Goal: Task Accomplishment & Management: Use online tool/utility

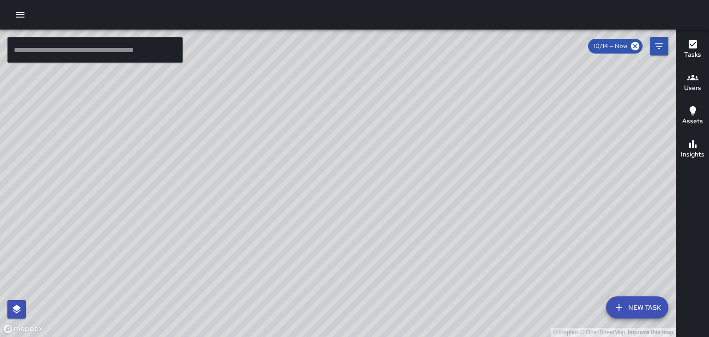
click at [595, 158] on div "© Mapbox © OpenStreetMap Improve this map" at bounding box center [338, 183] width 676 height 307
click at [595, 159] on div "© Mapbox © OpenStreetMap Improve this map" at bounding box center [338, 183] width 676 height 307
click at [685, 85] on h6 "Users" at bounding box center [692, 88] width 17 height 10
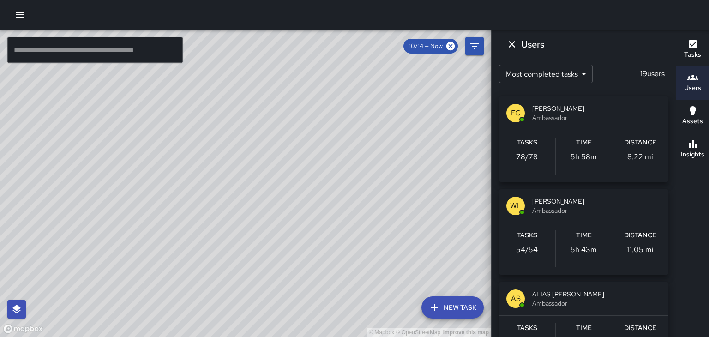
click at [613, 114] on span "Ambassador" at bounding box center [596, 117] width 129 height 9
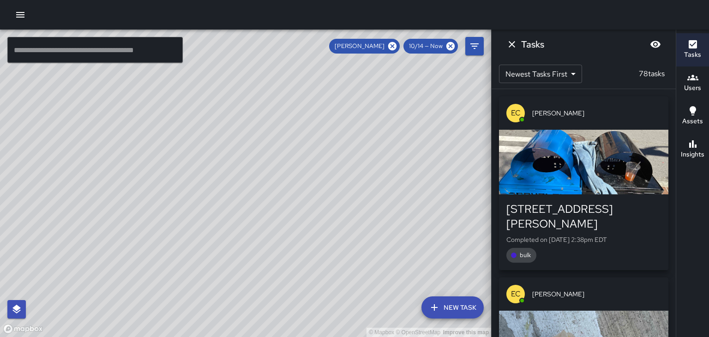
click at [593, 162] on div "button" at bounding box center [583, 162] width 169 height 65
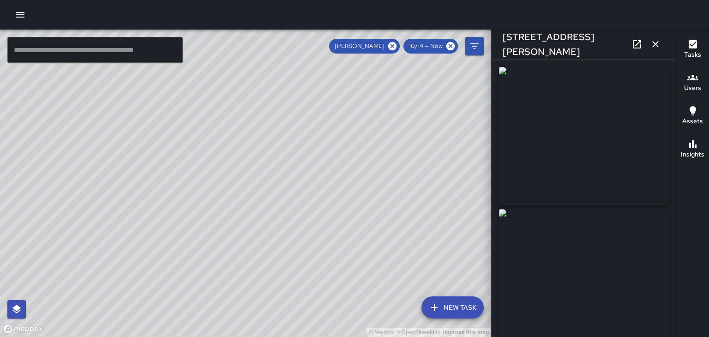
type input "**********"
click at [571, 308] on img at bounding box center [583, 278] width 169 height 138
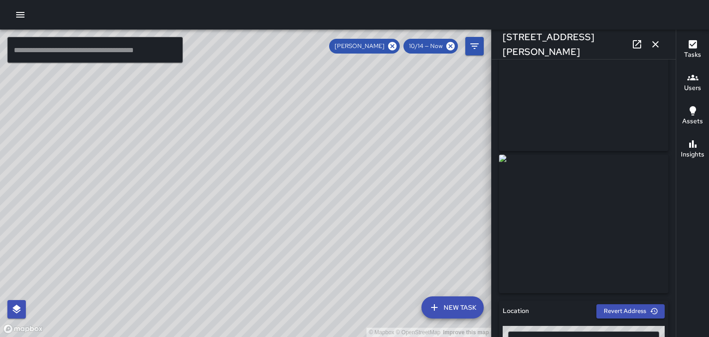
scroll to position [55, 0]
click at [595, 246] on img at bounding box center [583, 223] width 169 height 138
click at [587, 244] on img at bounding box center [583, 223] width 169 height 138
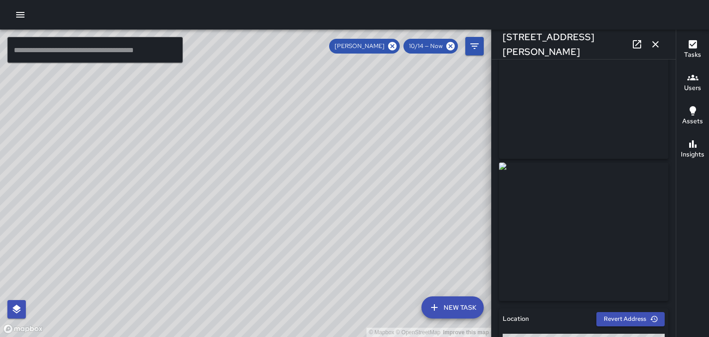
scroll to position [46, 0]
click at [634, 47] on icon at bounding box center [636, 44] width 11 height 11
click at [663, 44] on button "button" at bounding box center [655, 44] width 18 height 18
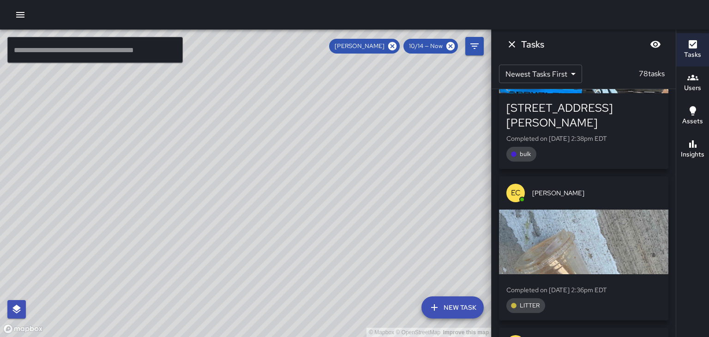
scroll to position [102, 0]
click at [637, 187] on div "EC Ed Cutshaw" at bounding box center [583, 192] width 169 height 33
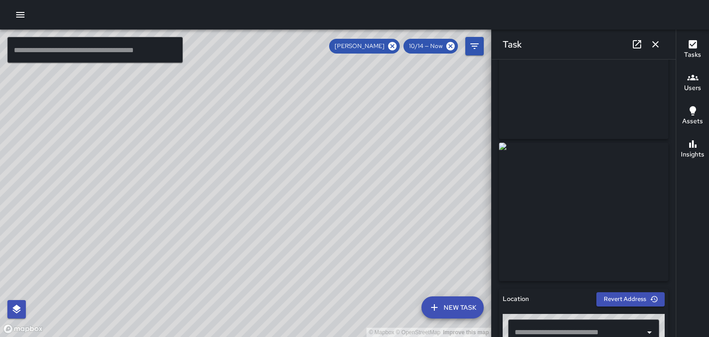
scroll to position [67, 0]
click at [658, 41] on icon "button" at bounding box center [655, 44] width 11 height 11
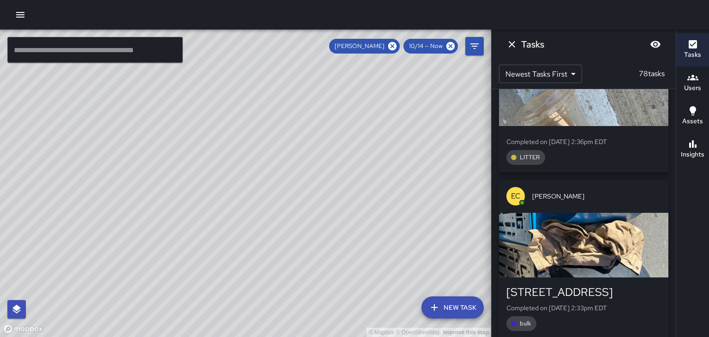
scroll to position [251, 0]
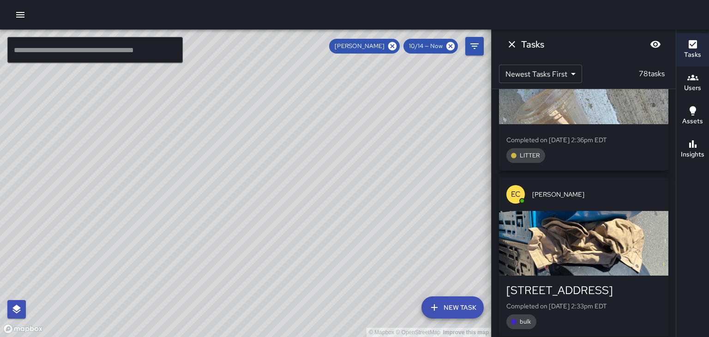
click at [633, 190] on span "[PERSON_NAME]" at bounding box center [596, 194] width 129 height 9
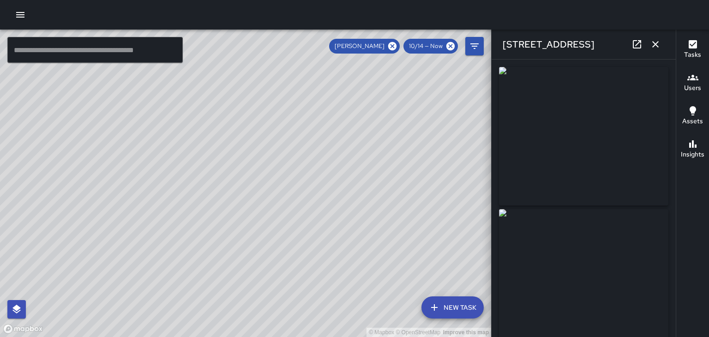
click at [633, 49] on icon at bounding box center [636, 44] width 11 height 11
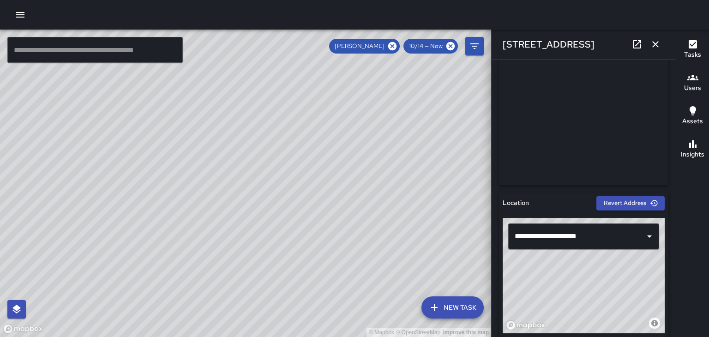
scroll to position [164, 0]
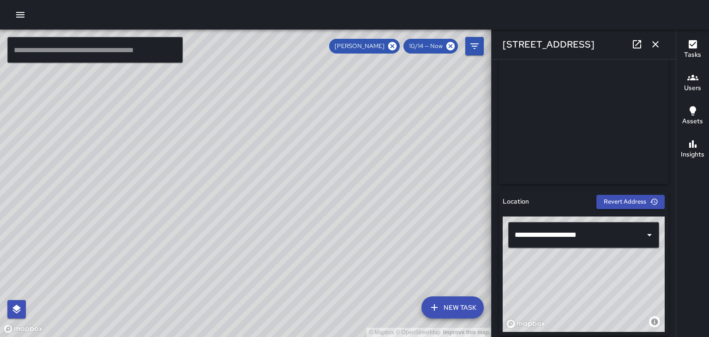
click at [642, 300] on div "© Mapbox © OpenStreetMap Improve this map" at bounding box center [584, 273] width 162 height 115
click at [650, 201] on icon "button" at bounding box center [654, 202] width 8 height 8
type input "**********"
click at [661, 48] on icon "button" at bounding box center [655, 44] width 11 height 11
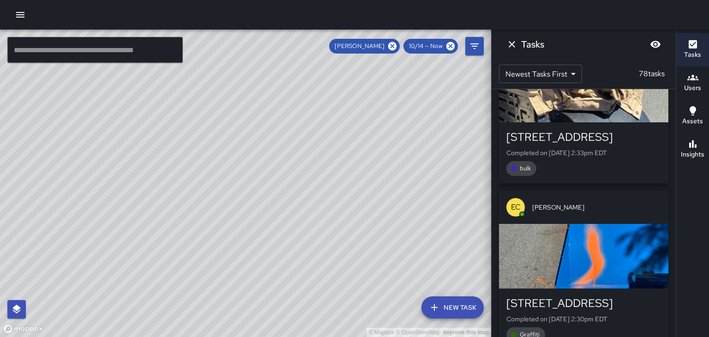
scroll to position [406, 0]
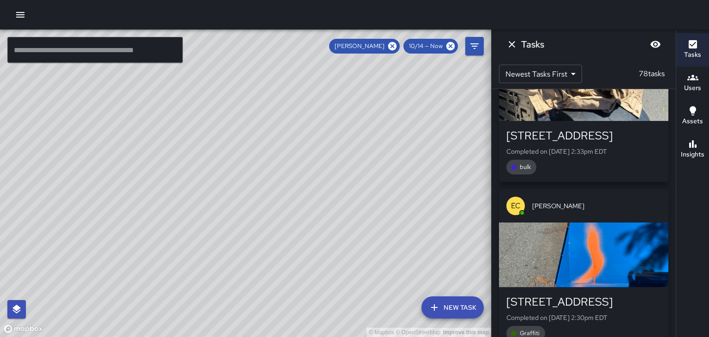
click at [636, 201] on span "[PERSON_NAME]" at bounding box center [596, 205] width 129 height 9
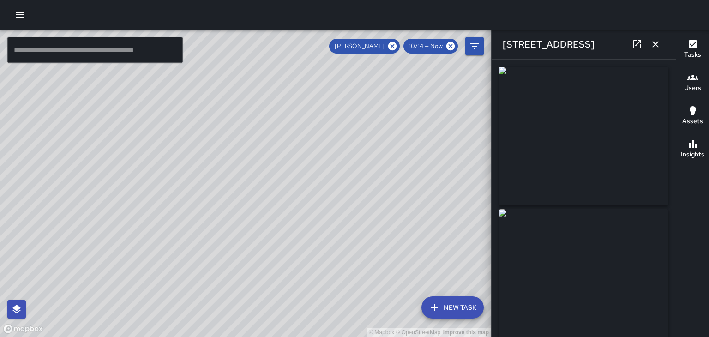
type input "**********"
click at [636, 191] on img at bounding box center [583, 136] width 169 height 138
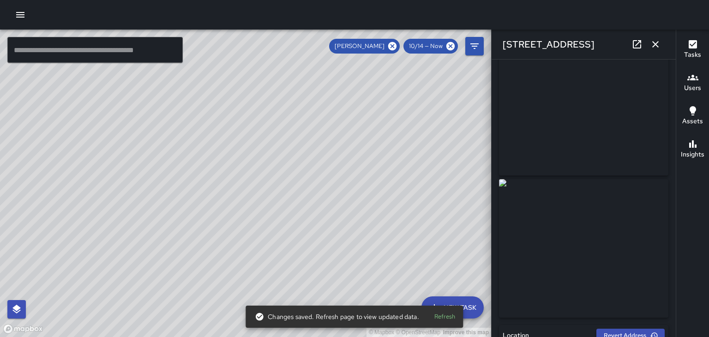
scroll to position [35, 0]
click at [660, 39] on icon "button" at bounding box center [655, 44] width 11 height 11
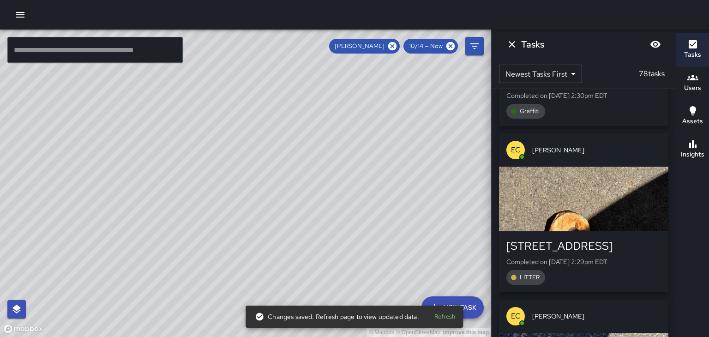
scroll to position [629, 0]
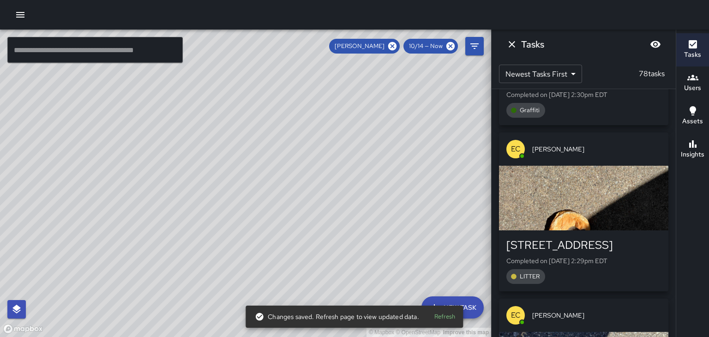
click at [649, 142] on div "EC Ed Cutshaw" at bounding box center [583, 148] width 169 height 33
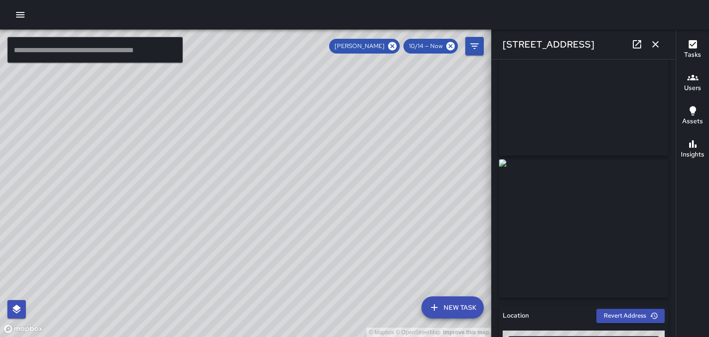
scroll to position [54, 0]
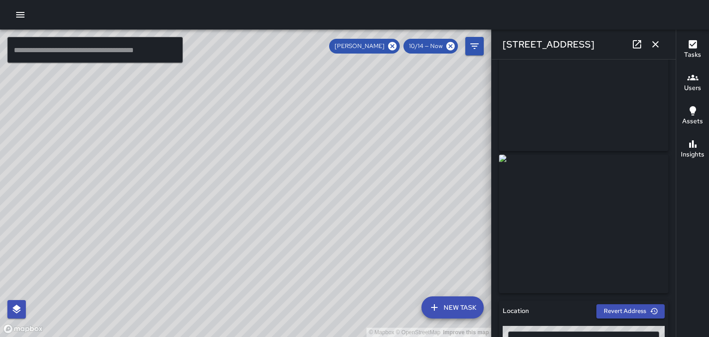
click at [653, 51] on button "button" at bounding box center [655, 44] width 18 height 18
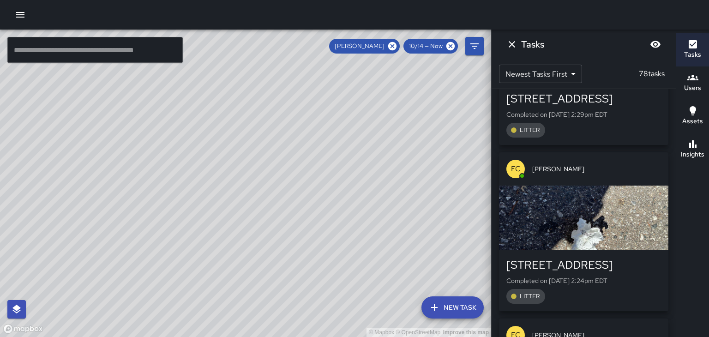
scroll to position [775, 0]
click at [646, 153] on div "EC Ed Cutshaw" at bounding box center [583, 169] width 169 height 33
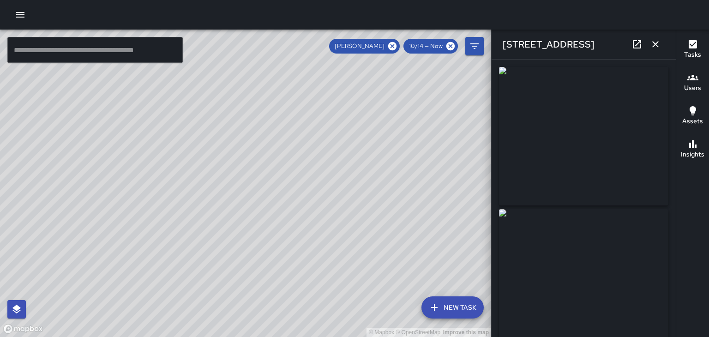
type input "**********"
click at [663, 44] on button "button" at bounding box center [655, 44] width 18 height 18
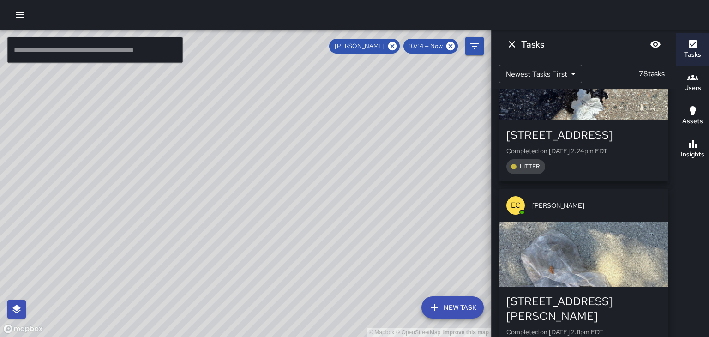
scroll to position [926, 0]
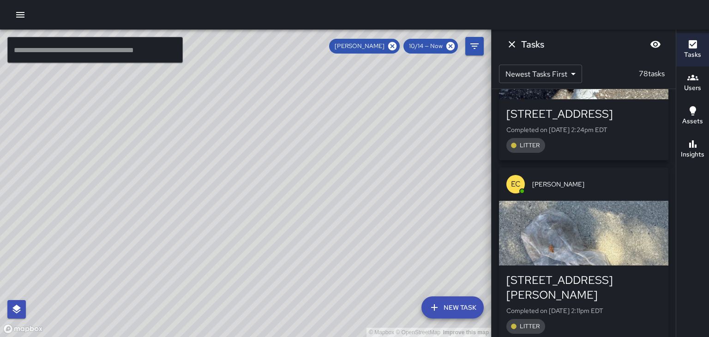
click at [623, 168] on div "EC Ed Cutshaw" at bounding box center [583, 184] width 169 height 33
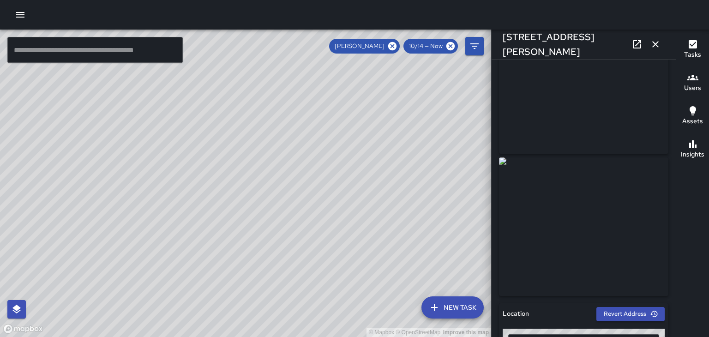
scroll to position [52, 0]
click at [657, 47] on icon "button" at bounding box center [655, 44] width 6 height 6
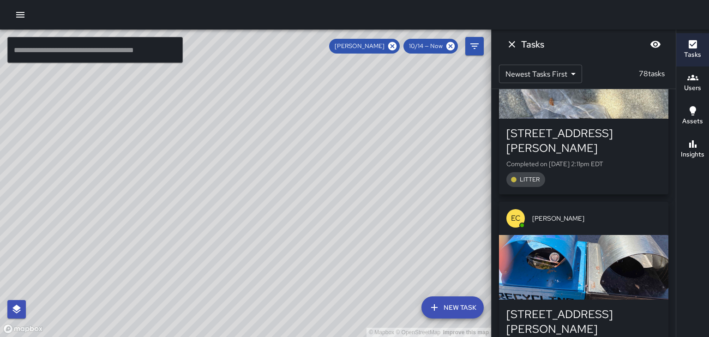
scroll to position [1073, 0]
click at [619, 214] on span "[PERSON_NAME]" at bounding box center [596, 218] width 129 height 9
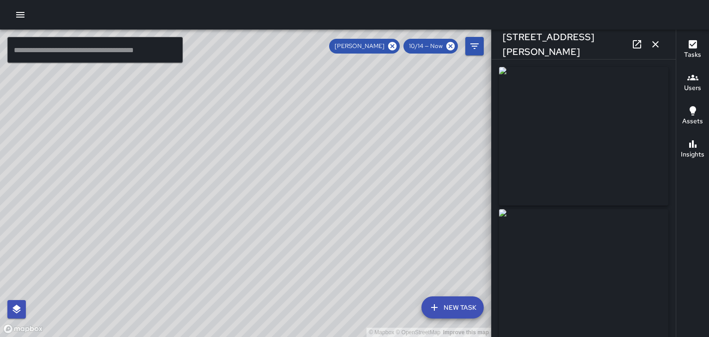
type input "**********"
click at [629, 46] on link at bounding box center [637, 44] width 18 height 18
click at [662, 43] on button "button" at bounding box center [655, 44] width 18 height 18
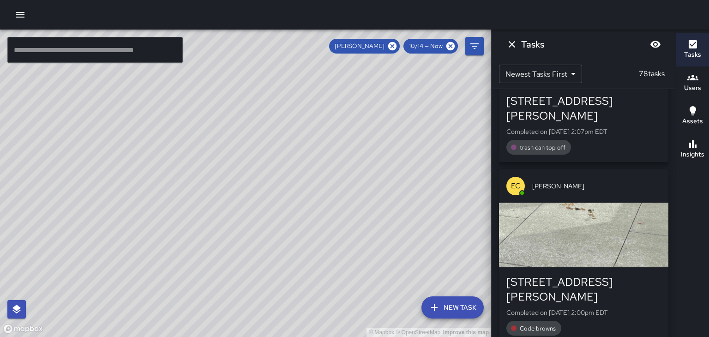
scroll to position [1287, 0]
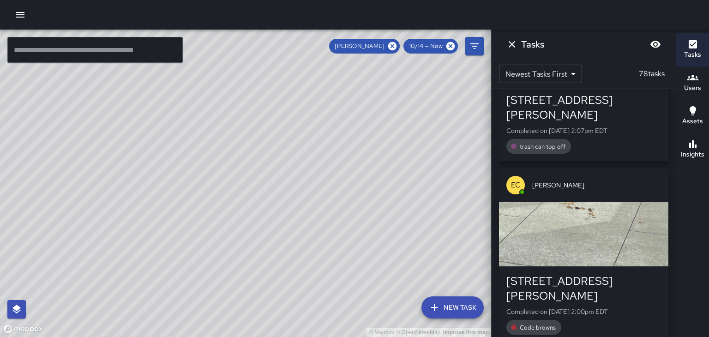
click at [643, 168] on div "EC Ed Cutshaw" at bounding box center [583, 184] width 169 height 33
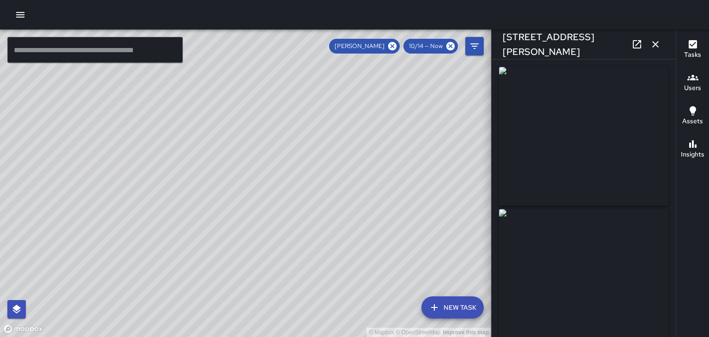
type input "**********"
click at [658, 52] on button "button" at bounding box center [655, 44] width 18 height 18
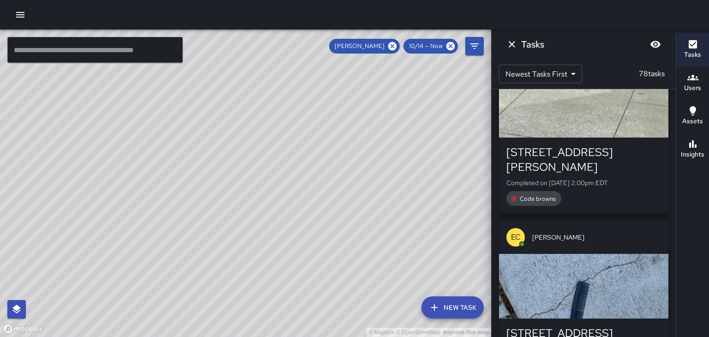
scroll to position [1416, 0]
click at [625, 220] on div "EC Ed Cutshaw" at bounding box center [583, 236] width 169 height 33
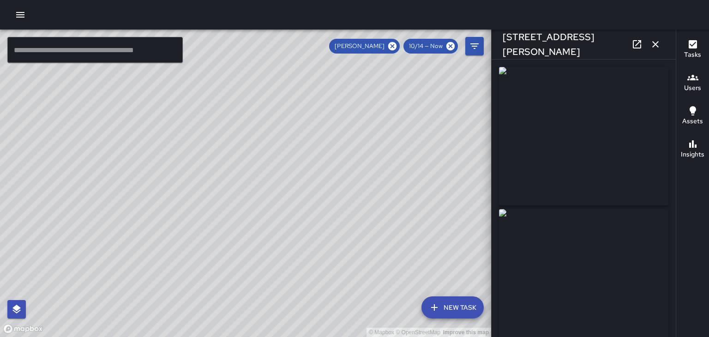
type input "**********"
click at [655, 49] on icon "button" at bounding box center [655, 44] width 11 height 11
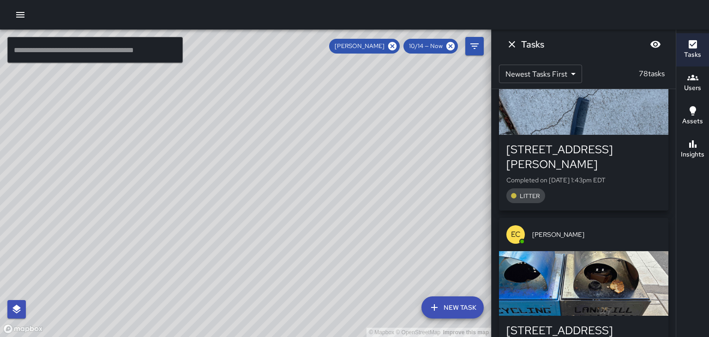
scroll to position [1602, 0]
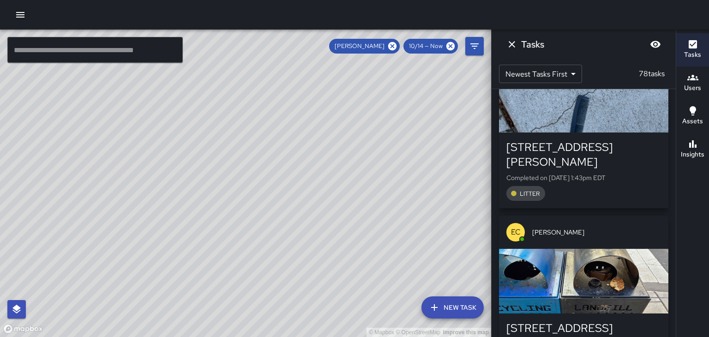
click at [627, 228] on span "[PERSON_NAME]" at bounding box center [596, 232] width 129 height 9
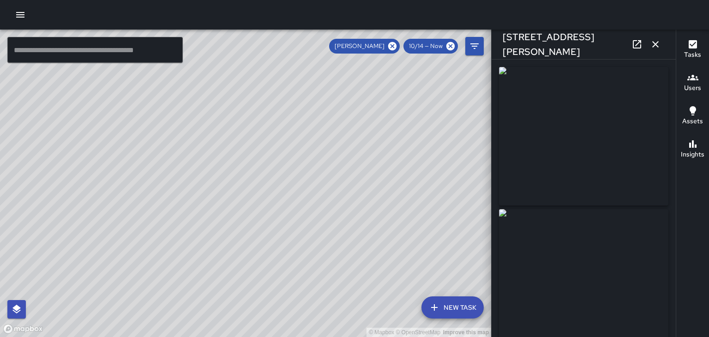
type input "**********"
click at [637, 49] on icon at bounding box center [636, 44] width 11 height 11
click at [659, 40] on icon "button" at bounding box center [655, 44] width 11 height 11
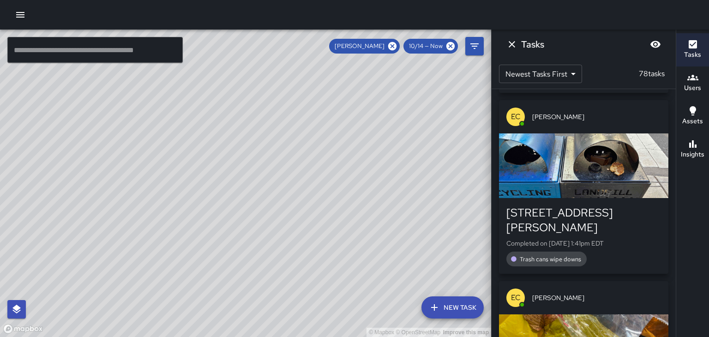
scroll to position [1721, 0]
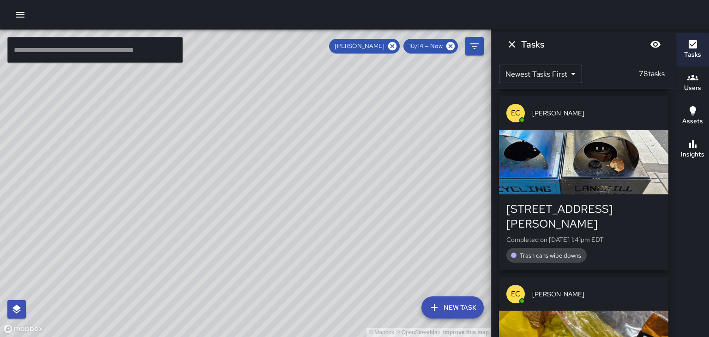
click at [637, 277] on div "EC Ed Cutshaw" at bounding box center [583, 293] width 169 height 33
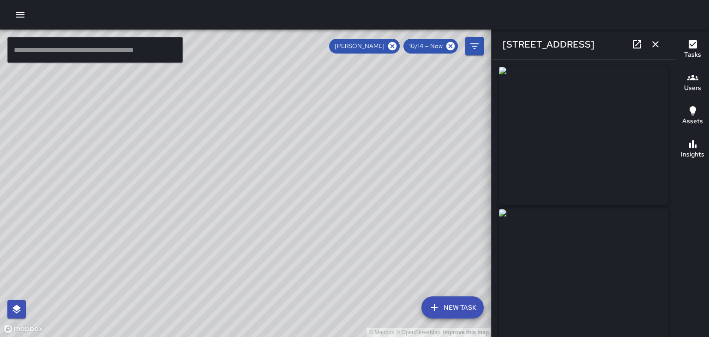
type input "**********"
click at [654, 52] on button "button" at bounding box center [655, 44] width 18 height 18
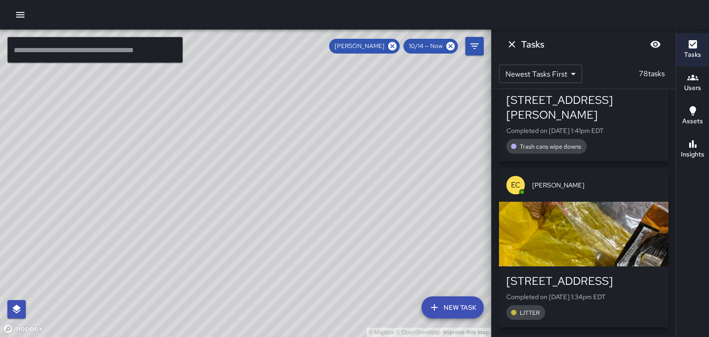
scroll to position [1835, 0]
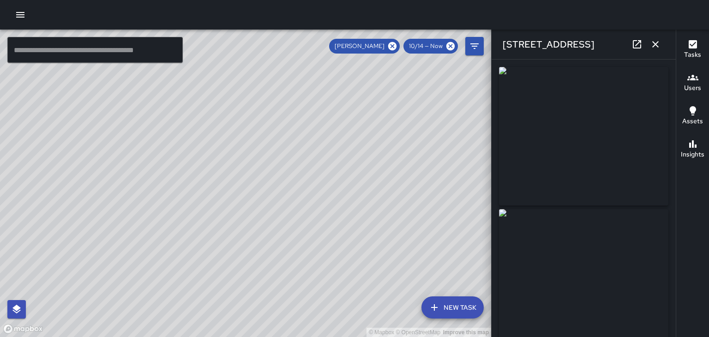
type input "**********"
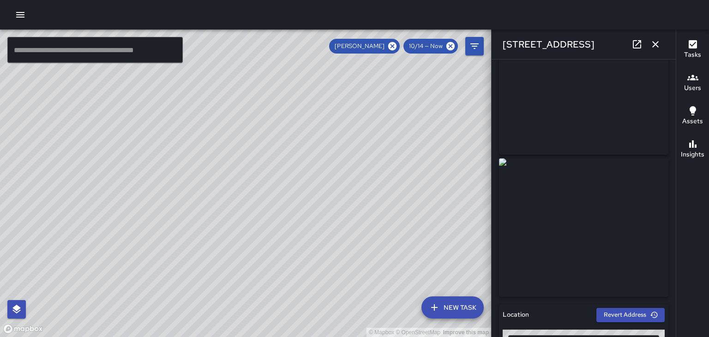
scroll to position [52, 0]
click at [664, 48] on div "121 College Street" at bounding box center [584, 45] width 184 height 30
click at [662, 46] on button "button" at bounding box center [655, 44] width 18 height 18
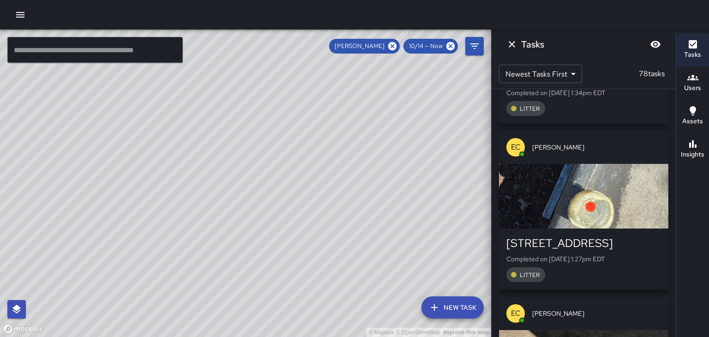
scroll to position [2035, 0]
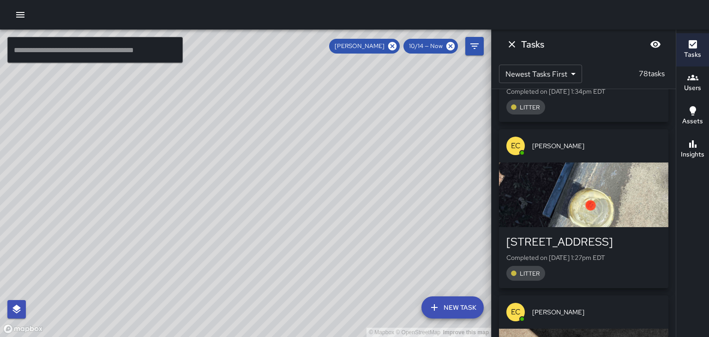
click at [626, 307] on span "[PERSON_NAME]" at bounding box center [596, 311] width 129 height 9
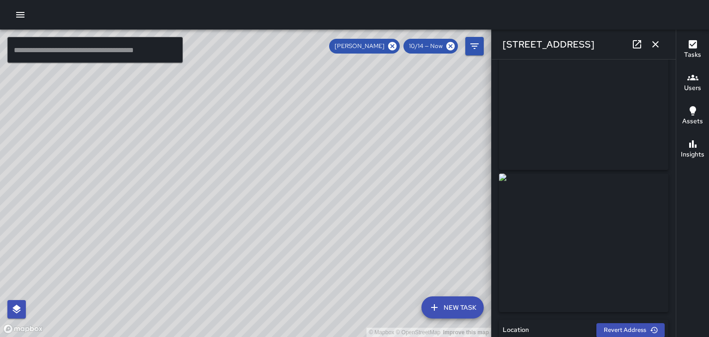
scroll to position [24, 0]
click at [659, 50] on button "button" at bounding box center [655, 44] width 18 height 18
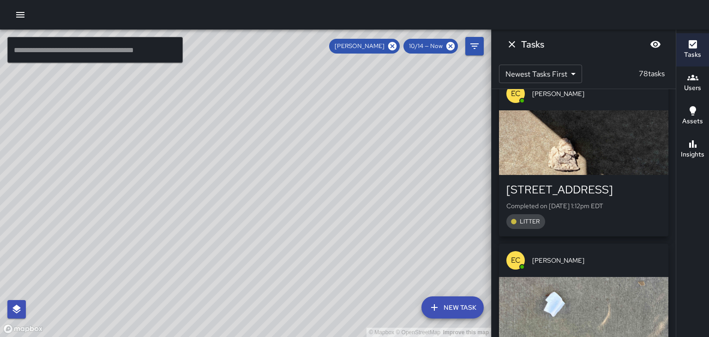
scroll to position [2261, 0]
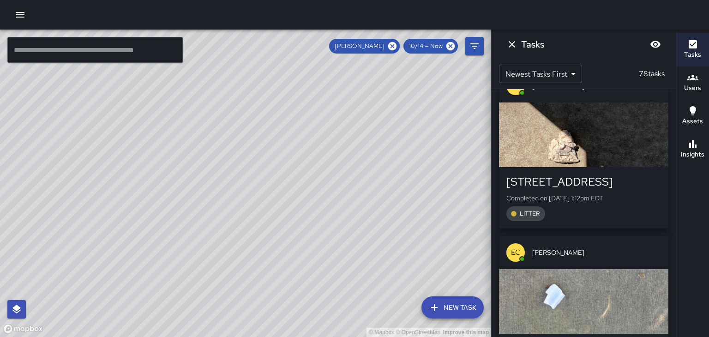
click at [618, 236] on div "EC Ed Cutshaw" at bounding box center [583, 252] width 169 height 33
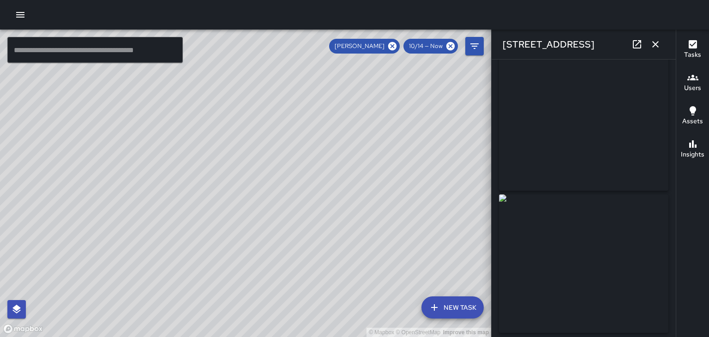
scroll to position [13, 0]
click at [663, 51] on div "80 Court Plaza" at bounding box center [584, 45] width 184 height 30
click at [661, 36] on div "80 Court Plaza" at bounding box center [584, 45] width 184 height 30
click at [661, 46] on button "button" at bounding box center [655, 44] width 18 height 18
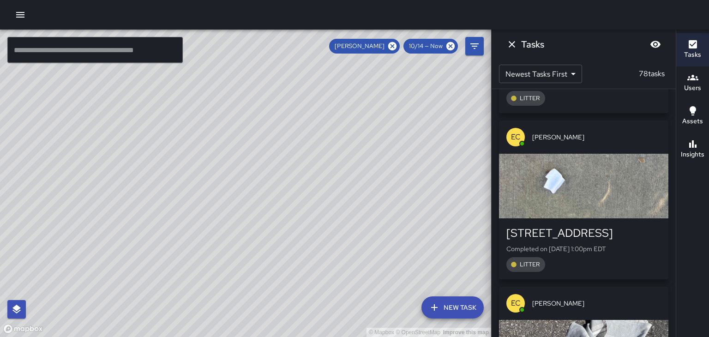
scroll to position [2377, 0]
click at [635, 286] on div "EC Ed Cutshaw" at bounding box center [583, 302] width 169 height 33
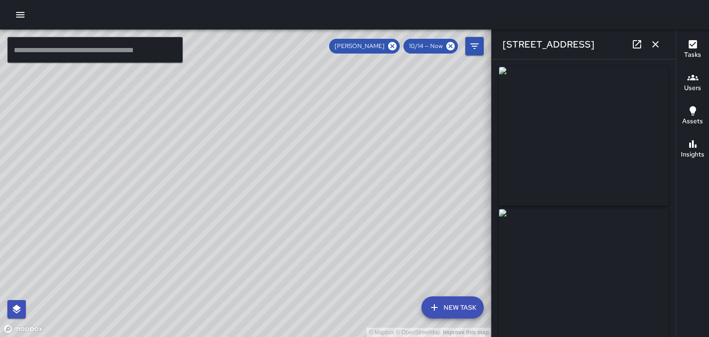
type input "**********"
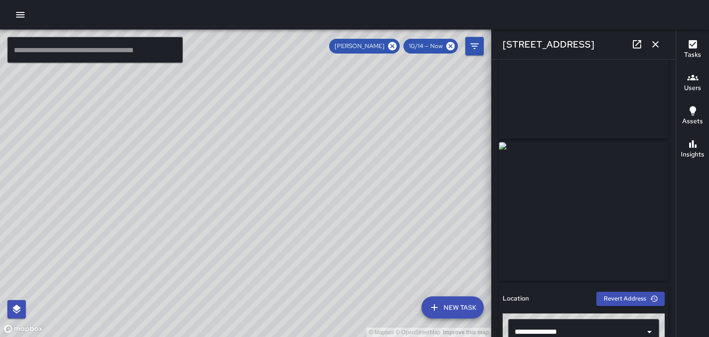
scroll to position [68, 0]
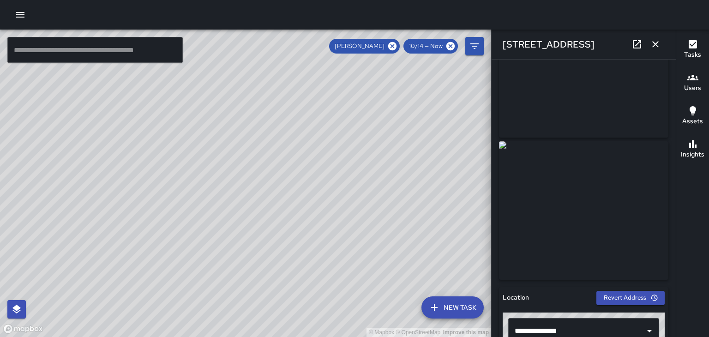
click at [663, 47] on button "button" at bounding box center [655, 44] width 18 height 18
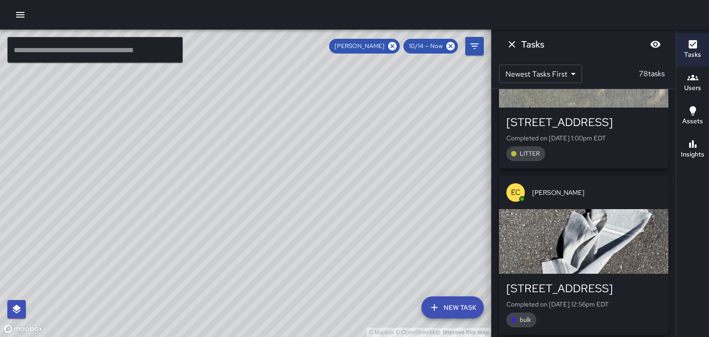
scroll to position [2489, 0]
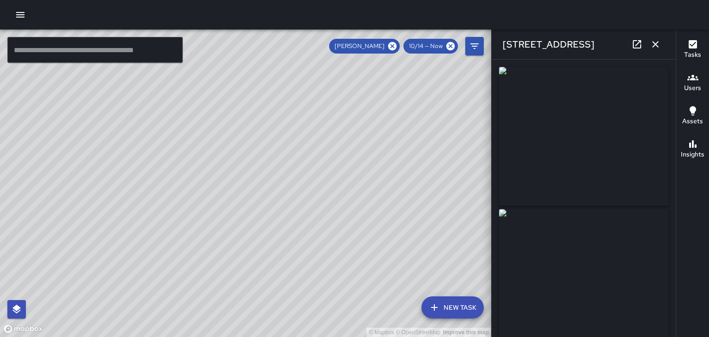
type input "**********"
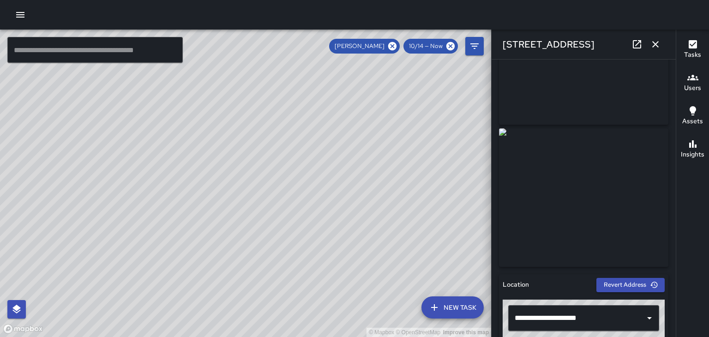
scroll to position [93, 0]
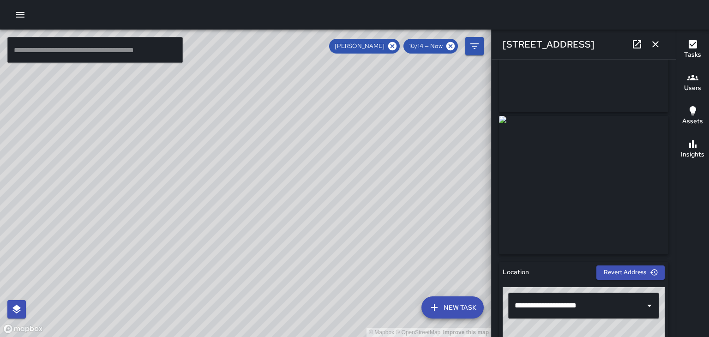
click at [663, 47] on button "button" at bounding box center [655, 44] width 18 height 18
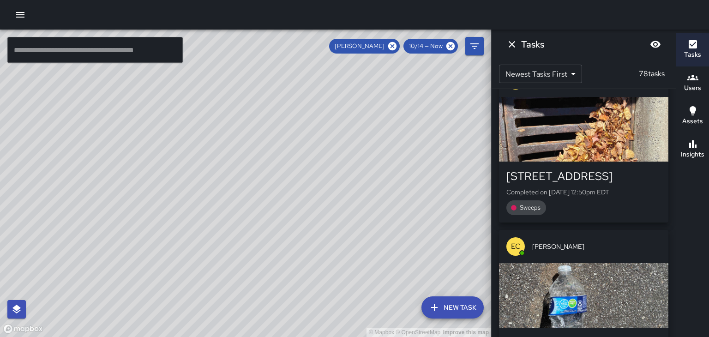
scroll to position [2766, 0]
click at [636, 229] on div "EC Ed Cutshaw" at bounding box center [583, 245] width 169 height 33
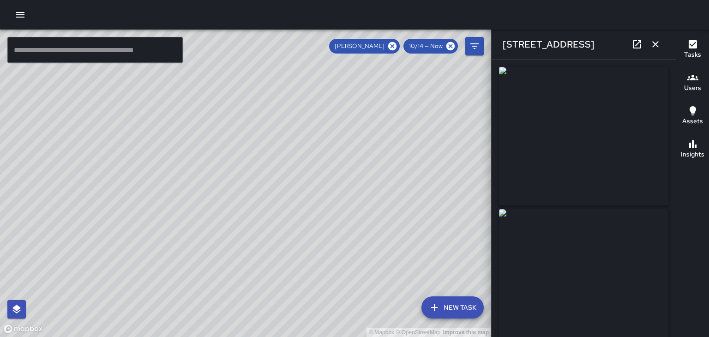
type input "**********"
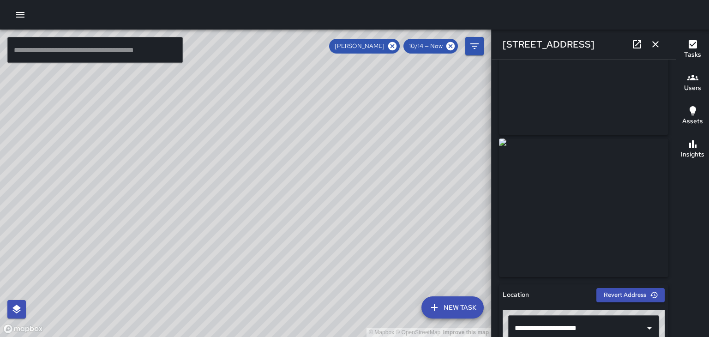
scroll to position [46, 0]
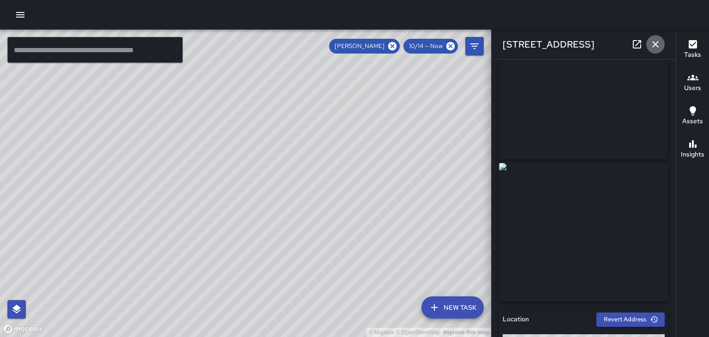
click at [660, 45] on icon "button" at bounding box center [655, 44] width 11 height 11
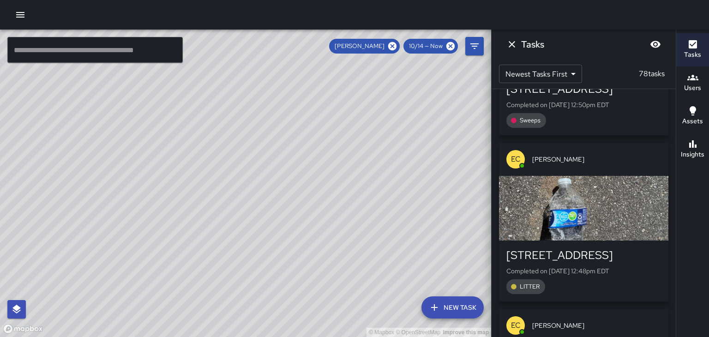
scroll to position [2858, 0]
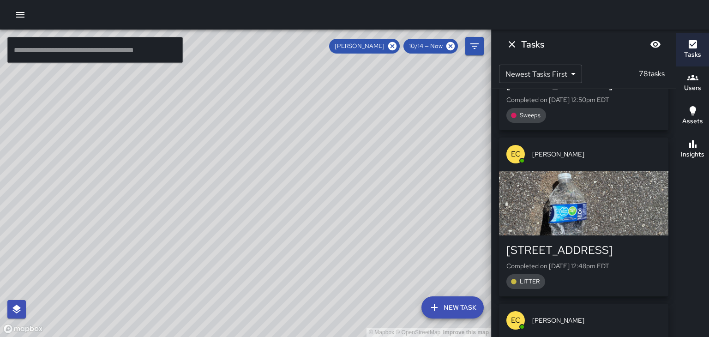
click at [615, 304] on div "EC Ed Cutshaw" at bounding box center [583, 320] width 169 height 33
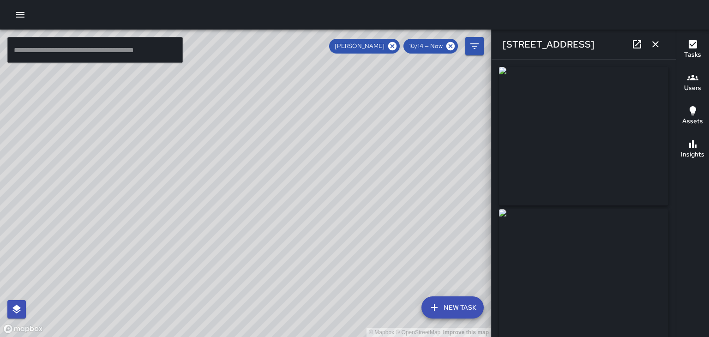
type input "**********"
click at [656, 43] on icon "button" at bounding box center [655, 44] width 6 height 6
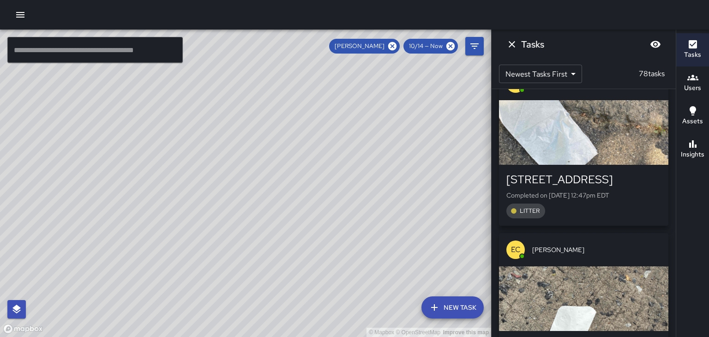
scroll to position [3101, 0]
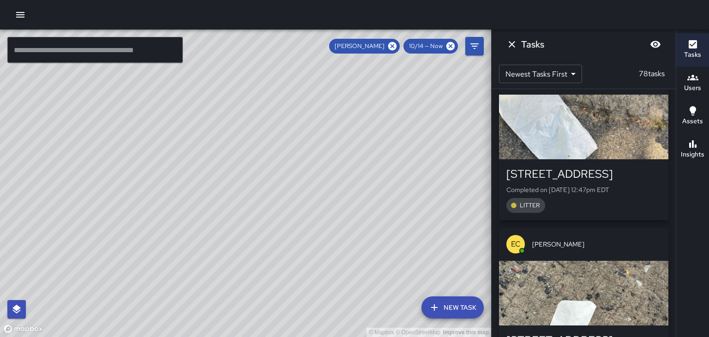
click at [626, 228] on div "EC Ed Cutshaw" at bounding box center [583, 244] width 169 height 33
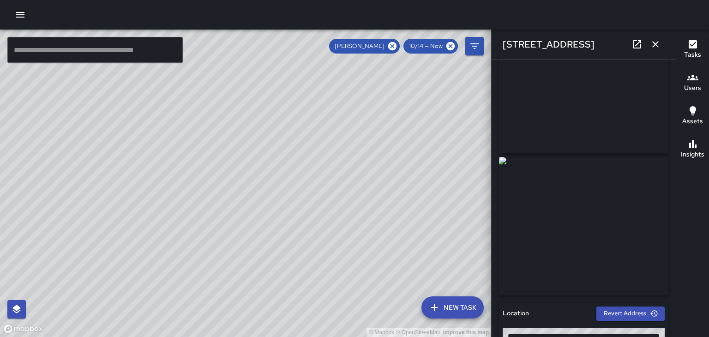
scroll to position [59, 0]
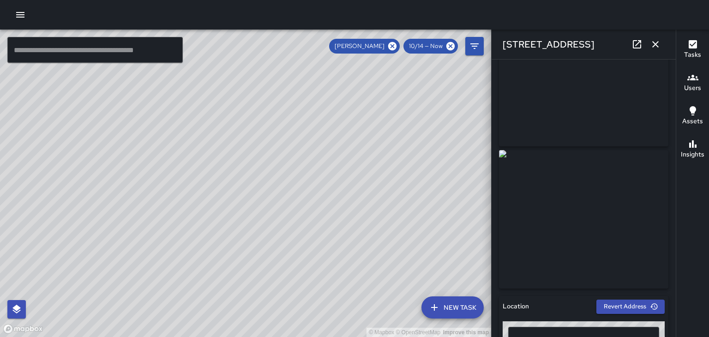
click at [657, 44] on icon "button" at bounding box center [655, 44] width 11 height 11
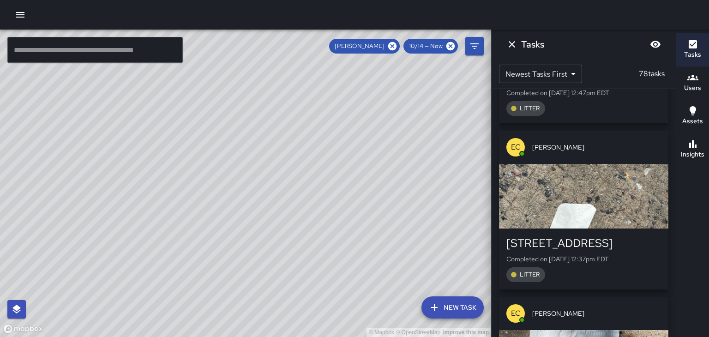
scroll to position [3200, 0]
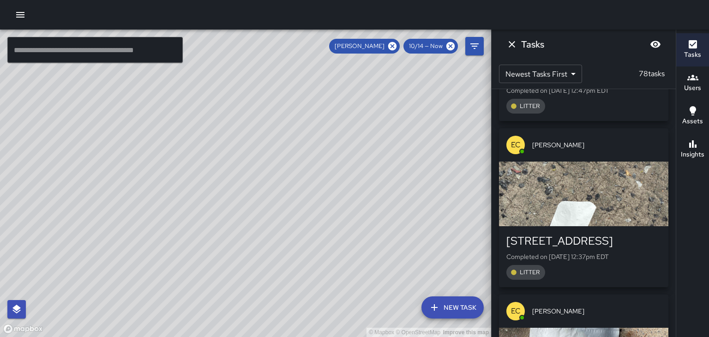
click at [612, 307] on span "[PERSON_NAME]" at bounding box center [596, 311] width 129 height 9
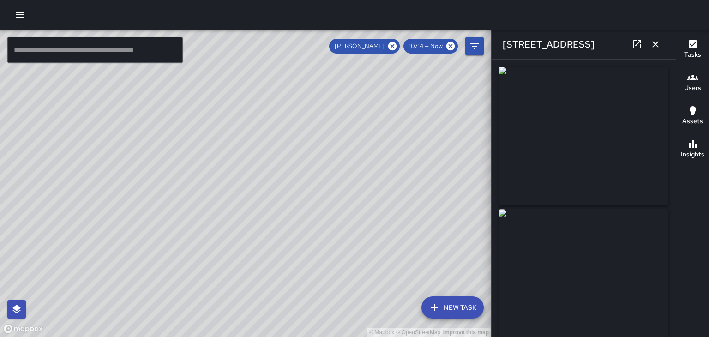
type input "**********"
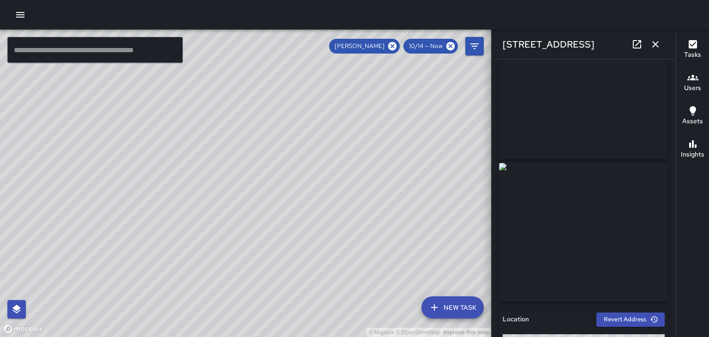
scroll to position [85, 0]
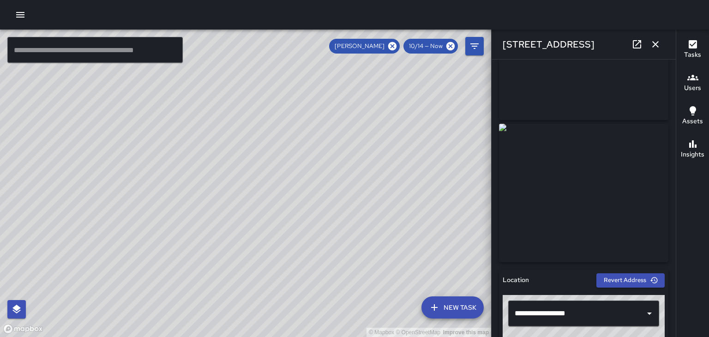
click at [661, 49] on button "button" at bounding box center [655, 44] width 18 height 18
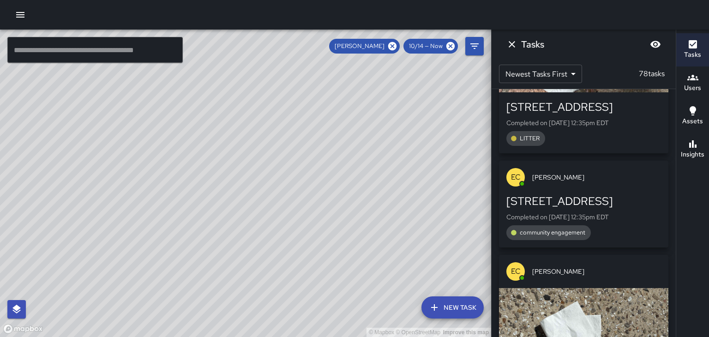
scroll to position [3510, 0]
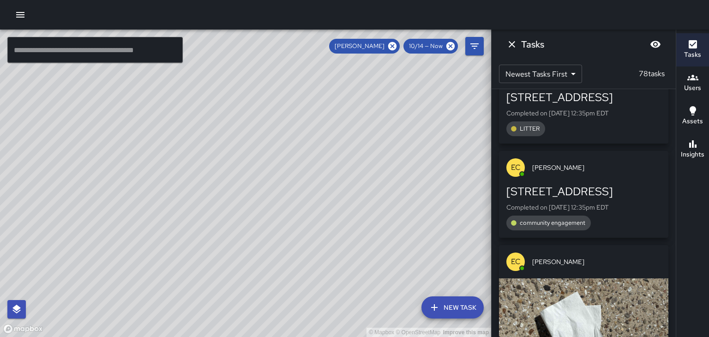
click at [626, 257] on span "[PERSON_NAME]" at bounding box center [596, 261] width 129 height 9
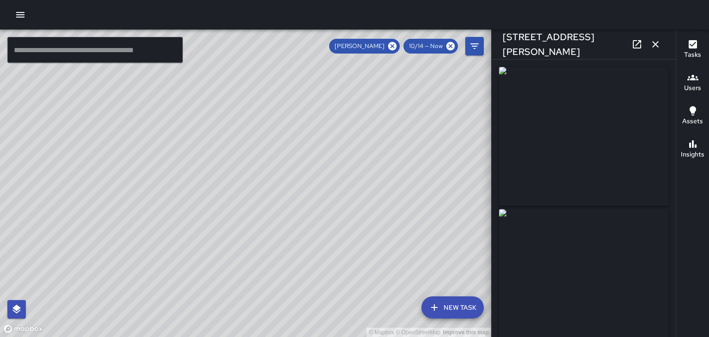
click at [655, 53] on button "button" at bounding box center [655, 44] width 18 height 18
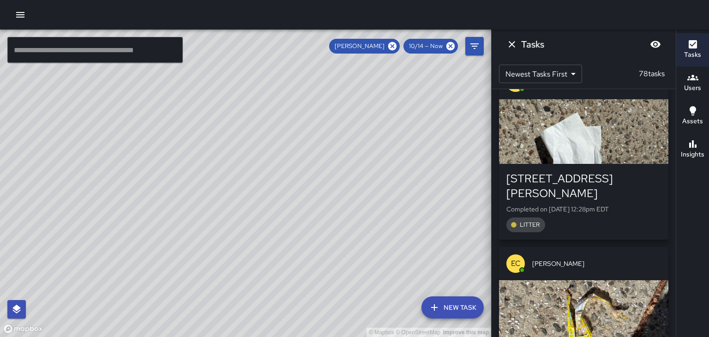
scroll to position [3689, 0]
click at [637, 259] on span "[PERSON_NAME]" at bounding box center [596, 263] width 129 height 9
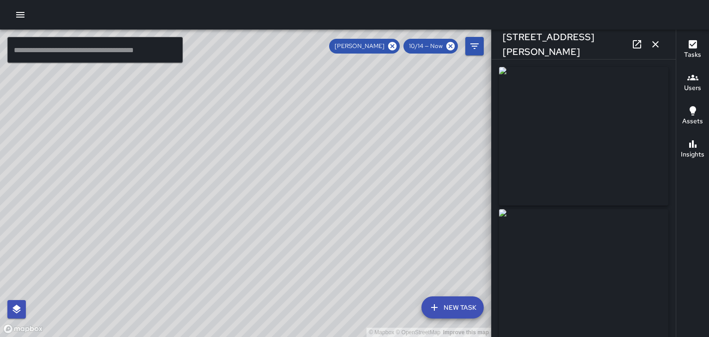
click at [663, 44] on button "button" at bounding box center [655, 44] width 18 height 18
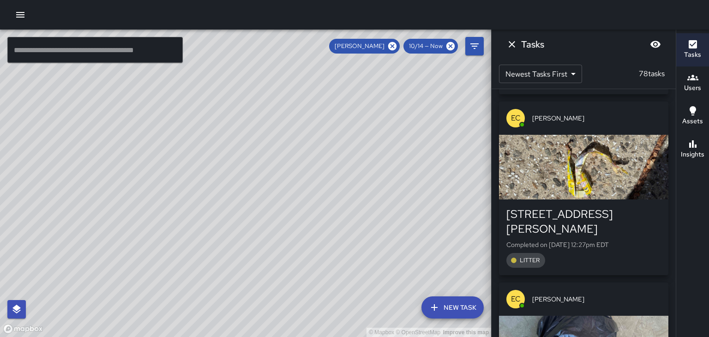
scroll to position [3835, 0]
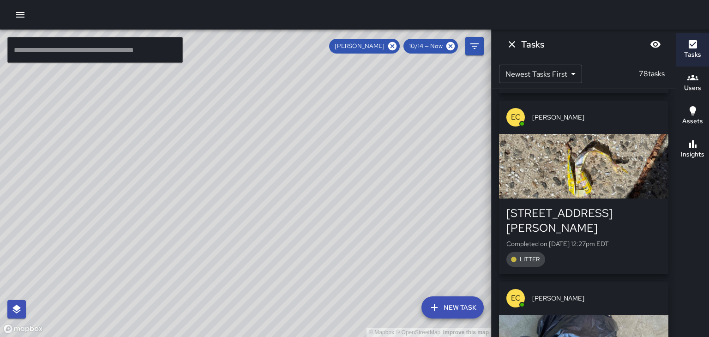
click at [617, 294] on span "[PERSON_NAME]" at bounding box center [596, 298] width 129 height 9
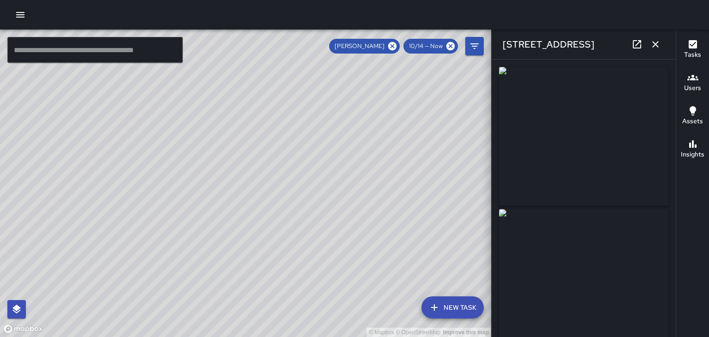
type input "**********"
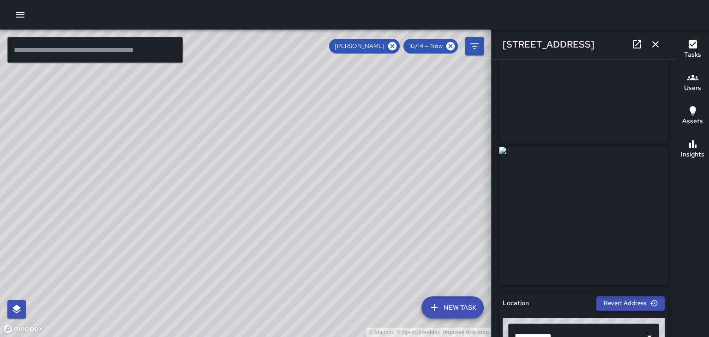
scroll to position [0, 0]
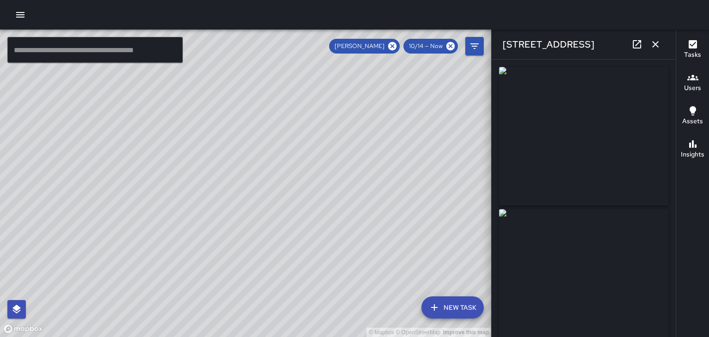
click at [662, 46] on button "button" at bounding box center [655, 44] width 18 height 18
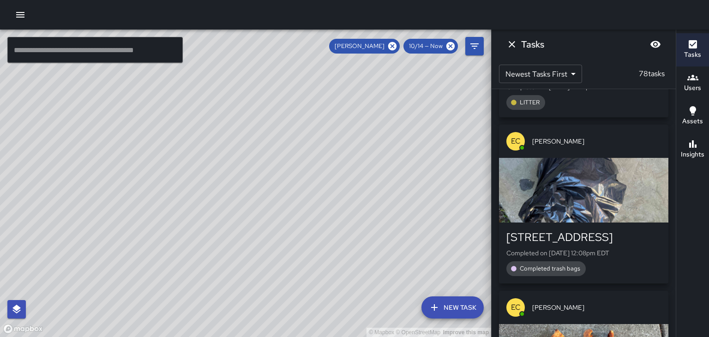
scroll to position [3993, 0]
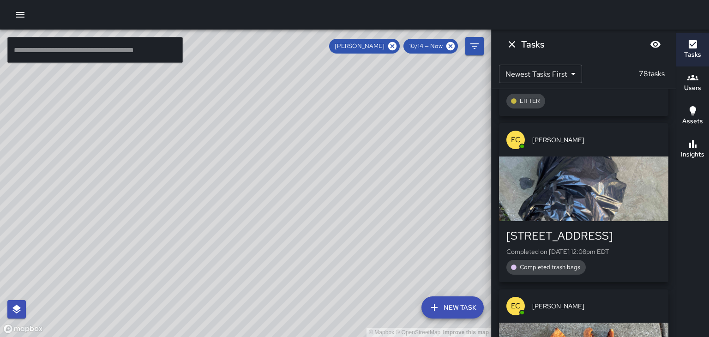
click at [616, 301] on span "[PERSON_NAME]" at bounding box center [596, 305] width 129 height 9
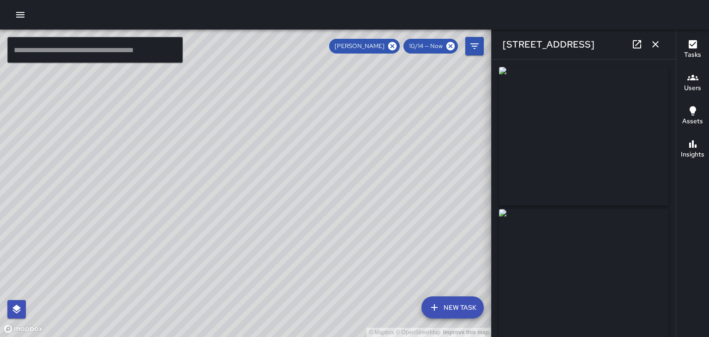
click at [661, 43] on button "button" at bounding box center [655, 44] width 18 height 18
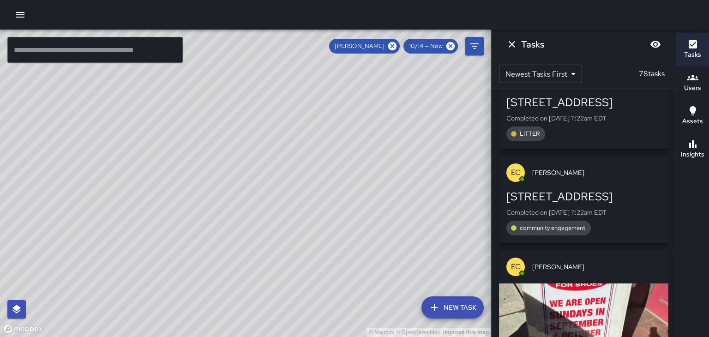
scroll to position [4300, 0]
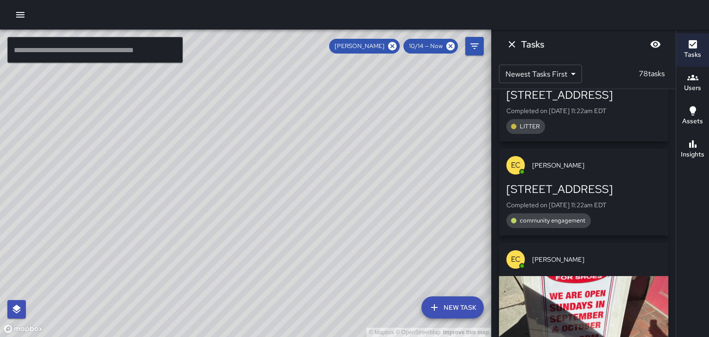
click at [640, 243] on div "EC Ed Cutshaw" at bounding box center [583, 259] width 169 height 33
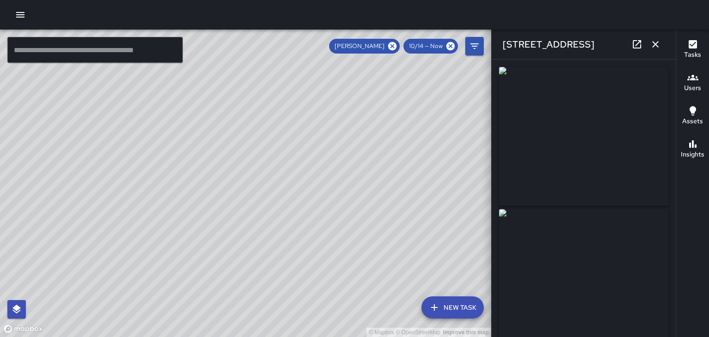
click at [660, 47] on icon "button" at bounding box center [655, 44] width 11 height 11
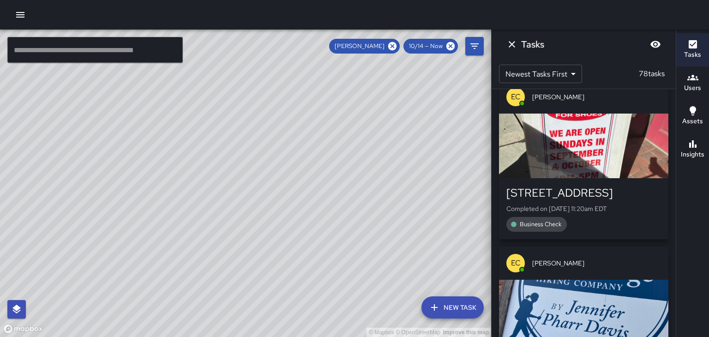
scroll to position [4464, 0]
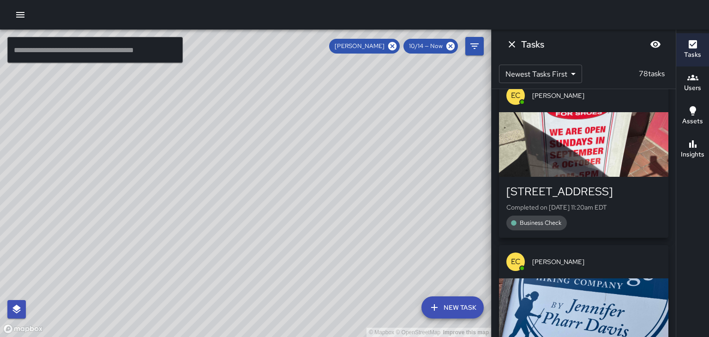
click at [646, 245] on div "EC Ed Cutshaw" at bounding box center [583, 261] width 169 height 33
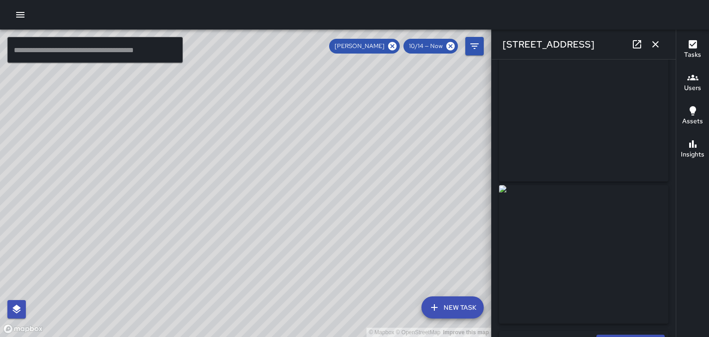
scroll to position [24, 0]
click at [655, 44] on icon "button" at bounding box center [655, 44] width 6 height 6
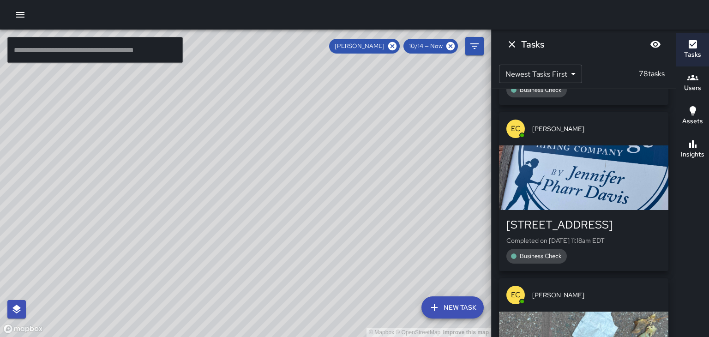
scroll to position [4598, 0]
click at [634, 278] on div "EC Ed Cutshaw" at bounding box center [583, 294] width 169 height 33
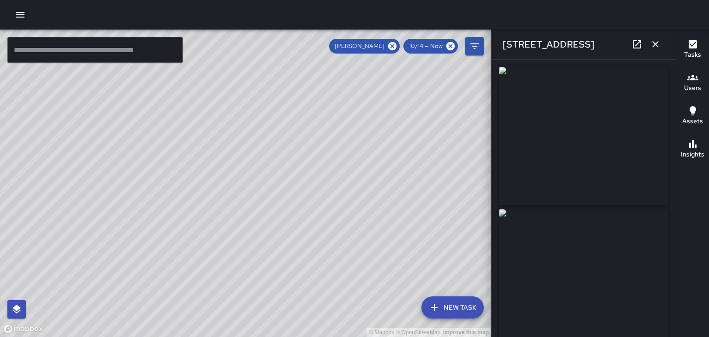
type input "**********"
click at [660, 46] on icon "button" at bounding box center [655, 44] width 11 height 11
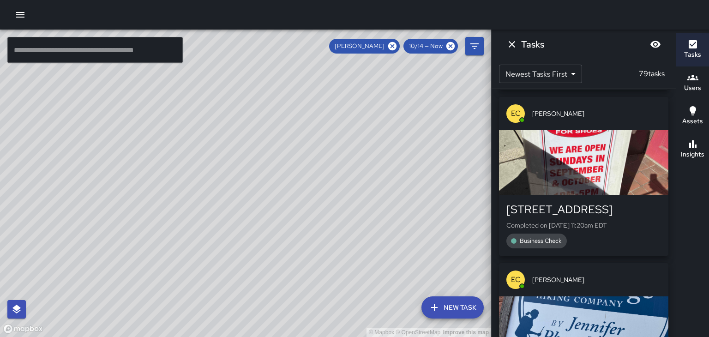
scroll to position [4764, 0]
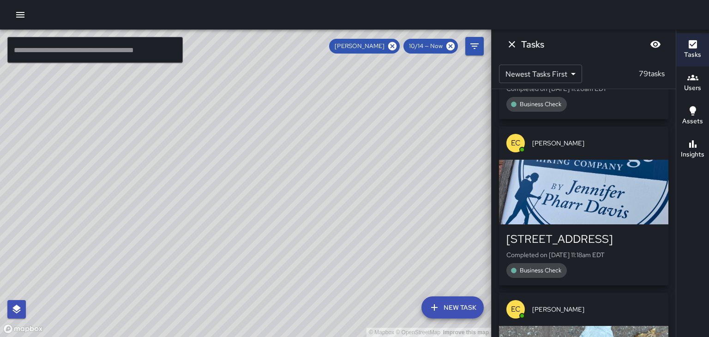
click at [629, 305] on span "[PERSON_NAME]" at bounding box center [596, 309] width 129 height 9
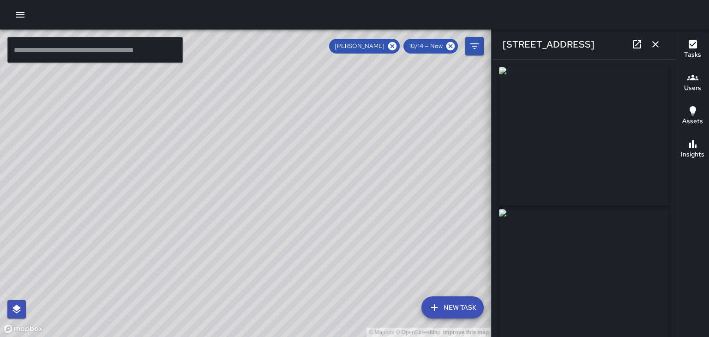
type input "**********"
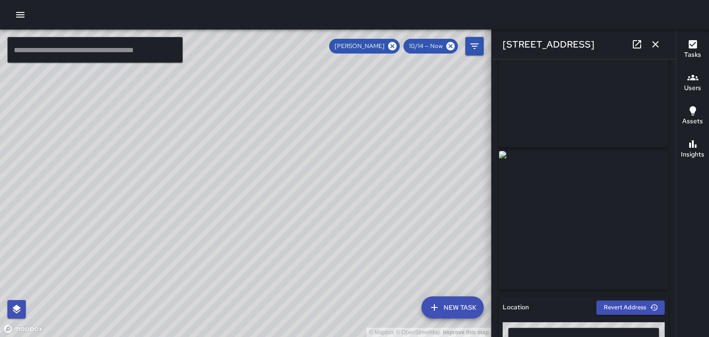
click at [661, 43] on icon "button" at bounding box center [655, 44] width 11 height 11
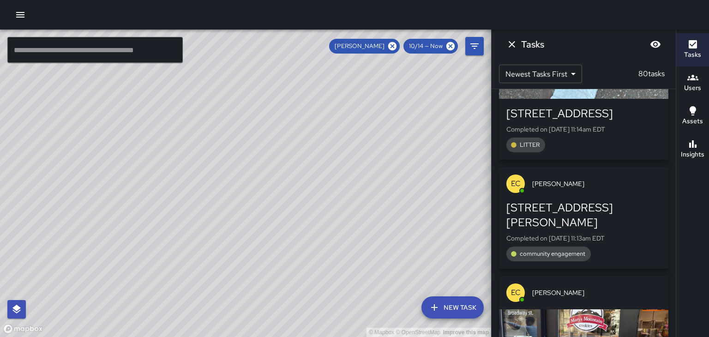
scroll to position [5165, 0]
click at [645, 276] on div "EC Ed Cutshaw" at bounding box center [583, 292] width 169 height 33
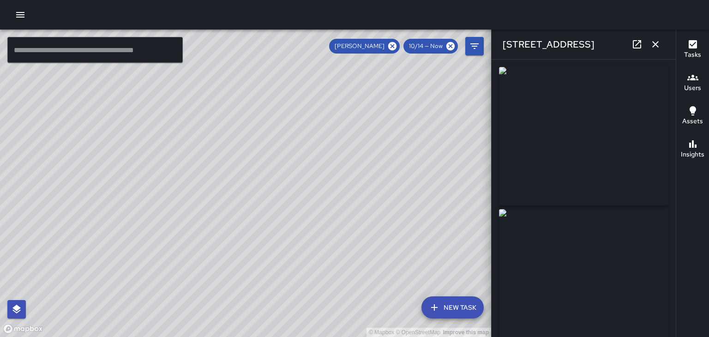
type input "**********"
click at [657, 49] on icon "button" at bounding box center [655, 44] width 11 height 11
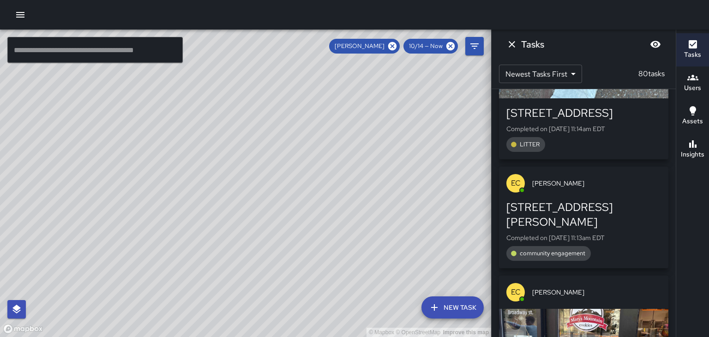
click at [634, 309] on div "button" at bounding box center [583, 341] width 169 height 65
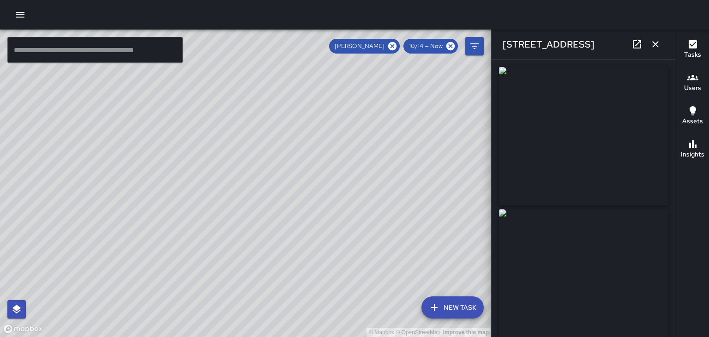
type input "**********"
click at [640, 162] on img at bounding box center [583, 122] width 169 height 138
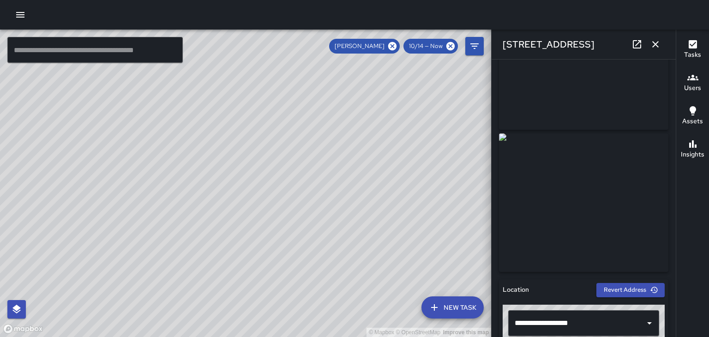
scroll to position [124, 0]
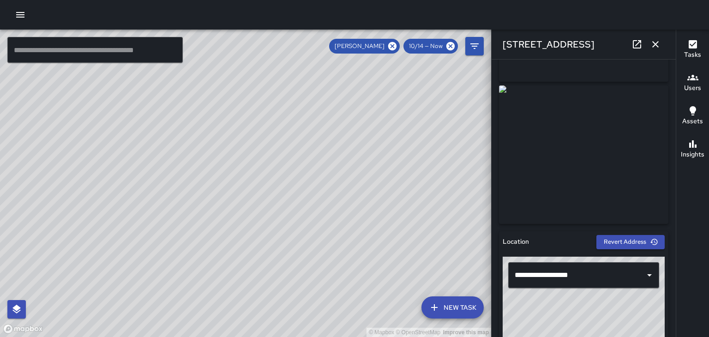
click at [647, 154] on img at bounding box center [583, 154] width 169 height 138
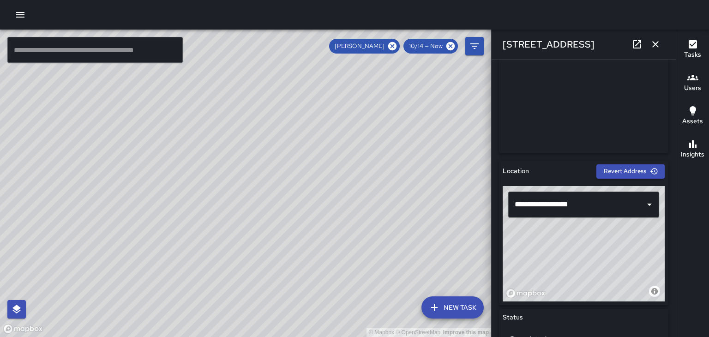
scroll to position [187, 0]
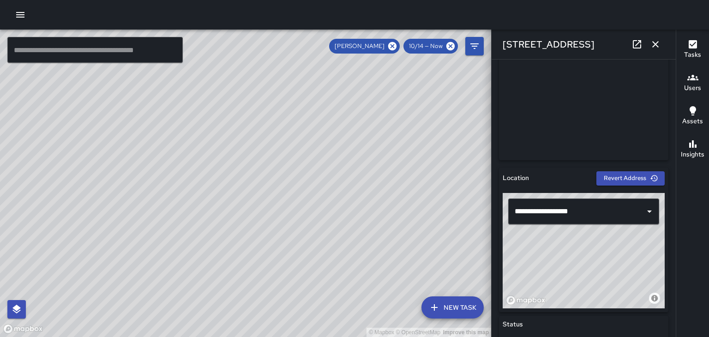
click at [663, 48] on button "button" at bounding box center [655, 44] width 18 height 18
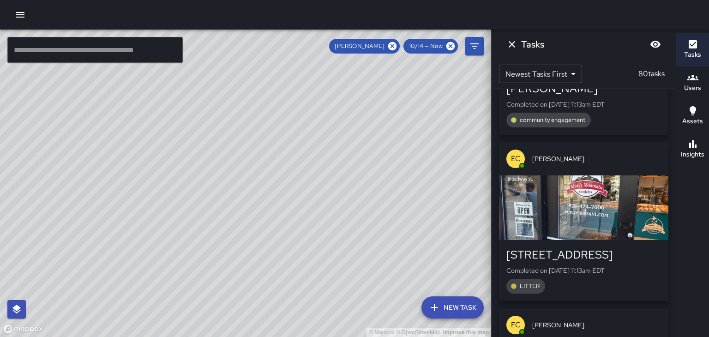
scroll to position [5302, 0]
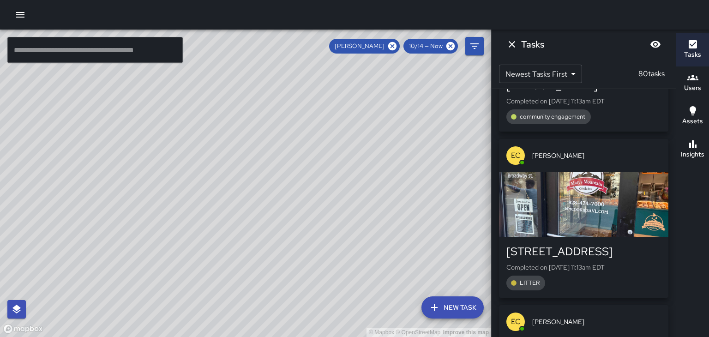
click at [633, 317] on span "[PERSON_NAME]" at bounding box center [596, 321] width 129 height 9
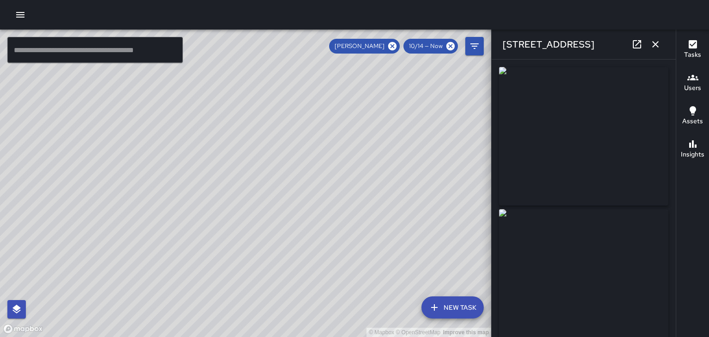
type input "**********"
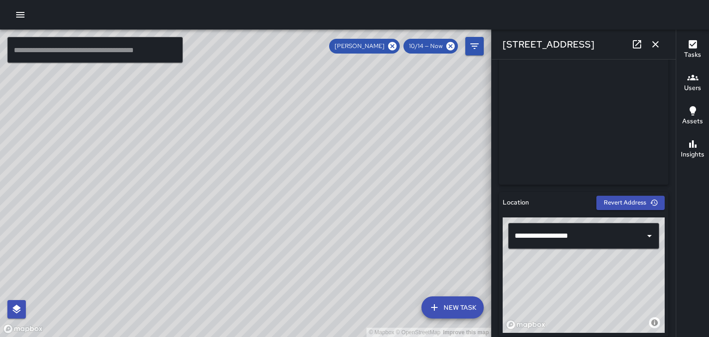
scroll to position [163, 0]
click at [664, 45] on button "button" at bounding box center [655, 44] width 18 height 18
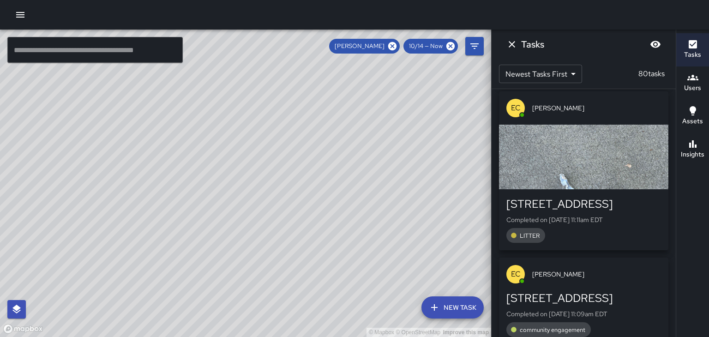
scroll to position [5518, 0]
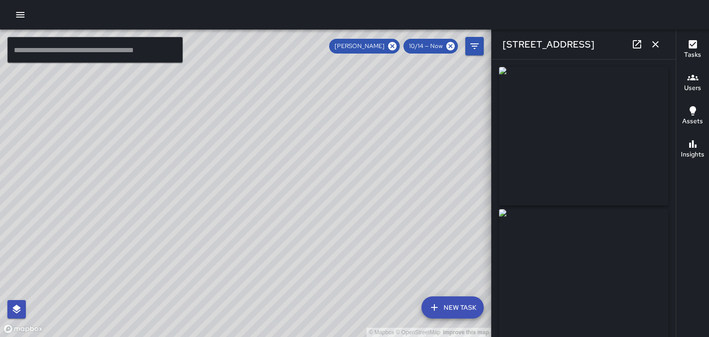
type input "**********"
click at [655, 50] on button "button" at bounding box center [655, 44] width 18 height 18
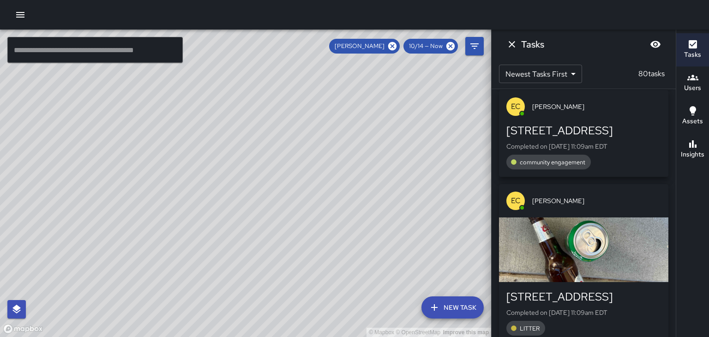
scroll to position [5685, 0]
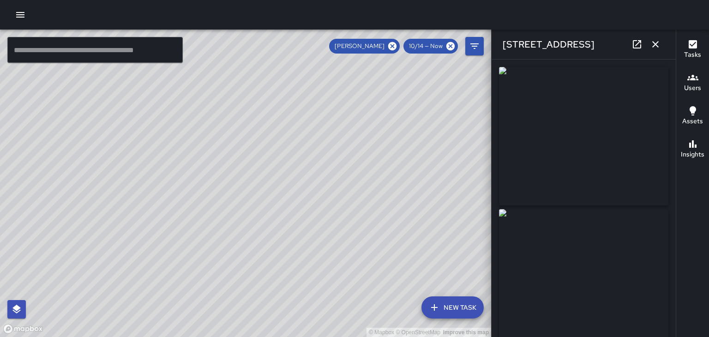
type input "**********"
click at [655, 44] on icon "button" at bounding box center [655, 44] width 6 height 6
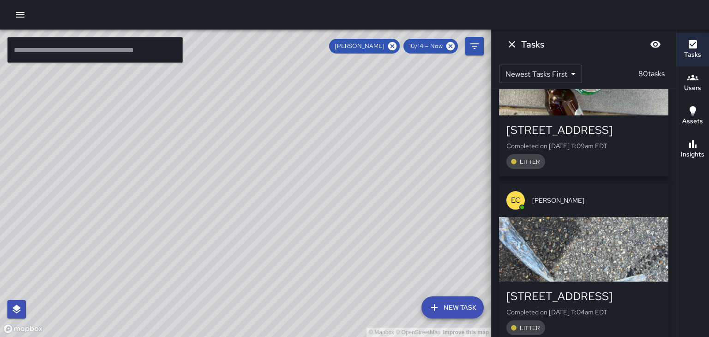
scroll to position [5854, 0]
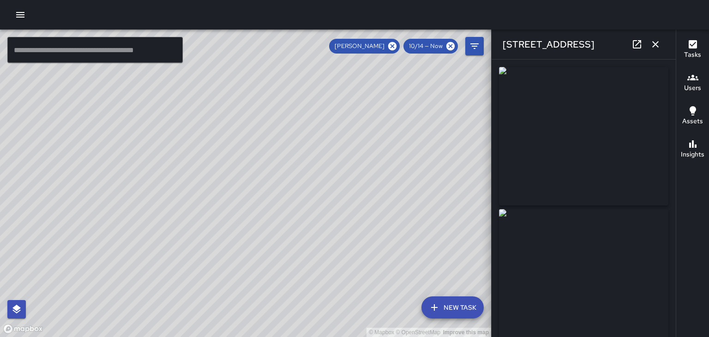
type input "**********"
click at [655, 51] on button "button" at bounding box center [655, 44] width 18 height 18
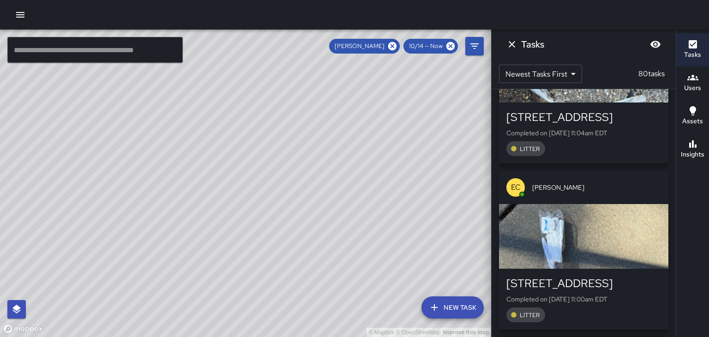
scroll to position [6030, 0]
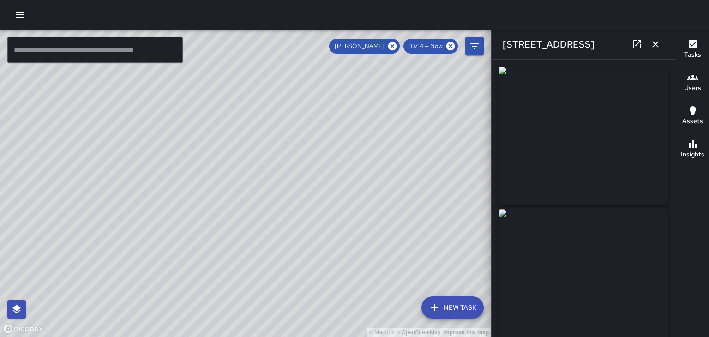
click at [664, 48] on div "10 North Spruce Street" at bounding box center [584, 45] width 184 height 30
click at [655, 44] on icon "button" at bounding box center [655, 44] width 6 height 6
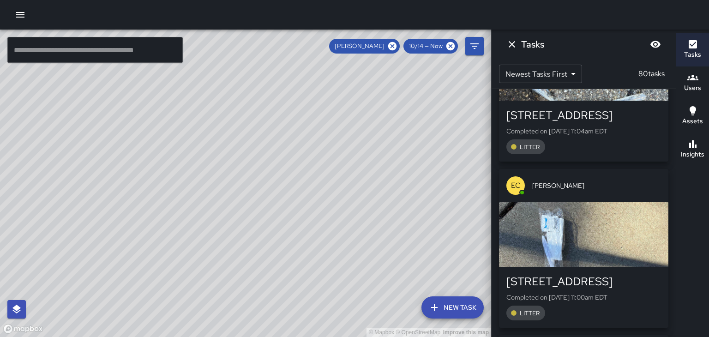
click at [699, 54] on button "Tasks" at bounding box center [692, 49] width 33 height 33
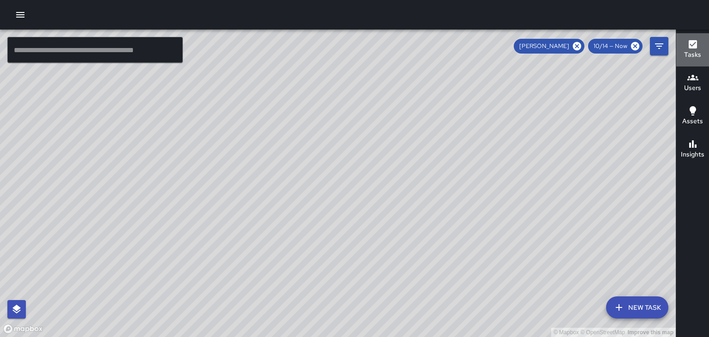
click at [699, 54] on button "Tasks" at bounding box center [692, 49] width 33 height 33
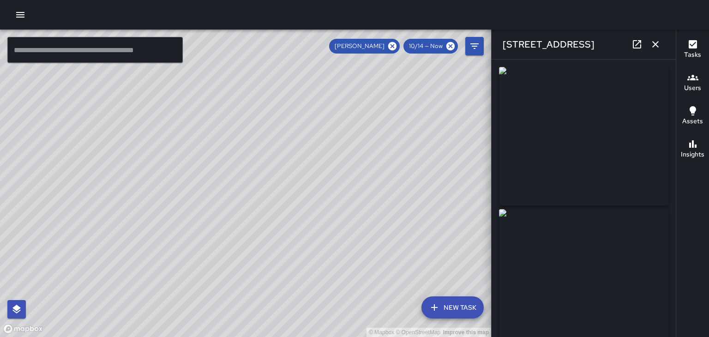
type input "**********"
click at [661, 51] on button "button" at bounding box center [655, 44] width 18 height 18
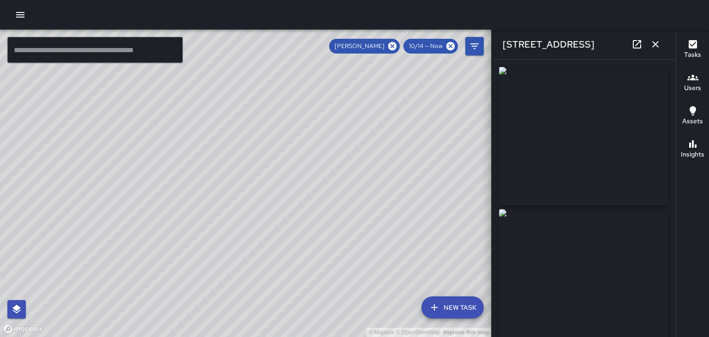
type input "**********"
click at [661, 45] on button "button" at bounding box center [655, 44] width 18 height 18
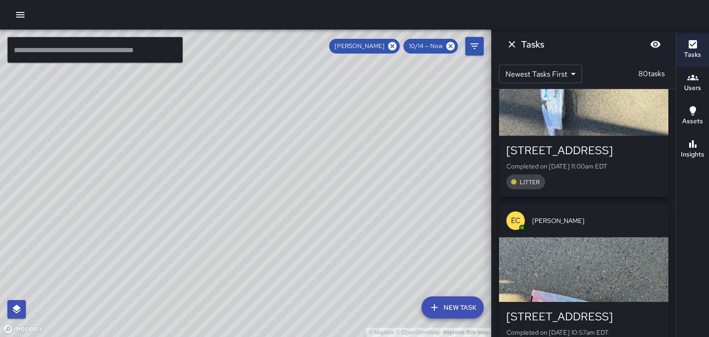
scroll to position [6163, 0]
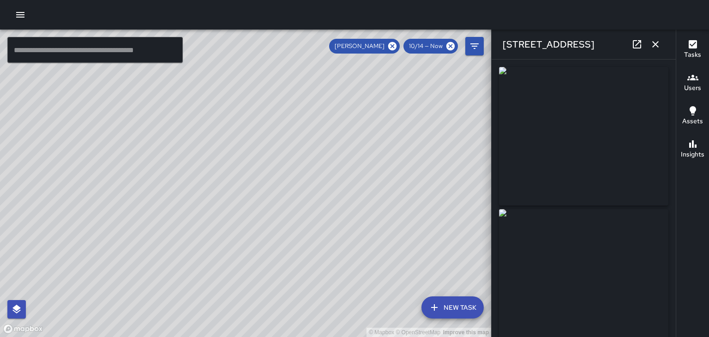
type input "**********"
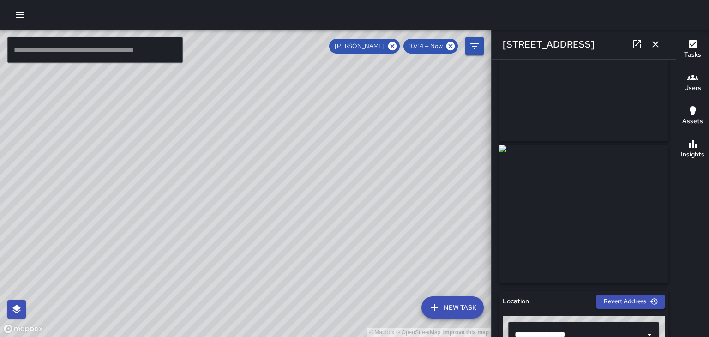
click at [654, 50] on button "button" at bounding box center [655, 44] width 18 height 18
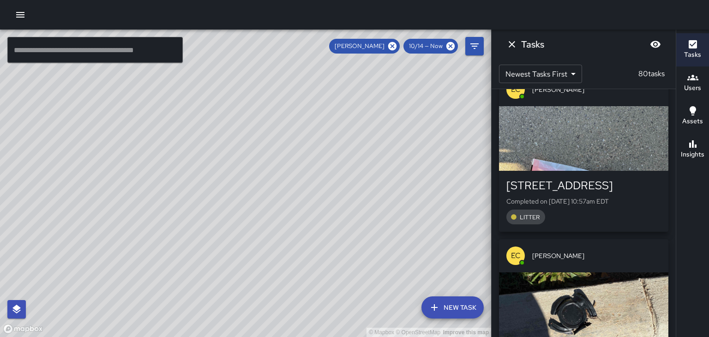
scroll to position [6293, 0]
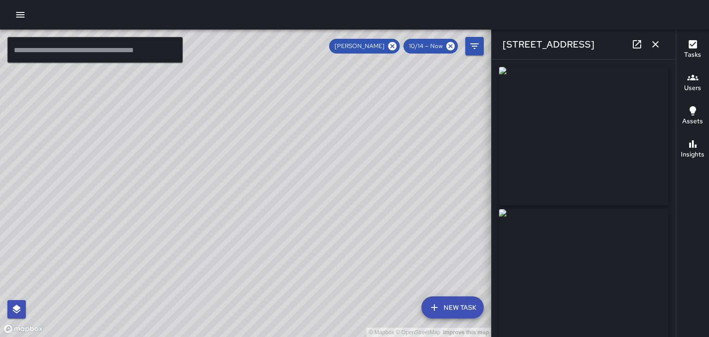
click at [662, 51] on div "200 College Street" at bounding box center [584, 45] width 184 height 30
click at [655, 44] on icon "button" at bounding box center [655, 44] width 6 height 6
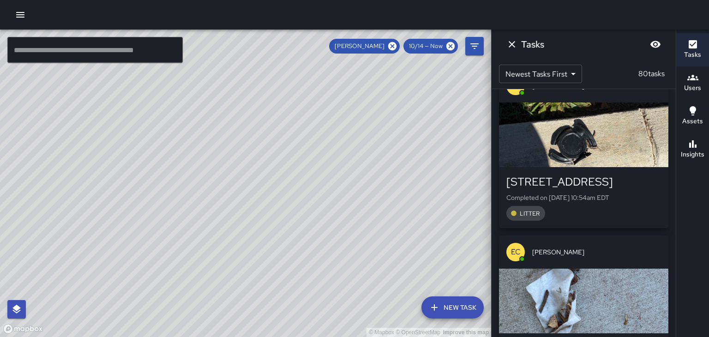
scroll to position [6472, 0]
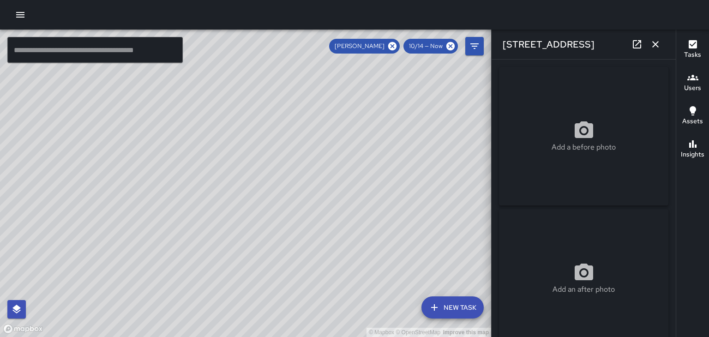
type input "**********"
click at [655, 44] on icon "button" at bounding box center [655, 44] width 6 height 6
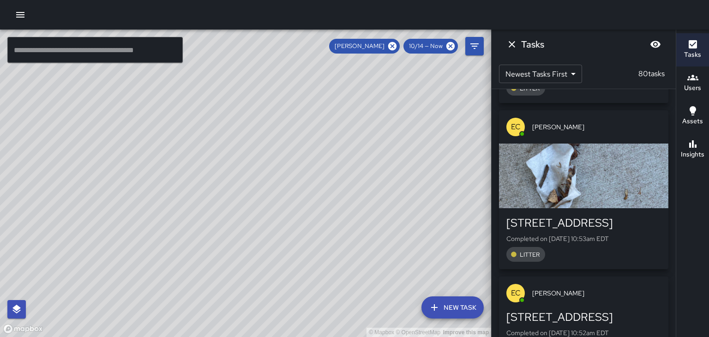
scroll to position [6623, 0]
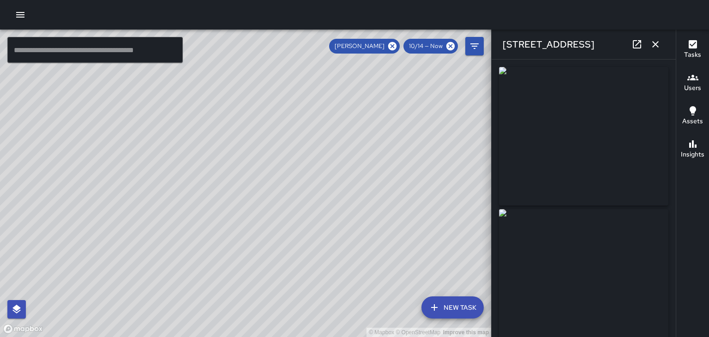
type input "**********"
click at [658, 43] on icon "button" at bounding box center [655, 44] width 11 height 11
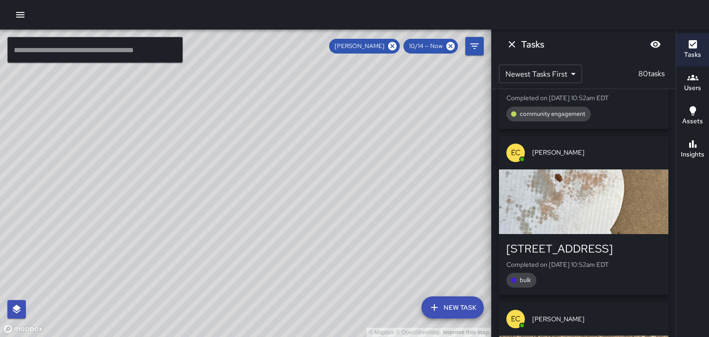
scroll to position [6829, 0]
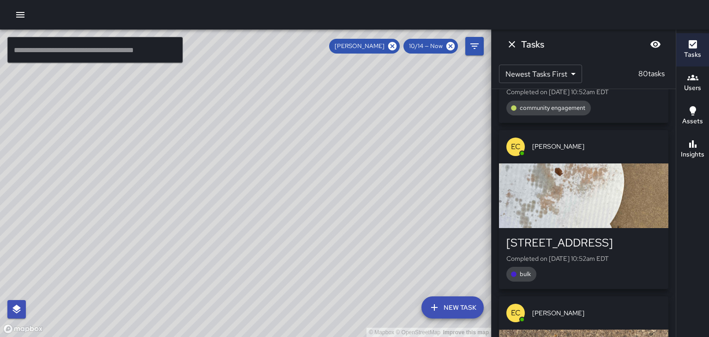
click at [650, 308] on span "[PERSON_NAME]" at bounding box center [596, 312] width 129 height 9
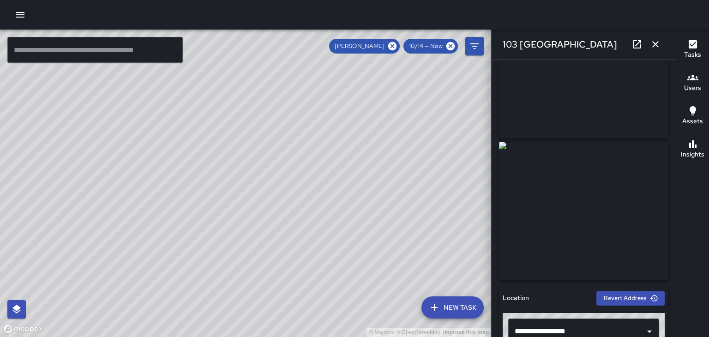
scroll to position [69, 0]
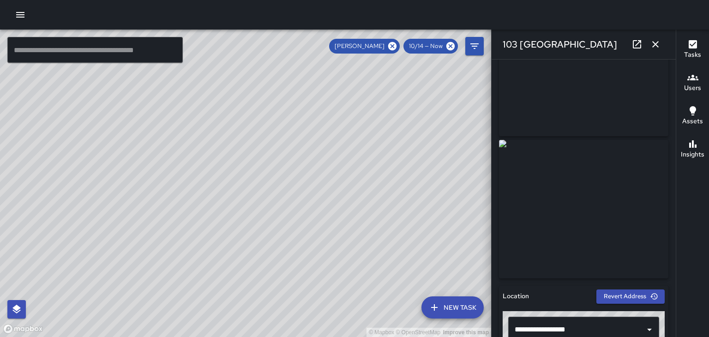
click at [652, 44] on icon "button" at bounding box center [655, 44] width 11 height 11
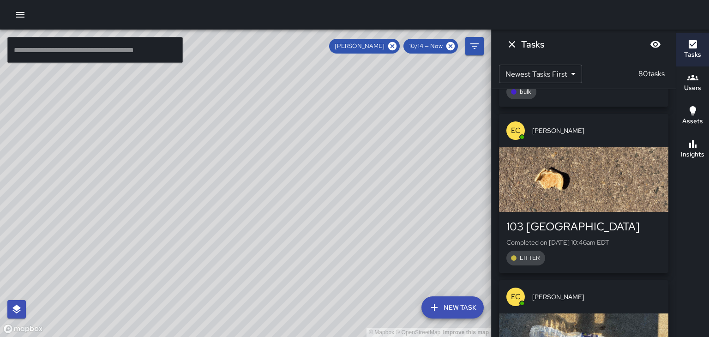
scroll to position [7014, 0]
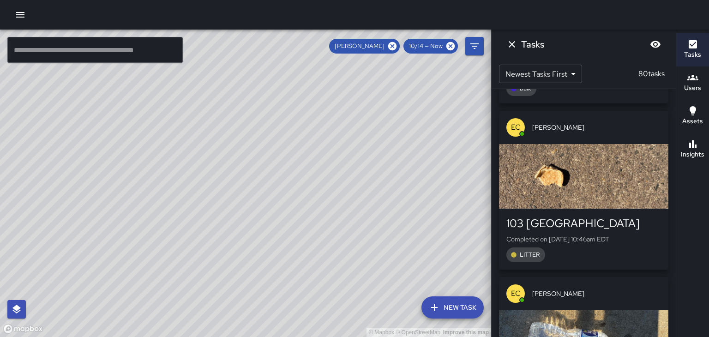
click at [654, 277] on div "EC Ed Cutshaw" at bounding box center [583, 293] width 169 height 33
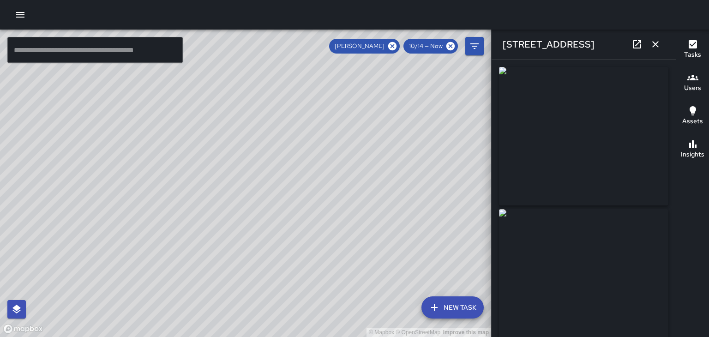
type input "**********"
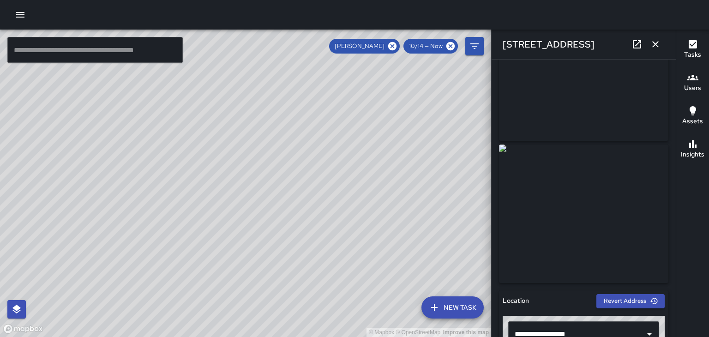
scroll to position [65, 0]
click at [650, 47] on icon "button" at bounding box center [655, 44] width 11 height 11
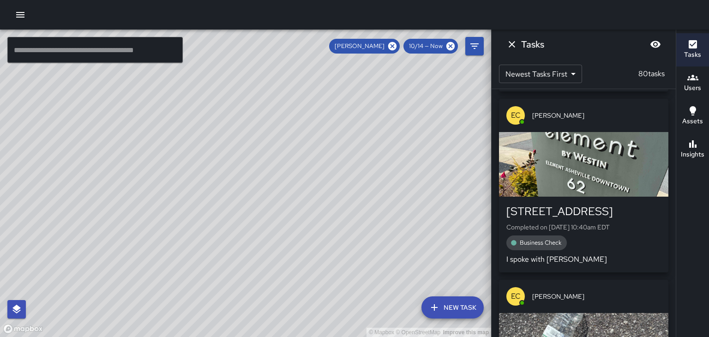
scroll to position [7452, 0]
click at [655, 292] on span "[PERSON_NAME]" at bounding box center [596, 296] width 129 height 9
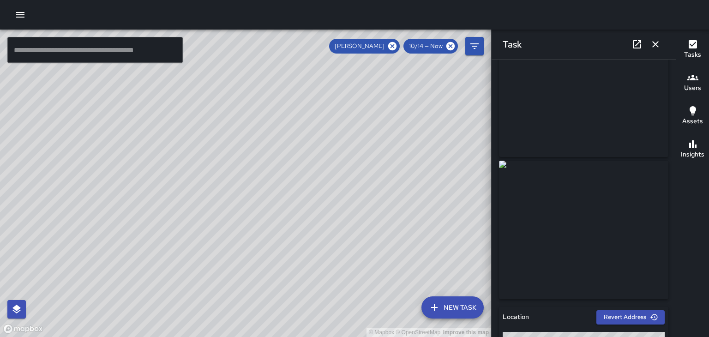
scroll to position [52, 0]
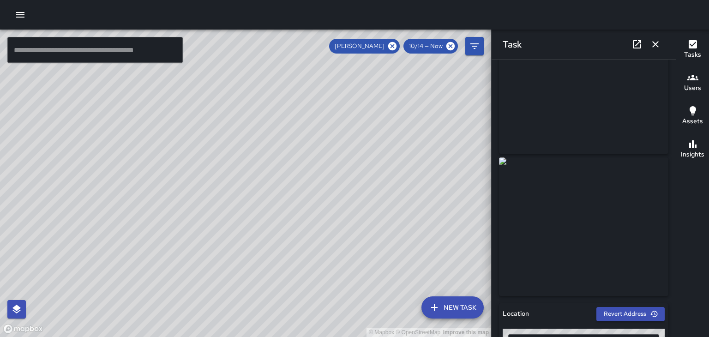
click at [660, 47] on icon "button" at bounding box center [655, 44] width 11 height 11
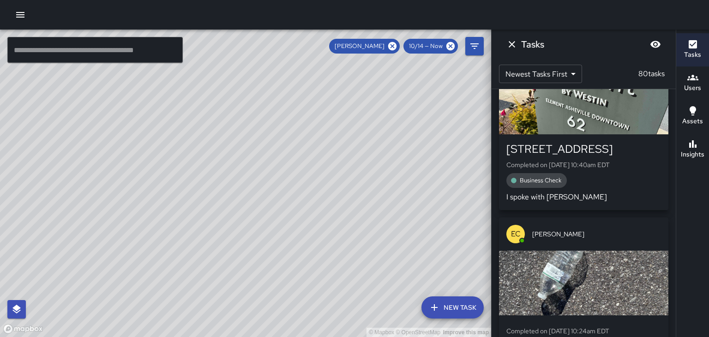
scroll to position [7516, 0]
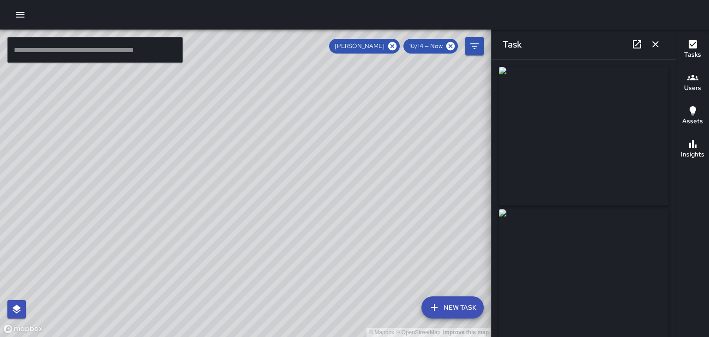
click at [650, 49] on icon "button" at bounding box center [655, 44] width 11 height 11
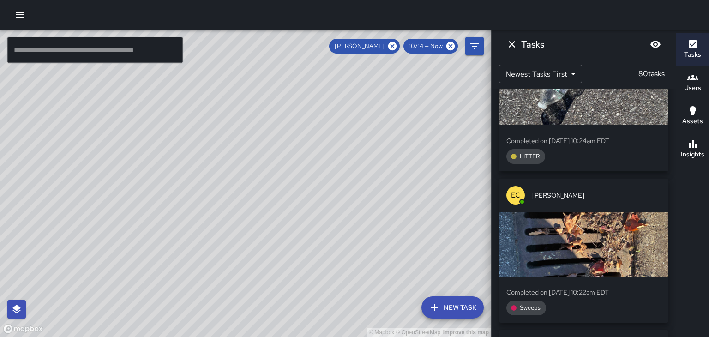
scroll to position [7707, 0]
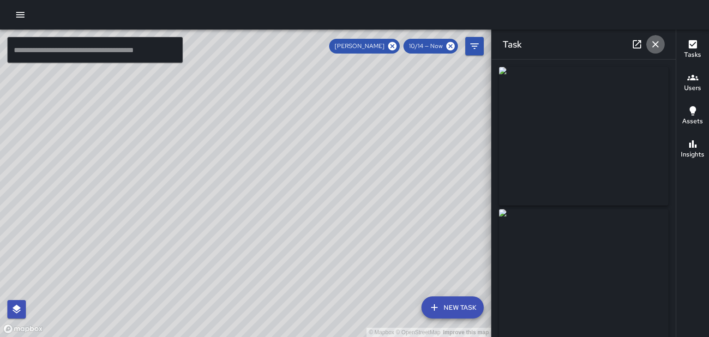
click at [659, 48] on icon "button" at bounding box center [655, 44] width 11 height 11
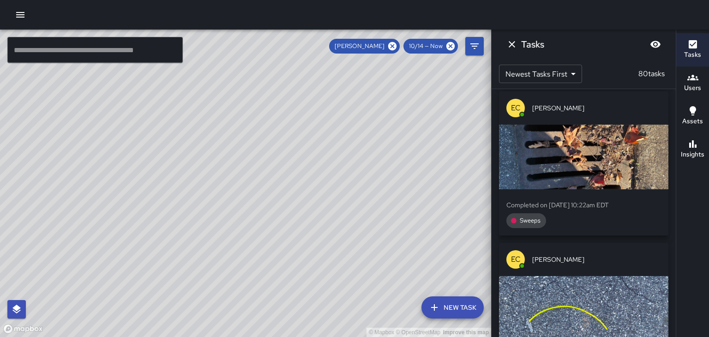
scroll to position [7808, 0]
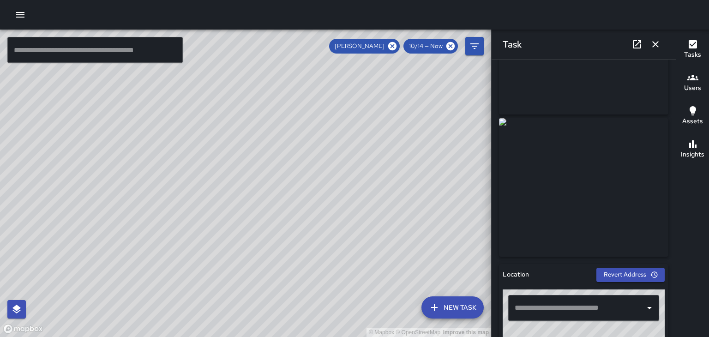
scroll to position [25, 0]
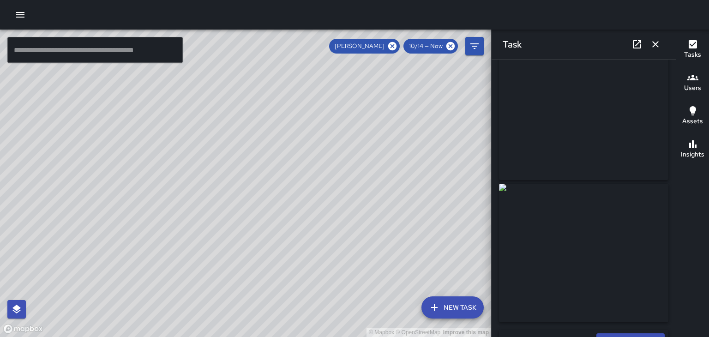
click at [657, 45] on icon "button" at bounding box center [655, 44] width 6 height 6
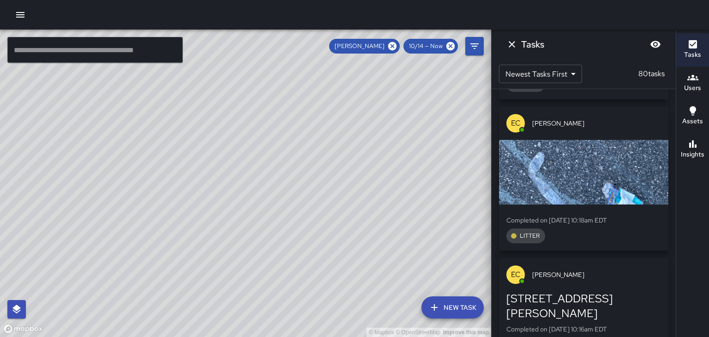
scroll to position [8081, 0]
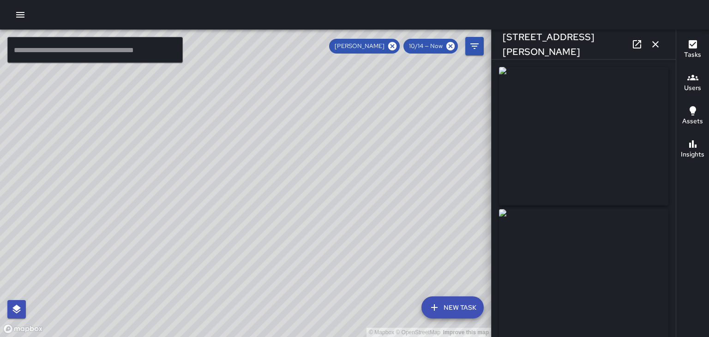
type input "**********"
click at [651, 48] on icon "button" at bounding box center [655, 44] width 11 height 11
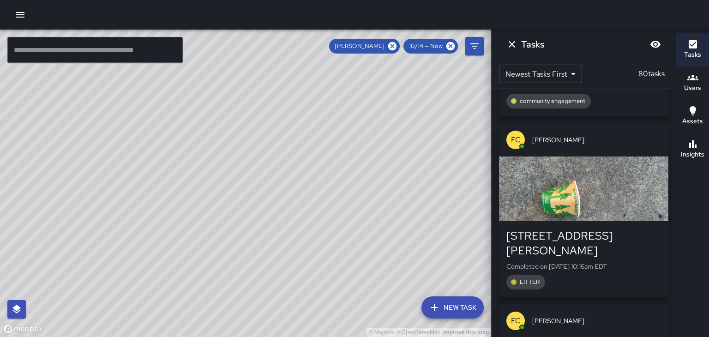
scroll to position [8326, 0]
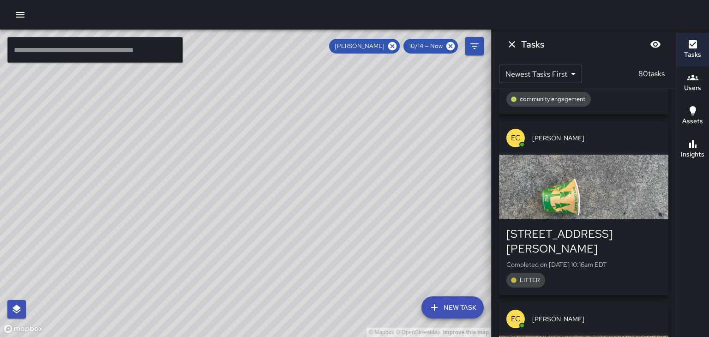
click at [649, 314] on span "[PERSON_NAME]" at bounding box center [596, 318] width 129 height 9
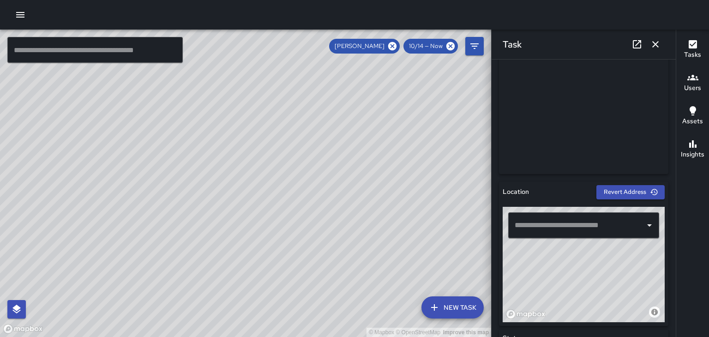
scroll to position [183, 0]
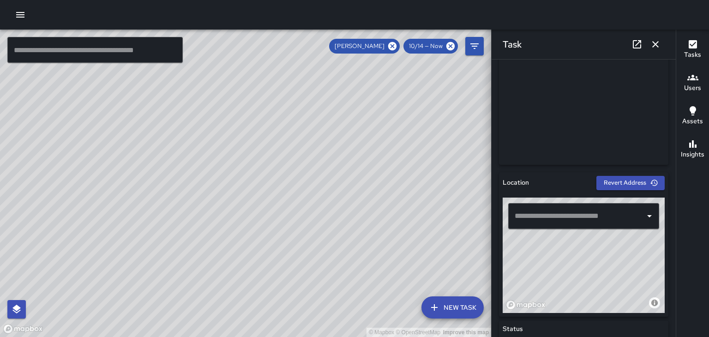
click at [653, 183] on icon "button" at bounding box center [654, 183] width 8 height 8
click at [657, 48] on icon "button" at bounding box center [655, 44] width 11 height 11
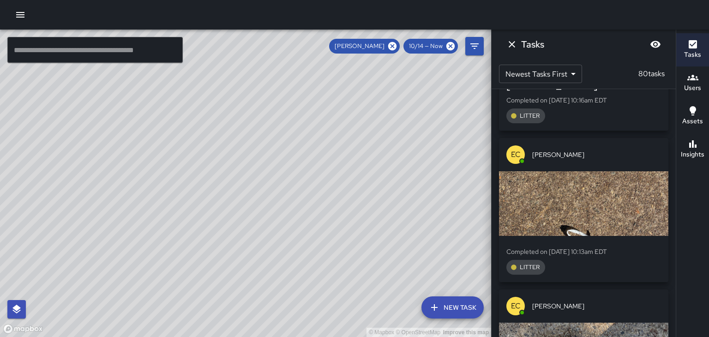
scroll to position [8493, 0]
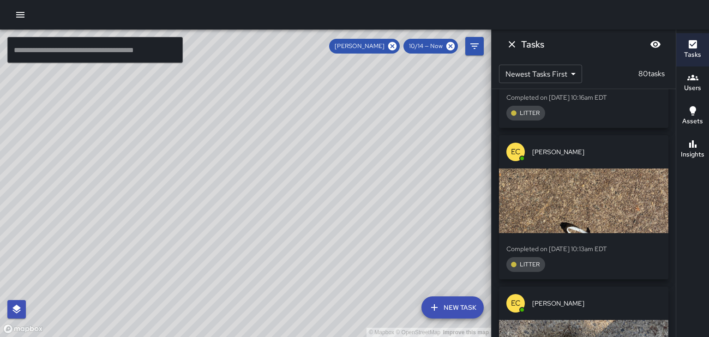
click at [650, 287] on div "EC Ed Cutshaw" at bounding box center [583, 303] width 169 height 33
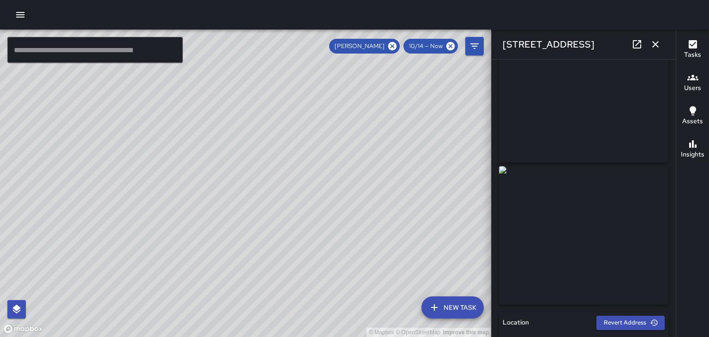
scroll to position [44, 0]
click at [655, 42] on icon "button" at bounding box center [655, 44] width 11 height 11
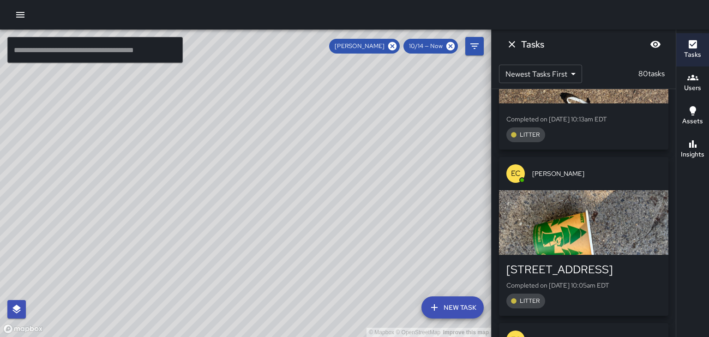
scroll to position [8644, 0]
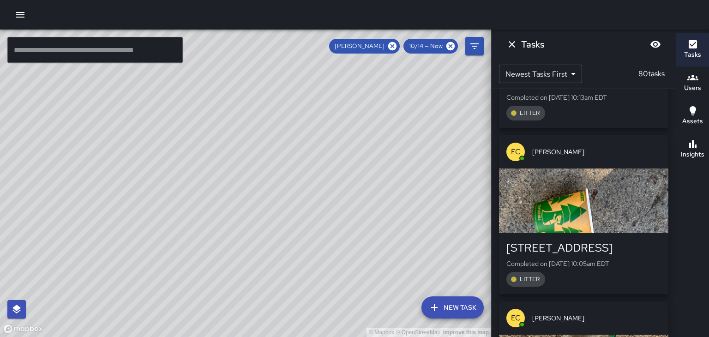
click at [604, 313] on span "[PERSON_NAME]" at bounding box center [596, 317] width 129 height 9
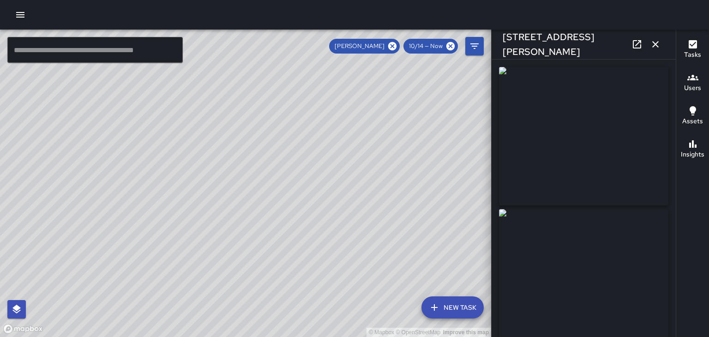
click at [657, 43] on icon "button" at bounding box center [655, 44] width 11 height 11
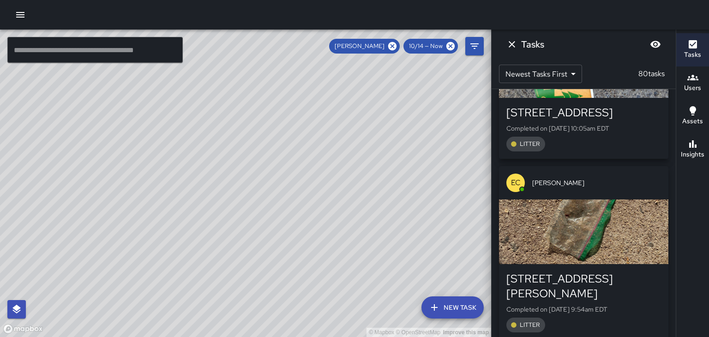
scroll to position [8787, 0]
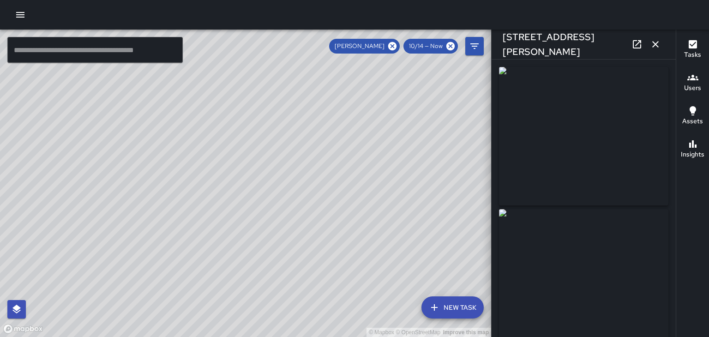
type input "**********"
click at [658, 42] on icon "button" at bounding box center [655, 44] width 6 height 6
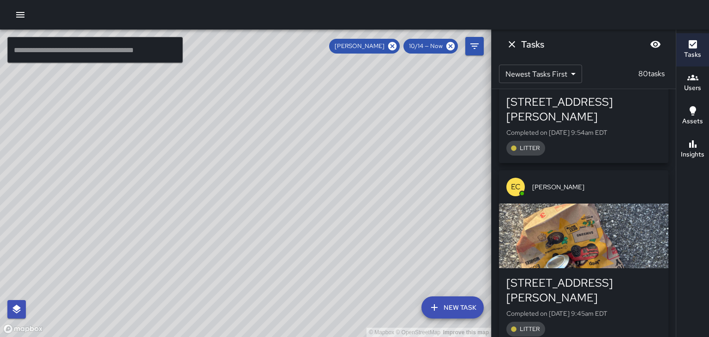
scroll to position [8957, 0]
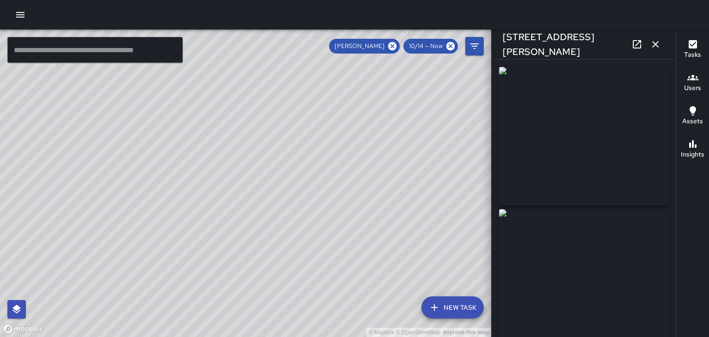
type input "**********"
click at [659, 44] on icon "button" at bounding box center [655, 44] width 11 height 11
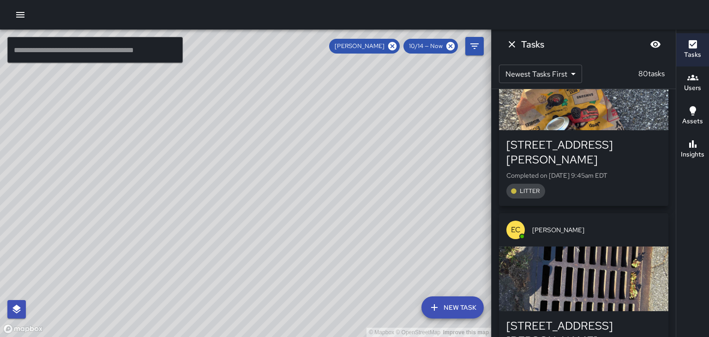
scroll to position [9096, 0]
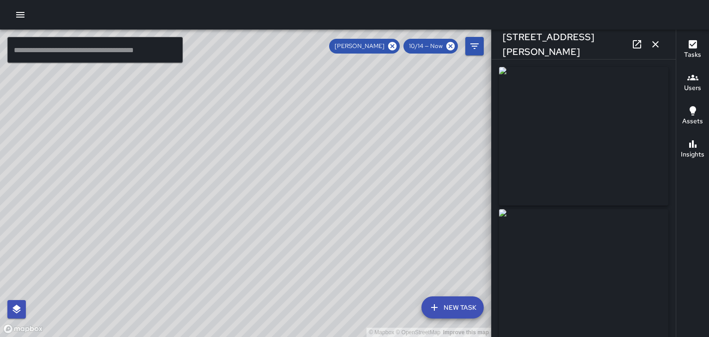
click at [655, 43] on icon "button" at bounding box center [655, 44] width 6 height 6
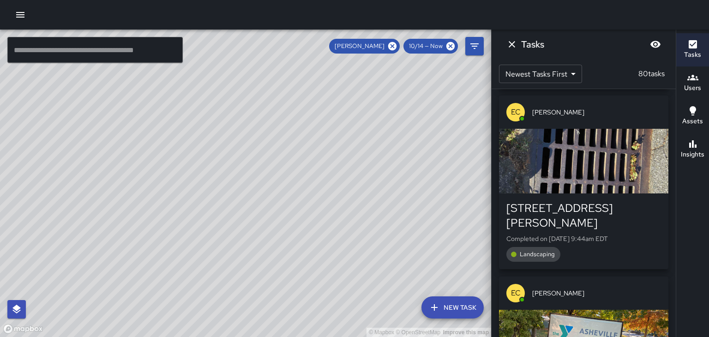
scroll to position [9213, 0]
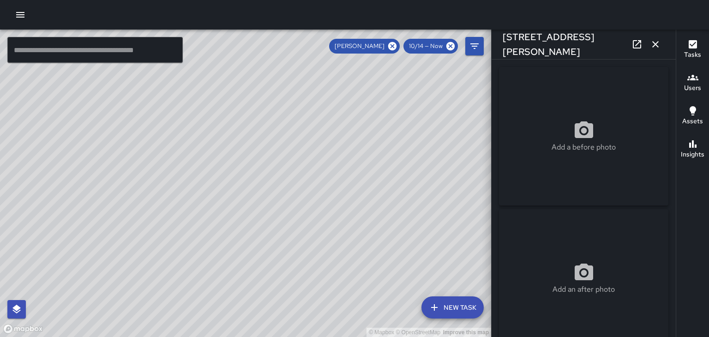
type input "**********"
click at [655, 47] on icon "button" at bounding box center [655, 44] width 11 height 11
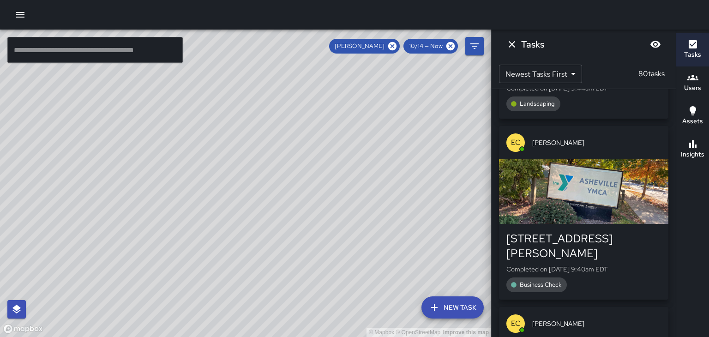
scroll to position [9369, 0]
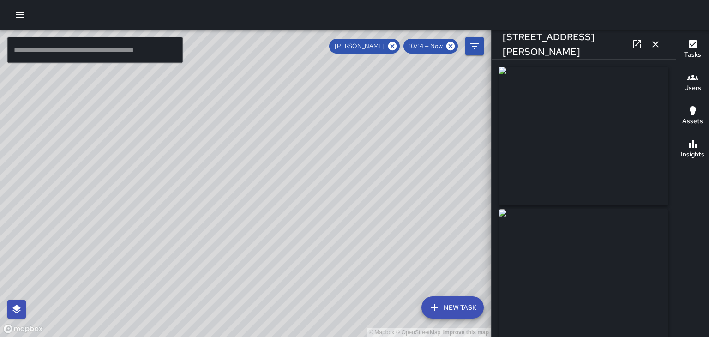
type input "**********"
click at [655, 43] on icon "button" at bounding box center [655, 44] width 11 height 11
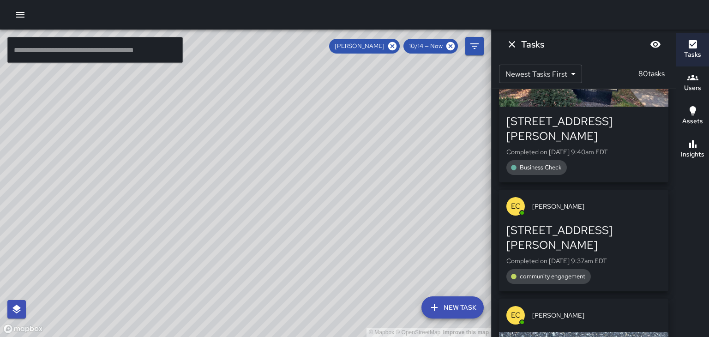
scroll to position [9485, 0]
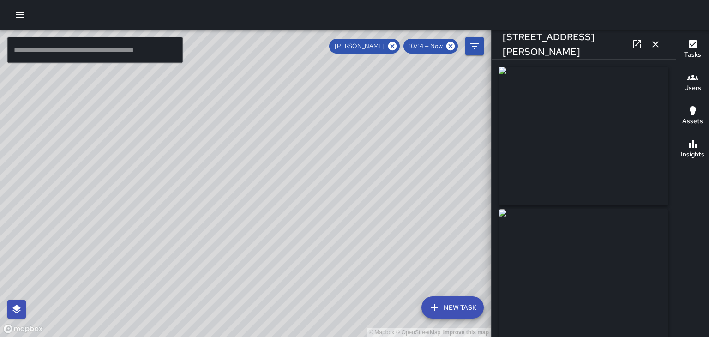
click at [656, 48] on icon "button" at bounding box center [655, 44] width 11 height 11
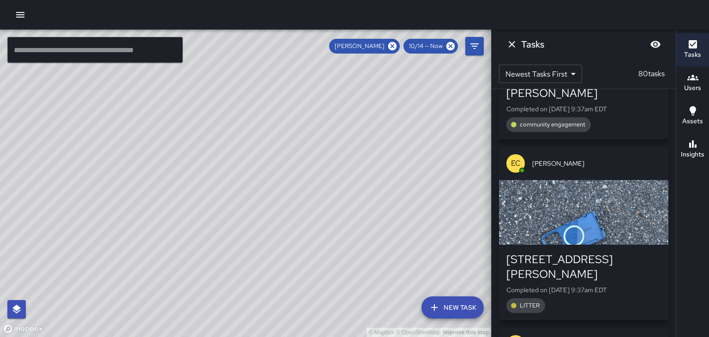
scroll to position [9635, 0]
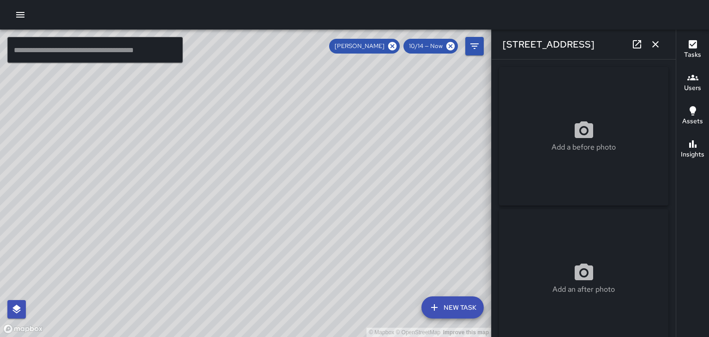
type input "**********"
click at [657, 42] on icon "button" at bounding box center [655, 44] width 6 height 6
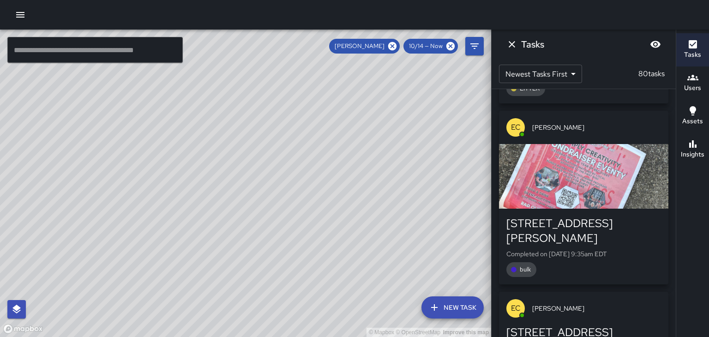
scroll to position [9852, 0]
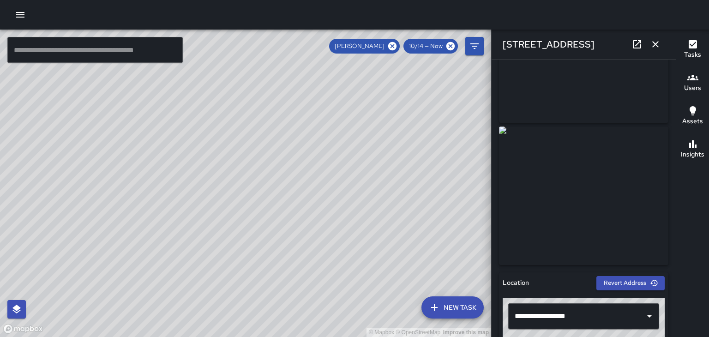
scroll to position [83, 0]
click at [659, 49] on icon "button" at bounding box center [655, 44] width 11 height 11
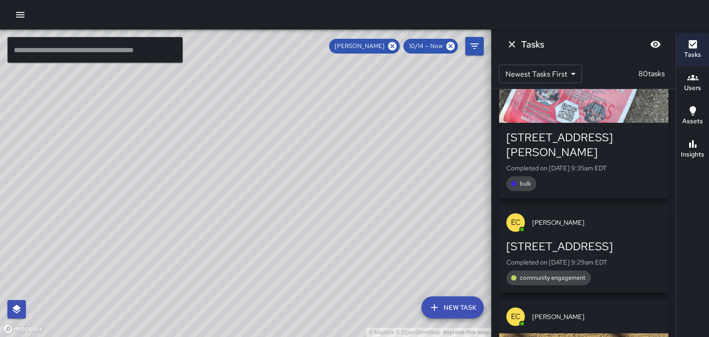
scroll to position [9936, 0]
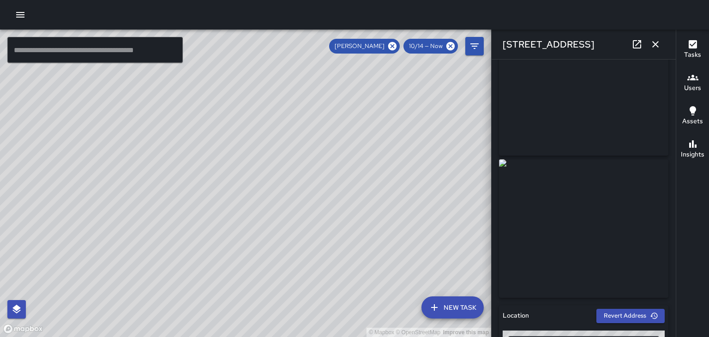
scroll to position [70, 0]
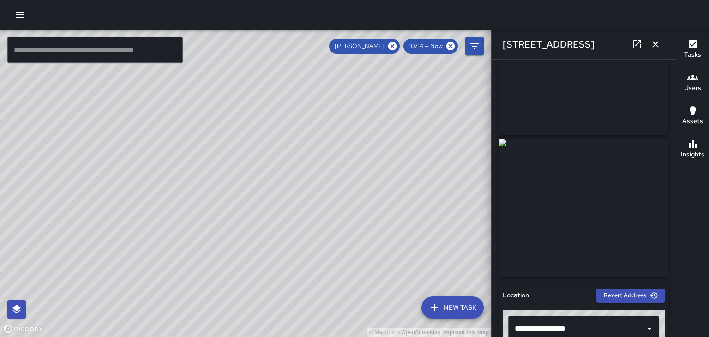
click at [661, 47] on icon "button" at bounding box center [655, 44] width 11 height 11
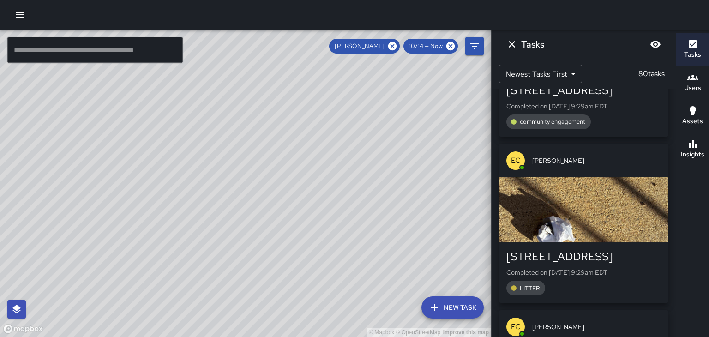
scroll to position [10091, 0]
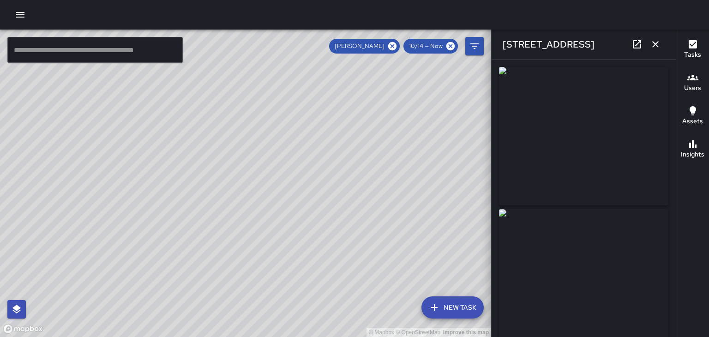
type input "**********"
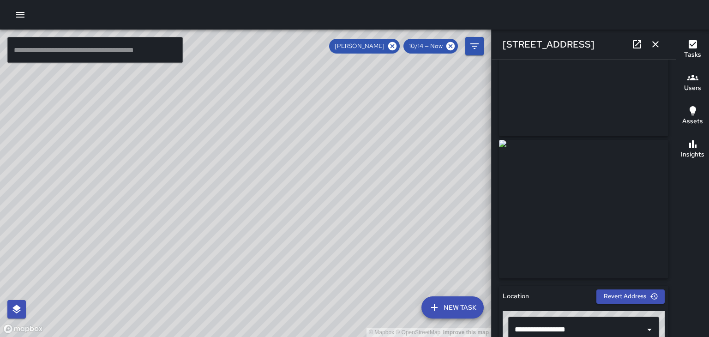
scroll to position [72, 0]
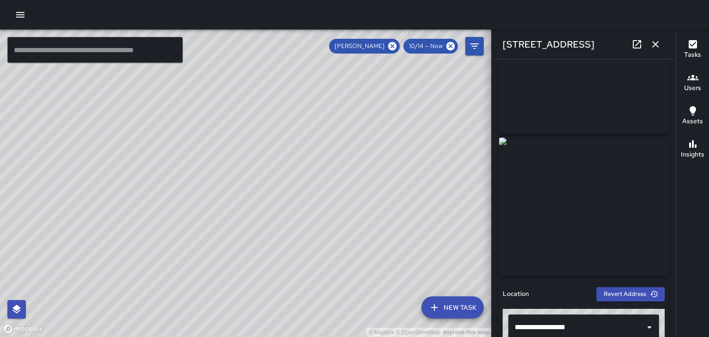
click at [657, 49] on icon "button" at bounding box center [655, 44] width 11 height 11
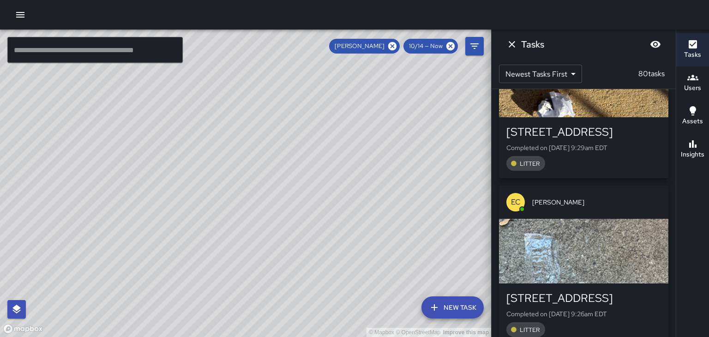
scroll to position [10227, 0]
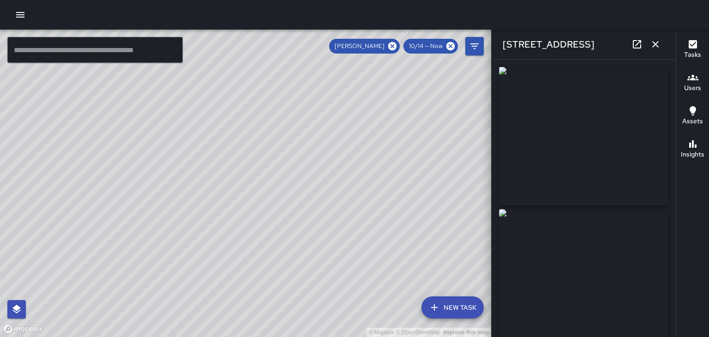
click at [655, 42] on icon "button" at bounding box center [655, 44] width 11 height 11
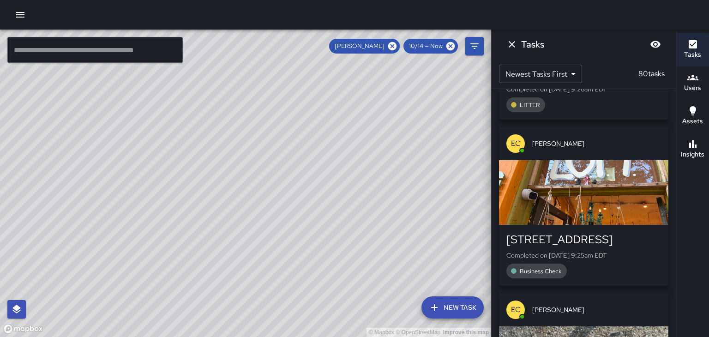
scroll to position [10444, 0]
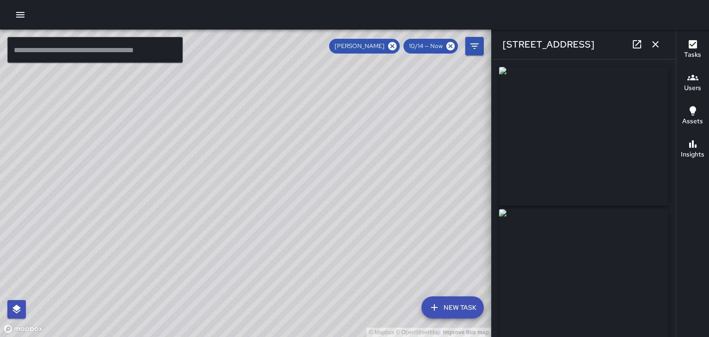
click at [660, 45] on icon "button" at bounding box center [655, 44] width 11 height 11
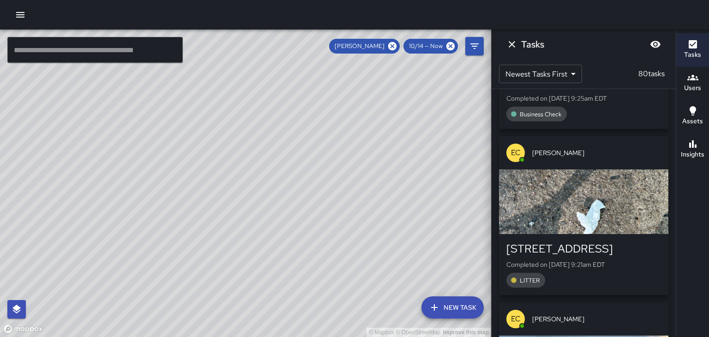
scroll to position [10597, 0]
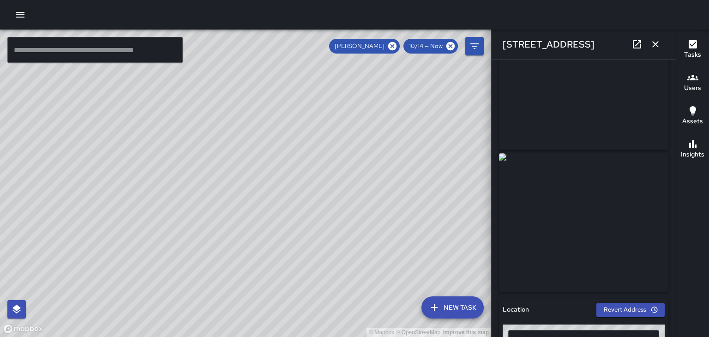
scroll to position [84, 0]
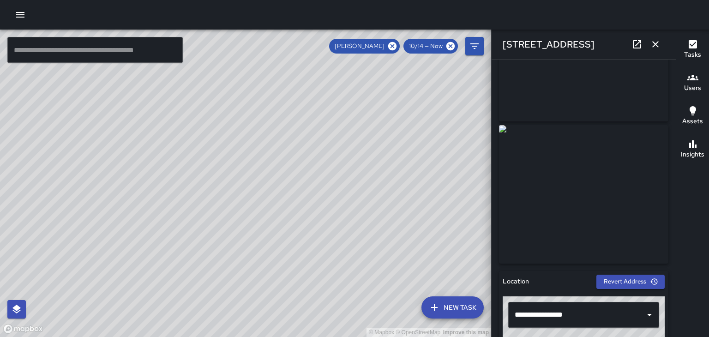
click at [661, 48] on button "button" at bounding box center [655, 44] width 18 height 18
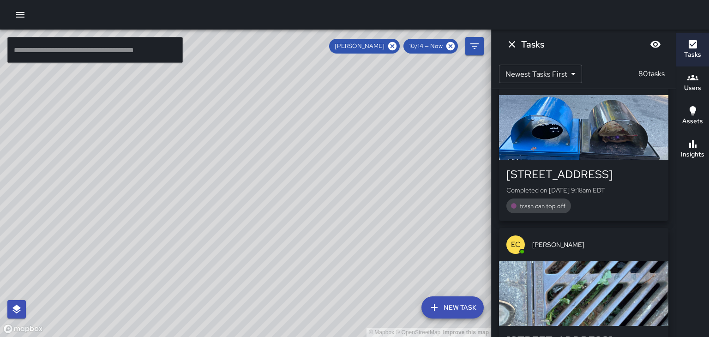
scroll to position [10839, 0]
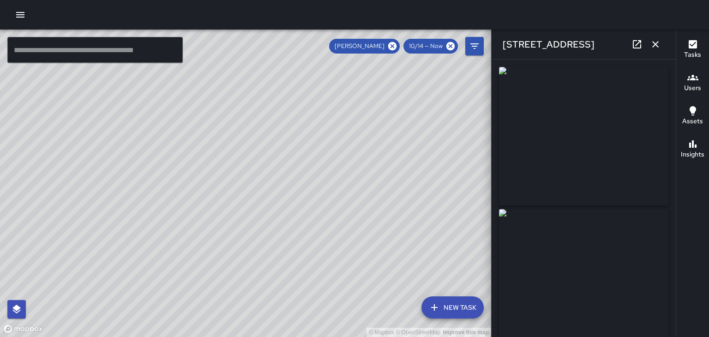
type input "**********"
click at [660, 45] on icon "button" at bounding box center [655, 44] width 11 height 11
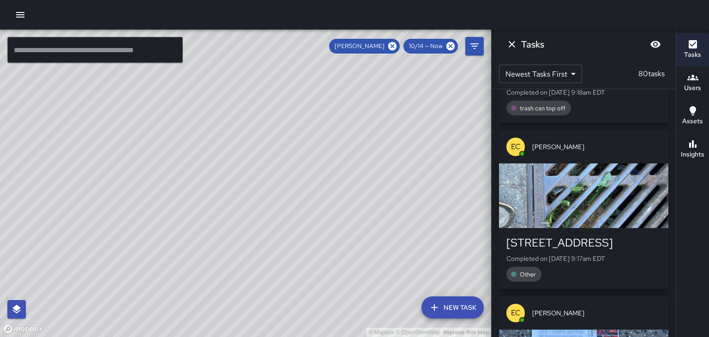
scroll to position [10936, 0]
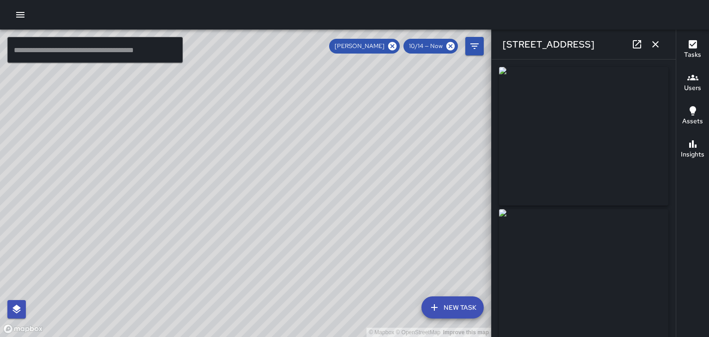
type input "**********"
click at [664, 45] on button "button" at bounding box center [655, 44] width 18 height 18
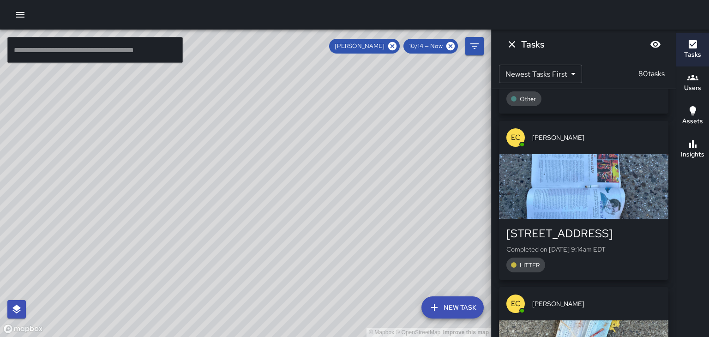
scroll to position [11112, 0]
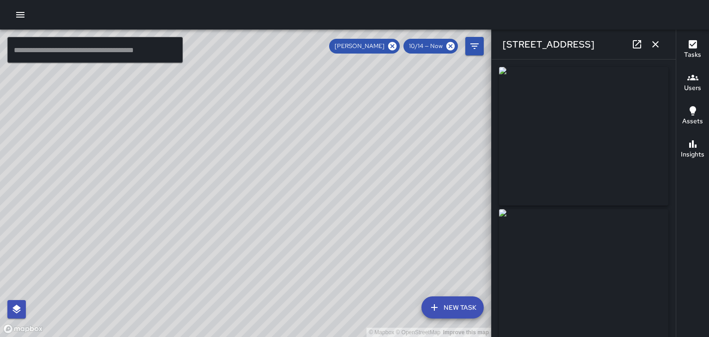
click at [663, 48] on button "button" at bounding box center [655, 44] width 18 height 18
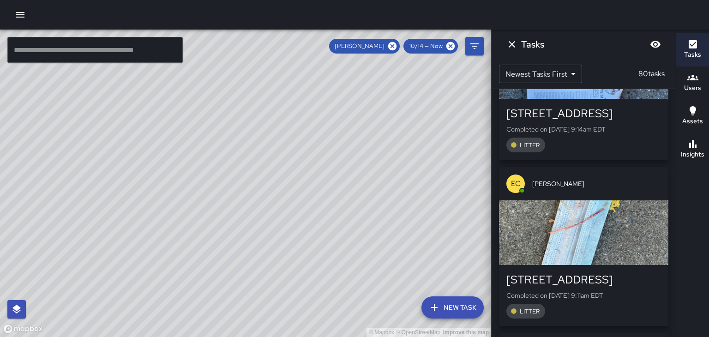
scroll to position [11237, 0]
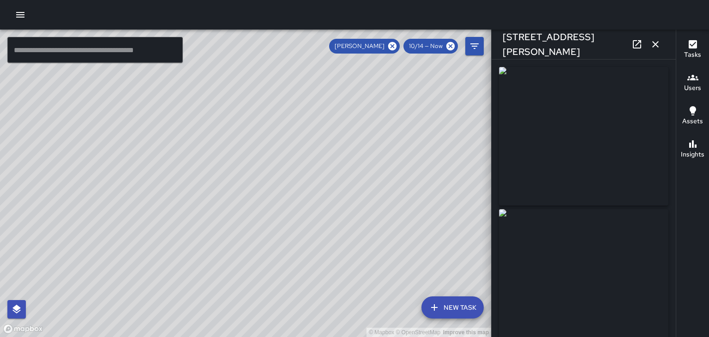
type input "**********"
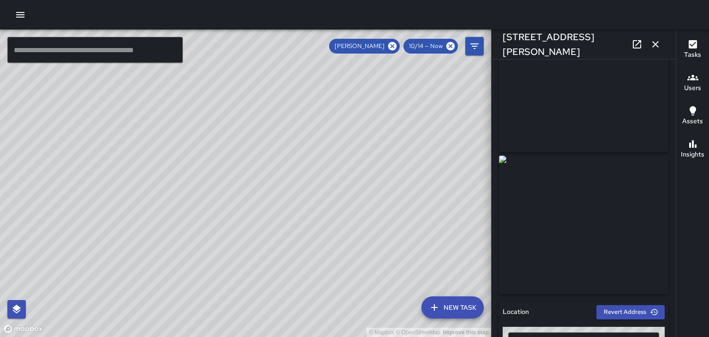
scroll to position [63, 0]
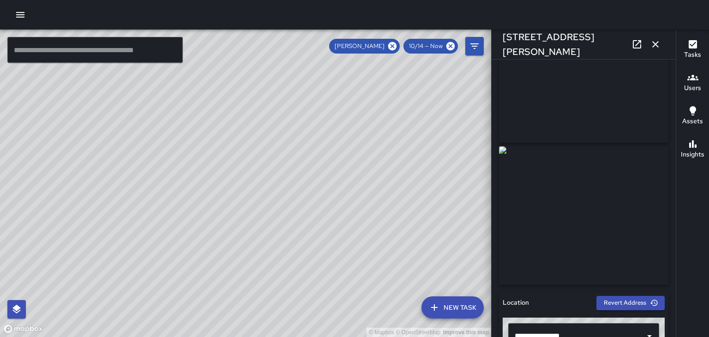
click at [655, 44] on icon "button" at bounding box center [655, 44] width 6 height 6
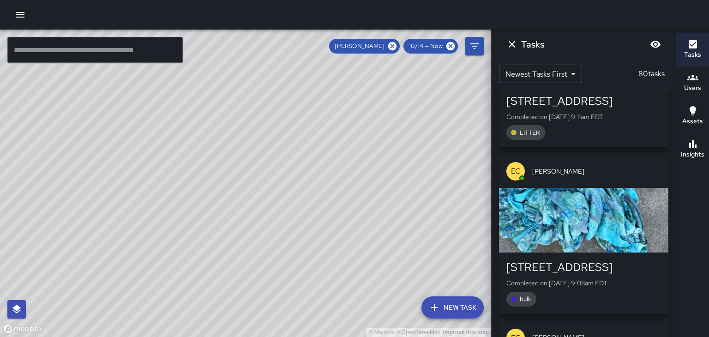
scroll to position [11437, 0]
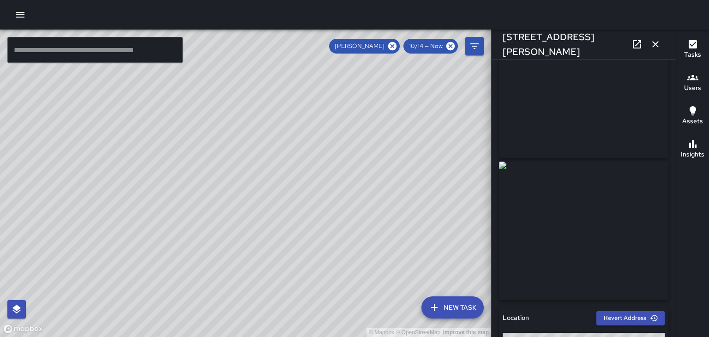
scroll to position [48, 0]
click at [655, 44] on icon "button" at bounding box center [655, 44] width 6 height 6
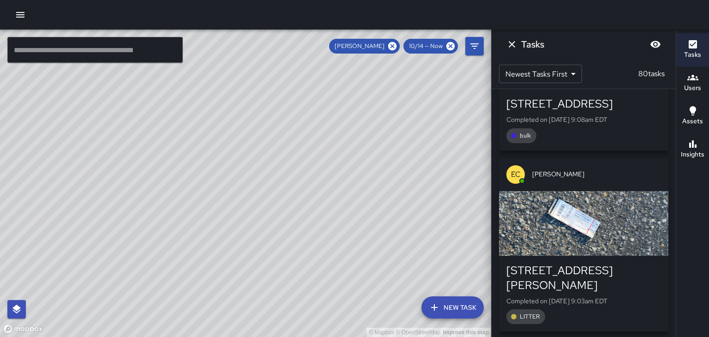
scroll to position [11576, 0]
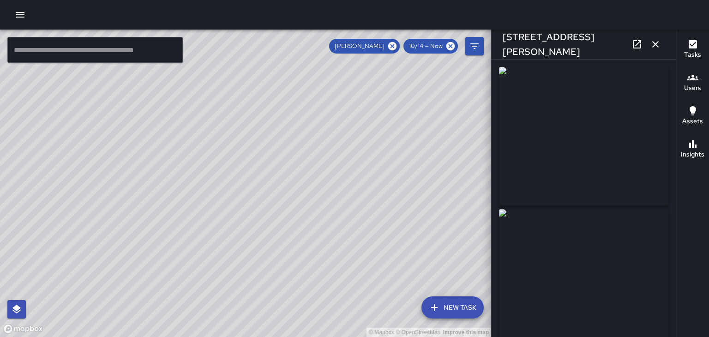
type input "**********"
click at [655, 44] on icon "button" at bounding box center [655, 44] width 6 height 6
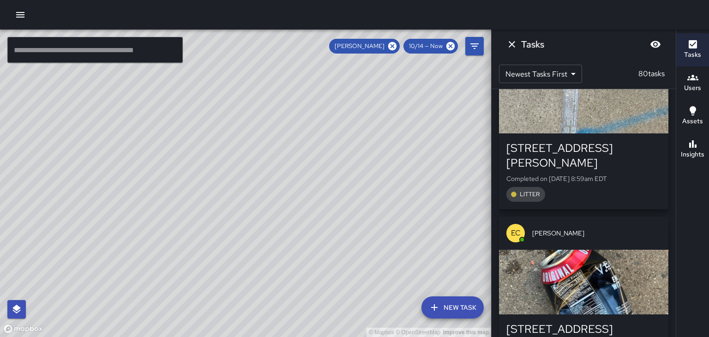
scroll to position [11889, 0]
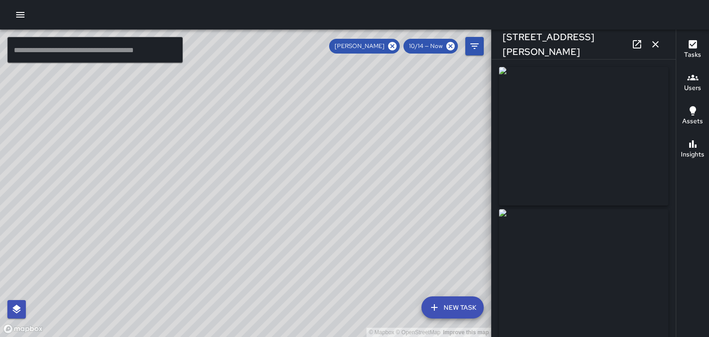
type input "**********"
click at [654, 50] on button "button" at bounding box center [655, 44] width 18 height 18
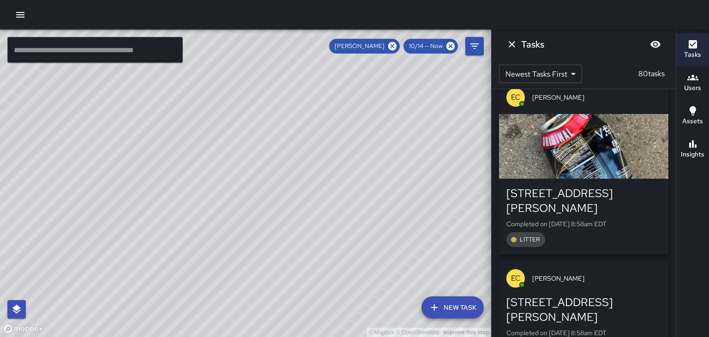
scroll to position [12018, 0]
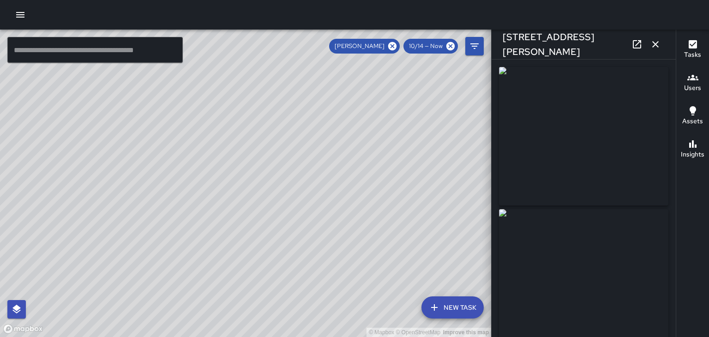
type input "**********"
click at [677, 47] on button "Tasks" at bounding box center [692, 49] width 33 height 33
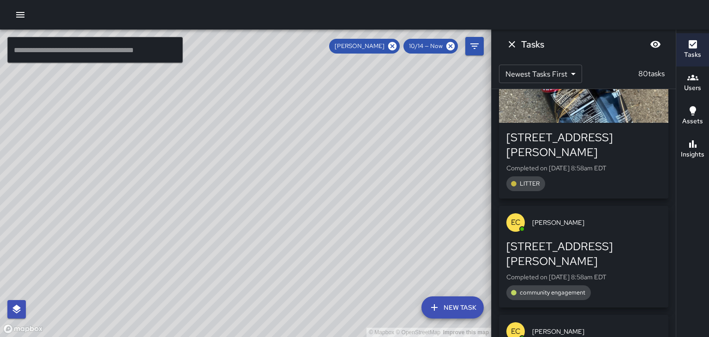
scroll to position [12066, 0]
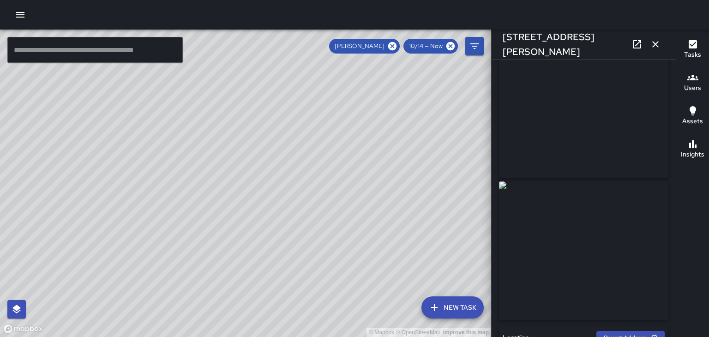
scroll to position [20, 0]
click at [661, 48] on button "button" at bounding box center [655, 44] width 18 height 18
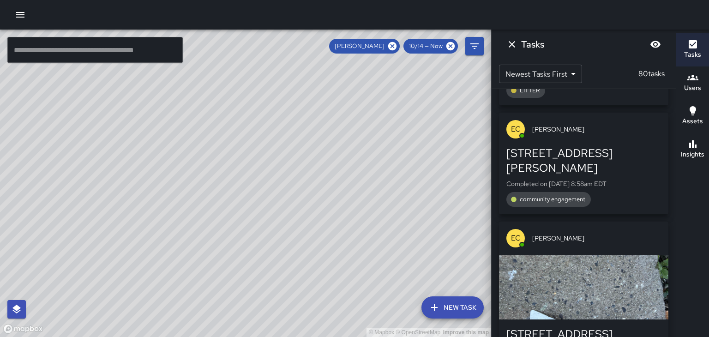
scroll to position [12203, 0]
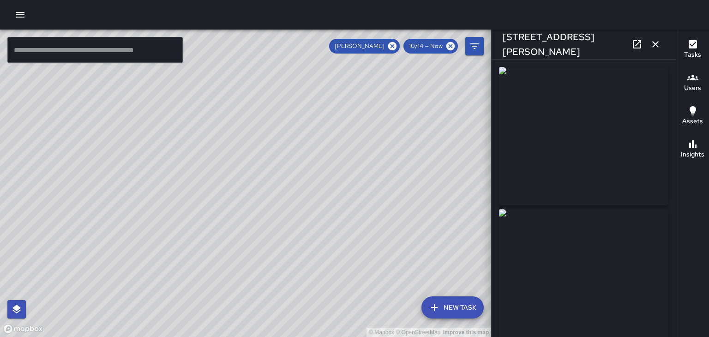
type input "**********"
click at [648, 49] on button "button" at bounding box center [655, 44] width 18 height 18
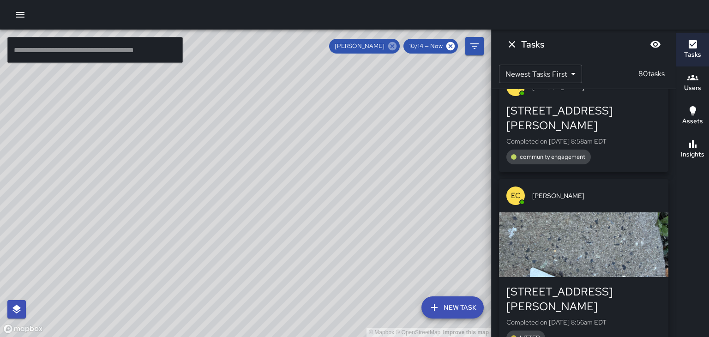
click at [396, 48] on icon at bounding box center [392, 46] width 8 height 8
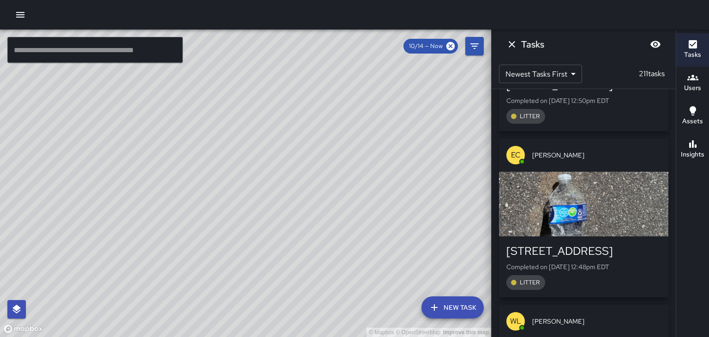
scroll to position [31107, 0]
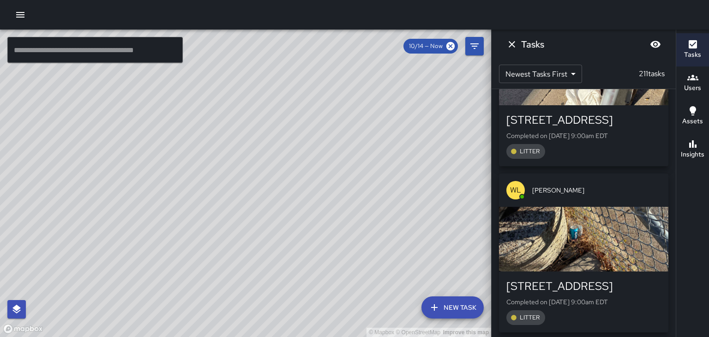
click at [697, 89] on h6 "Users" at bounding box center [692, 88] width 17 height 10
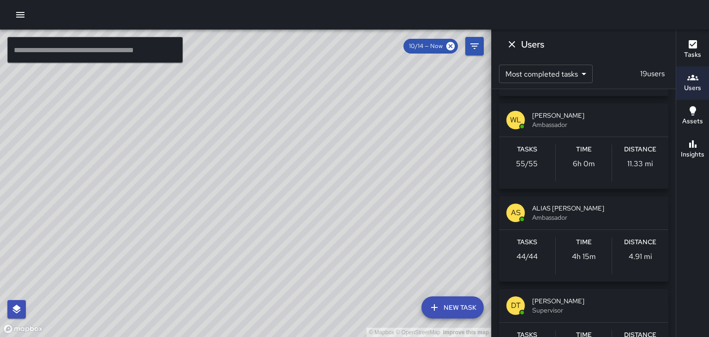
scroll to position [92, 0]
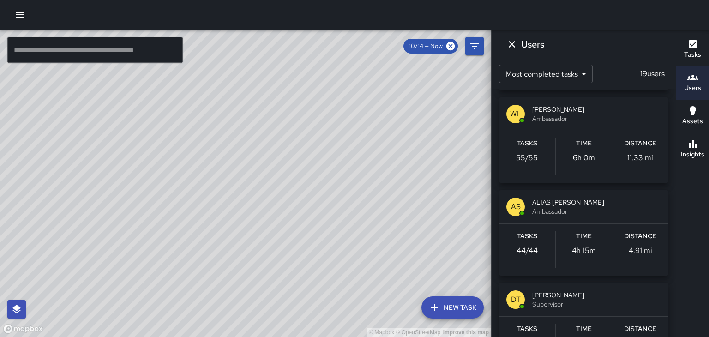
click at [634, 217] on div "AS ALIAS SIEGLER Ambassador" at bounding box center [583, 206] width 169 height 33
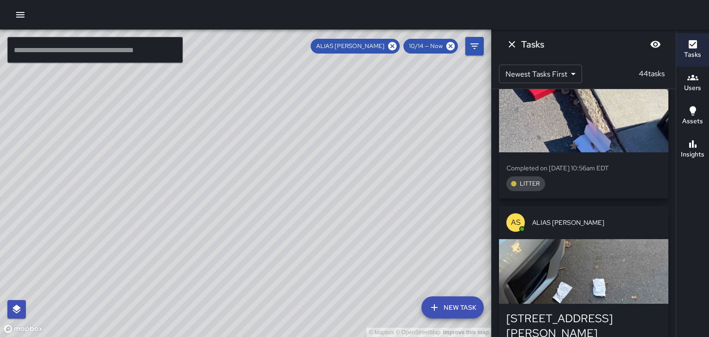
scroll to position [6841, 0]
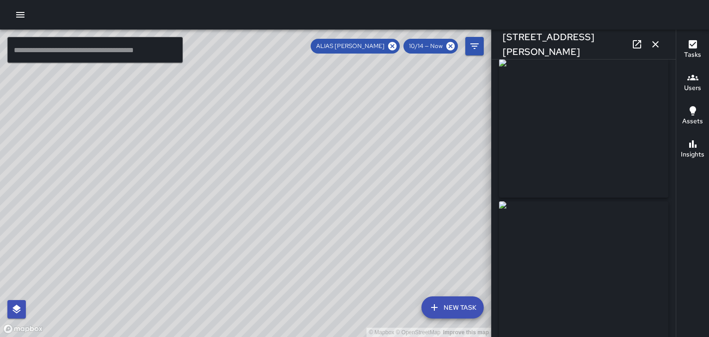
scroll to position [0, 0]
click at [663, 48] on div "15 Haywood Street" at bounding box center [584, 45] width 184 height 30
click at [659, 46] on icon "button" at bounding box center [655, 44] width 11 height 11
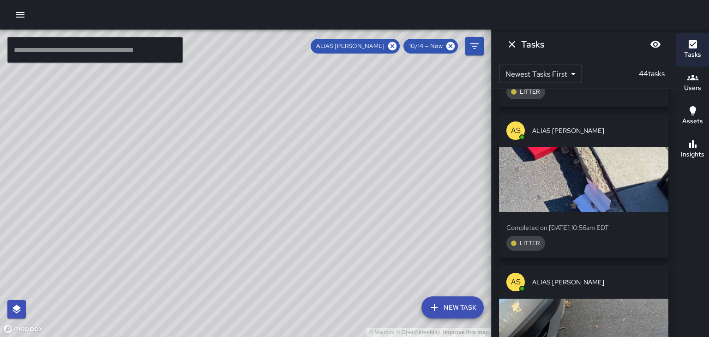
scroll to position [6739, 0]
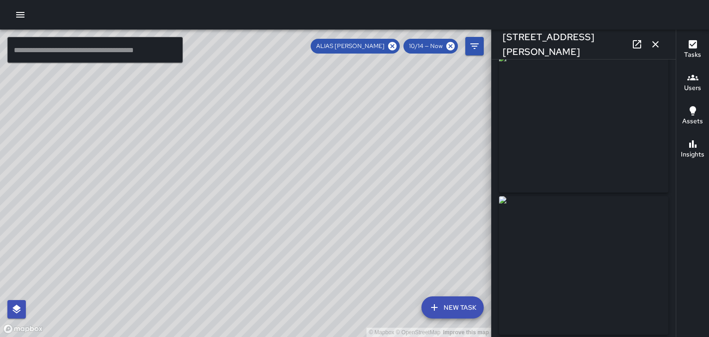
scroll to position [0, 0]
click at [663, 44] on button "button" at bounding box center [655, 44] width 18 height 18
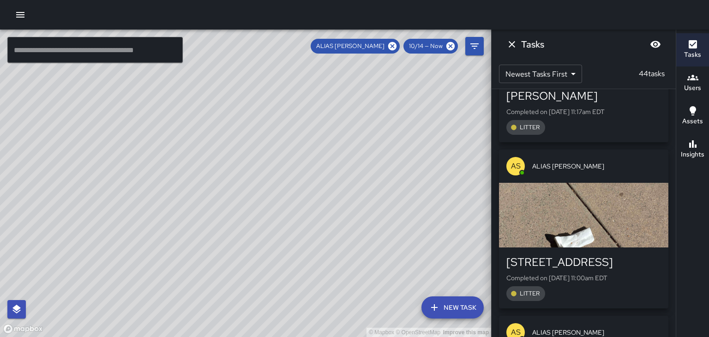
scroll to position [6536, 0]
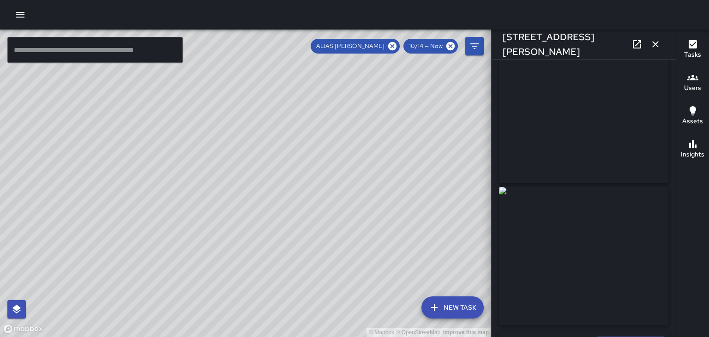
scroll to position [45, 0]
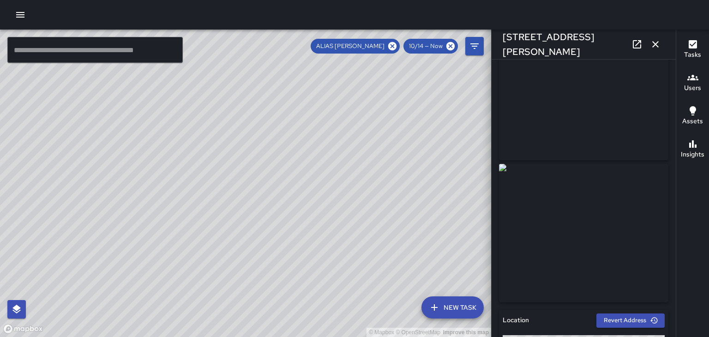
click at [663, 48] on button "button" at bounding box center [655, 44] width 18 height 18
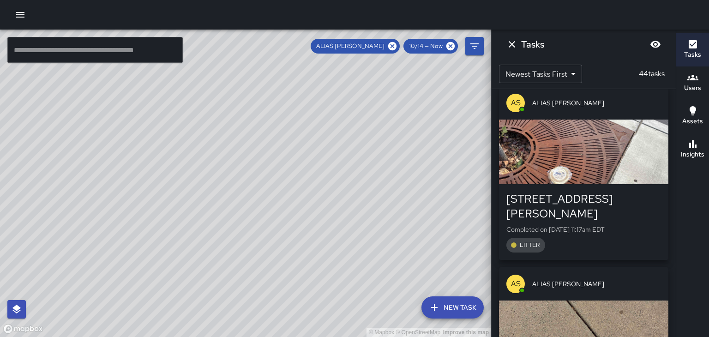
scroll to position [6412, 0]
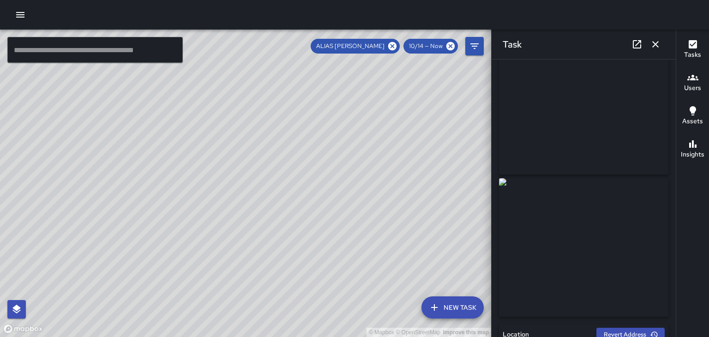
scroll to position [48, 0]
click at [663, 50] on div "Task" at bounding box center [584, 45] width 184 height 30
click at [663, 42] on button "button" at bounding box center [655, 44] width 18 height 18
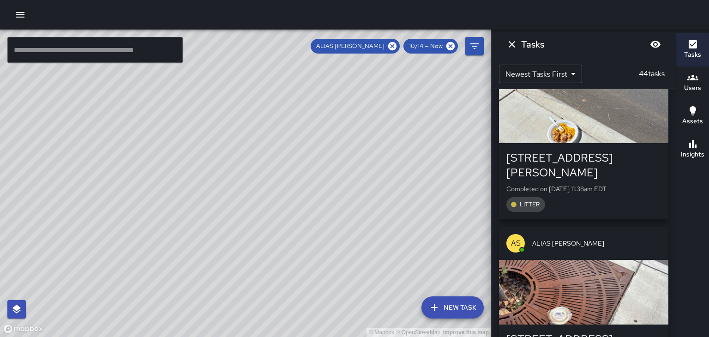
scroll to position [6272, 0]
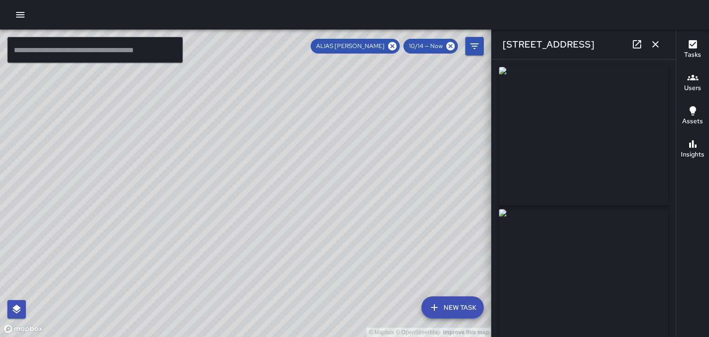
type input "**********"
click at [656, 46] on icon "button" at bounding box center [655, 44] width 11 height 11
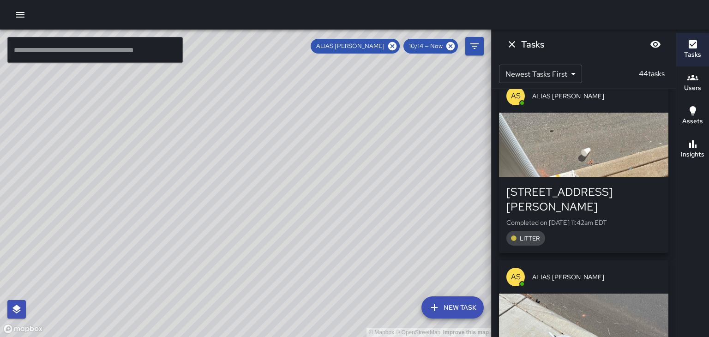
scroll to position [6064, 0]
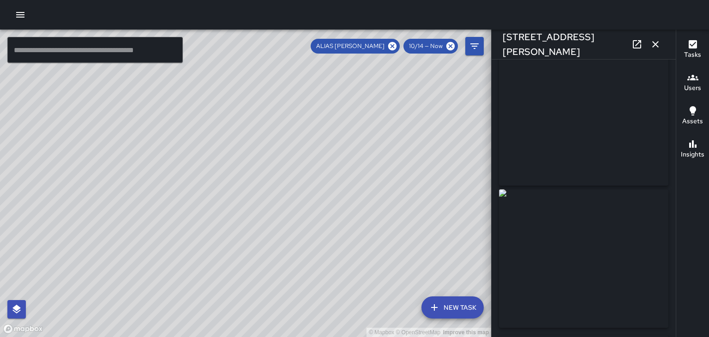
scroll to position [0, 0]
click at [662, 43] on button "button" at bounding box center [655, 44] width 18 height 18
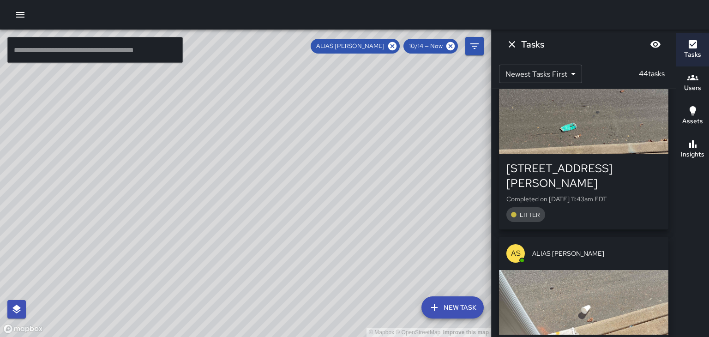
scroll to position [5901, 0]
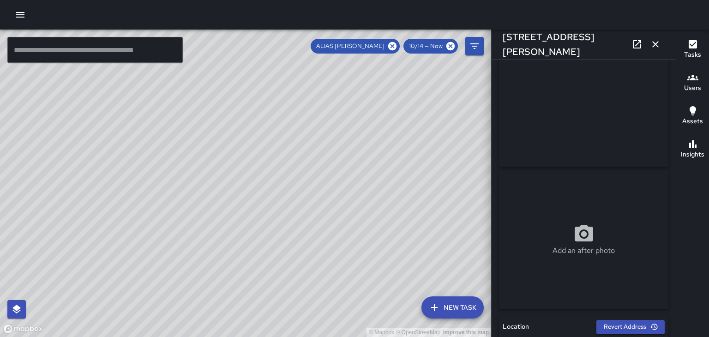
scroll to position [39, 0]
click at [613, 218] on div "Add an after photo" at bounding box center [583, 239] width 169 height 138
click at [642, 50] on link at bounding box center [637, 44] width 18 height 18
click at [655, 44] on icon "button" at bounding box center [655, 44] width 6 height 6
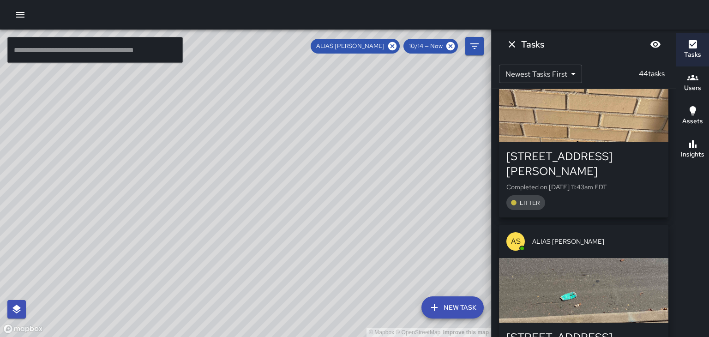
scroll to position [5734, 0]
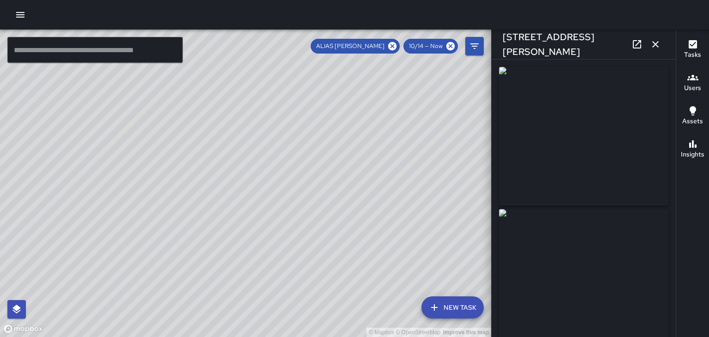
type input "**********"
click at [661, 53] on div "168 Patton Avenue" at bounding box center [584, 45] width 184 height 30
click at [661, 50] on button "button" at bounding box center [655, 44] width 18 height 18
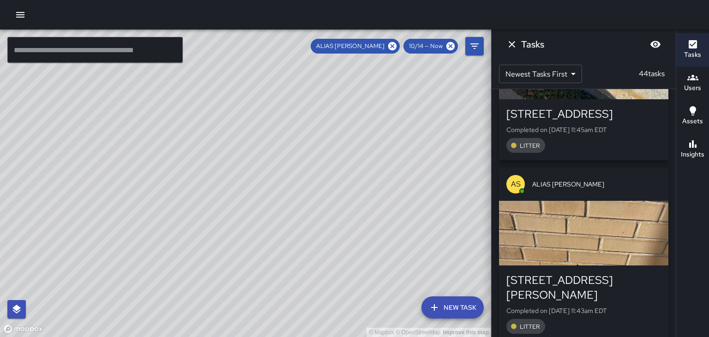
scroll to position [5608, 0]
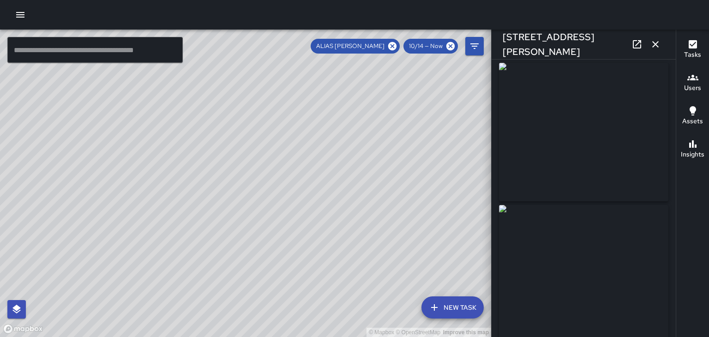
scroll to position [4, 0]
click at [663, 48] on button "button" at bounding box center [655, 44] width 18 height 18
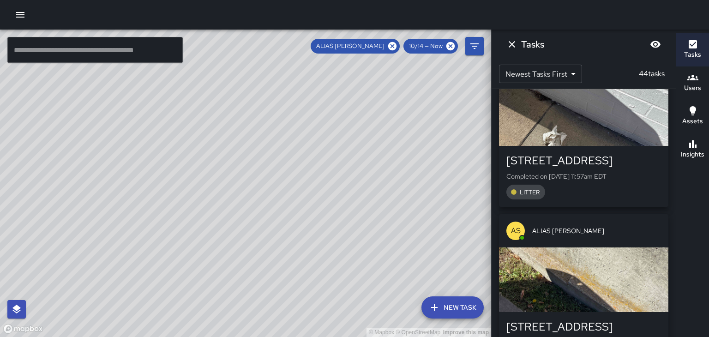
scroll to position [5403, 0]
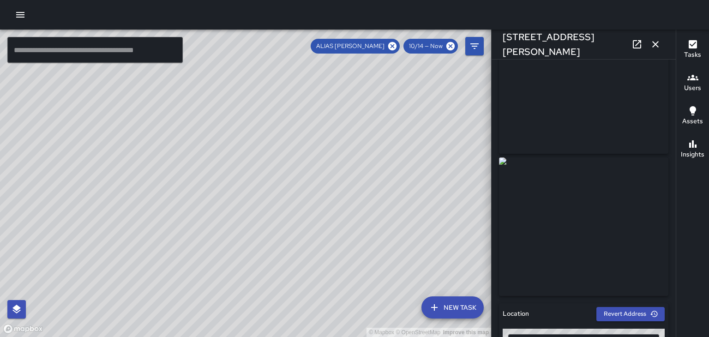
scroll to position [46, 0]
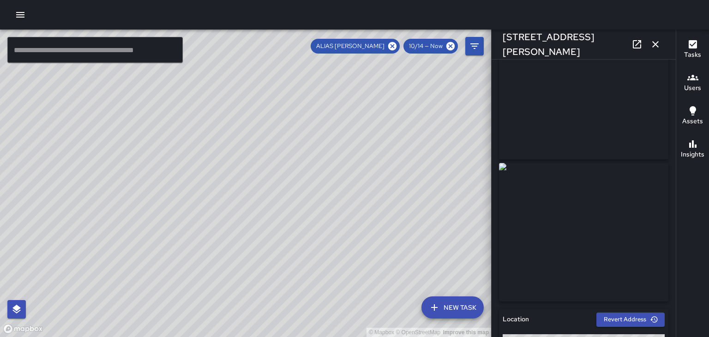
click at [655, 44] on icon "button" at bounding box center [655, 44] width 6 height 6
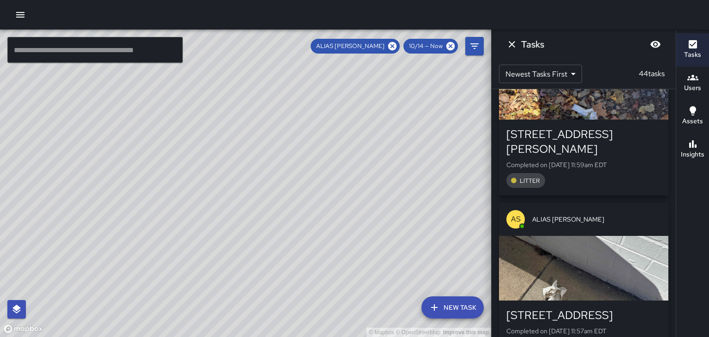
scroll to position [5246, 0]
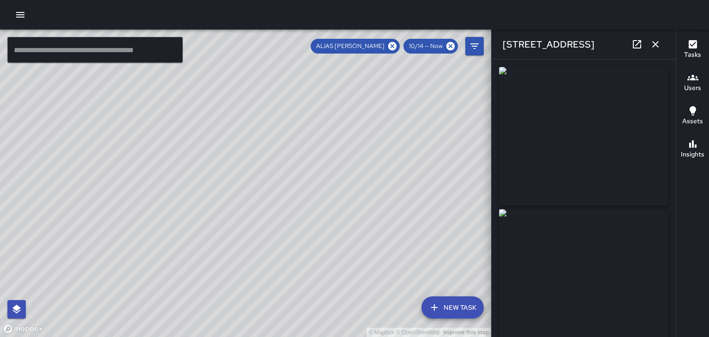
type input "**********"
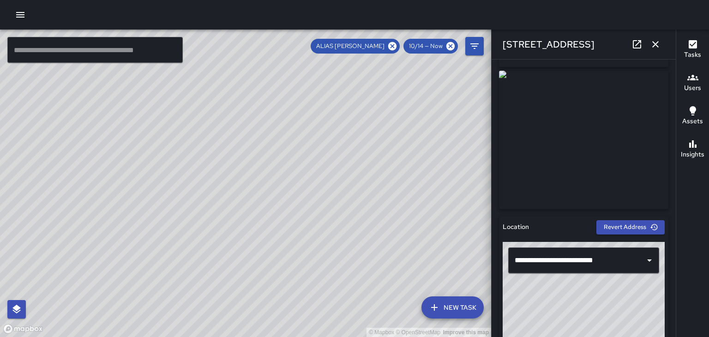
scroll to position [141, 0]
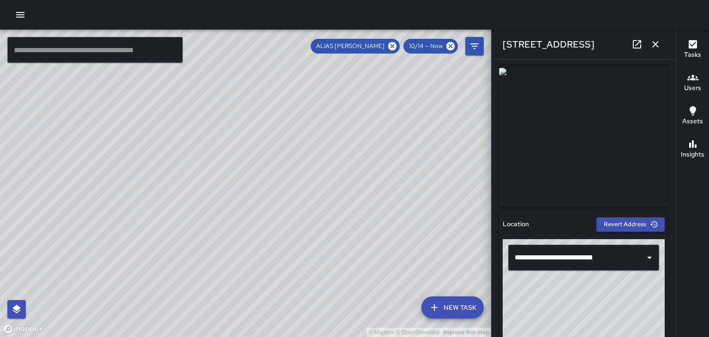
click at [655, 44] on icon "button" at bounding box center [655, 44] width 6 height 6
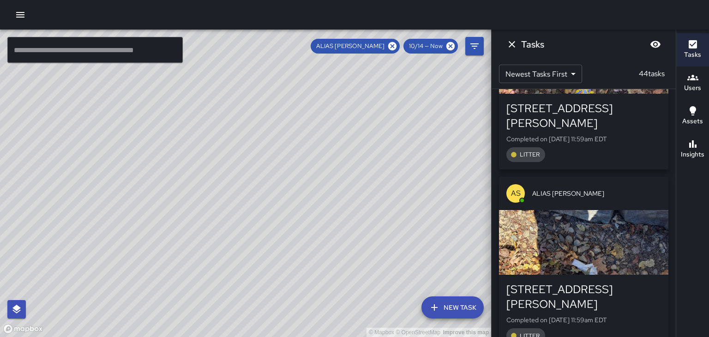
scroll to position [5088, 0]
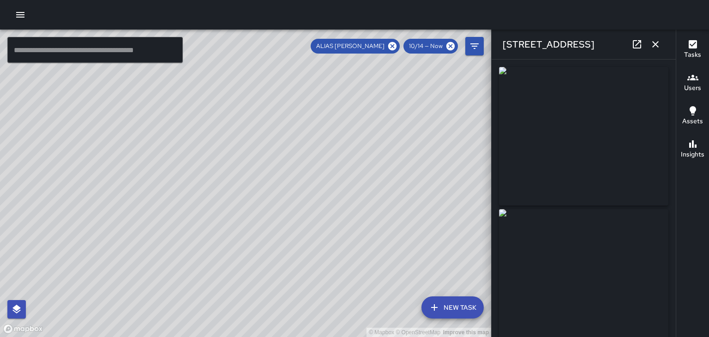
type input "**********"
click at [663, 47] on button "button" at bounding box center [655, 44] width 18 height 18
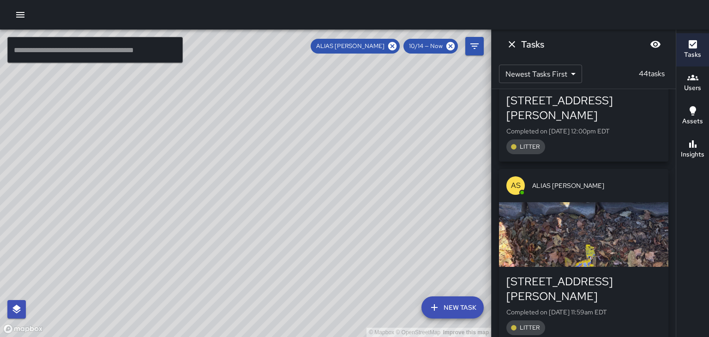
scroll to position [4918, 0]
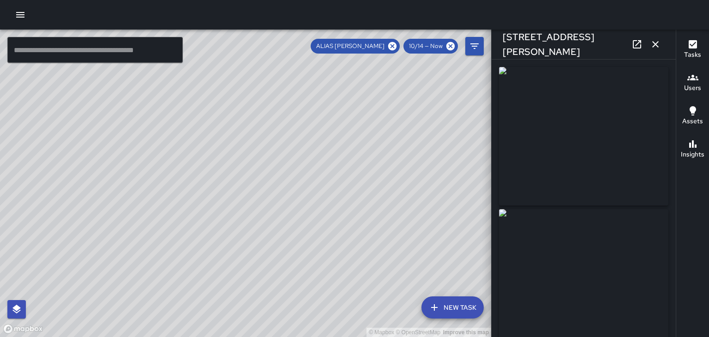
type input "**********"
click at [655, 44] on icon "button" at bounding box center [655, 44] width 6 height 6
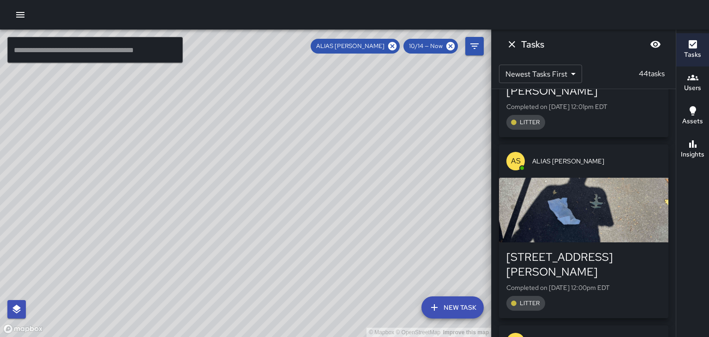
scroll to position [4762, 0]
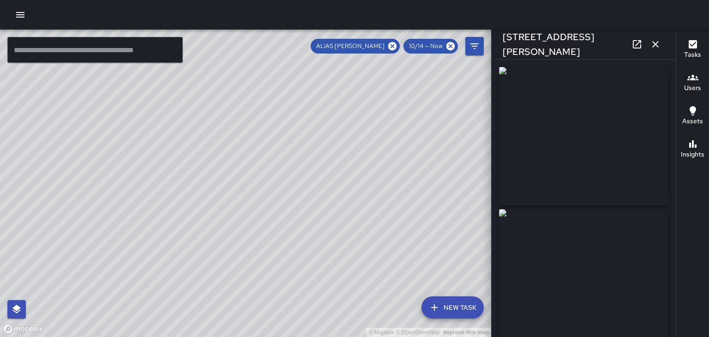
click at [655, 51] on button "button" at bounding box center [655, 44] width 18 height 18
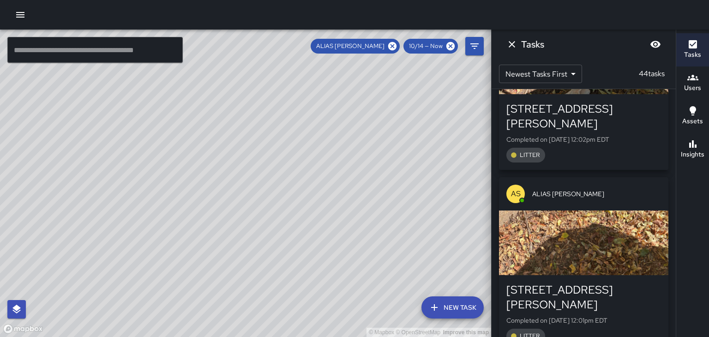
scroll to position [4547, 0]
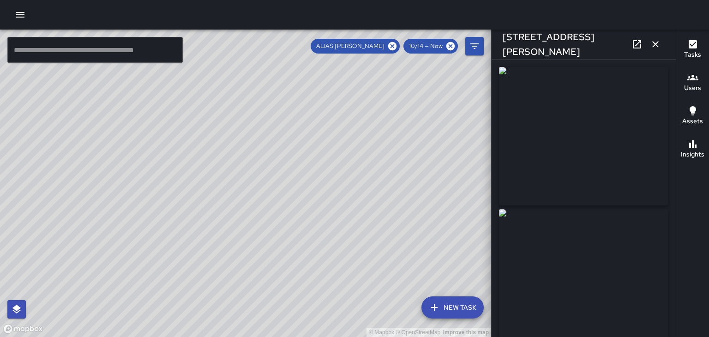
type input "**********"
click at [661, 46] on button "button" at bounding box center [655, 44] width 18 height 18
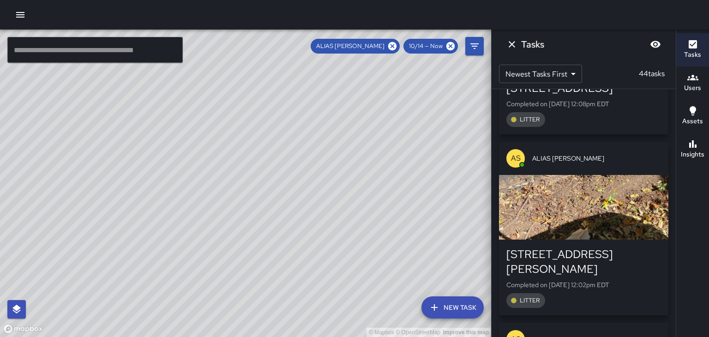
scroll to position [4404, 0]
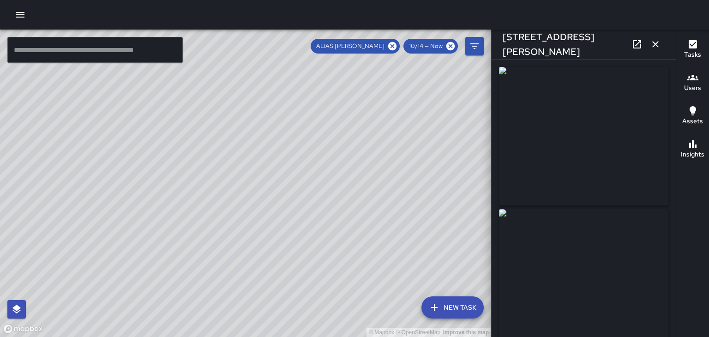
click at [661, 52] on button "button" at bounding box center [655, 44] width 18 height 18
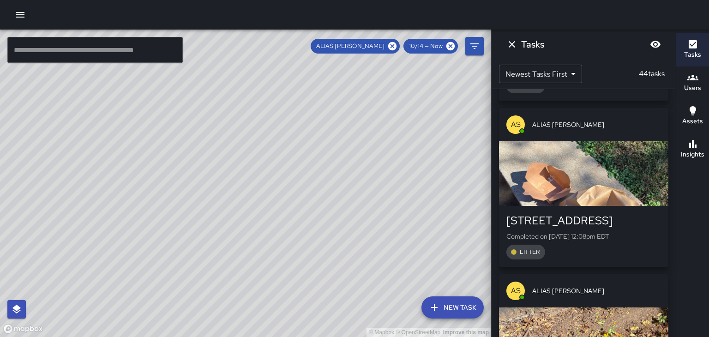
scroll to position [4269, 0]
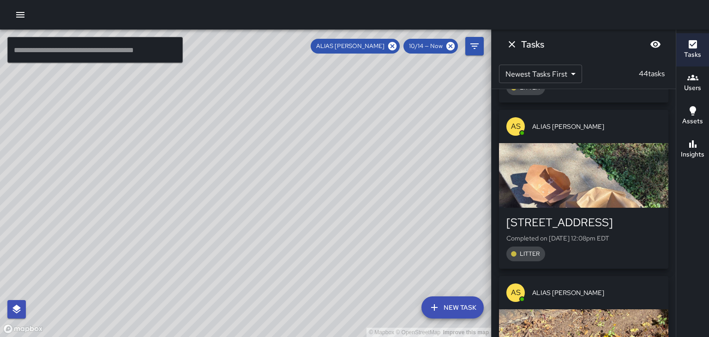
click at [678, 299] on div "Tasks Users Assets Insights" at bounding box center [692, 183] width 33 height 307
click at [638, 276] on div "AS ALIAS [PERSON_NAME]" at bounding box center [583, 292] width 169 height 33
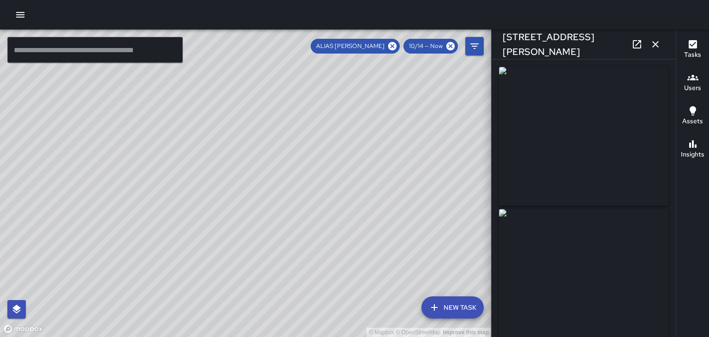
type input "**********"
click at [655, 44] on icon "button" at bounding box center [655, 44] width 6 height 6
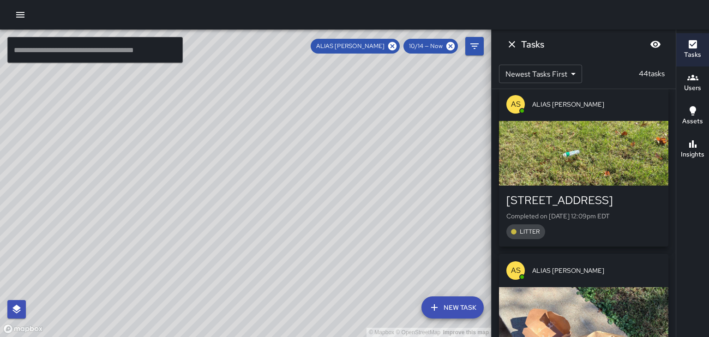
scroll to position [4122, 0]
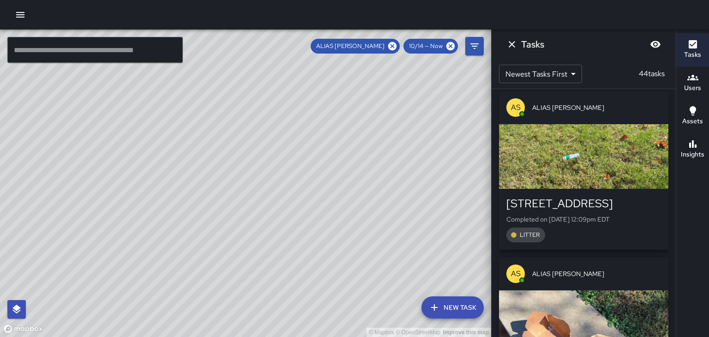
click at [630, 290] on div "button" at bounding box center [583, 322] width 169 height 65
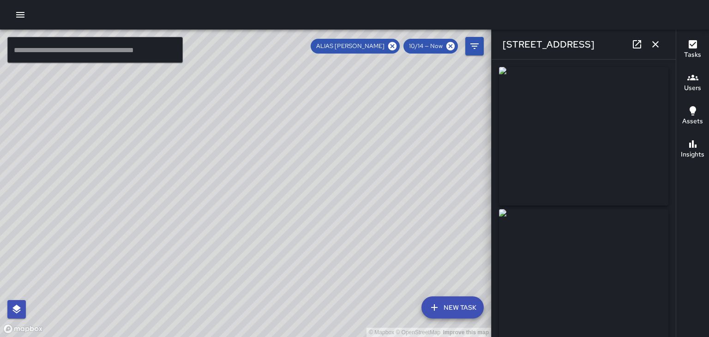
type input "**********"
click at [659, 49] on icon "button" at bounding box center [655, 44] width 11 height 11
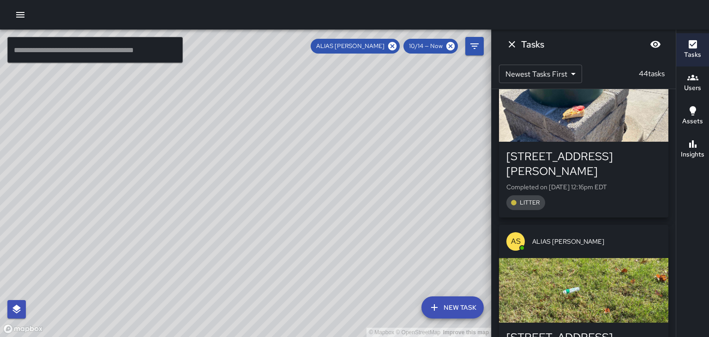
scroll to position [3986, 0]
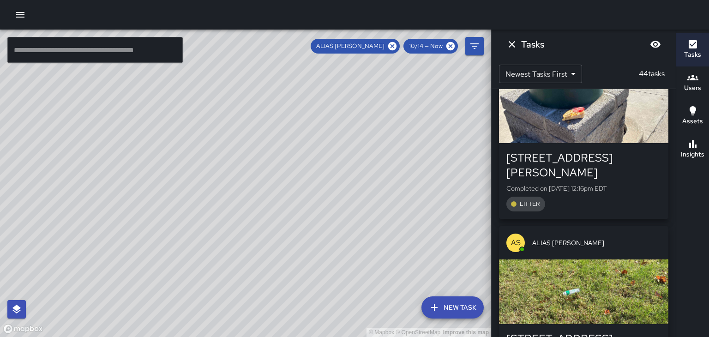
click at [635, 259] on div "button" at bounding box center [583, 291] width 169 height 65
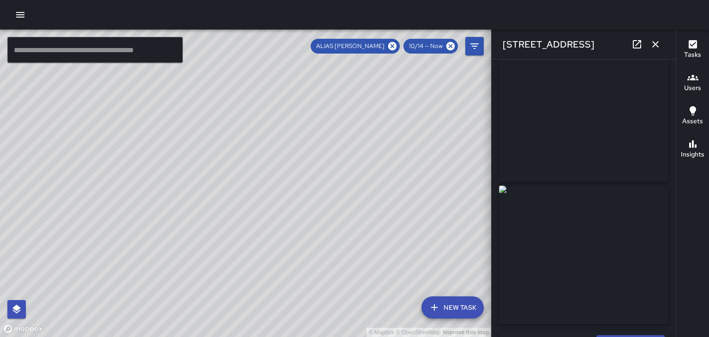
scroll to position [23, 0]
click at [661, 50] on button "button" at bounding box center [655, 44] width 18 height 18
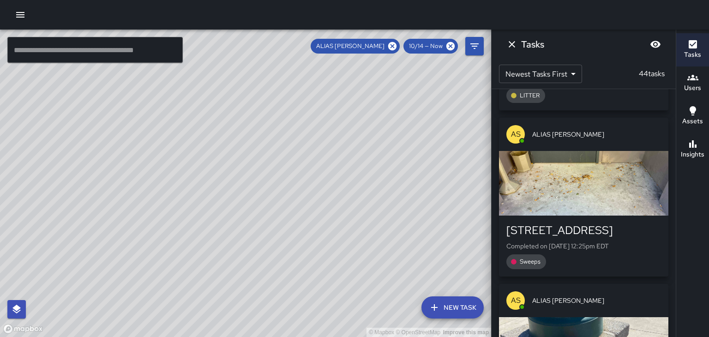
scroll to position [3745, 0]
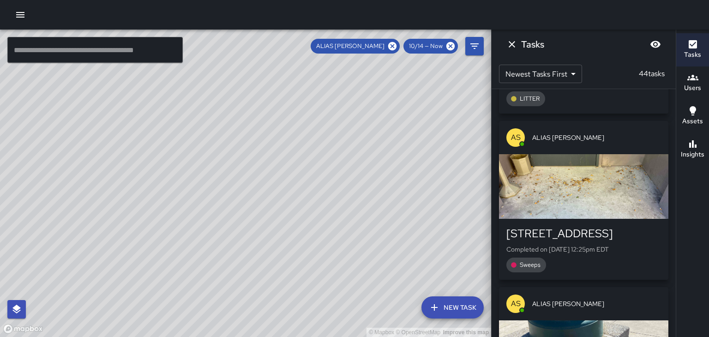
click at [630, 299] on span "ALIAS [PERSON_NAME]" at bounding box center [596, 303] width 129 height 9
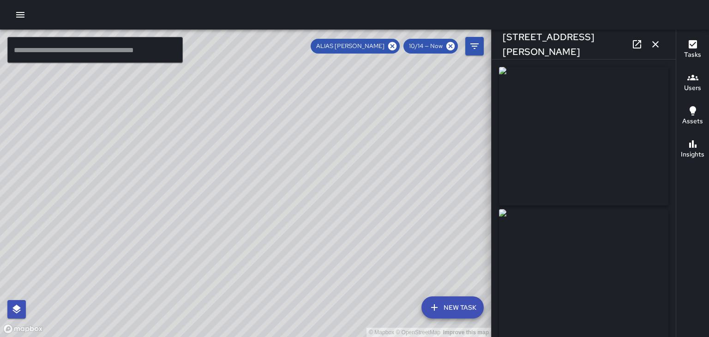
type input "**********"
click at [655, 44] on icon "button" at bounding box center [655, 44] width 6 height 6
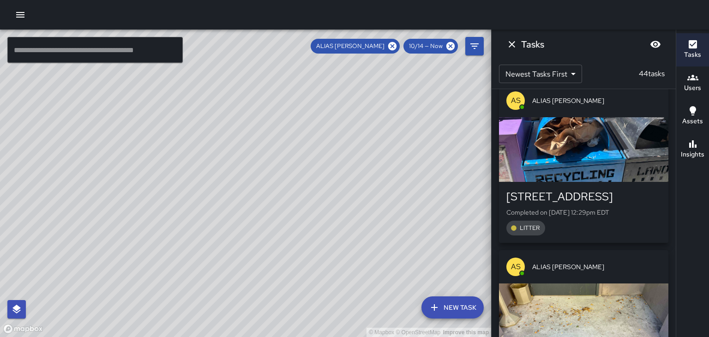
scroll to position [3614, 0]
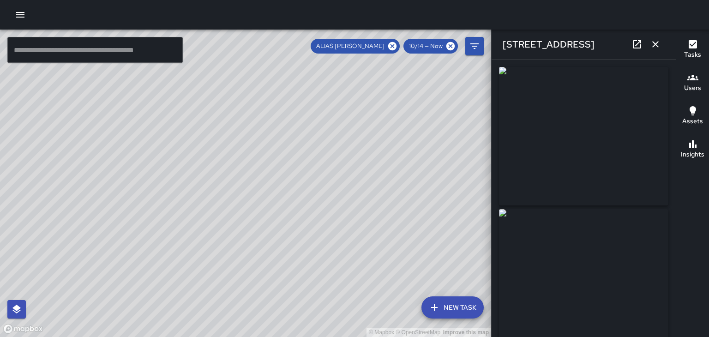
click at [664, 50] on div "40 Wall Street" at bounding box center [584, 45] width 184 height 30
click at [655, 44] on icon "button" at bounding box center [655, 44] width 6 height 6
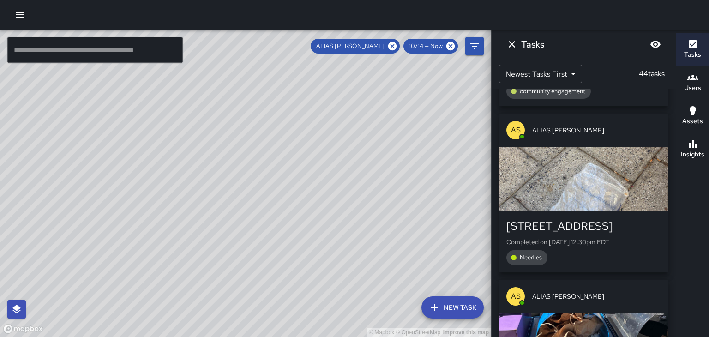
scroll to position [3418, 0]
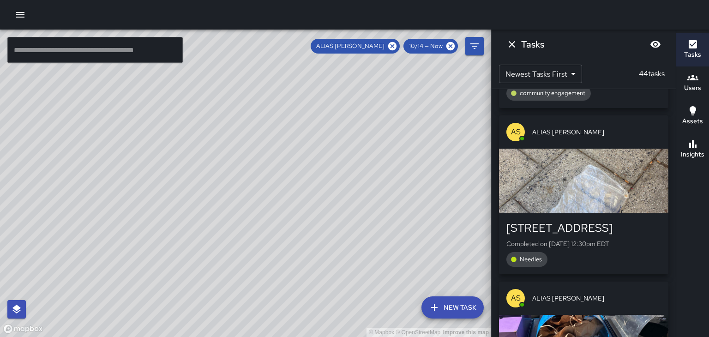
click at [638, 282] on div "AS ALIAS [PERSON_NAME]" at bounding box center [583, 298] width 169 height 33
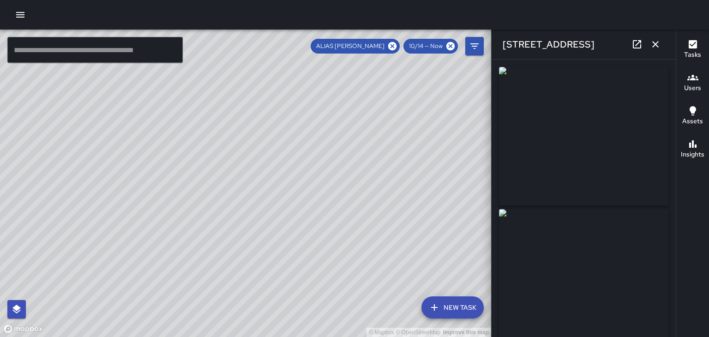
click at [657, 44] on icon "button" at bounding box center [655, 44] width 11 height 11
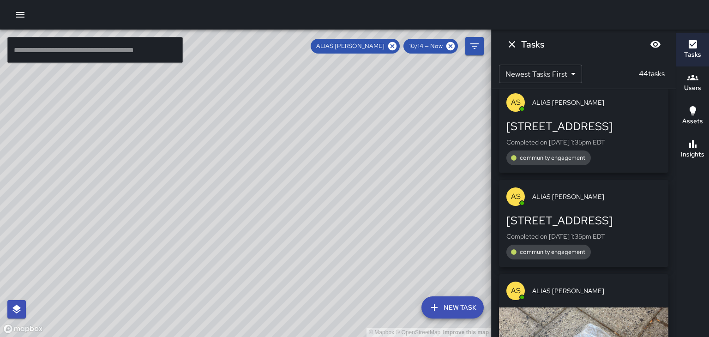
scroll to position [3253, 0]
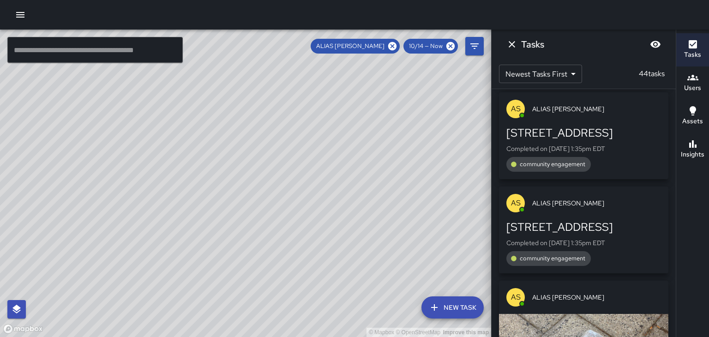
click at [637, 293] on span "ALIAS [PERSON_NAME]" at bounding box center [596, 297] width 129 height 9
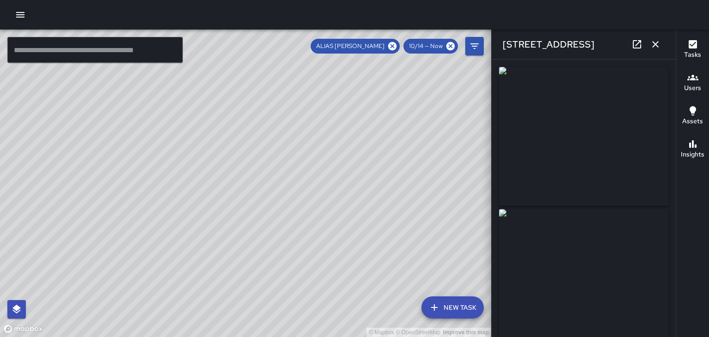
type input "**********"
click at [669, 46] on div "2 Wall Street" at bounding box center [584, 45] width 184 height 30
click at [661, 45] on button "button" at bounding box center [655, 44] width 18 height 18
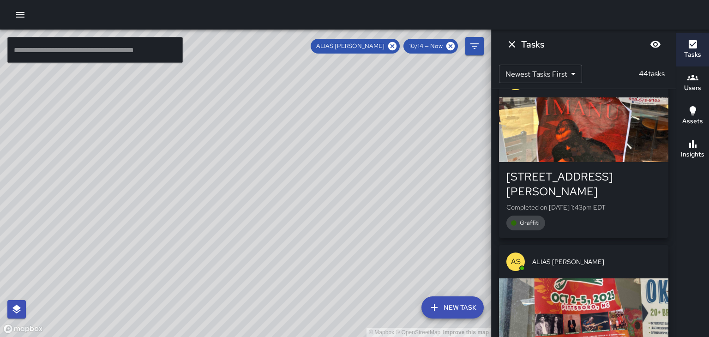
scroll to position [2917, 0]
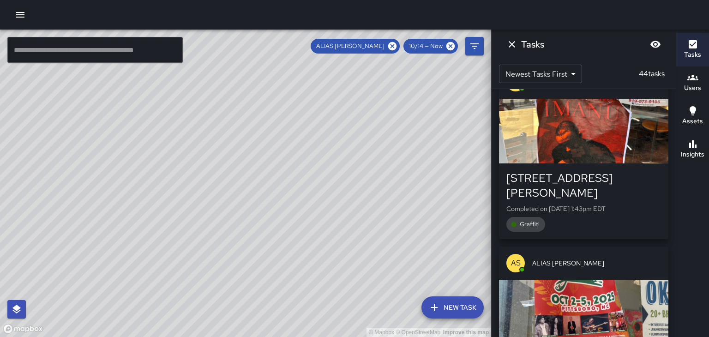
click at [647, 259] on span "ALIAS [PERSON_NAME]" at bounding box center [596, 263] width 129 height 9
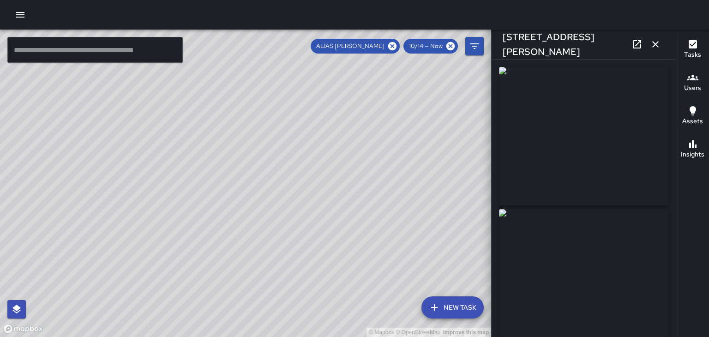
type input "**********"
click at [662, 47] on button "button" at bounding box center [655, 44] width 18 height 18
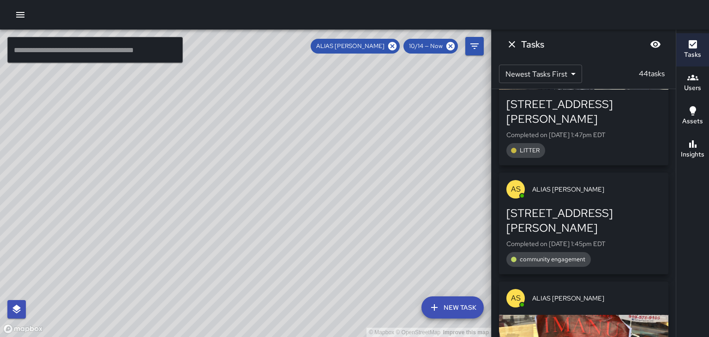
scroll to position [2699, 0]
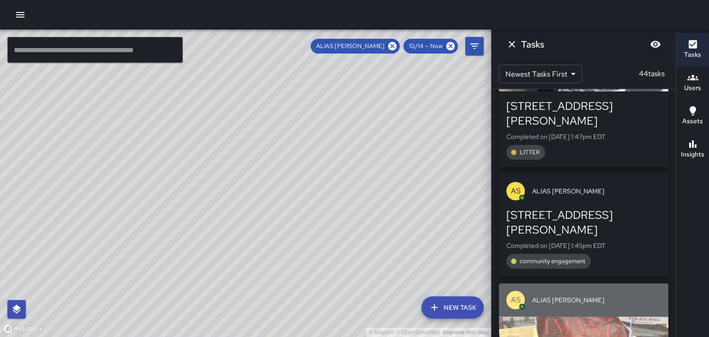
click at [638, 295] on span "ALIAS [PERSON_NAME]" at bounding box center [596, 299] width 129 height 9
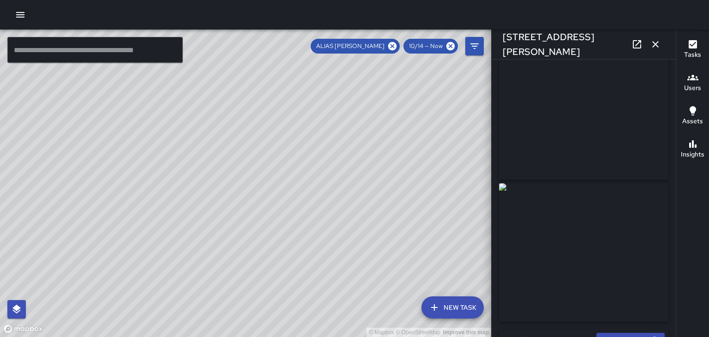
scroll to position [0, 0]
click at [661, 45] on button "button" at bounding box center [655, 44] width 18 height 18
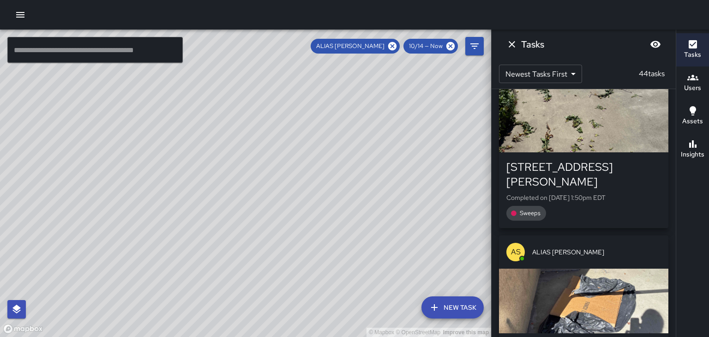
scroll to position [2458, 0]
click at [636, 247] on span "ALIAS [PERSON_NAME]" at bounding box center [596, 251] width 129 height 9
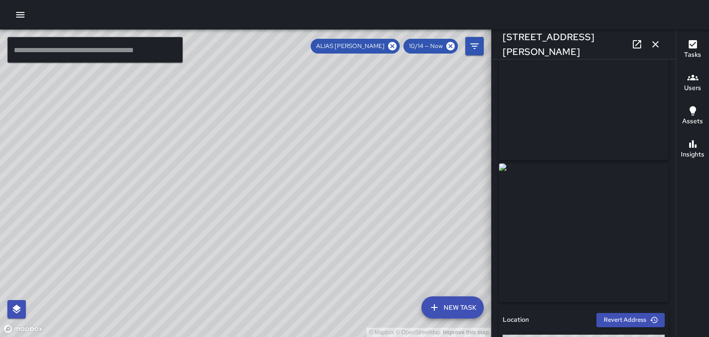
scroll to position [85, 0]
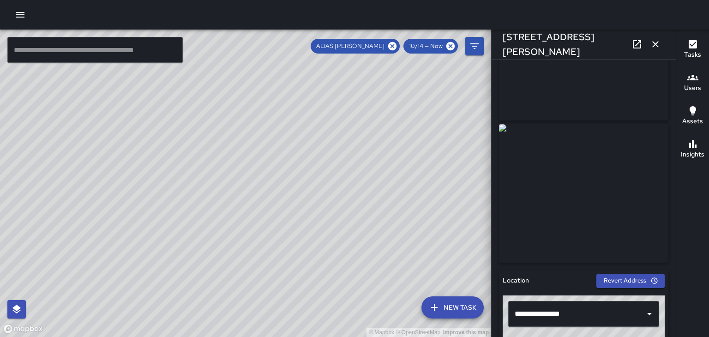
click at [641, 46] on icon at bounding box center [636, 44] width 11 height 11
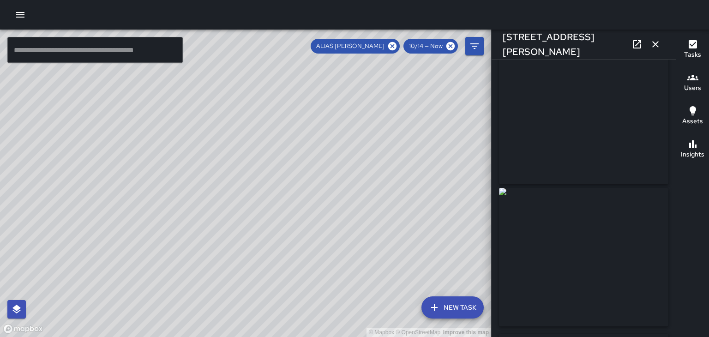
scroll to position [0, 0]
click at [663, 45] on button "button" at bounding box center [655, 44] width 18 height 18
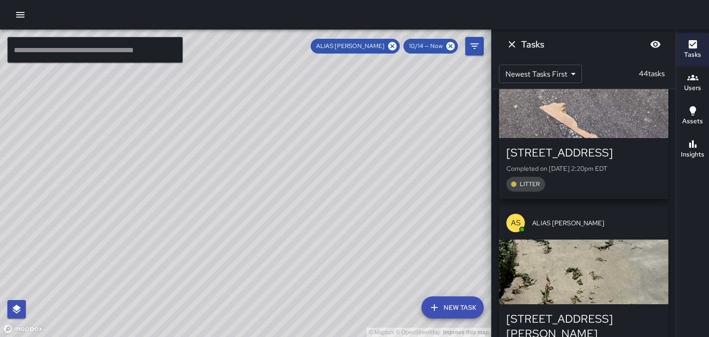
scroll to position [2304, 0]
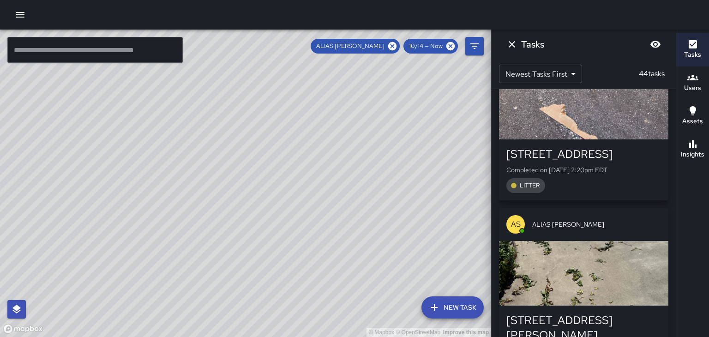
click at [643, 220] on span "ALIAS [PERSON_NAME]" at bounding box center [596, 224] width 129 height 9
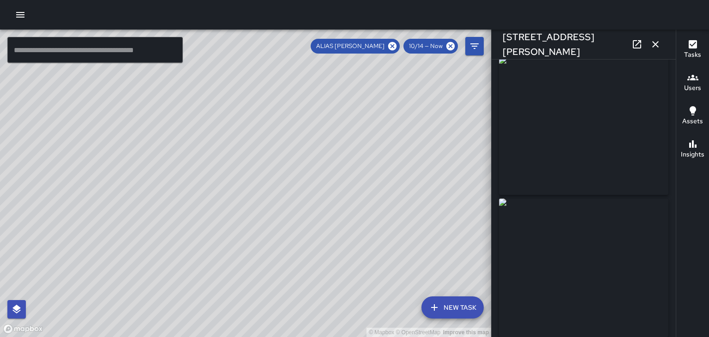
scroll to position [0, 0]
click at [661, 42] on button "button" at bounding box center [655, 44] width 18 height 18
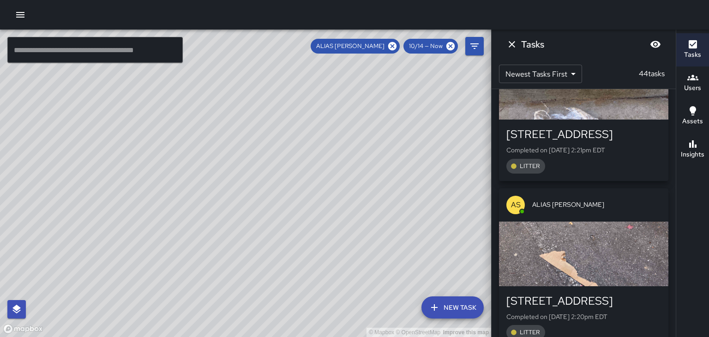
scroll to position [2156, 0]
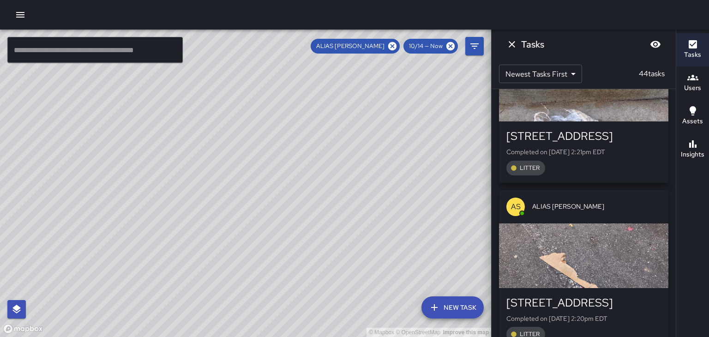
click at [646, 190] on div "AS ALIAS [PERSON_NAME]" at bounding box center [583, 206] width 169 height 33
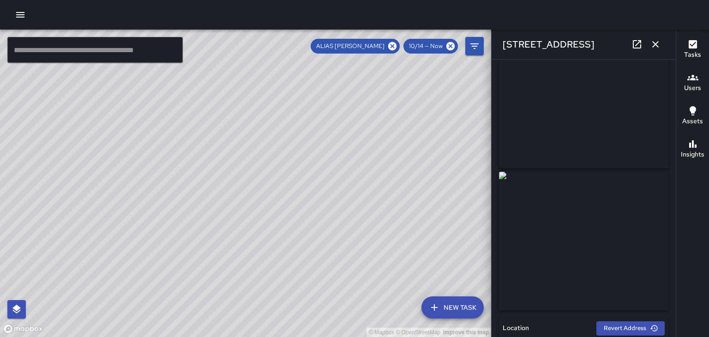
scroll to position [0, 0]
click at [655, 44] on icon "button" at bounding box center [655, 44] width 6 height 6
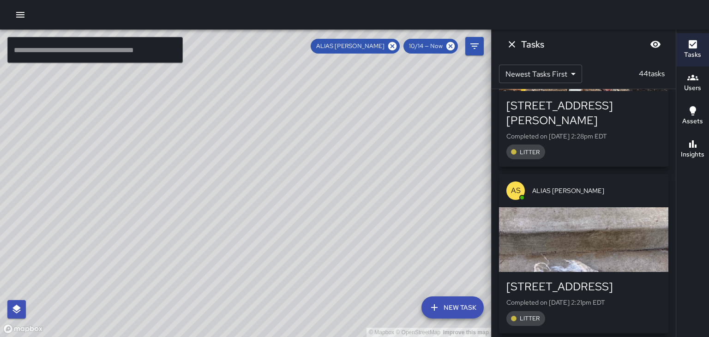
scroll to position [2005, 0]
click at [612, 298] on p "Completed on 10/14/2025, 2:21pm EDT" at bounding box center [583, 302] width 155 height 9
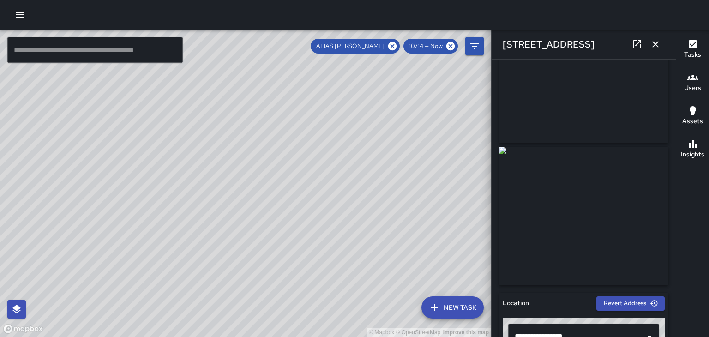
scroll to position [33, 0]
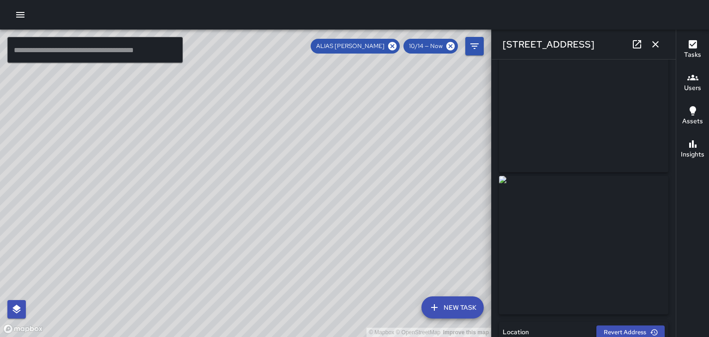
click at [657, 51] on button "button" at bounding box center [655, 44] width 18 height 18
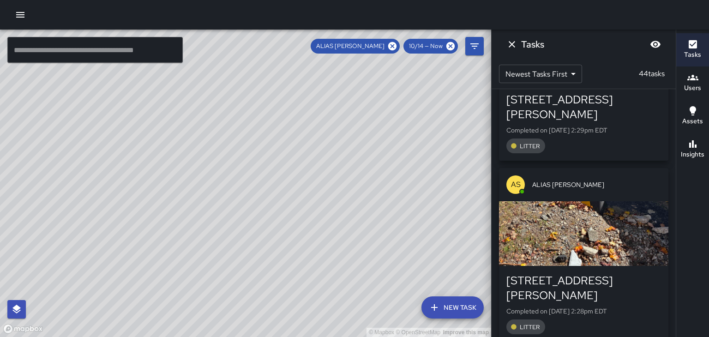
scroll to position [1830, 0]
click at [641, 180] on span "ALIAS [PERSON_NAME]" at bounding box center [596, 184] width 129 height 9
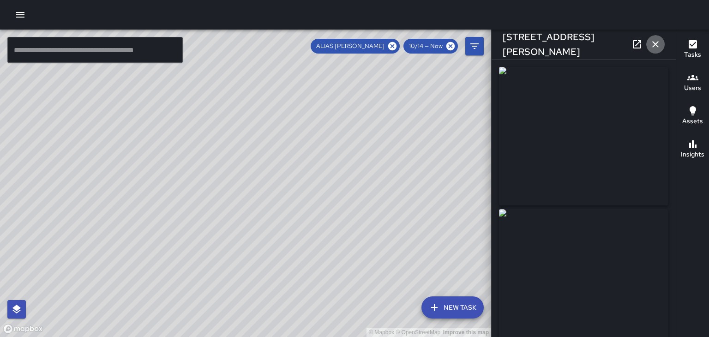
click at [660, 50] on button "button" at bounding box center [655, 44] width 18 height 18
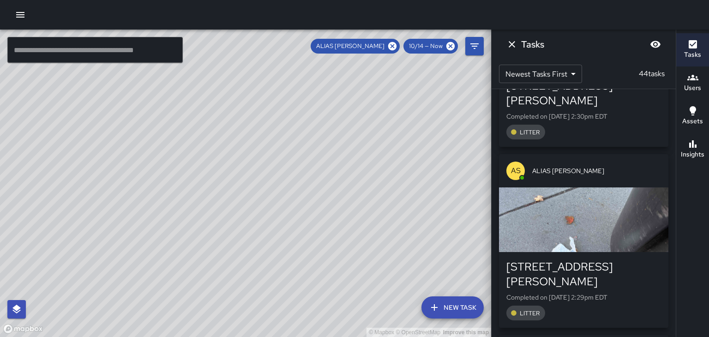
scroll to position [1663, 0]
click at [617, 260] on div "[STREET_ADDRESS][PERSON_NAME]" at bounding box center [583, 275] width 155 height 30
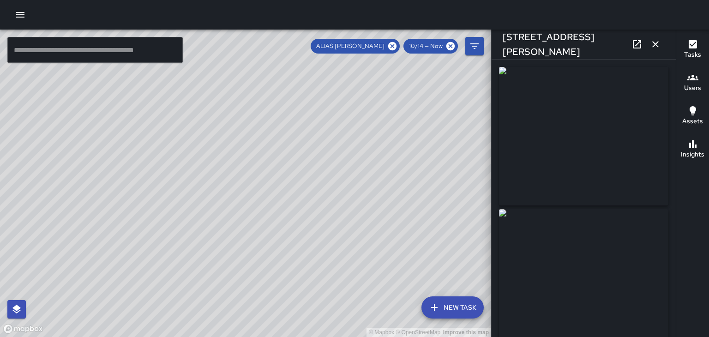
type input "**********"
click at [661, 49] on button "button" at bounding box center [655, 44] width 18 height 18
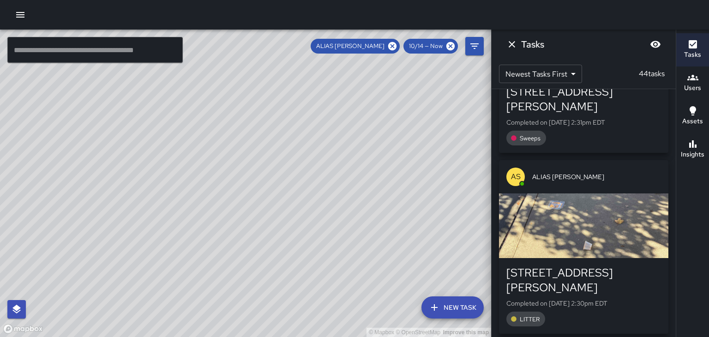
scroll to position [1468, 0]
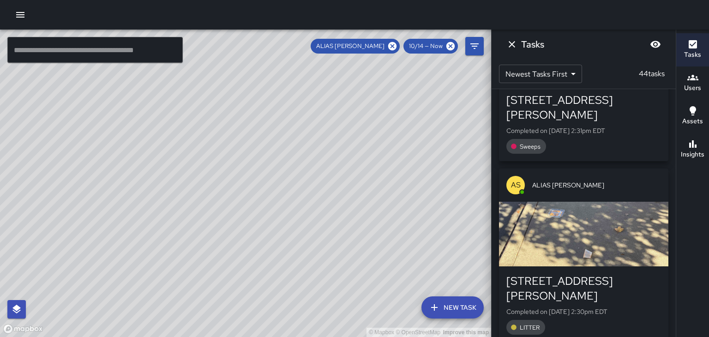
click at [603, 307] on p "Completed on 10/14/2025, 2:30pm EDT" at bounding box center [583, 311] width 155 height 9
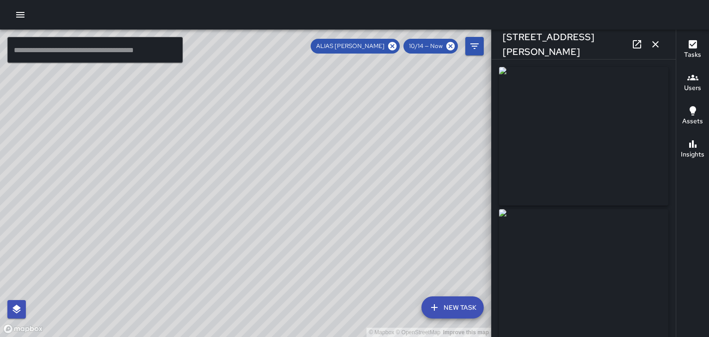
type input "**********"
click at [655, 44] on icon "button" at bounding box center [655, 44] width 6 height 6
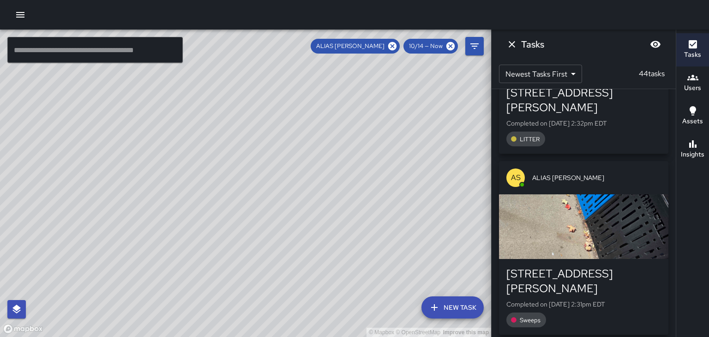
scroll to position [1293, 0]
click at [634, 201] on div "button" at bounding box center [583, 227] width 169 height 65
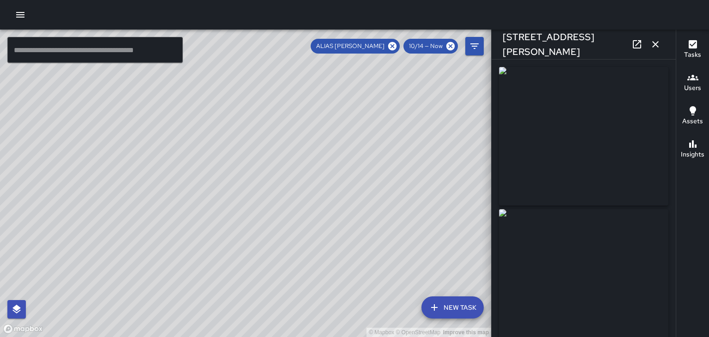
click at [655, 44] on icon "button" at bounding box center [655, 44] width 6 height 6
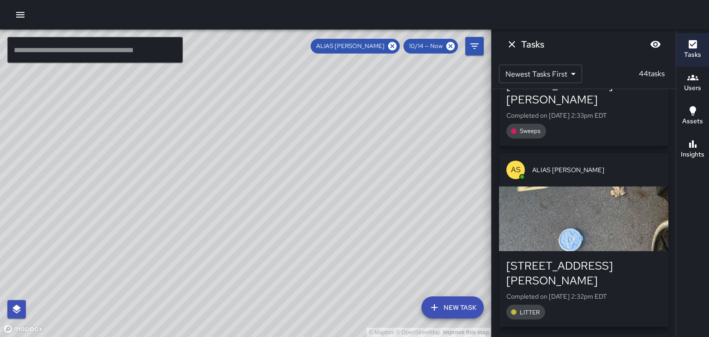
scroll to position [1121, 0]
click at [635, 166] on span "ALIAS [PERSON_NAME]" at bounding box center [596, 170] width 129 height 9
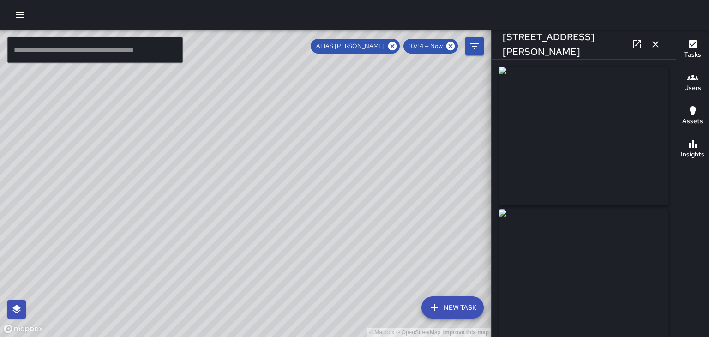
type input "**********"
click at [663, 42] on button "button" at bounding box center [655, 44] width 18 height 18
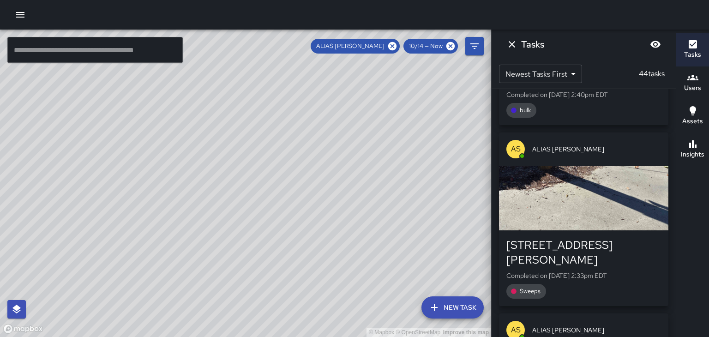
scroll to position [960, 0]
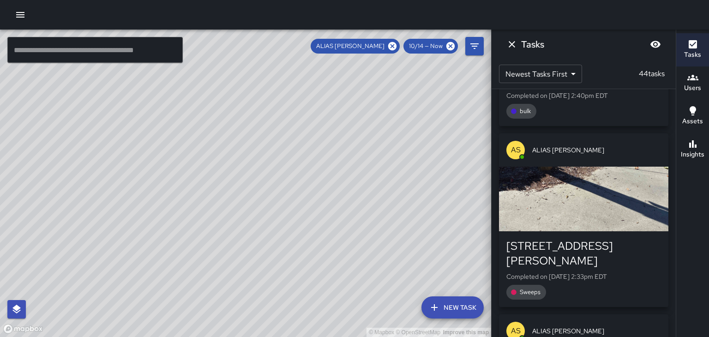
click at [604, 272] on p "Completed on 10/14/2025, 2:33pm EDT" at bounding box center [583, 276] width 155 height 9
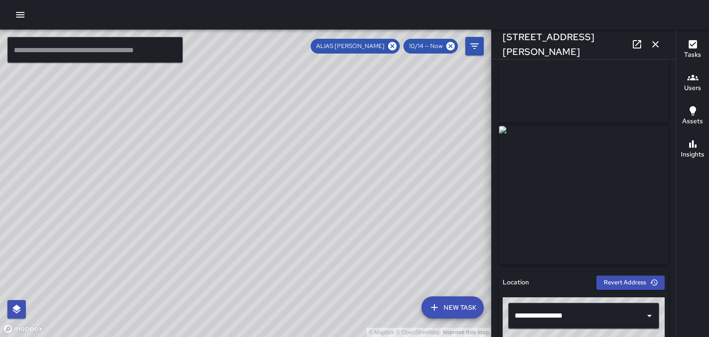
scroll to position [84, 0]
click at [658, 42] on icon "button" at bounding box center [655, 44] width 11 height 11
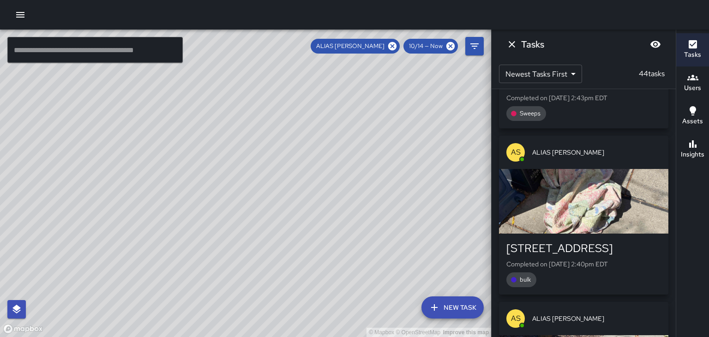
scroll to position [790, 0]
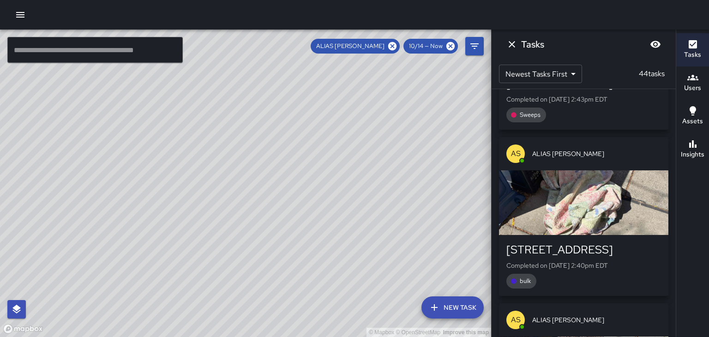
click at [632, 161] on div "AS ALIAS [PERSON_NAME]" at bounding box center [583, 153] width 169 height 33
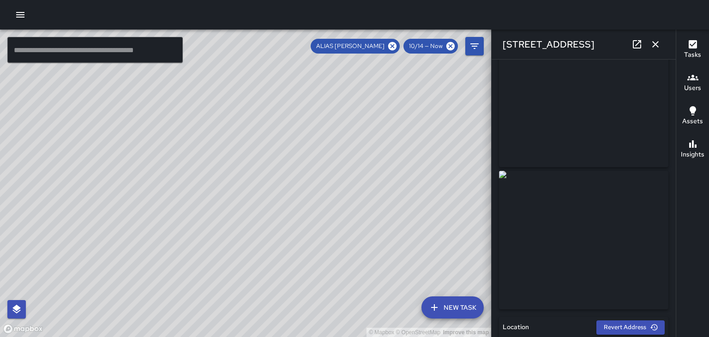
scroll to position [39, 0]
click at [662, 48] on button "button" at bounding box center [655, 44] width 18 height 18
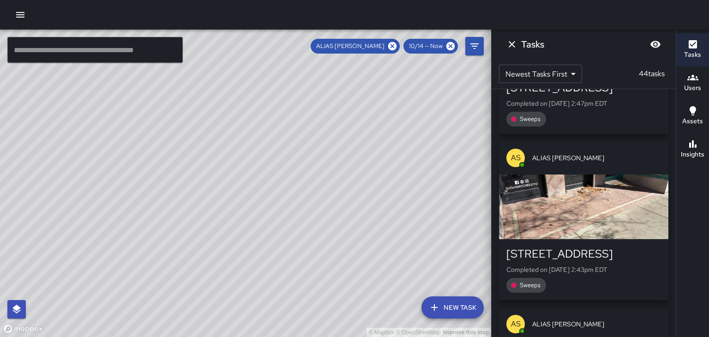
scroll to position [619, 0]
click at [625, 262] on div "31 Page Avenue Completed on 10/14/2025, 2:43pm EDT Sweeps" at bounding box center [583, 270] width 155 height 46
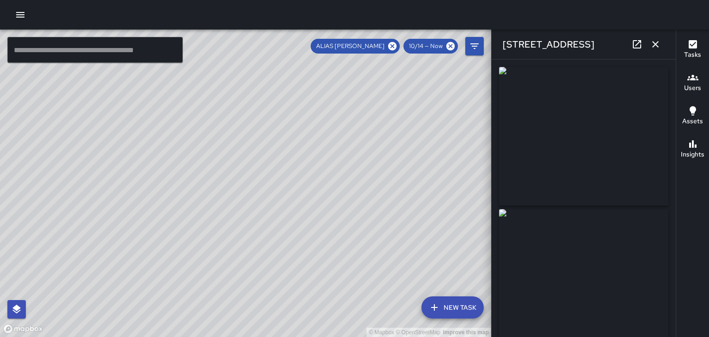
click at [662, 47] on button "button" at bounding box center [655, 44] width 18 height 18
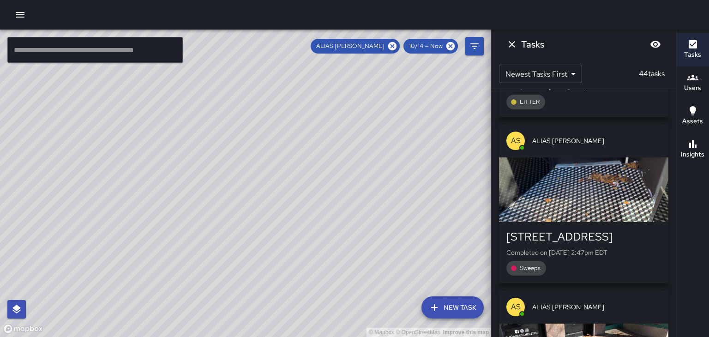
scroll to position [470, 0]
click at [619, 246] on div "31 Page Avenue Completed on 10/14/2025, 2:47pm EDT Sweeps" at bounding box center [583, 253] width 155 height 46
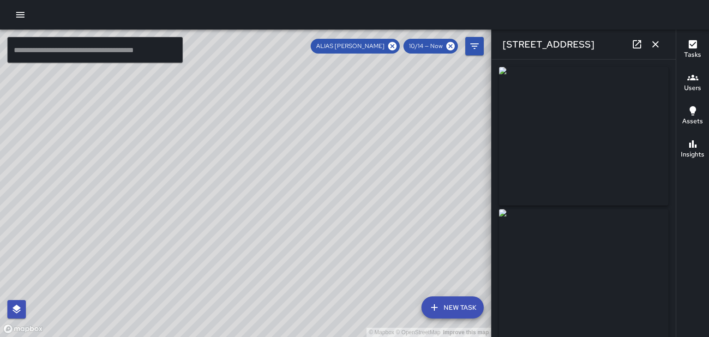
type input "**********"
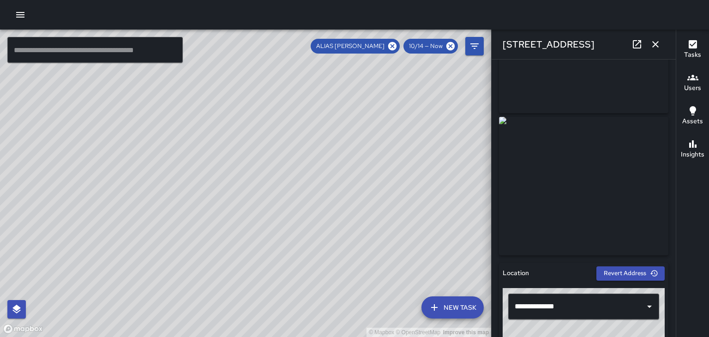
scroll to position [93, 0]
click at [644, 44] on link at bounding box center [637, 44] width 18 height 18
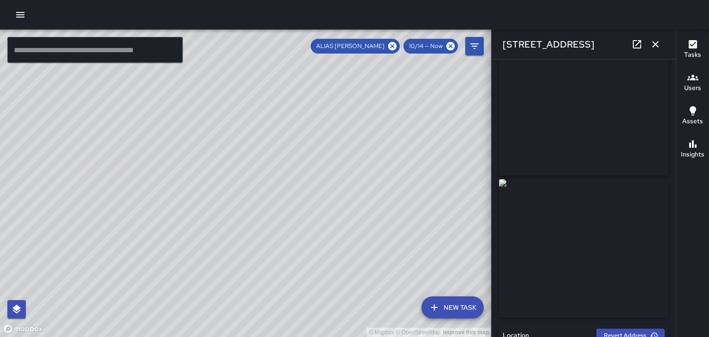
scroll to position [27, 0]
click at [657, 44] on icon "button" at bounding box center [655, 44] width 11 height 11
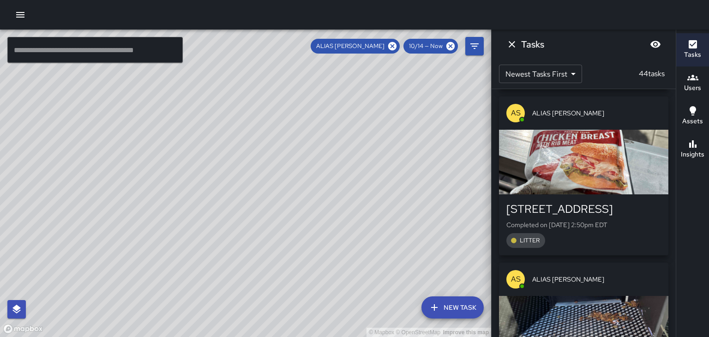
scroll to position [324, 0]
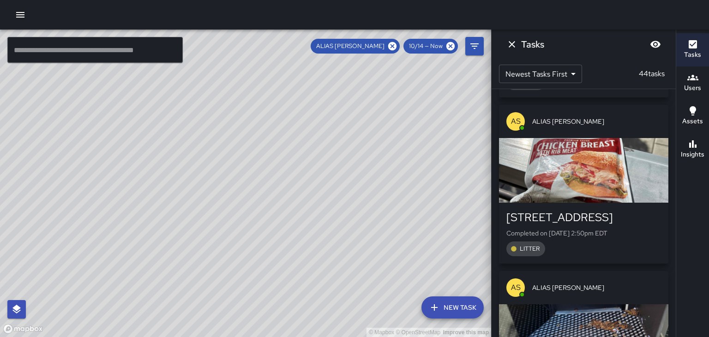
click at [636, 222] on div "15 Page Avenue" at bounding box center [583, 217] width 155 height 15
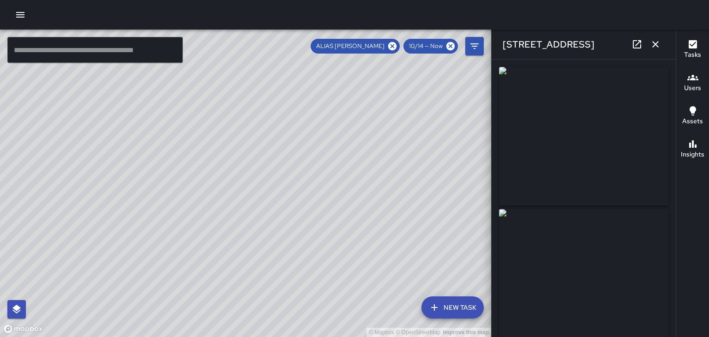
type input "**********"
click at [663, 50] on div "15 Page Avenue" at bounding box center [584, 45] width 184 height 30
click at [657, 51] on button "button" at bounding box center [655, 44] width 18 height 18
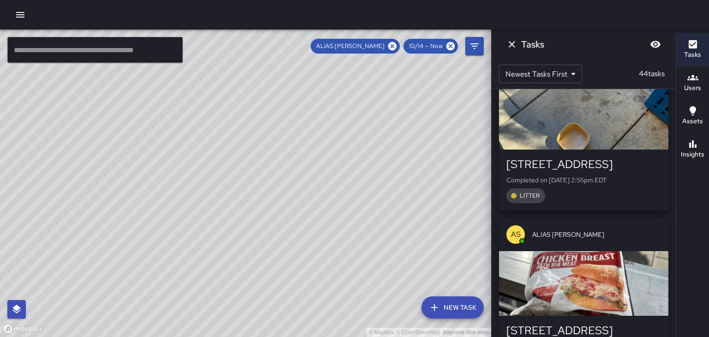
scroll to position [210, 0]
click at [637, 181] on p "Completed on 10/14/2025, 2:55pm EDT" at bounding box center [583, 180] width 155 height 9
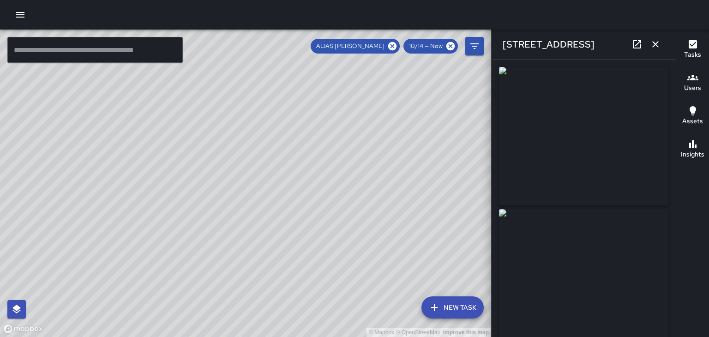
type input "**********"
click at [661, 52] on button "button" at bounding box center [655, 44] width 18 height 18
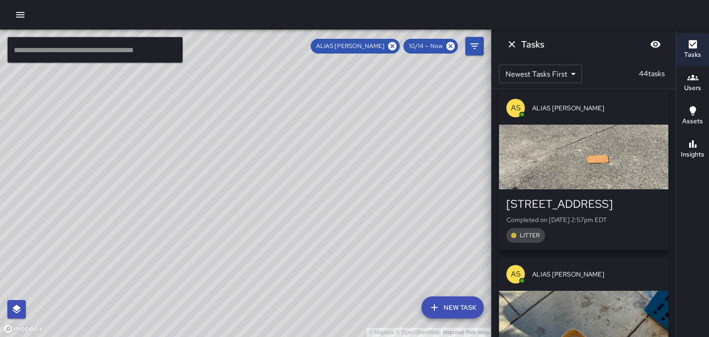
scroll to position [4, 0]
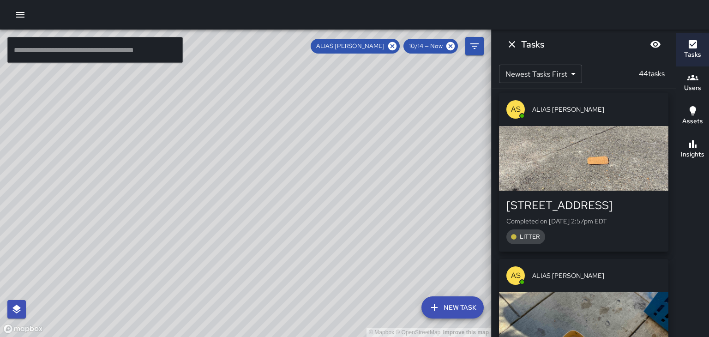
click at [608, 224] on p "Completed on 10/14/2025, 2:57pm EDT" at bounding box center [583, 220] width 155 height 9
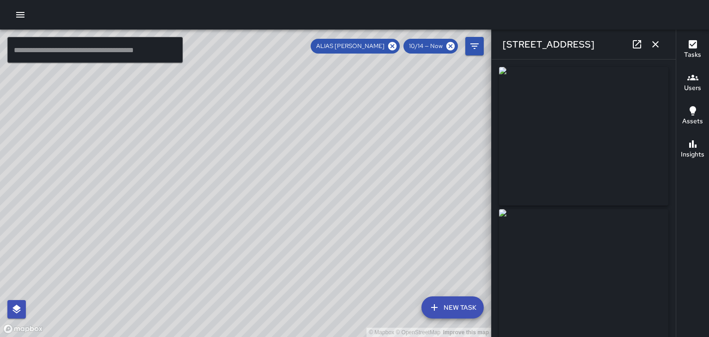
type input "**********"
click at [657, 42] on icon "button" at bounding box center [655, 44] width 11 height 11
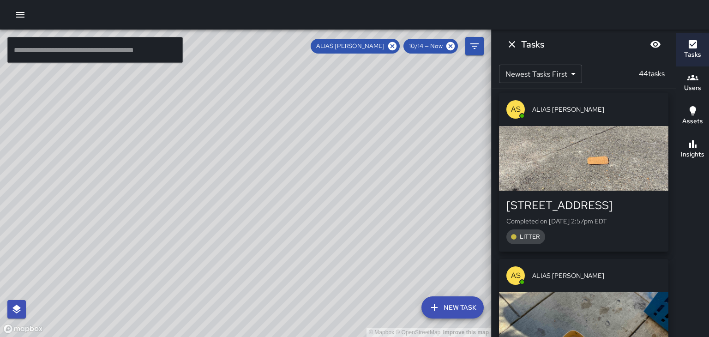
scroll to position [0, 0]
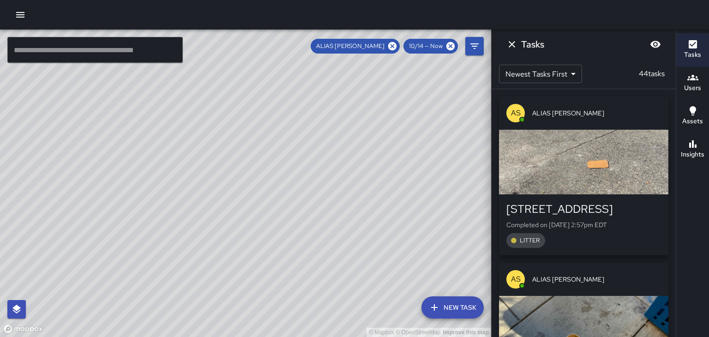
click at [513, 51] on button "Dismiss" at bounding box center [512, 44] width 18 height 18
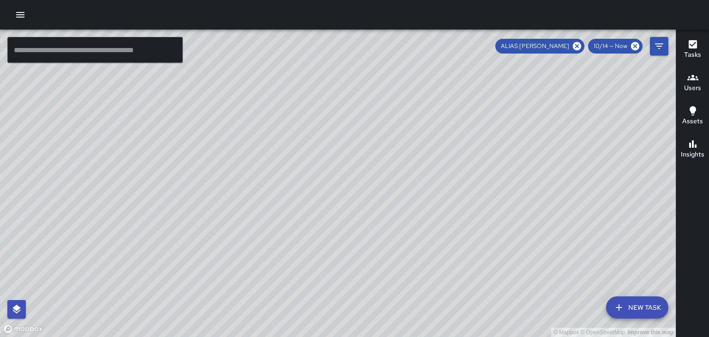
click at [695, 92] on h6 "Users" at bounding box center [692, 88] width 17 height 10
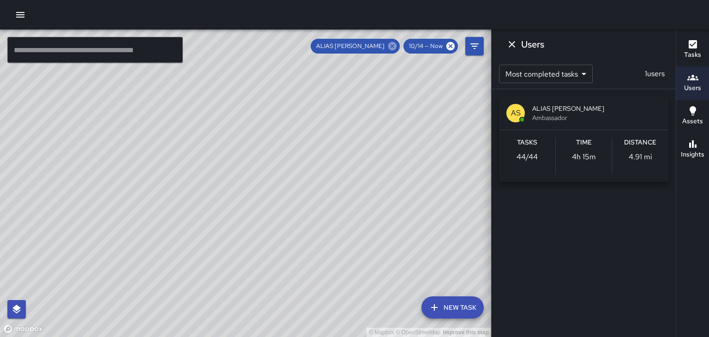
click at [392, 45] on icon at bounding box center [392, 46] width 10 height 10
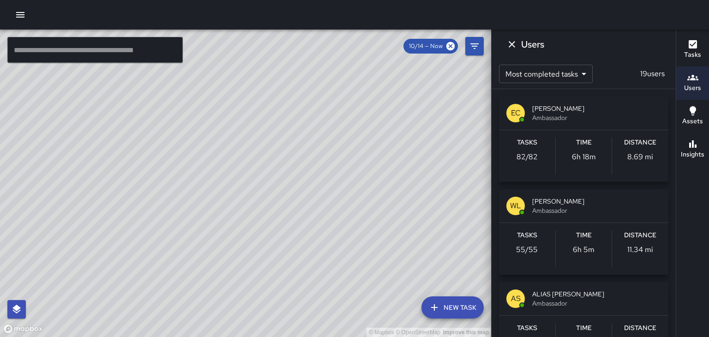
click at [628, 198] on span "[PERSON_NAME]" at bounding box center [596, 201] width 129 height 9
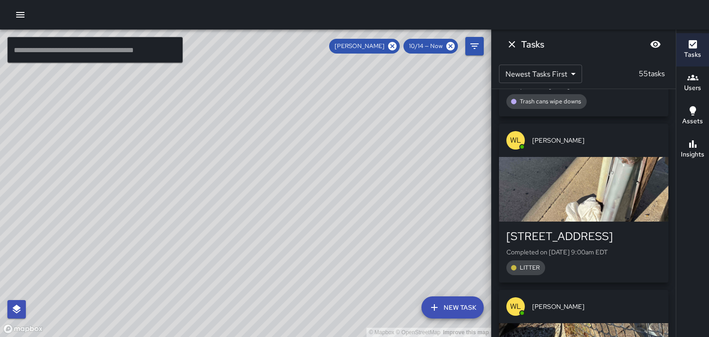
scroll to position [8713, 0]
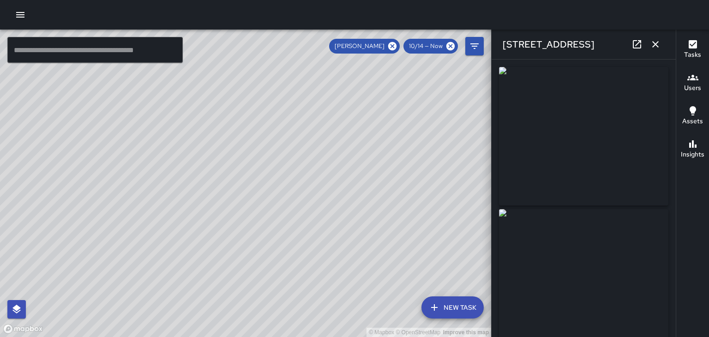
type input "**********"
click at [658, 46] on icon "button" at bounding box center [655, 44] width 6 height 6
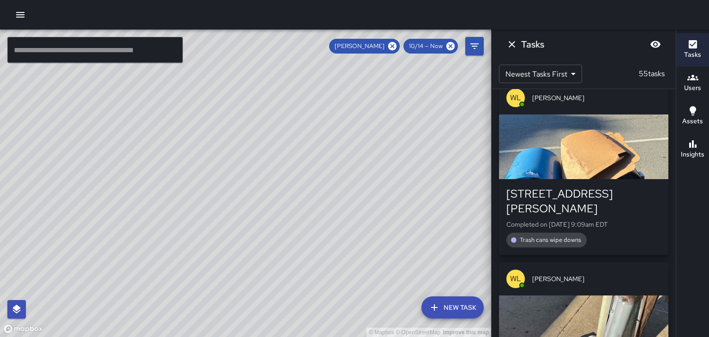
scroll to position [8578, 0]
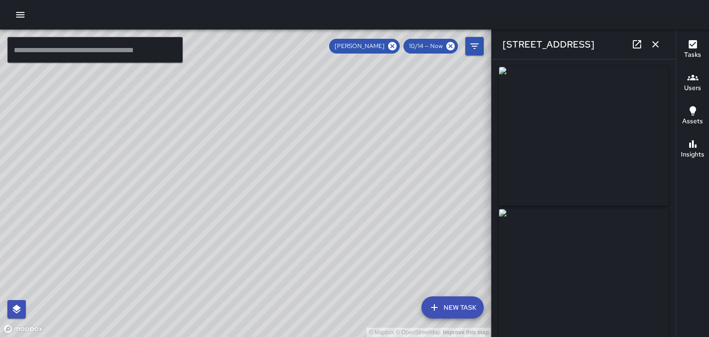
type input "**********"
click at [661, 52] on button "button" at bounding box center [655, 44] width 18 height 18
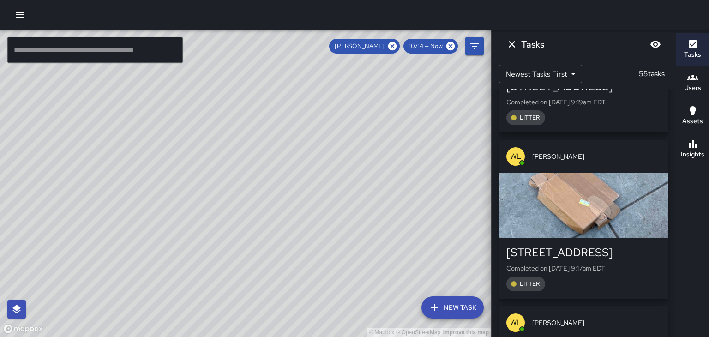
scroll to position [8353, 0]
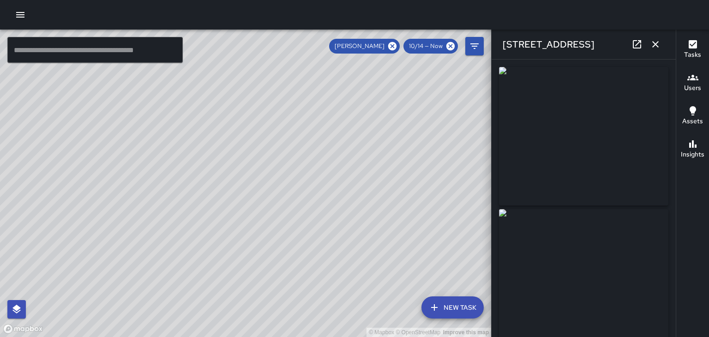
type input "**********"
click at [659, 47] on icon "button" at bounding box center [655, 44] width 11 height 11
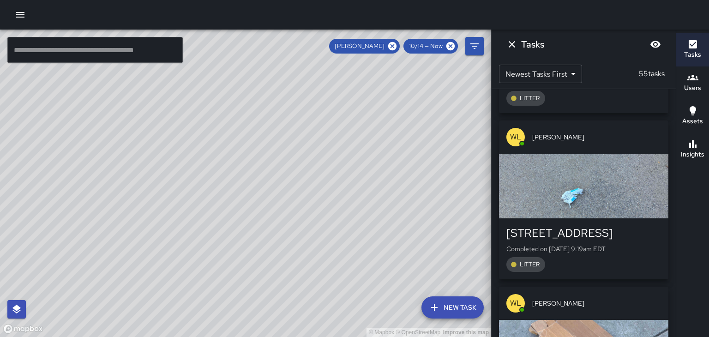
scroll to position [8206, 0]
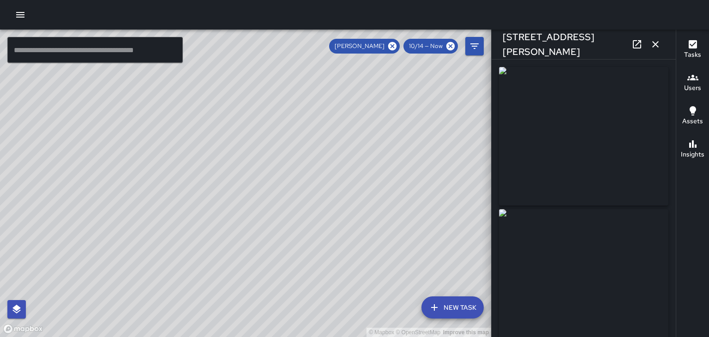
type input "**********"
click at [655, 44] on icon "button" at bounding box center [655, 44] width 6 height 6
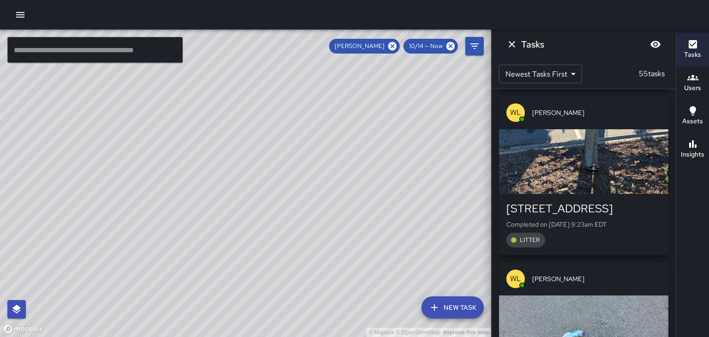
scroll to position [8062, 0]
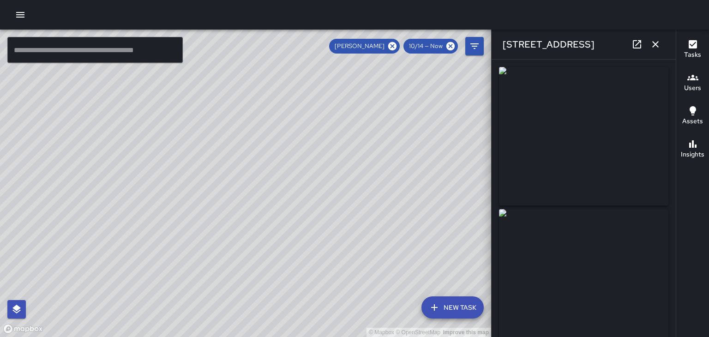
type input "**********"
click at [660, 46] on icon "button" at bounding box center [655, 44] width 11 height 11
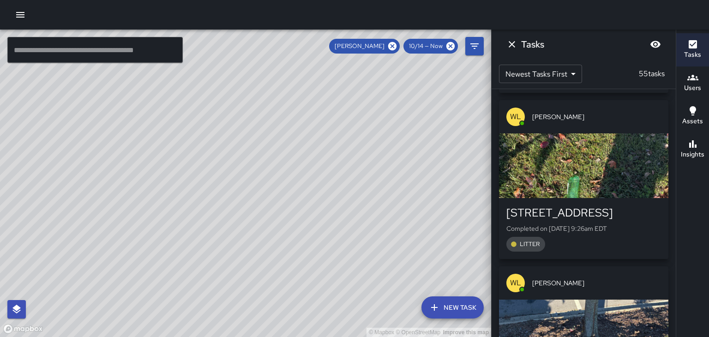
scroll to position [7886, 0]
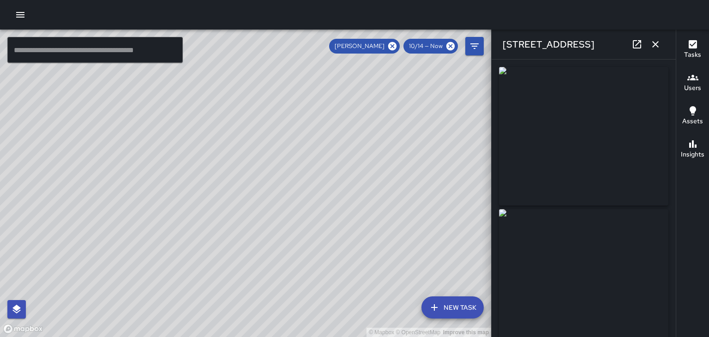
type input "**********"
click at [655, 44] on icon "button" at bounding box center [655, 44] width 6 height 6
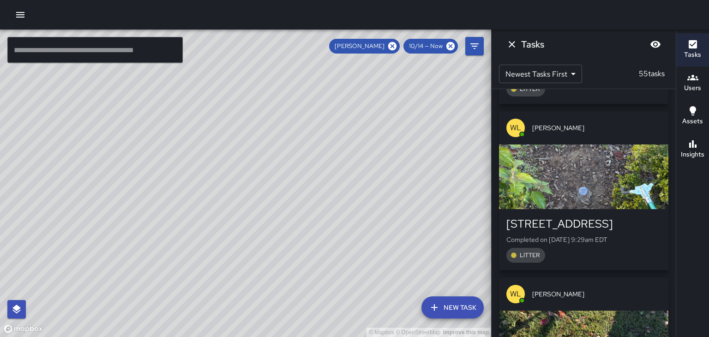
scroll to position [7716, 0]
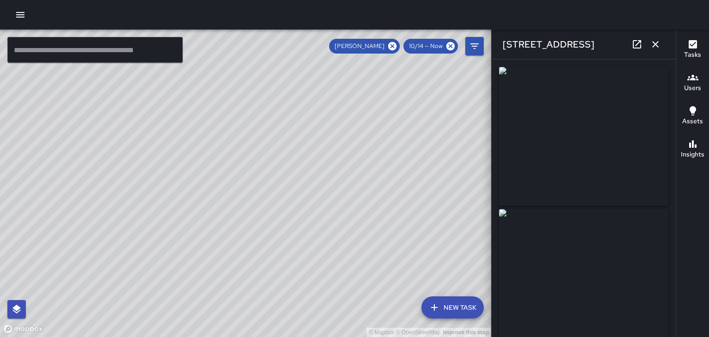
click at [662, 47] on button "button" at bounding box center [655, 44] width 18 height 18
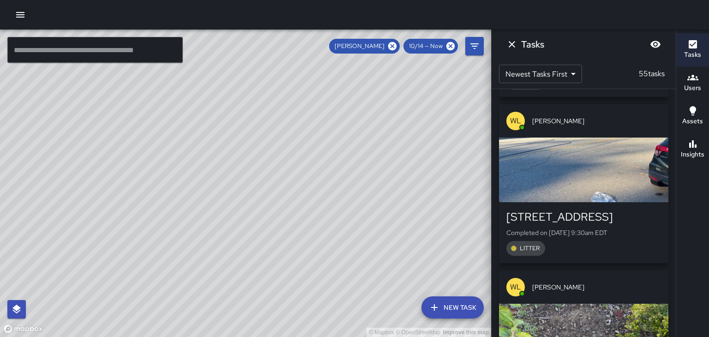
scroll to position [7557, 0]
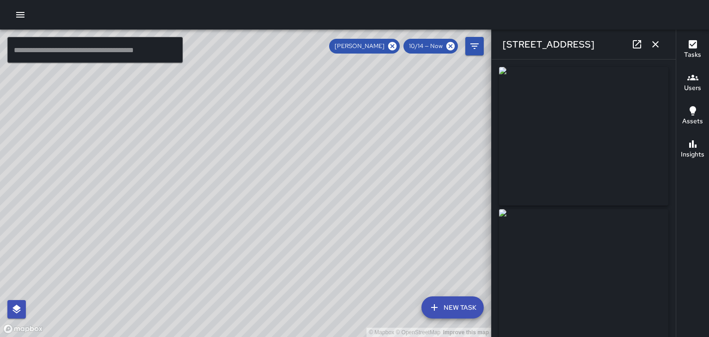
type input "**********"
click at [658, 47] on icon "button" at bounding box center [655, 44] width 6 height 6
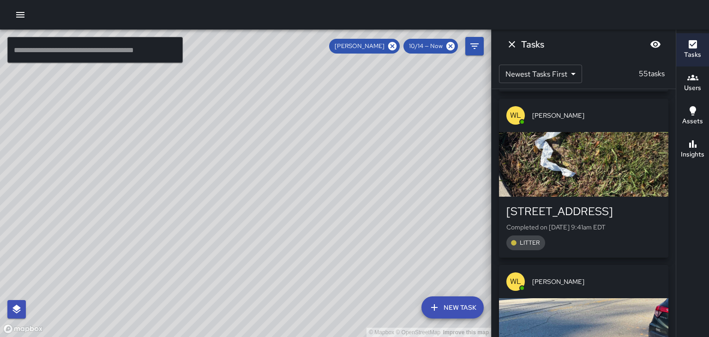
scroll to position [7396, 0]
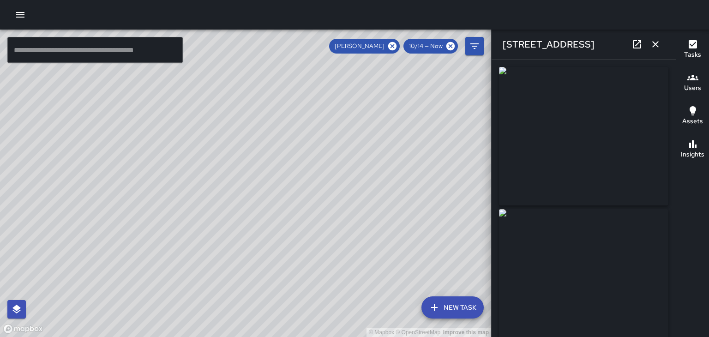
click at [658, 51] on button "button" at bounding box center [655, 44] width 18 height 18
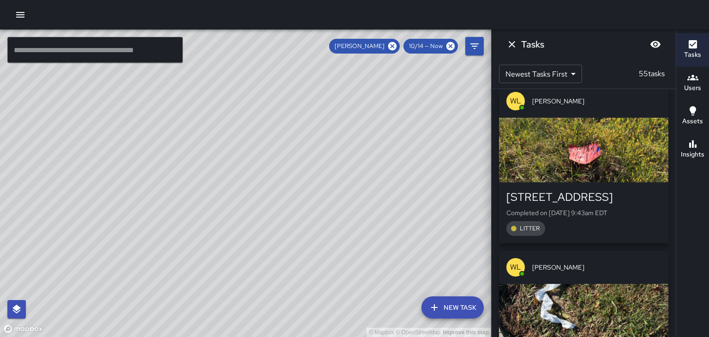
scroll to position [7238, 0]
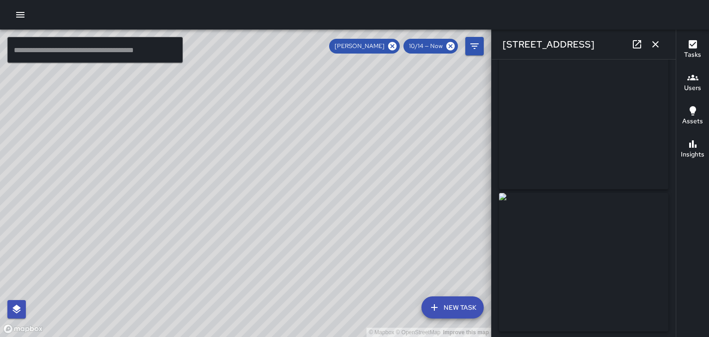
scroll to position [0, 0]
click at [655, 44] on icon "button" at bounding box center [655, 44] width 6 height 6
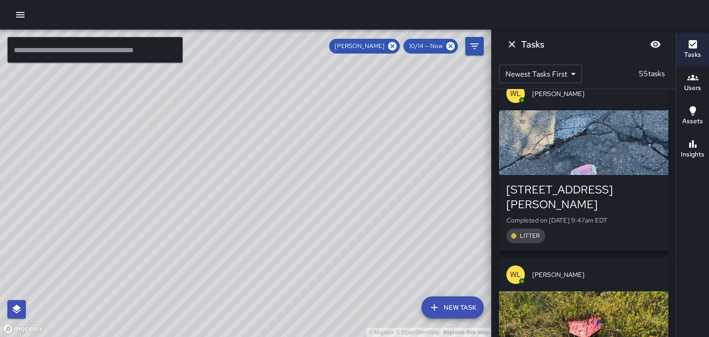
scroll to position [7066, 0]
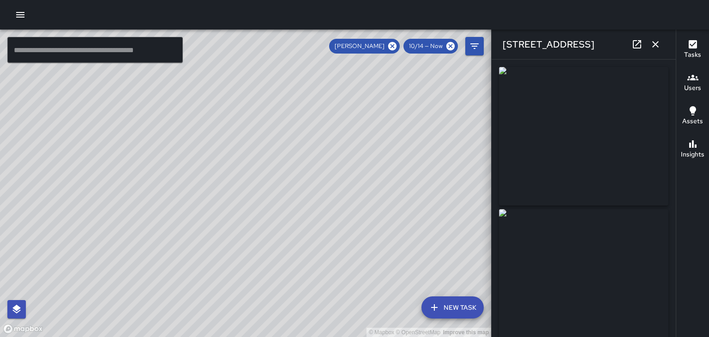
type input "**********"
click at [658, 48] on icon "button" at bounding box center [655, 44] width 11 height 11
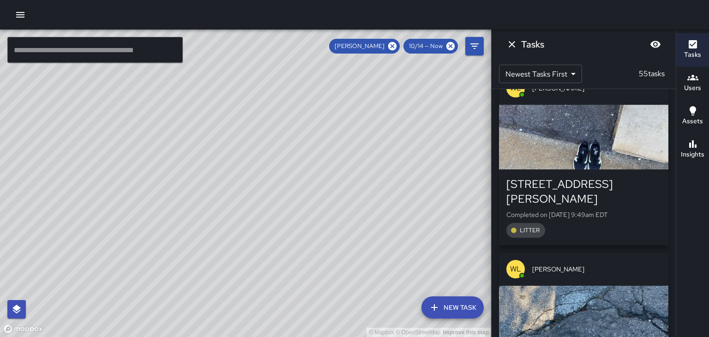
scroll to position [6896, 0]
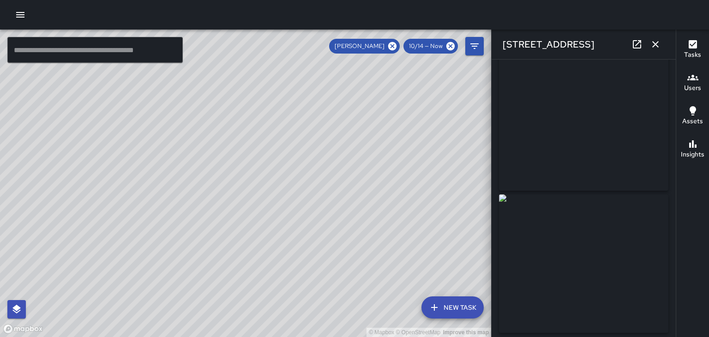
scroll to position [14, 0]
click at [659, 47] on icon "button" at bounding box center [655, 44] width 11 height 11
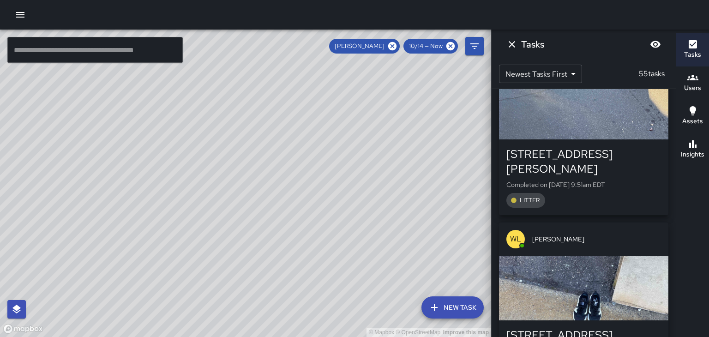
scroll to position [6747, 0]
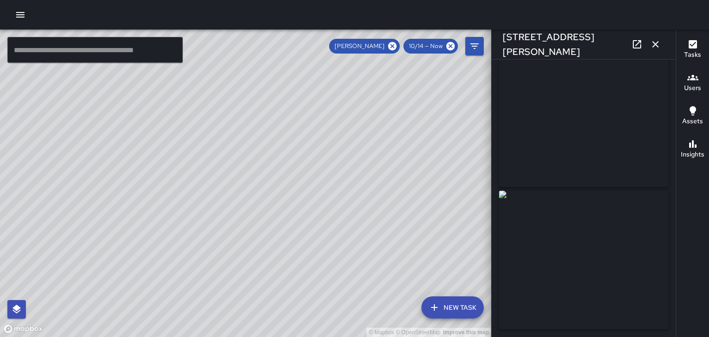
scroll to position [17, 0]
click at [661, 44] on icon "button" at bounding box center [655, 44] width 11 height 11
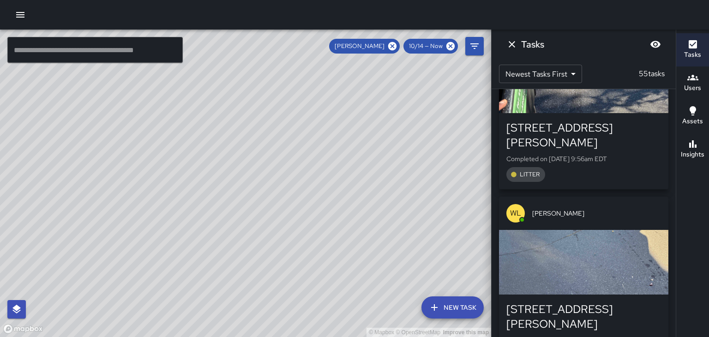
scroll to position [6591, 0]
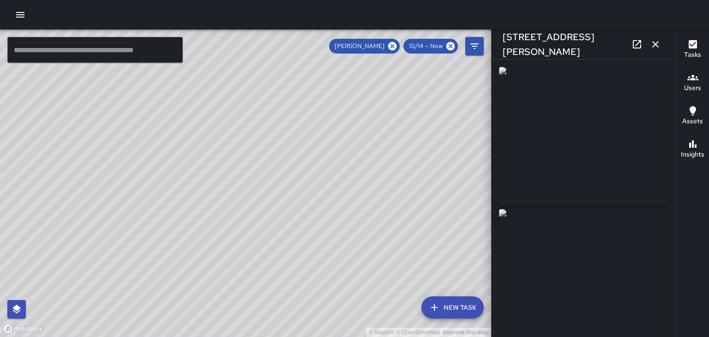
type input "**********"
click at [659, 47] on icon "button" at bounding box center [655, 44] width 11 height 11
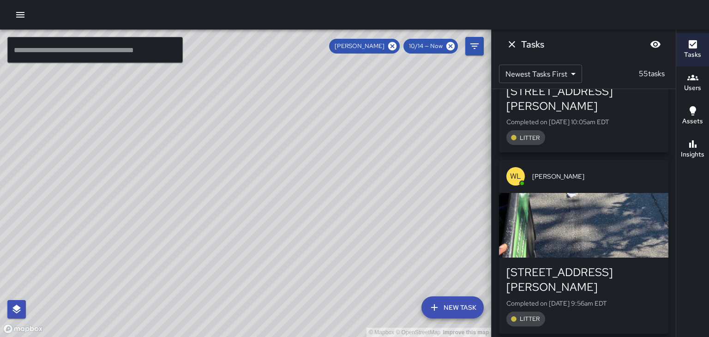
scroll to position [6445, 0]
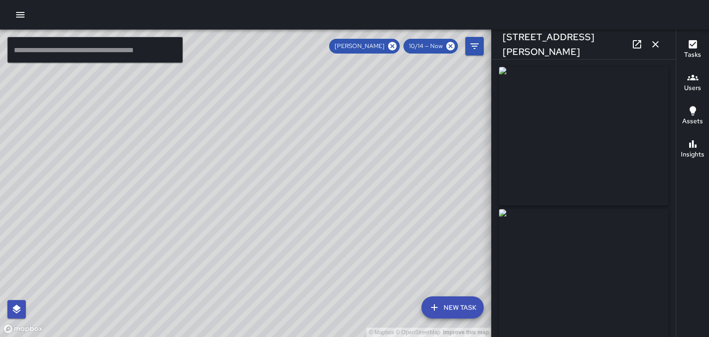
type input "**********"
click at [663, 52] on div "5 Buxton Avenue" at bounding box center [584, 45] width 184 height 30
click at [658, 45] on icon "button" at bounding box center [655, 44] width 11 height 11
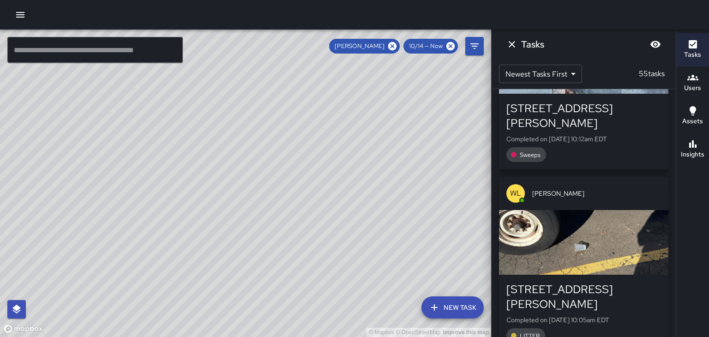
scroll to position [6247, 0]
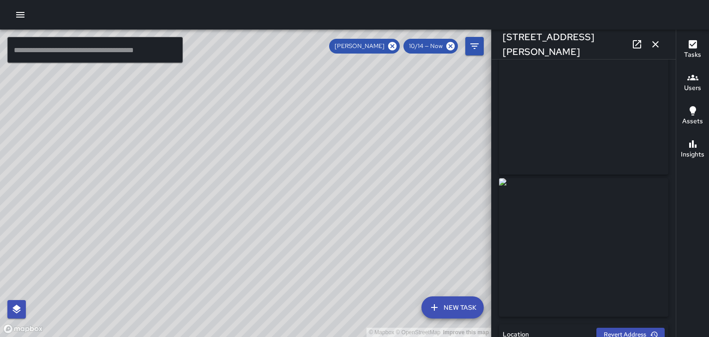
scroll to position [26, 0]
click at [663, 47] on button "button" at bounding box center [655, 44] width 18 height 18
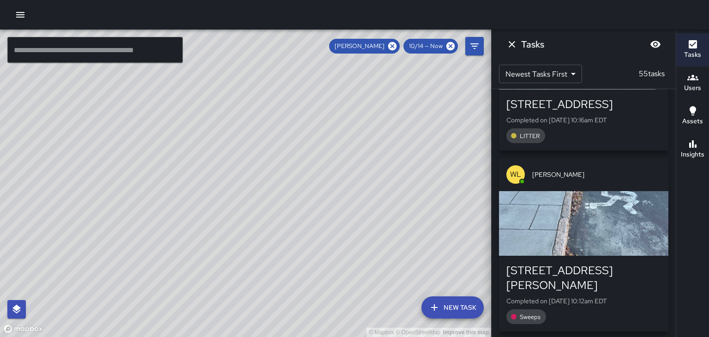
scroll to position [6085, 0]
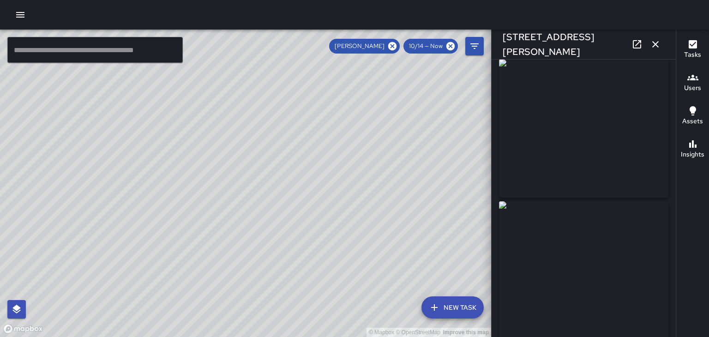
scroll to position [7, 0]
click at [659, 48] on icon "button" at bounding box center [655, 44] width 11 height 11
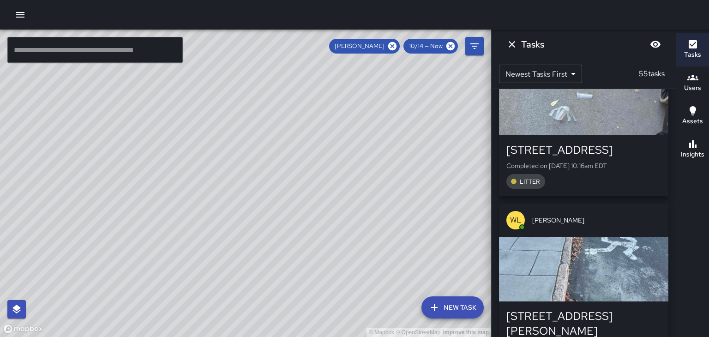
scroll to position [5977, 0]
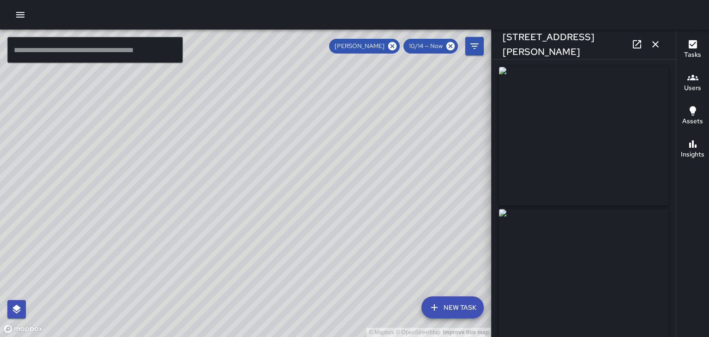
type input "**********"
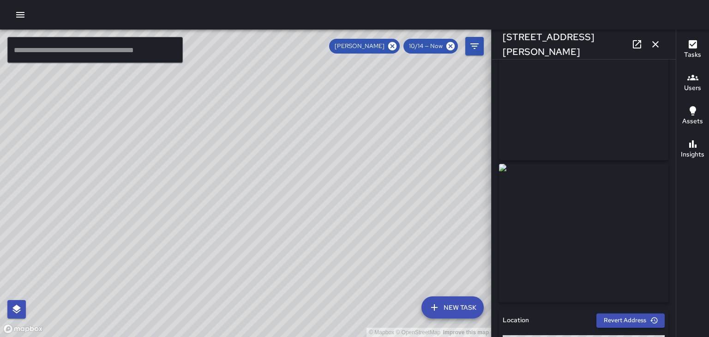
scroll to position [0, 0]
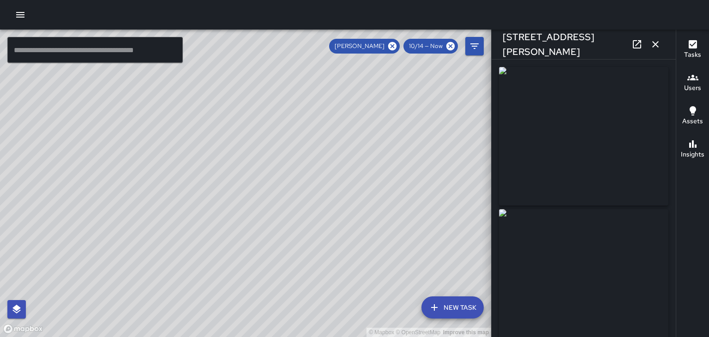
click at [627, 174] on img at bounding box center [583, 136] width 169 height 138
click at [629, 184] on img at bounding box center [583, 136] width 169 height 138
click at [656, 47] on icon "button" at bounding box center [655, 44] width 11 height 11
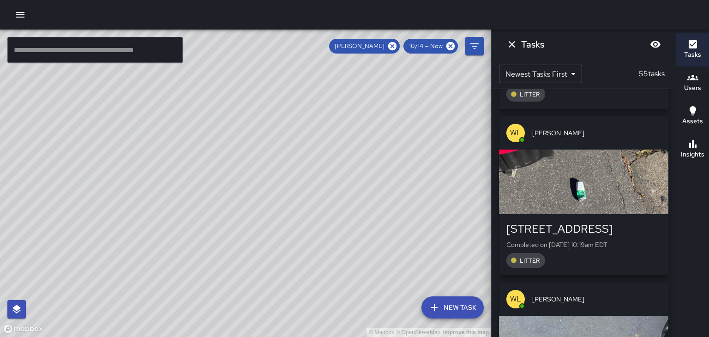
scroll to position [5786, 0]
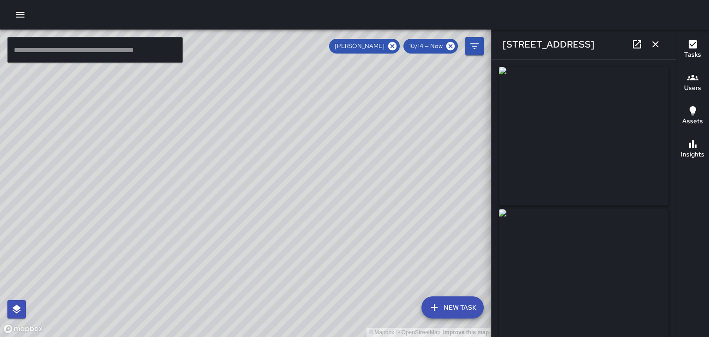
type input "**********"
click at [655, 46] on icon "button" at bounding box center [655, 44] width 11 height 11
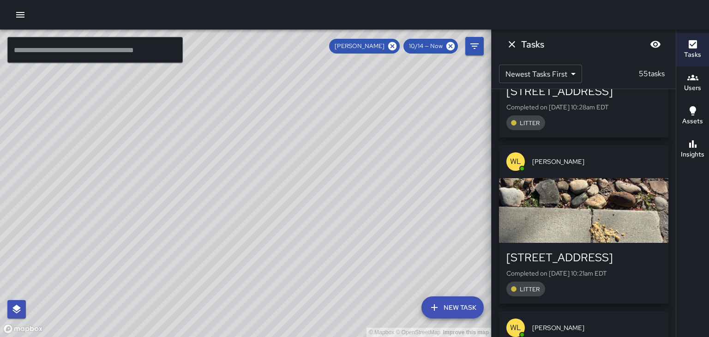
scroll to position [5600, 0]
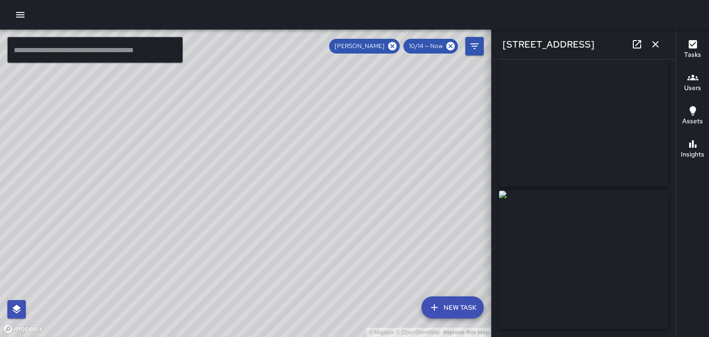
scroll to position [15, 0]
click at [660, 46] on icon "button" at bounding box center [655, 44] width 11 height 11
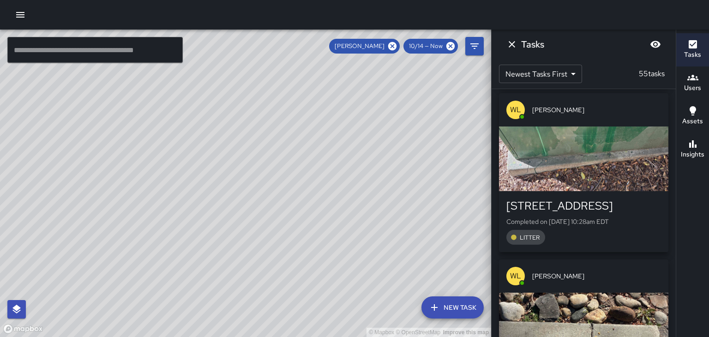
scroll to position [5483, 0]
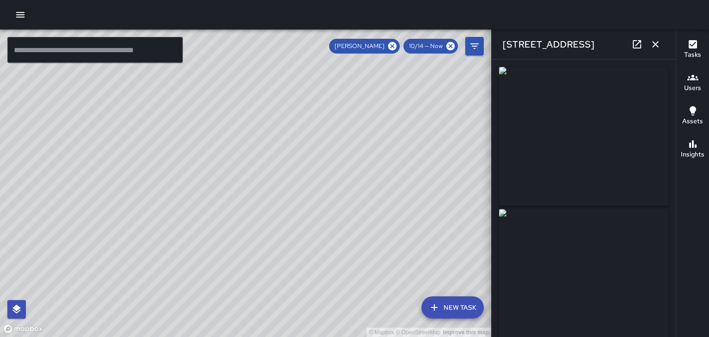
type input "**********"
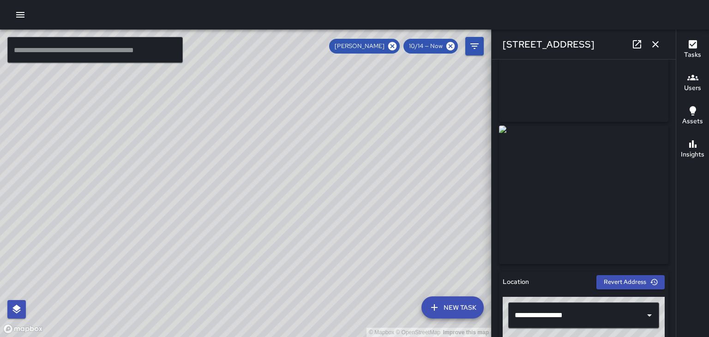
scroll to position [0, 0]
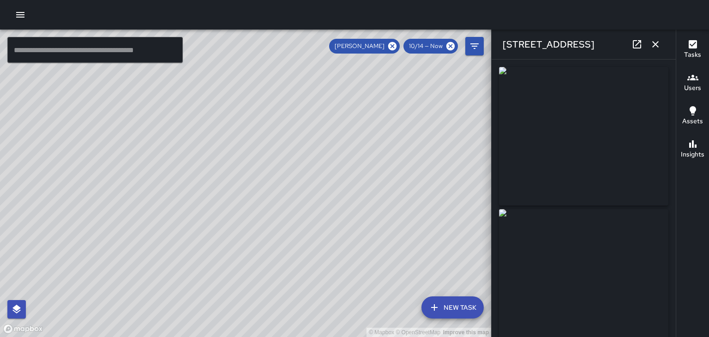
click at [663, 48] on div "146 Church Street" at bounding box center [584, 45] width 184 height 30
click at [659, 52] on button "button" at bounding box center [655, 44] width 18 height 18
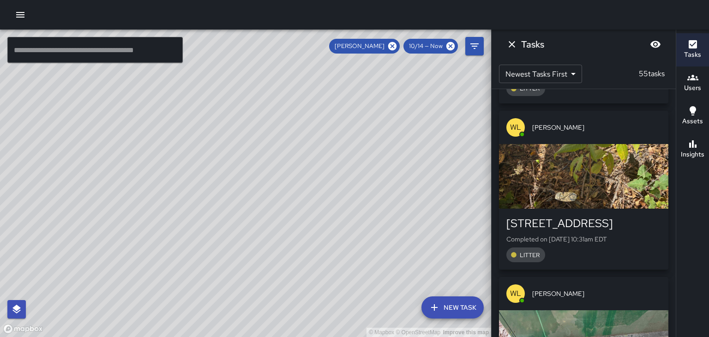
scroll to position [5292, 0]
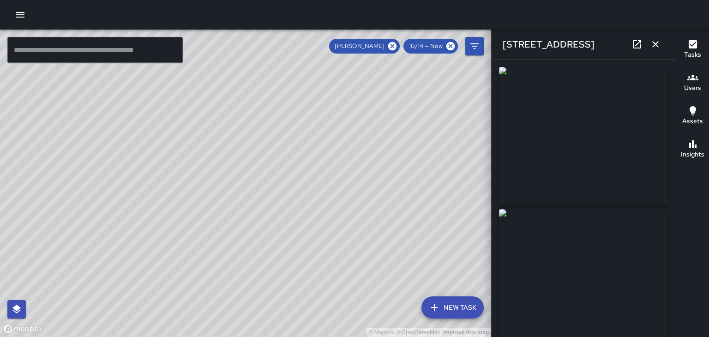
type input "**********"
click at [657, 46] on icon "button" at bounding box center [655, 44] width 6 height 6
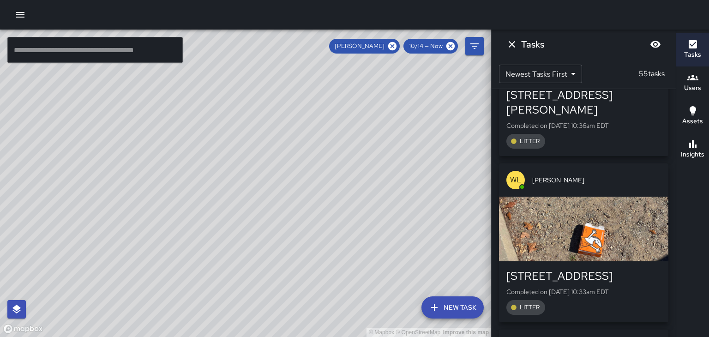
scroll to position [5083, 0]
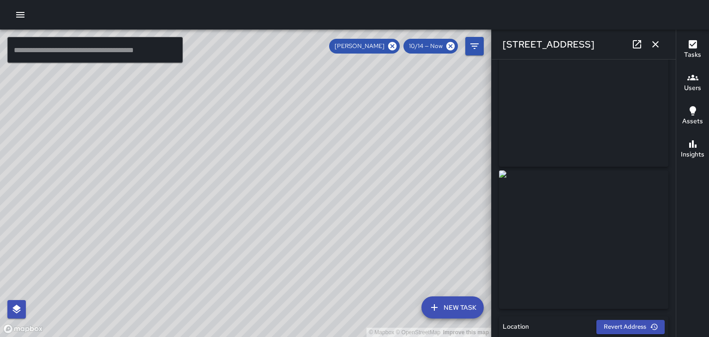
scroll to position [38, 0]
click at [661, 42] on button "button" at bounding box center [655, 44] width 18 height 18
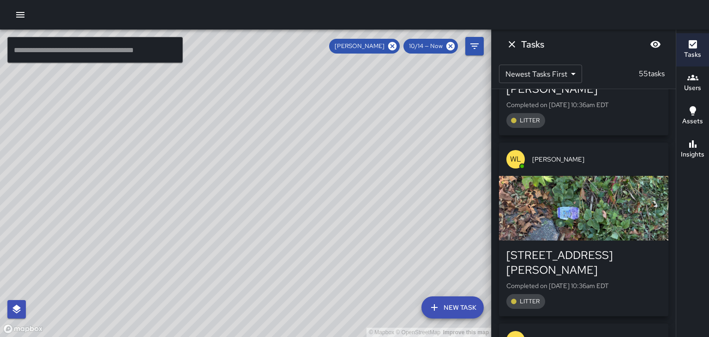
scroll to position [4901, 0]
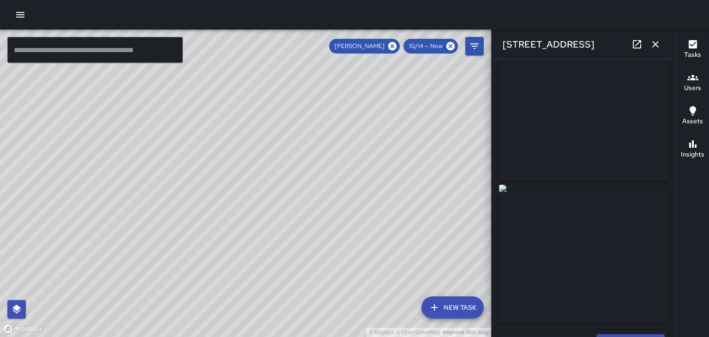
scroll to position [12, 0]
click at [659, 49] on icon "button" at bounding box center [655, 44] width 11 height 11
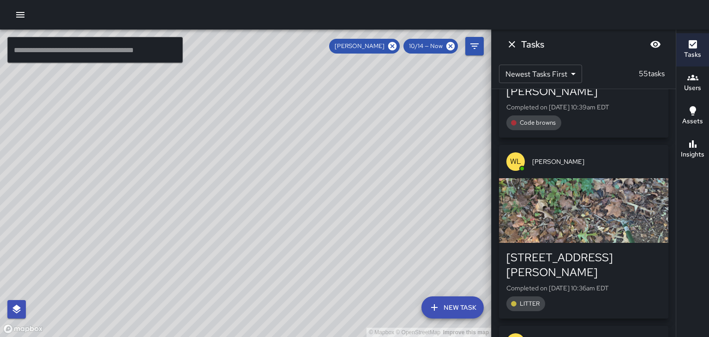
scroll to position [4738, 0]
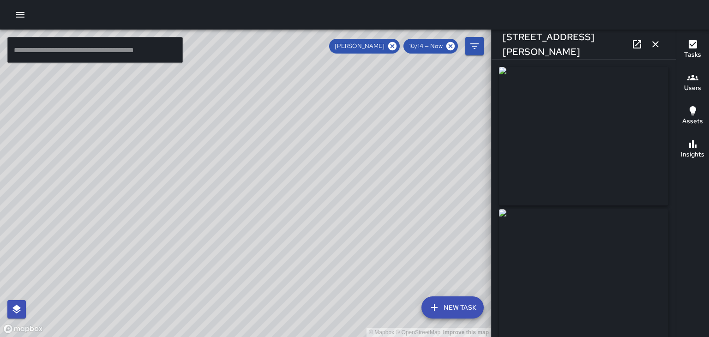
type input "**********"
click at [655, 44] on icon "button" at bounding box center [655, 44] width 6 height 6
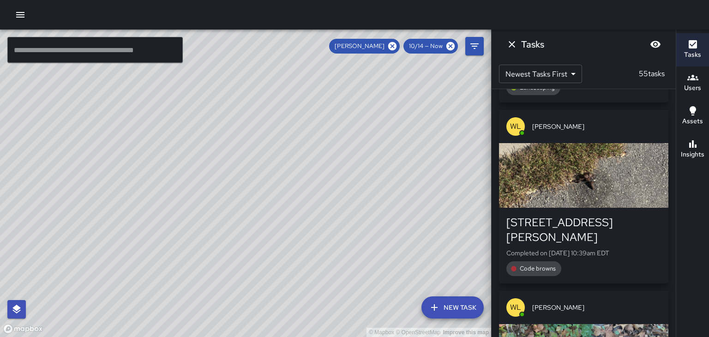
scroll to position [4583, 0]
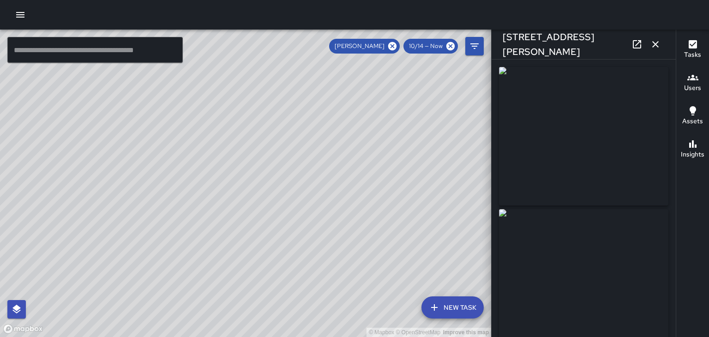
click at [657, 47] on icon "button" at bounding box center [655, 44] width 11 height 11
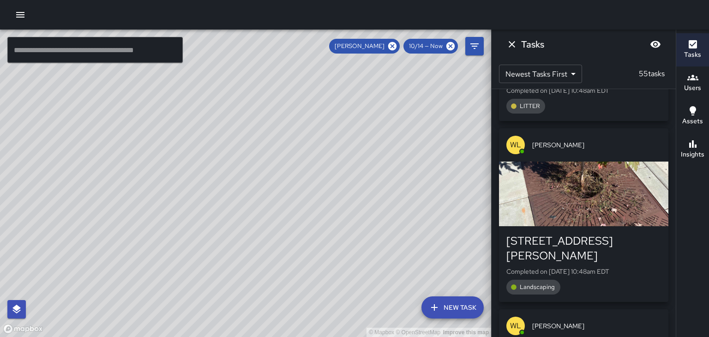
scroll to position [4394, 0]
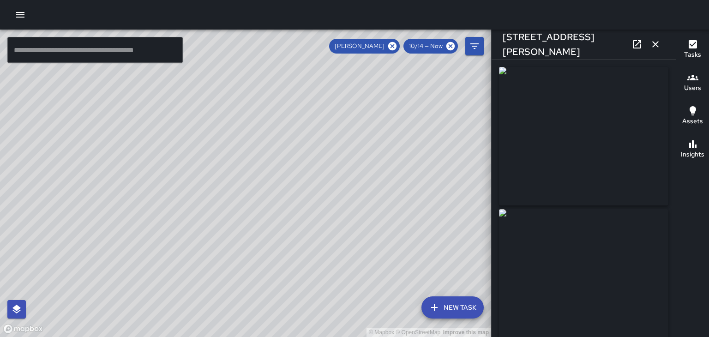
click at [656, 44] on icon "button" at bounding box center [655, 44] width 11 height 11
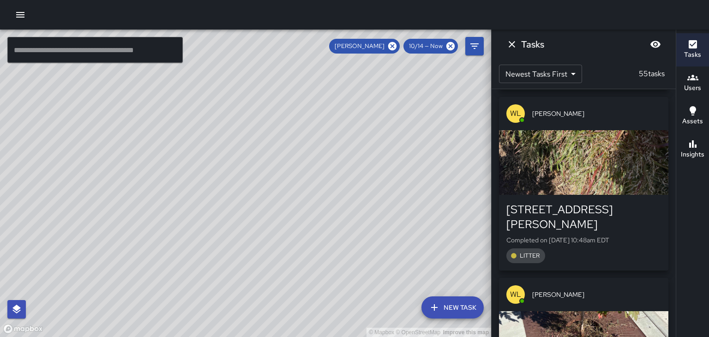
scroll to position [4244, 0]
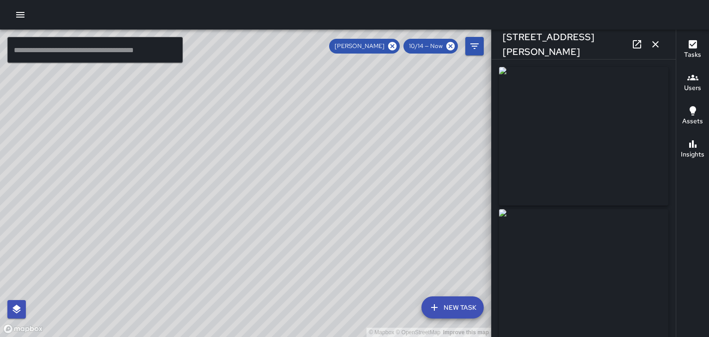
click at [661, 43] on icon "button" at bounding box center [655, 44] width 11 height 11
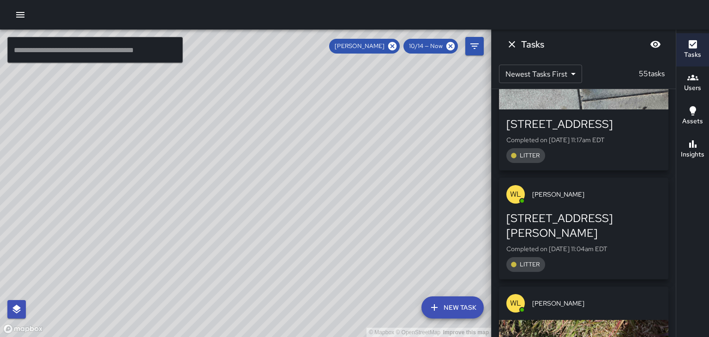
scroll to position [4053, 0]
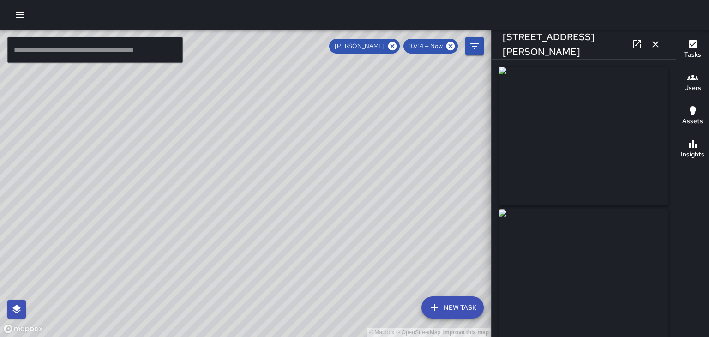
type input "**********"
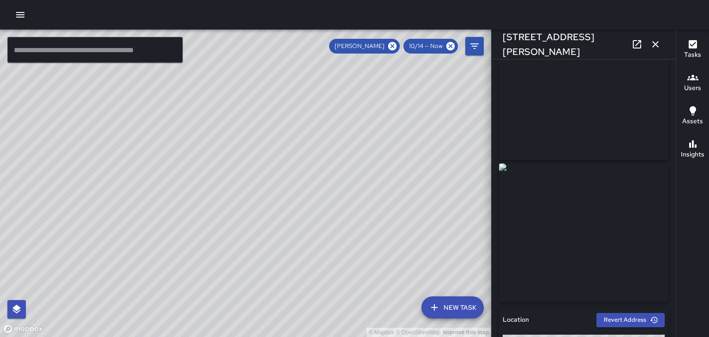
scroll to position [41, 0]
click at [661, 50] on button "button" at bounding box center [655, 44] width 18 height 18
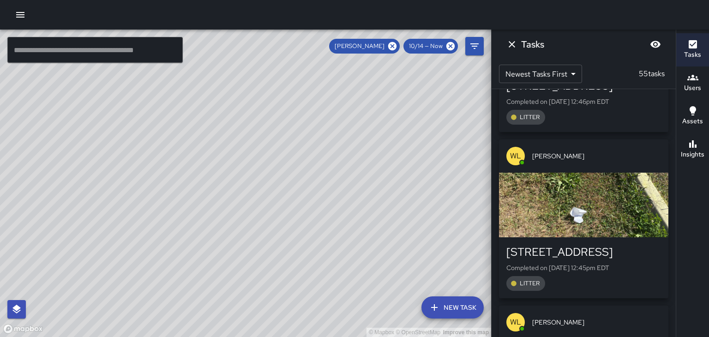
scroll to position [3763, 0]
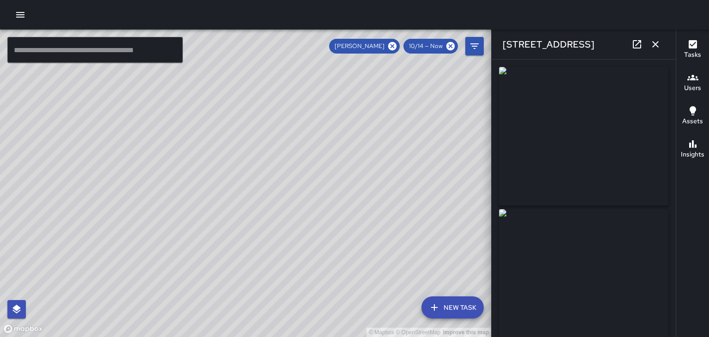
type input "**********"
click at [663, 49] on button "button" at bounding box center [655, 44] width 18 height 18
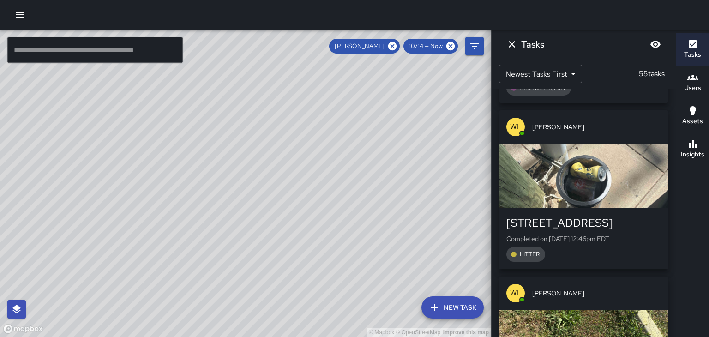
scroll to position [3624, 0]
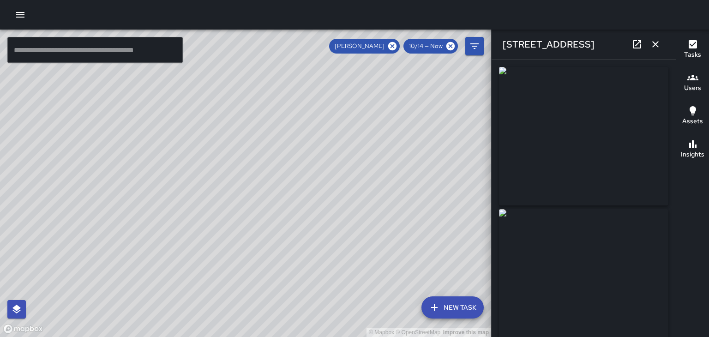
type input "**********"
click at [664, 43] on button "button" at bounding box center [655, 44] width 18 height 18
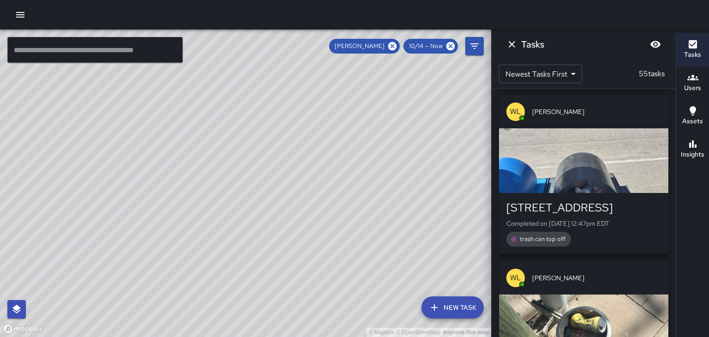
scroll to position [3472, 0]
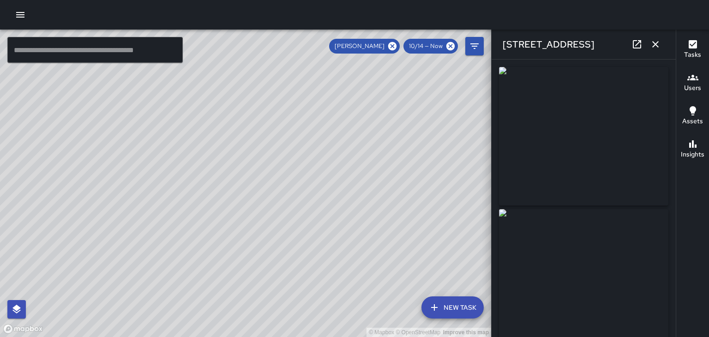
type input "**********"
click at [661, 45] on button "button" at bounding box center [655, 44] width 18 height 18
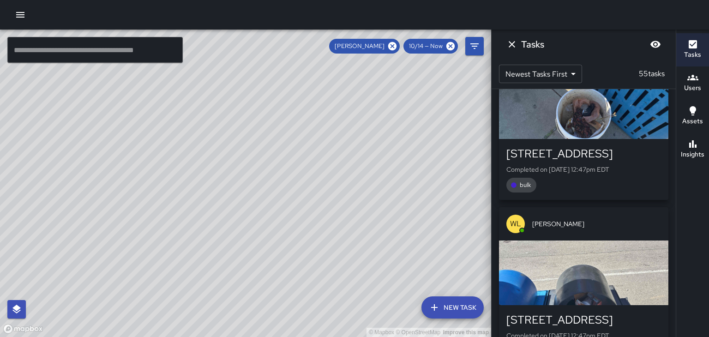
scroll to position [3359, 0]
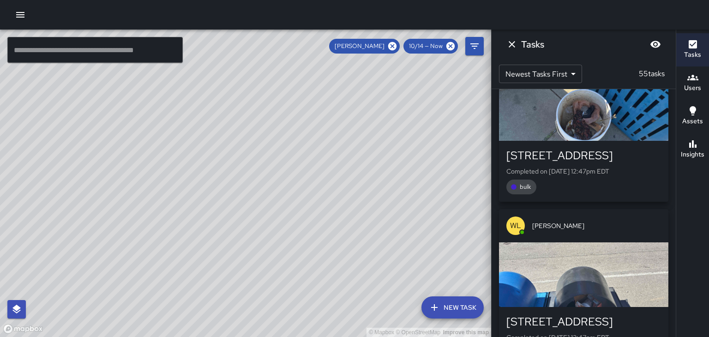
click at [627, 314] on div "44 South Lexington Avenue Completed on 10/14/2025, 12:47pm EDT trash can top off" at bounding box center [583, 337] width 155 height 46
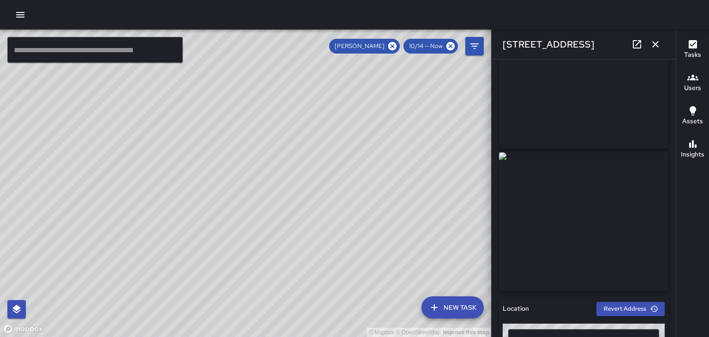
scroll to position [0, 0]
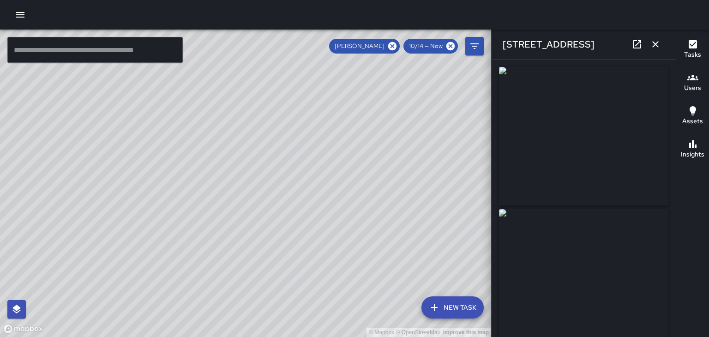
click at [663, 44] on button "button" at bounding box center [655, 44] width 18 height 18
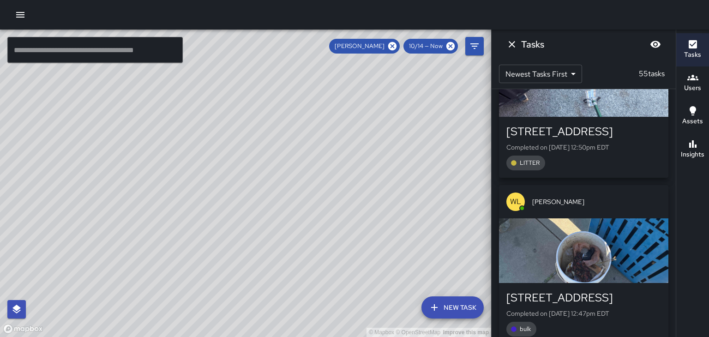
scroll to position [3216, 0]
click at [633, 291] on div "44 South Lexington Avenue Completed on 10/14/2025, 12:47pm EDT bulk" at bounding box center [583, 314] width 155 height 46
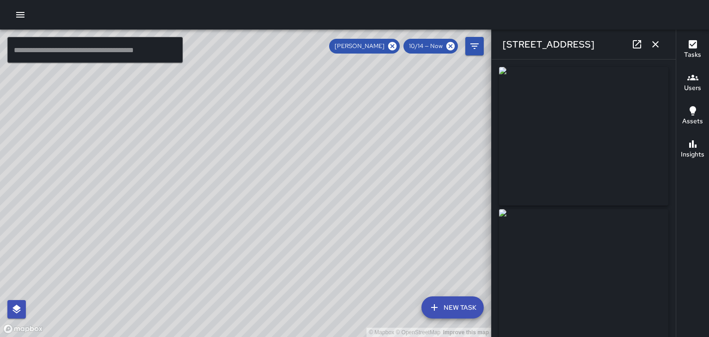
type input "**********"
click at [655, 49] on icon "button" at bounding box center [655, 44] width 11 height 11
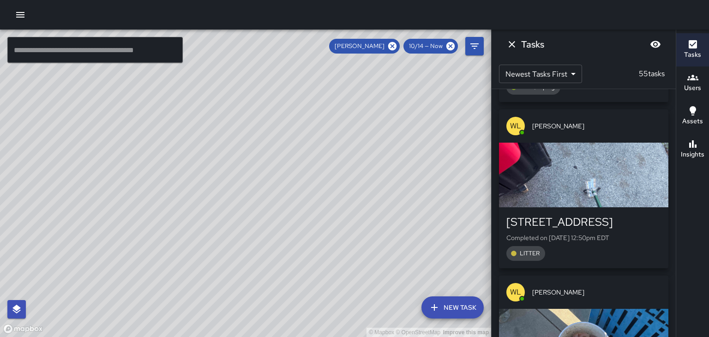
scroll to position [3083, 0]
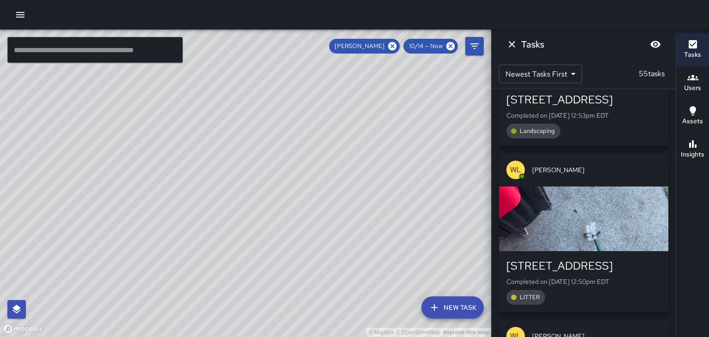
click at [633, 259] on div "39 Biltmore Avenue Completed on 10/14/2025, 12:50pm EDT LITTER" at bounding box center [583, 282] width 155 height 46
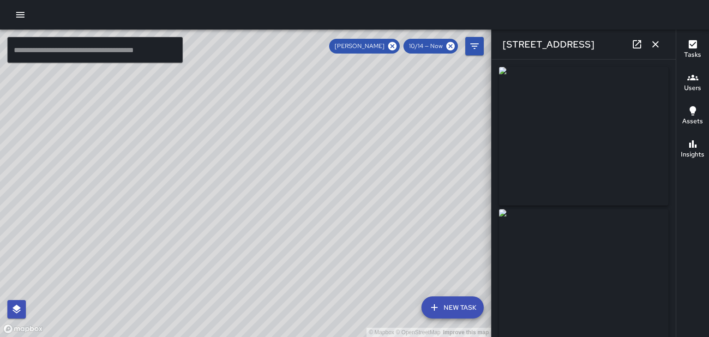
click at [657, 51] on button "button" at bounding box center [655, 44] width 18 height 18
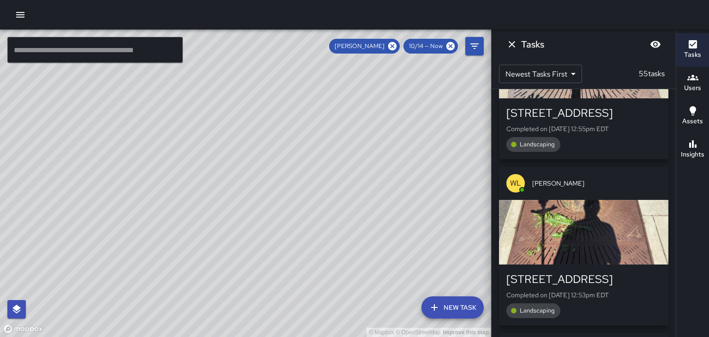
scroll to position [2902, 0]
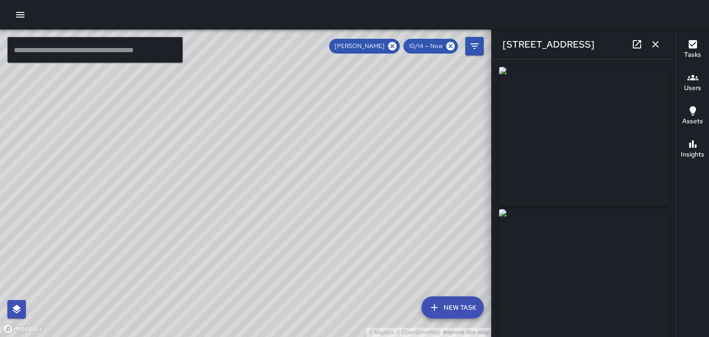
type input "**********"
click at [653, 49] on icon "button" at bounding box center [655, 44] width 11 height 11
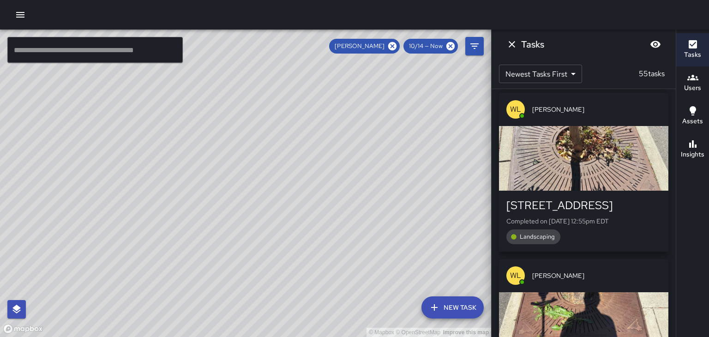
scroll to position [2803, 0]
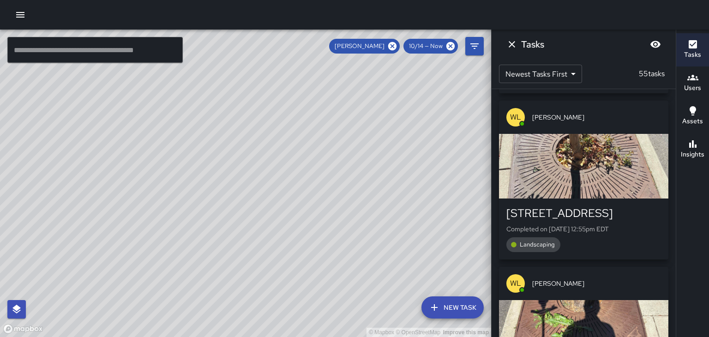
click at [638, 267] on div "WL William Littlejohn" at bounding box center [583, 283] width 169 height 33
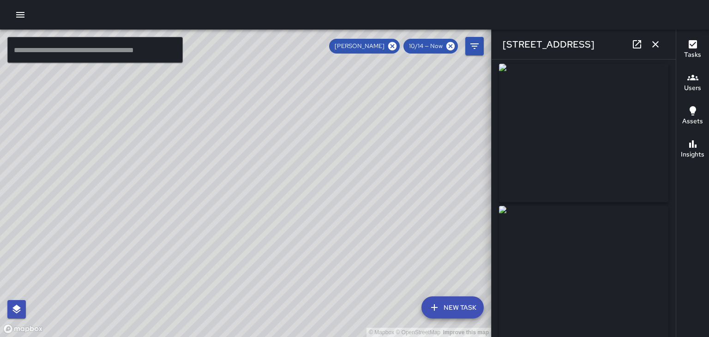
scroll to position [0, 0]
click at [659, 44] on icon "button" at bounding box center [655, 44] width 11 height 11
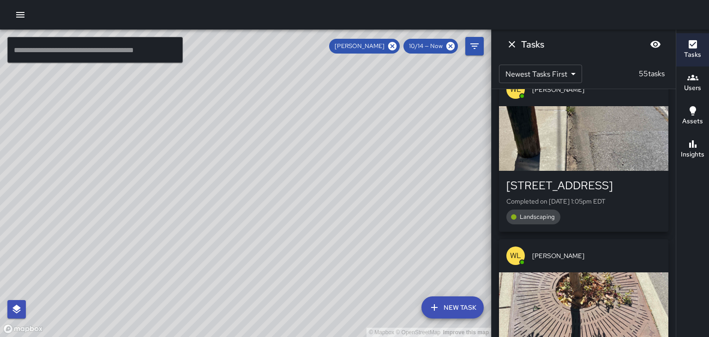
scroll to position [2648, 0]
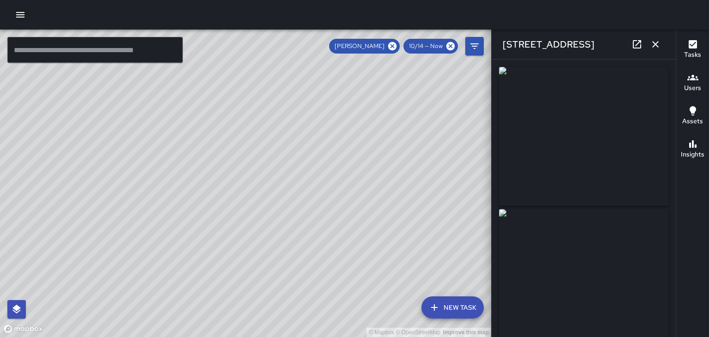
type input "**********"
click at [657, 45] on icon "button" at bounding box center [655, 44] width 11 height 11
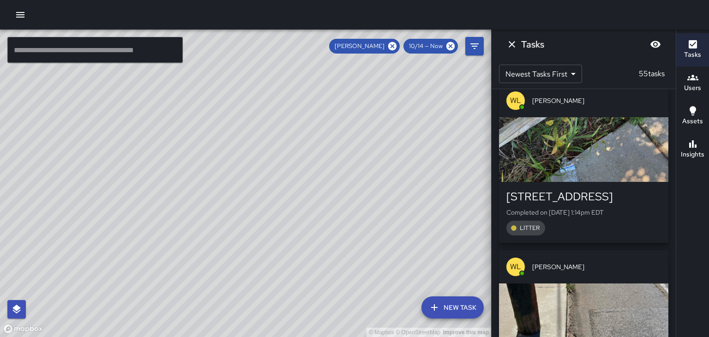
scroll to position [2487, 0]
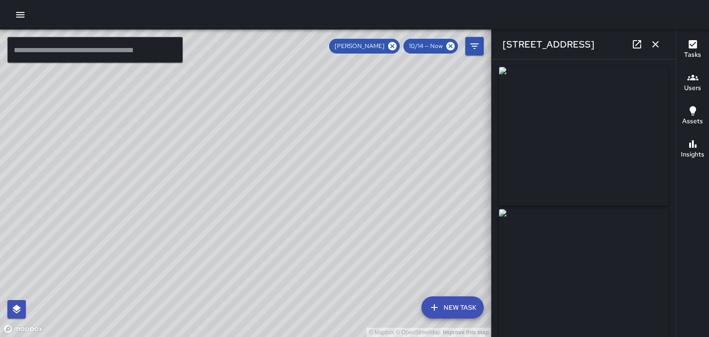
click at [655, 44] on icon "button" at bounding box center [655, 44] width 6 height 6
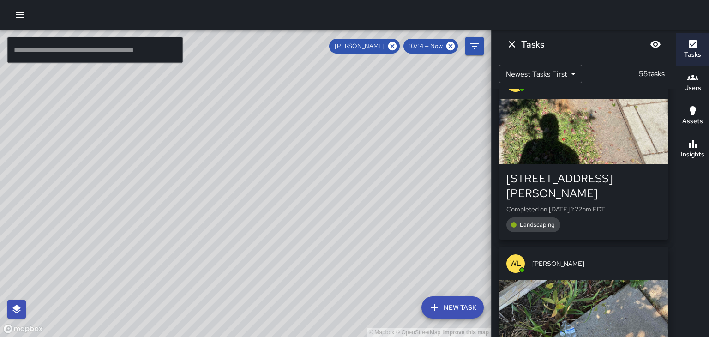
scroll to position [2323, 0]
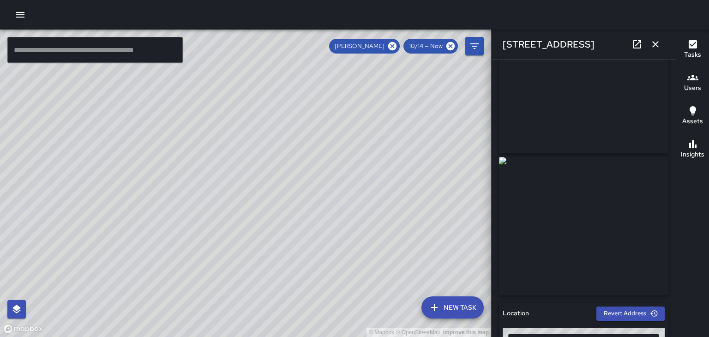
scroll to position [0, 0]
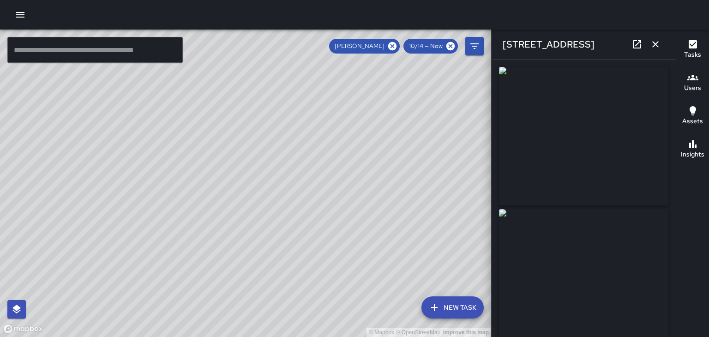
click at [661, 43] on button "button" at bounding box center [655, 44] width 18 height 18
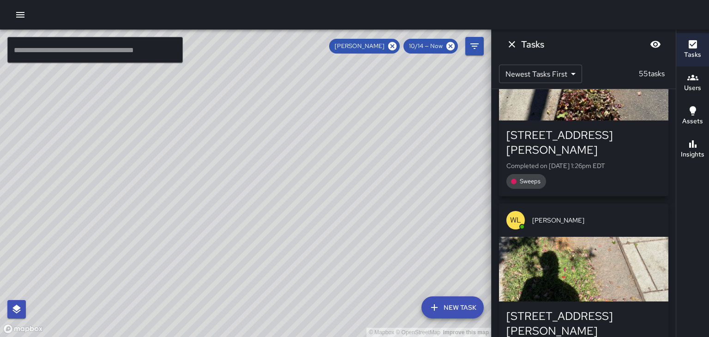
scroll to position [2186, 0]
click at [631, 302] on div "84 Coxe Avenue Completed on 10/14/2025, 1:22pm EDT Landscaping" at bounding box center [583, 340] width 169 height 76
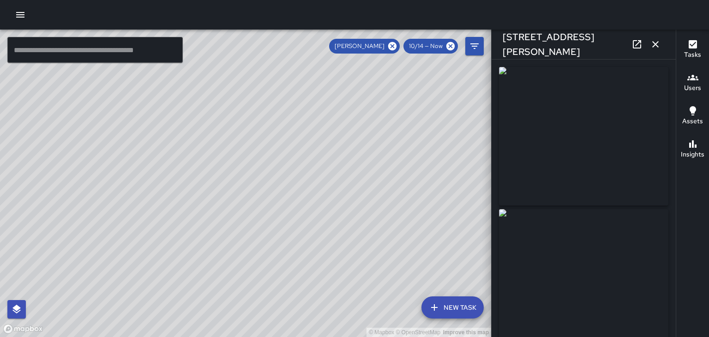
type input "**********"
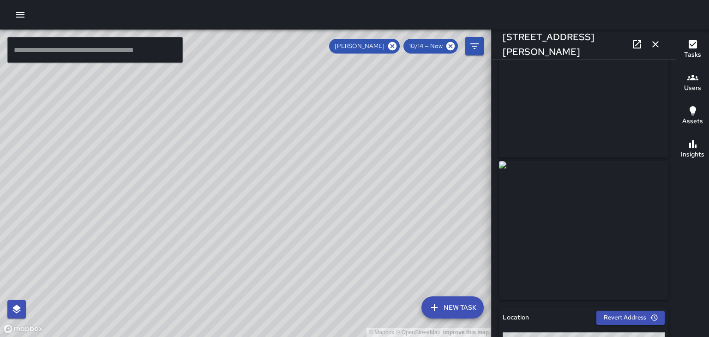
scroll to position [37, 0]
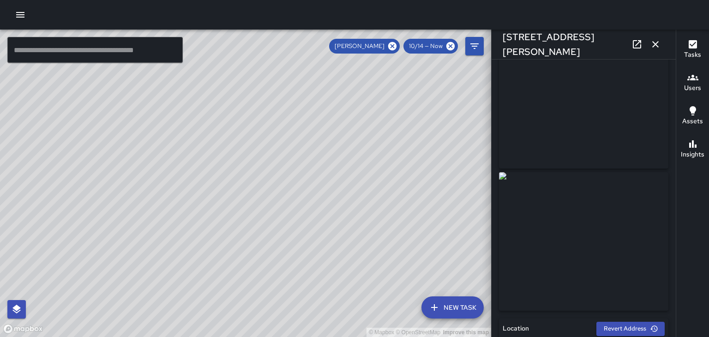
click at [655, 44] on icon "button" at bounding box center [655, 44] width 6 height 6
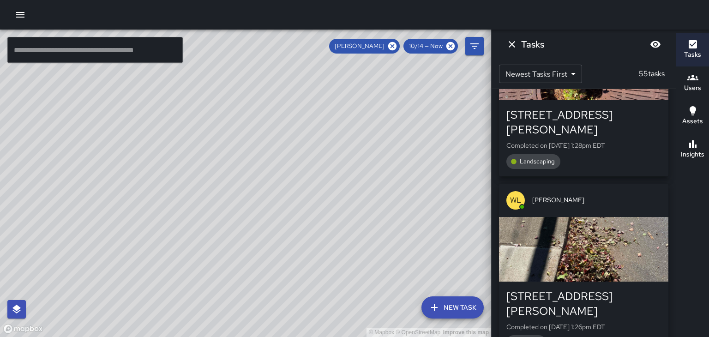
scroll to position [2026, 0]
click at [637, 289] on div "84 Coxe Avenue" at bounding box center [583, 304] width 155 height 30
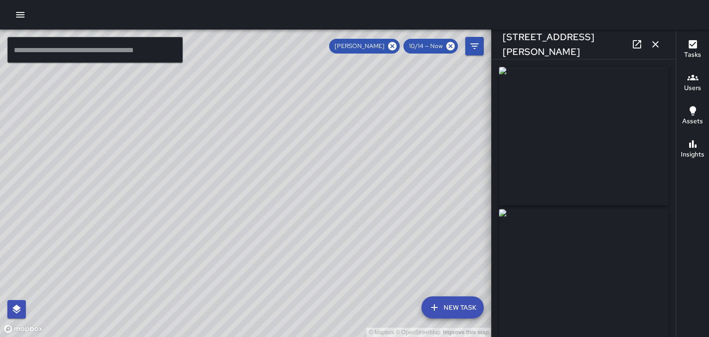
type input "**********"
click at [661, 44] on button "button" at bounding box center [655, 44] width 18 height 18
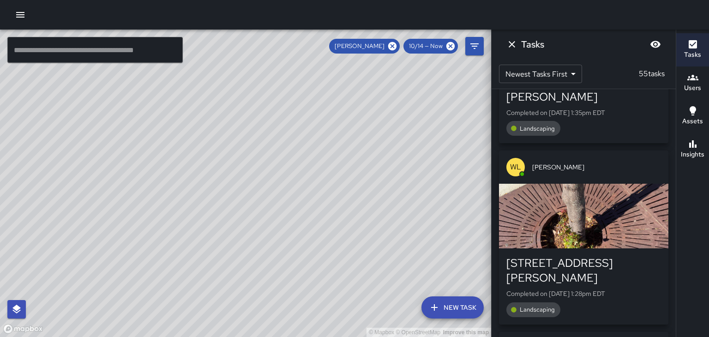
scroll to position [1876, 0]
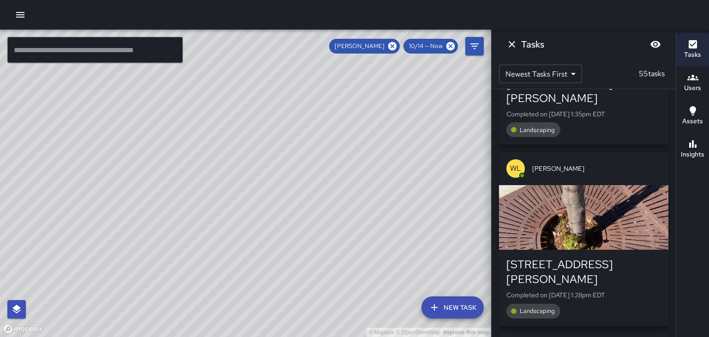
click at [626, 257] on div "76 Coxe Avenue" at bounding box center [583, 272] width 155 height 30
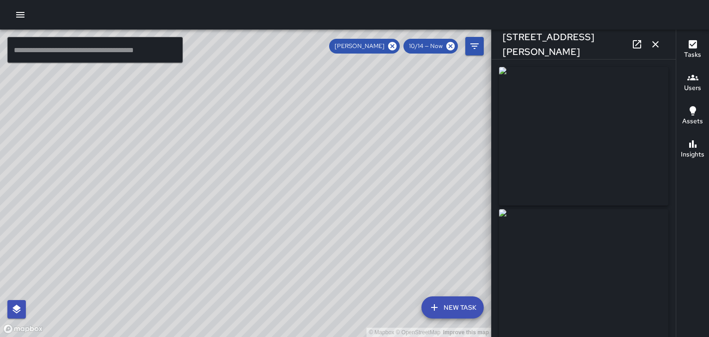
type input "**********"
click at [655, 45] on icon "button" at bounding box center [655, 44] width 11 height 11
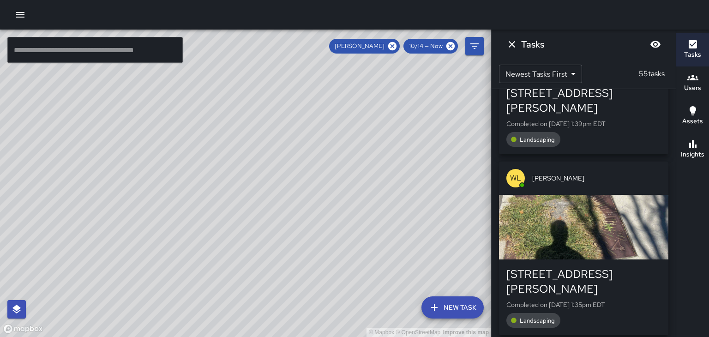
scroll to position [1679, 0]
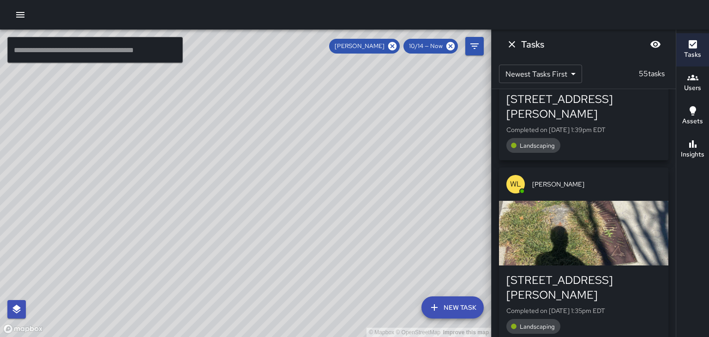
click at [626, 273] on div "76 Coxe Avenue Completed on 10/14/2025, 1:35pm EDT Landscaping" at bounding box center [583, 303] width 155 height 61
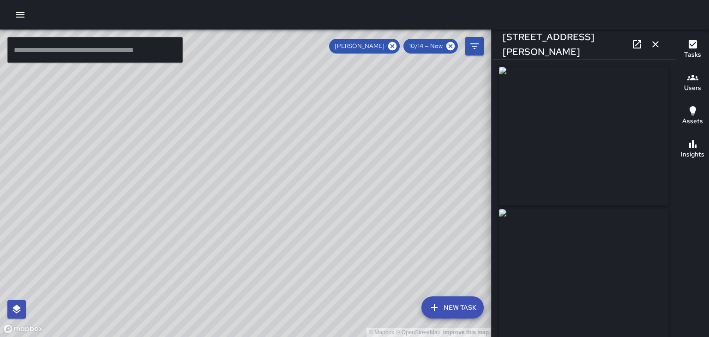
click at [661, 51] on button "button" at bounding box center [655, 44] width 18 height 18
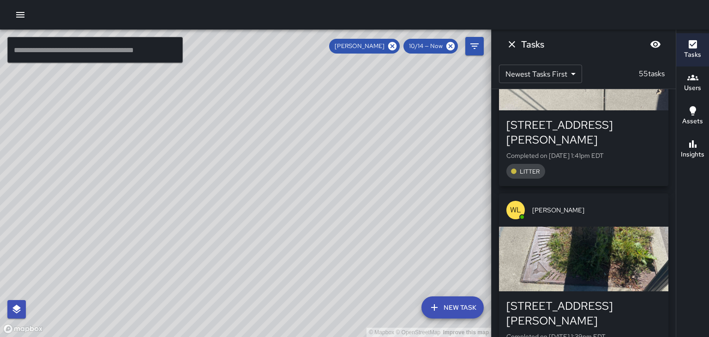
scroll to position [1472, 0]
click at [632, 300] on div "76 Coxe Avenue Completed on 10/14/2025, 1:39pm EDT Landscaping" at bounding box center [583, 330] width 155 height 61
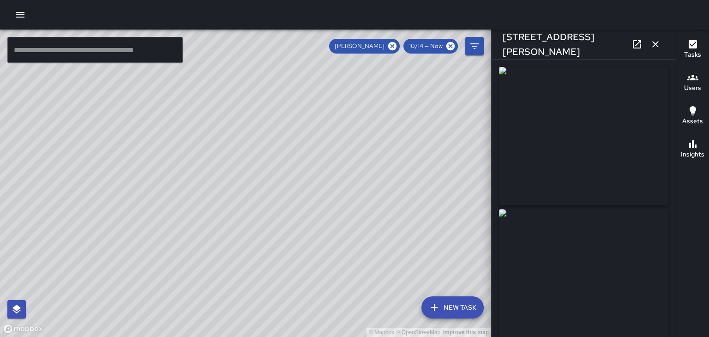
type input "**********"
click at [655, 44] on icon "button" at bounding box center [655, 44] width 6 height 6
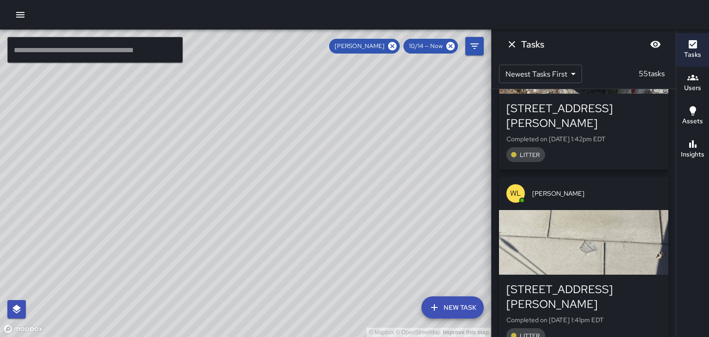
scroll to position [1300, 0]
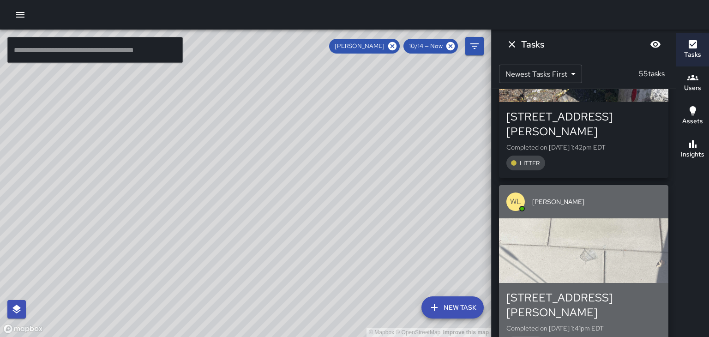
click at [642, 324] on p "Completed on 10/14/2025, 1:41pm EDT" at bounding box center [583, 328] width 155 height 9
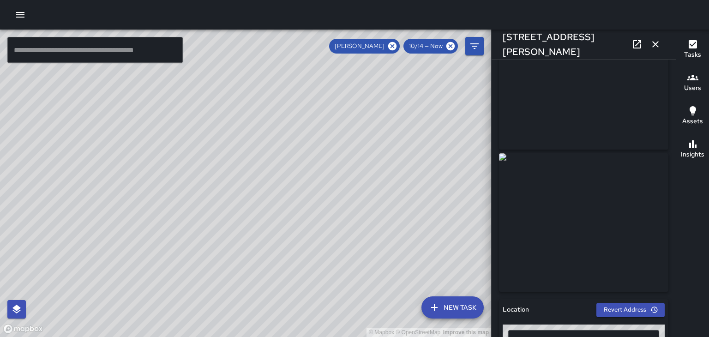
scroll to position [0, 0]
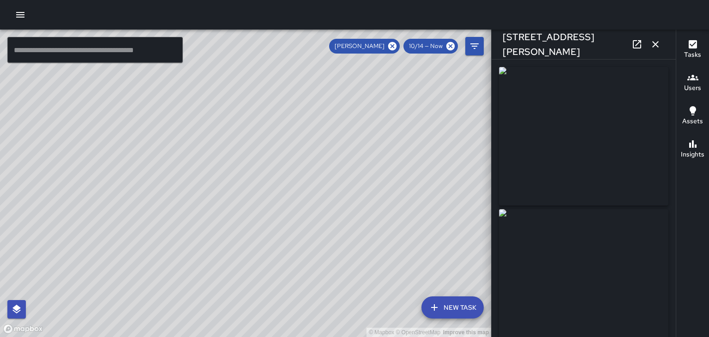
click at [660, 50] on button "button" at bounding box center [655, 44] width 18 height 18
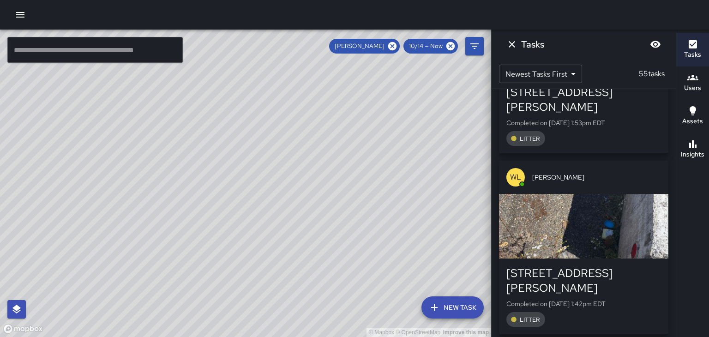
scroll to position [1143, 0]
click at [634, 266] on div "45 Sawyer Street" at bounding box center [583, 281] width 155 height 30
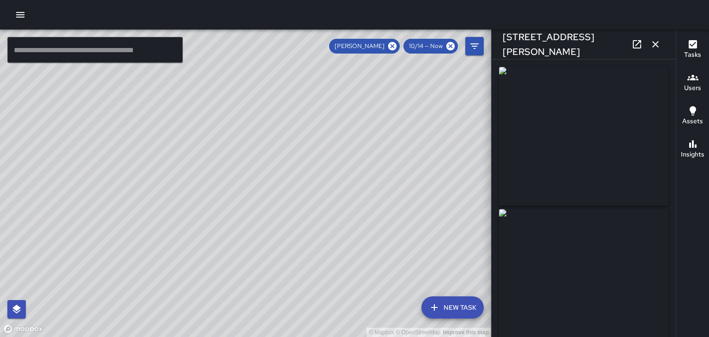
type input "**********"
click at [662, 46] on button "button" at bounding box center [655, 44] width 18 height 18
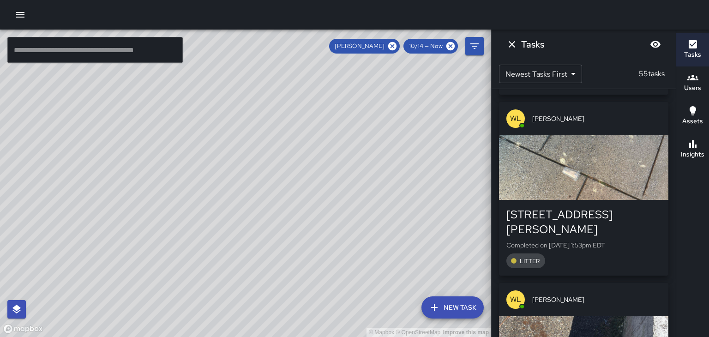
scroll to position [1013, 0]
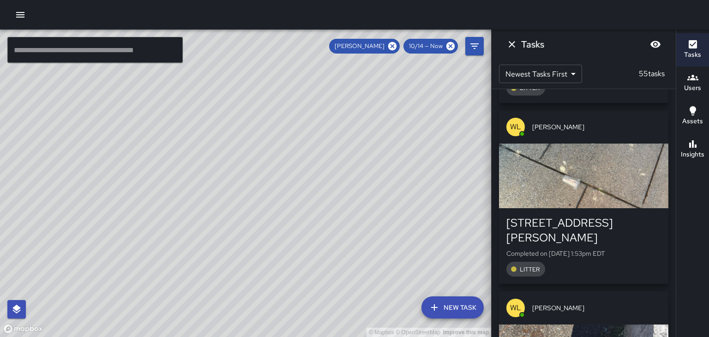
click at [626, 249] on p "Completed on 10/14/2025, 1:53pm EDT" at bounding box center [583, 253] width 155 height 9
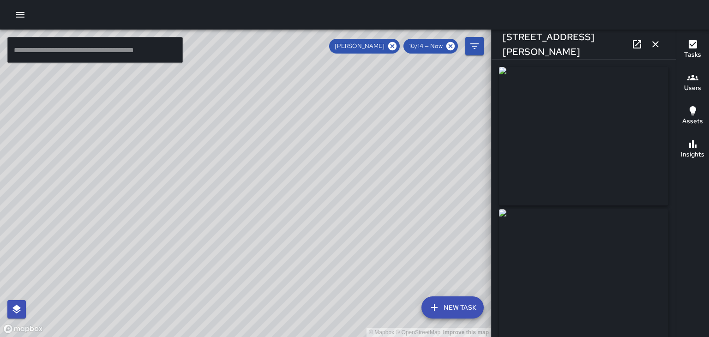
click at [654, 45] on icon "button" at bounding box center [655, 44] width 6 height 6
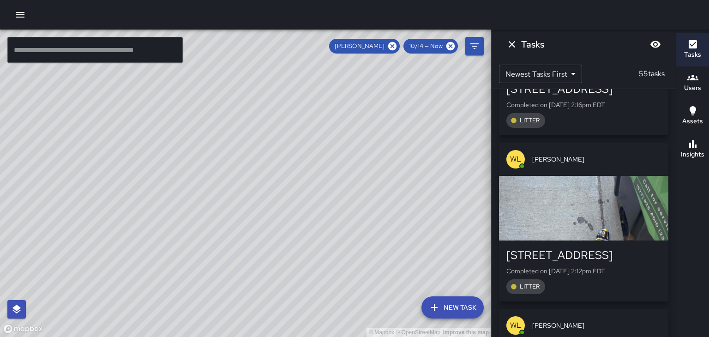
scroll to position [789, 0]
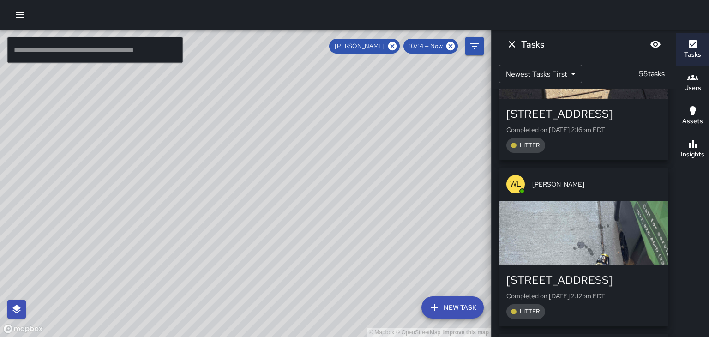
click at [637, 168] on div "WL William Littlejohn" at bounding box center [583, 184] width 169 height 33
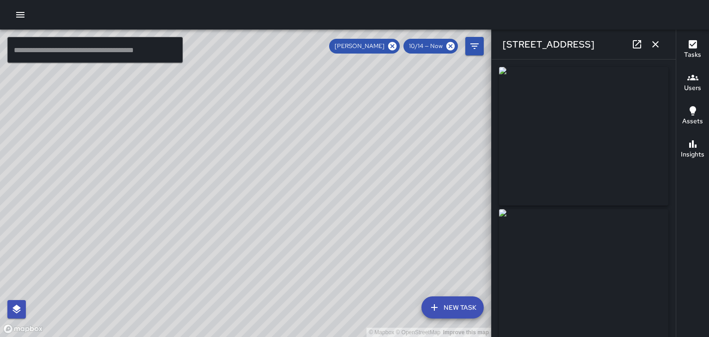
click at [655, 44] on icon "button" at bounding box center [655, 44] width 6 height 6
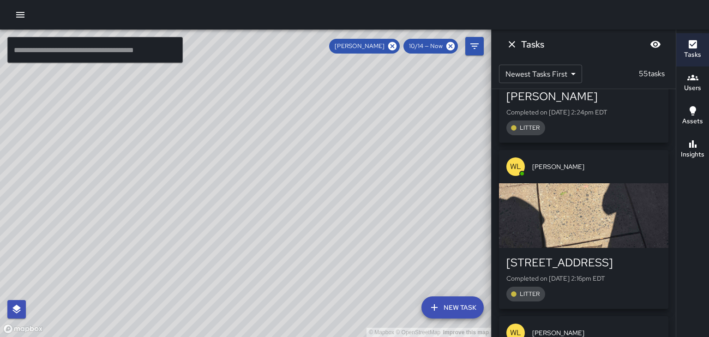
scroll to position [637, 0]
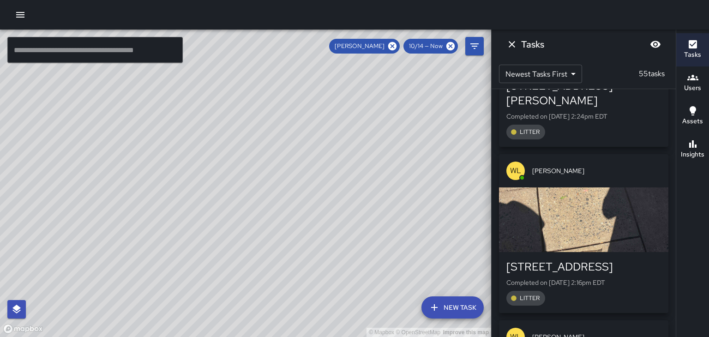
click at [640, 166] on span "[PERSON_NAME]" at bounding box center [596, 170] width 129 height 9
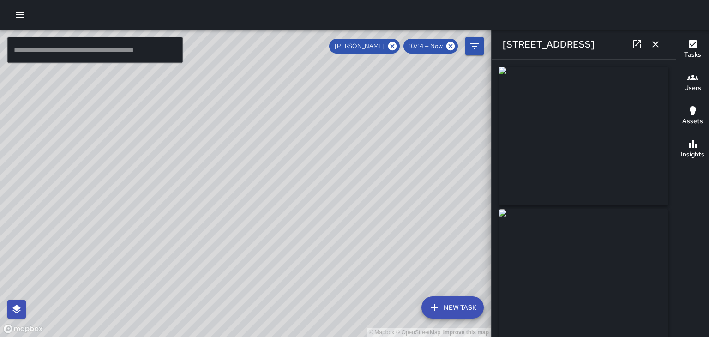
type input "**********"
click at [662, 48] on button "button" at bounding box center [655, 44] width 18 height 18
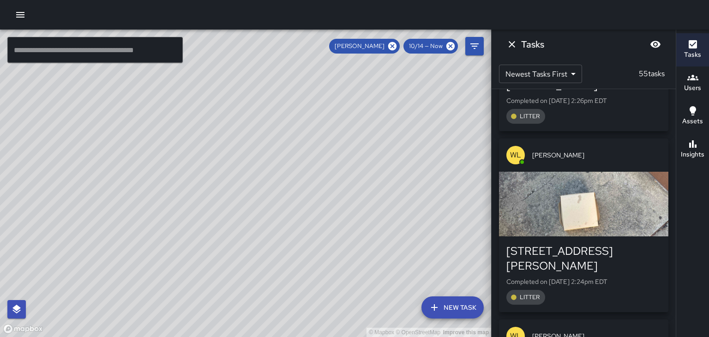
scroll to position [469, 0]
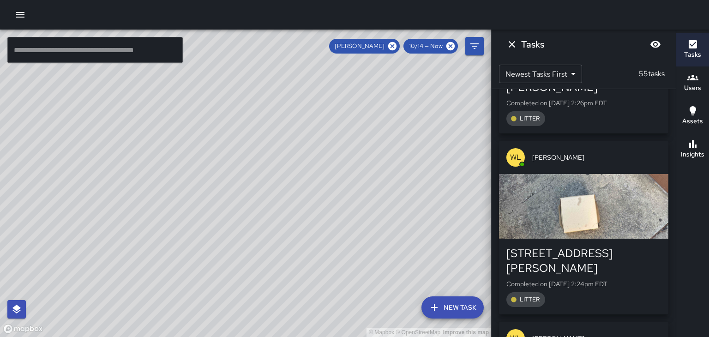
click at [638, 153] on span "[PERSON_NAME]" at bounding box center [596, 157] width 129 height 9
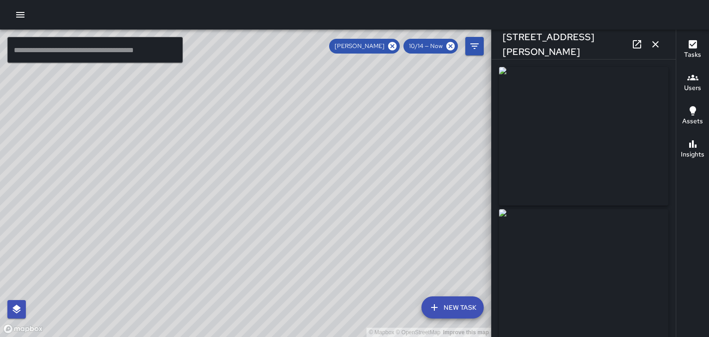
type input "**********"
click at [663, 53] on div "41 Patton Avenue" at bounding box center [584, 45] width 184 height 30
click at [656, 50] on button "button" at bounding box center [655, 44] width 18 height 18
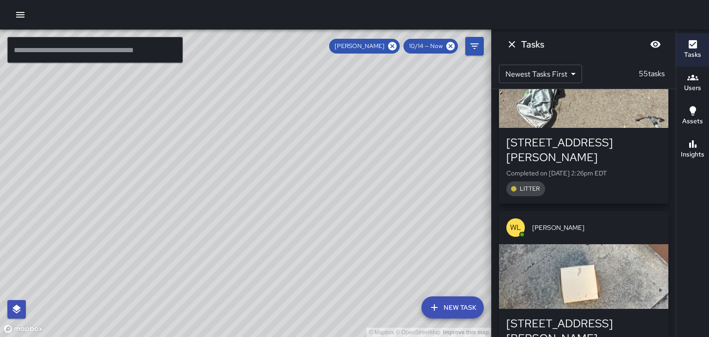
scroll to position [329, 0]
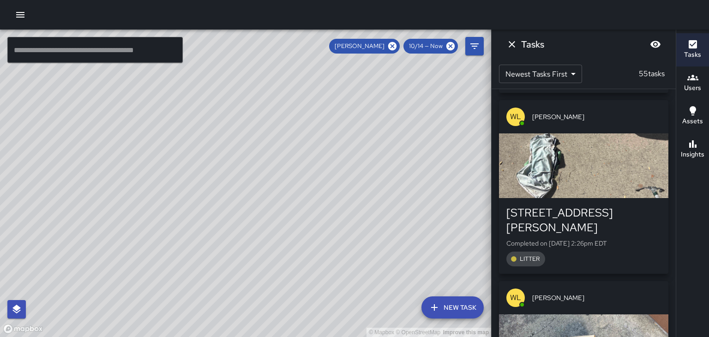
click at [644, 121] on span "[PERSON_NAME]" at bounding box center [596, 116] width 129 height 9
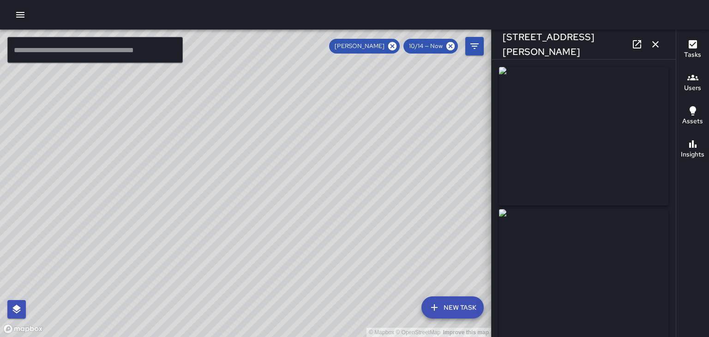
click at [662, 52] on div "60 Patton Avenue" at bounding box center [584, 45] width 184 height 30
click at [655, 44] on icon "button" at bounding box center [655, 44] width 6 height 6
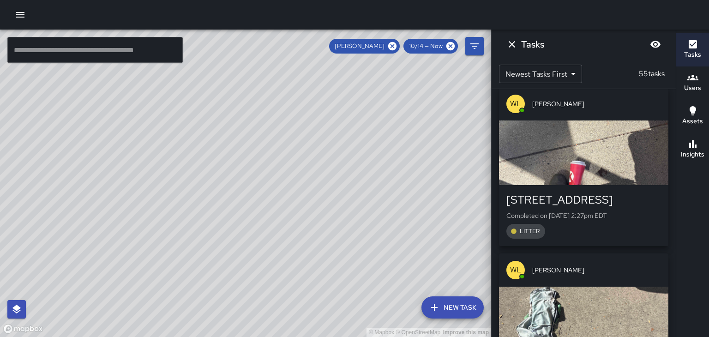
scroll to position [175, 0]
click at [637, 218] on p "Completed on 10/14/2025, 2:27pm EDT" at bounding box center [583, 215] width 155 height 9
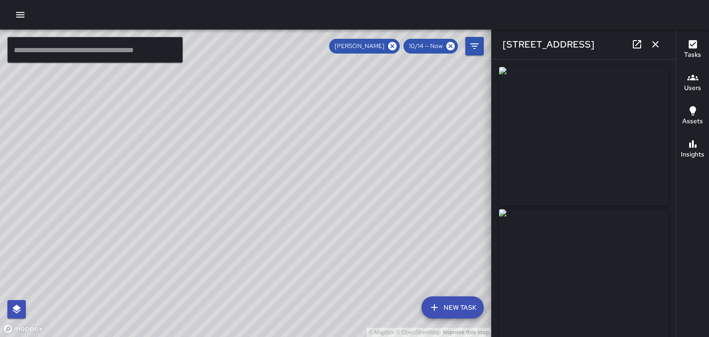
type input "**********"
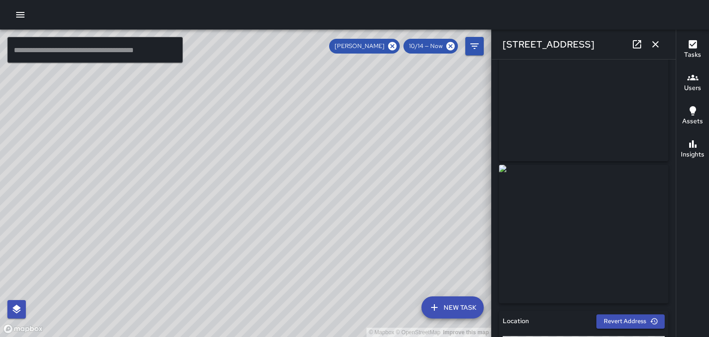
scroll to position [44, 0]
click at [655, 44] on icon "button" at bounding box center [655, 44] width 6 height 6
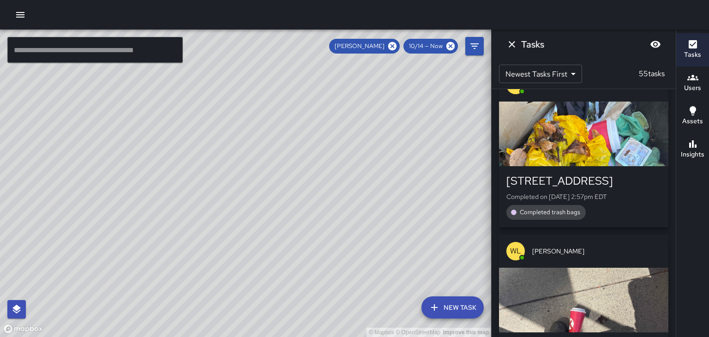
scroll to position [29, 0]
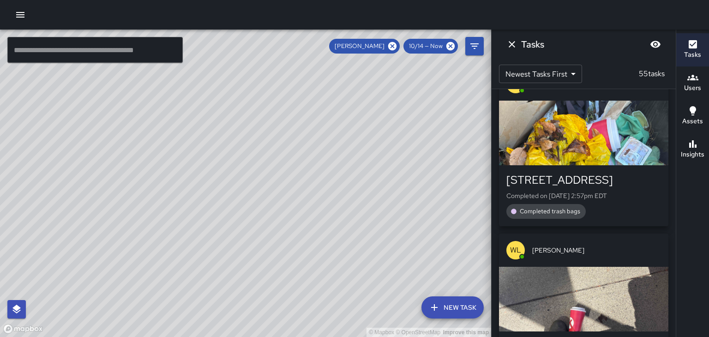
click at [628, 188] on div "15 Stage Lane Completed on 10/14/2025, 2:57pm EDT Completed trash bags" at bounding box center [583, 196] width 155 height 46
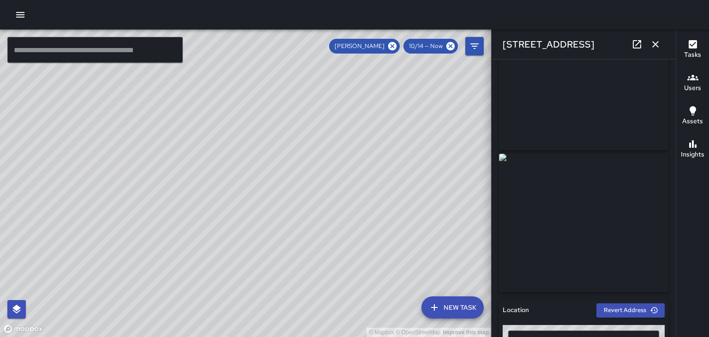
scroll to position [0, 0]
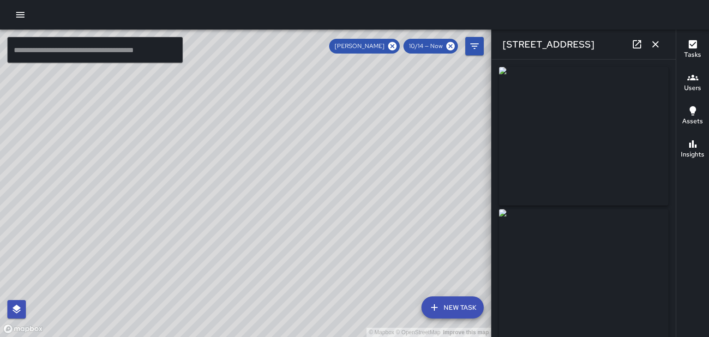
click at [655, 43] on icon "button" at bounding box center [655, 44] width 11 height 11
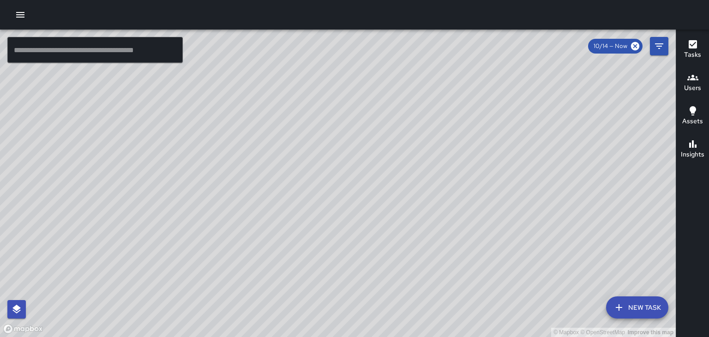
drag, startPoint x: 96, startPoint y: 278, endPoint x: 203, endPoint y: 245, distance: 111.8
click at [203, 245] on div "© Mapbox © OpenStreetMap Improve this map" at bounding box center [338, 183] width 676 height 307
click at [694, 87] on h6 "Users" at bounding box center [692, 88] width 17 height 10
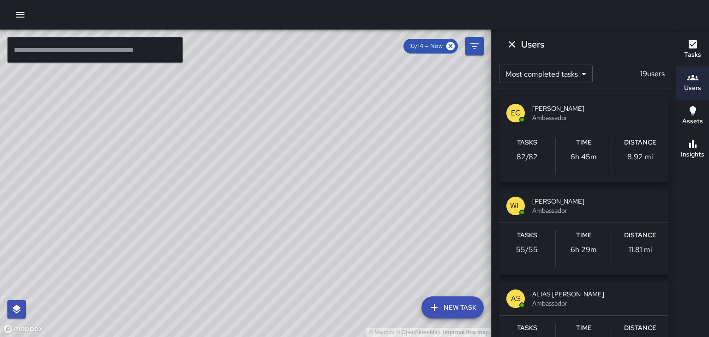
click at [513, 45] on icon "Dismiss" at bounding box center [511, 44] width 11 height 11
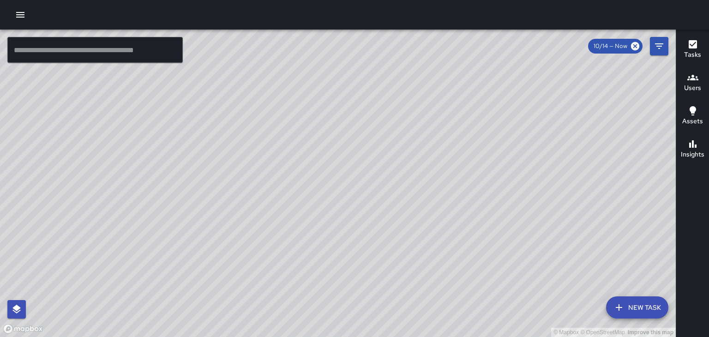
click at [464, 257] on div "© Mapbox © OpenStreetMap Improve this map" at bounding box center [338, 183] width 676 height 307
click at [691, 85] on h6 "Users" at bounding box center [692, 88] width 17 height 10
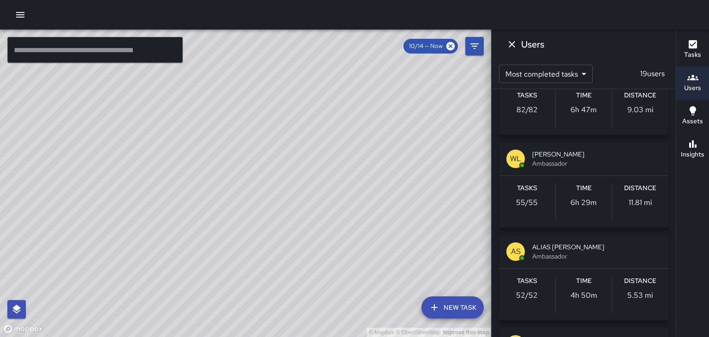
scroll to position [97, 0]
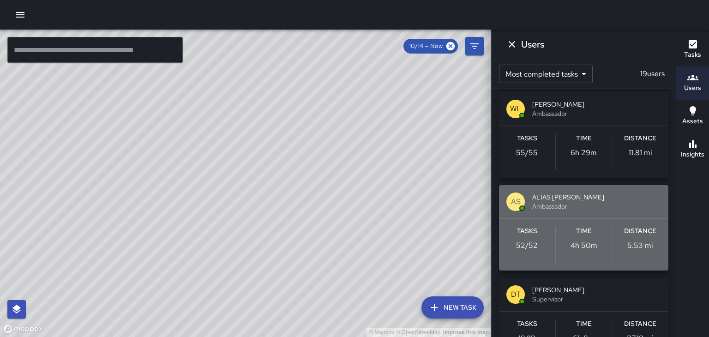
click at [617, 202] on span "Ambassador" at bounding box center [596, 206] width 129 height 9
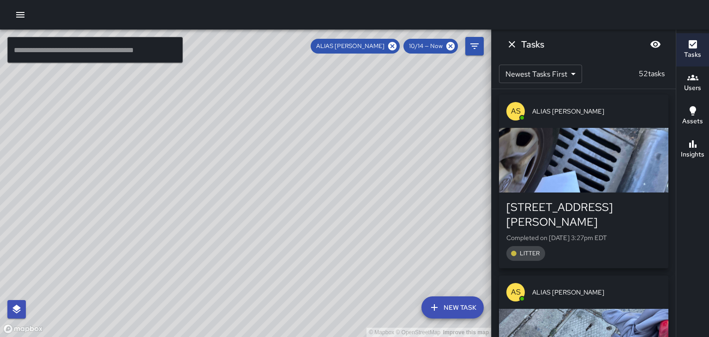
scroll to position [0, 0]
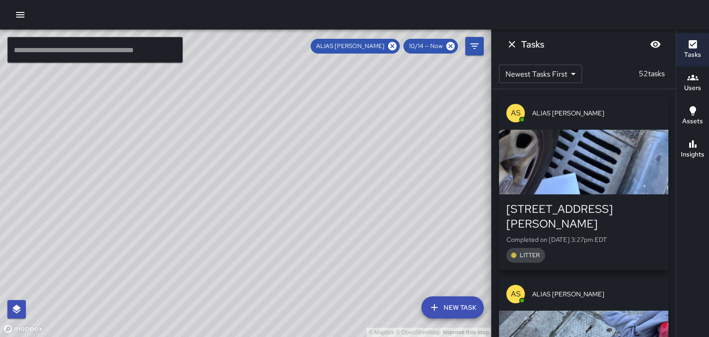
click at [689, 87] on h6 "Users" at bounding box center [692, 88] width 17 height 10
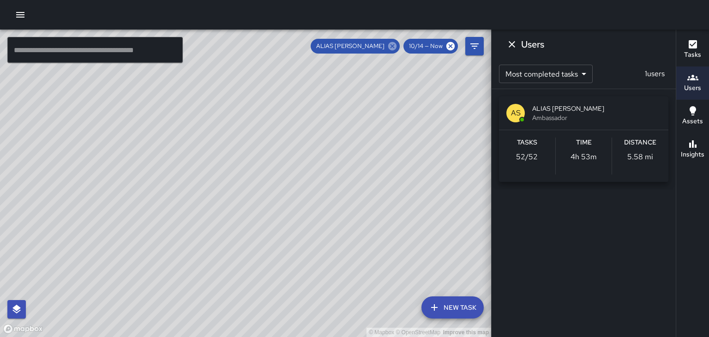
click at [391, 42] on icon at bounding box center [392, 46] width 10 height 10
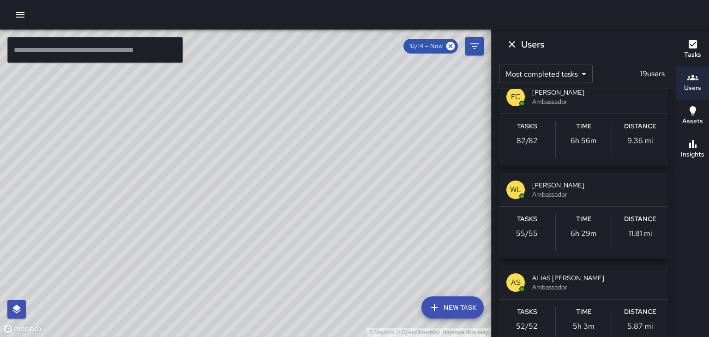
scroll to position [17, 0]
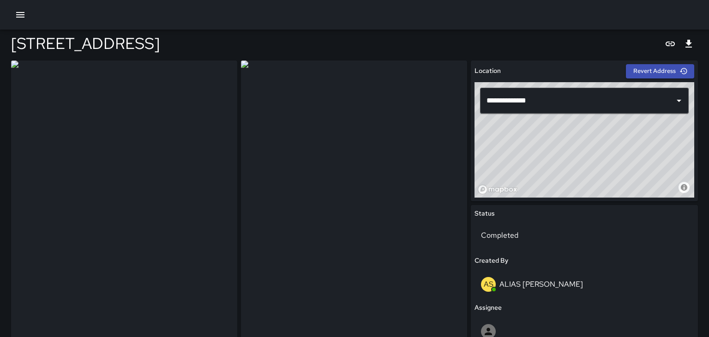
scroll to position [3, 0]
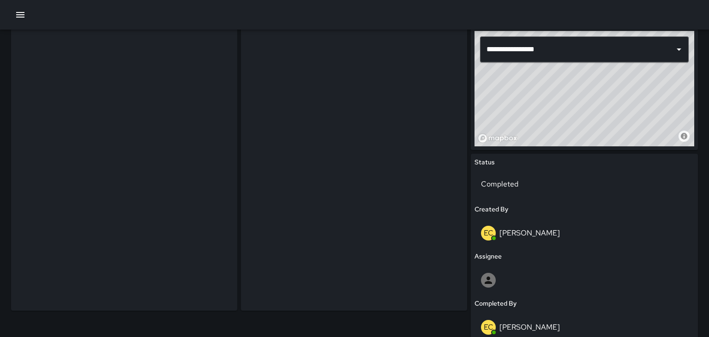
scroll to position [55, 0]
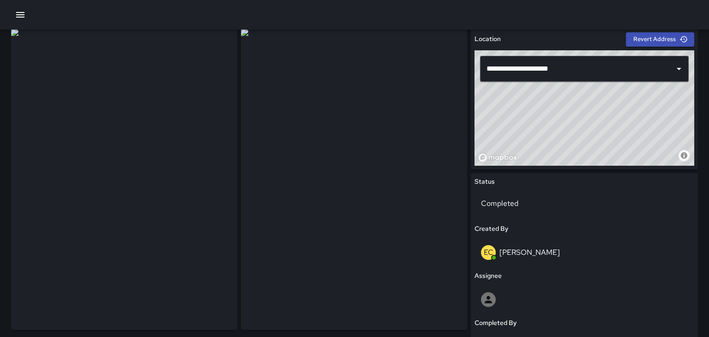
scroll to position [48, 0]
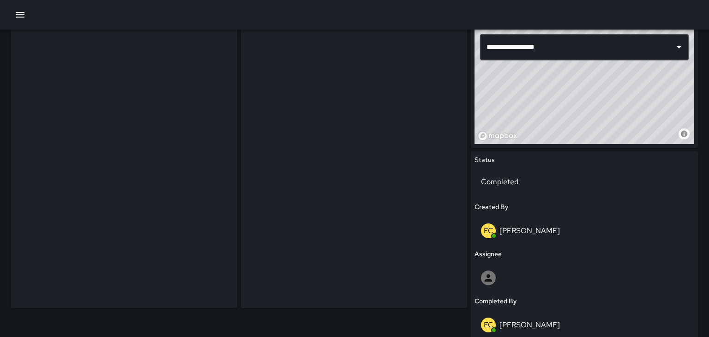
scroll to position [58, 0]
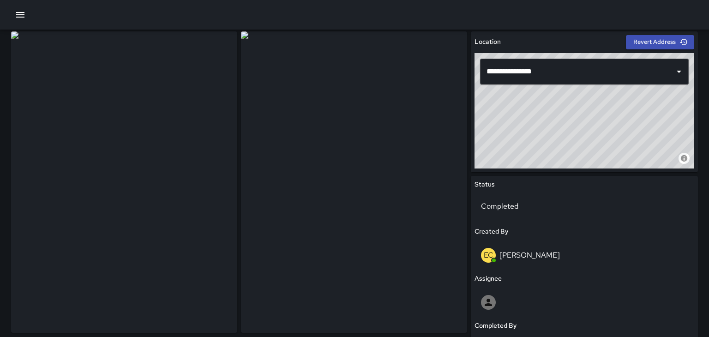
scroll to position [33, 0]
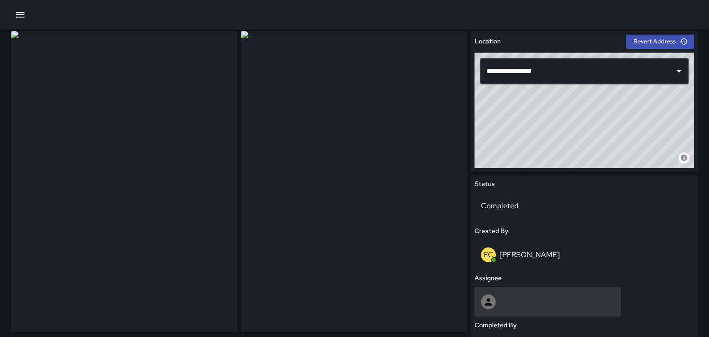
click at [574, 299] on div at bounding box center [547, 302] width 133 height 15
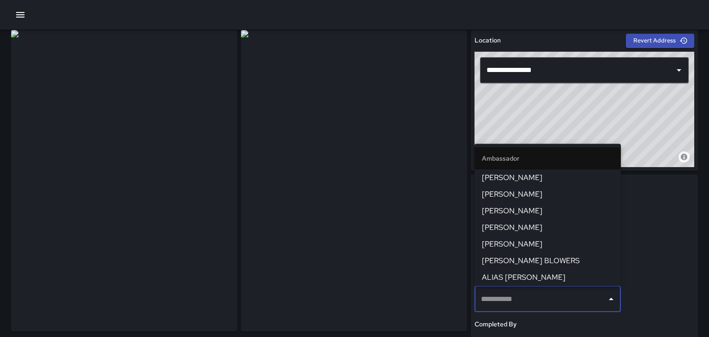
scroll to position [32, 0]
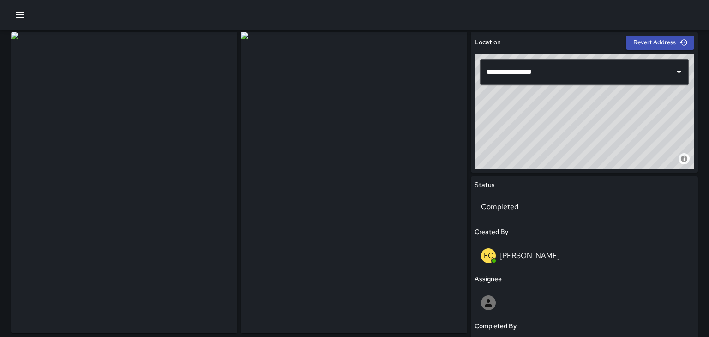
click at [185, 241] on img at bounding box center [124, 182] width 226 height 301
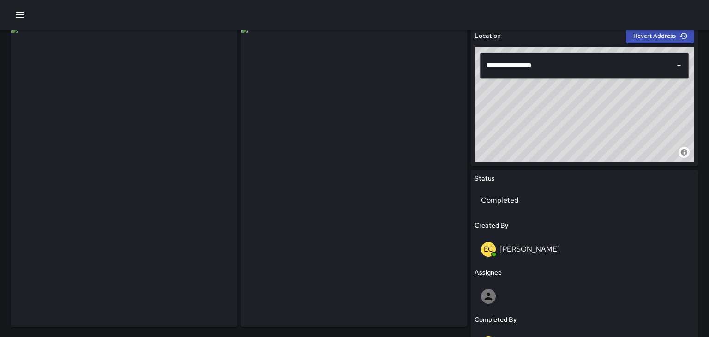
scroll to position [37, 0]
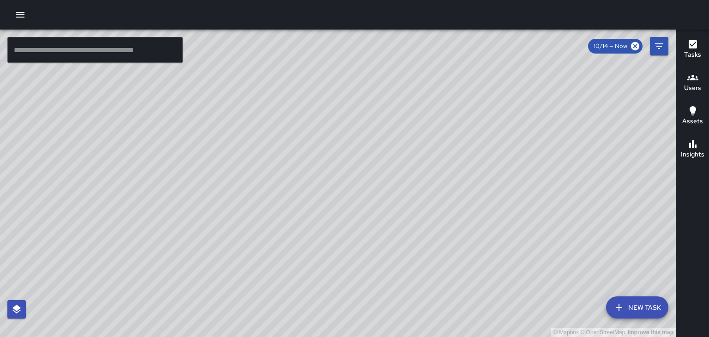
click at [19, 16] on icon "button" at bounding box center [20, 14] width 11 height 11
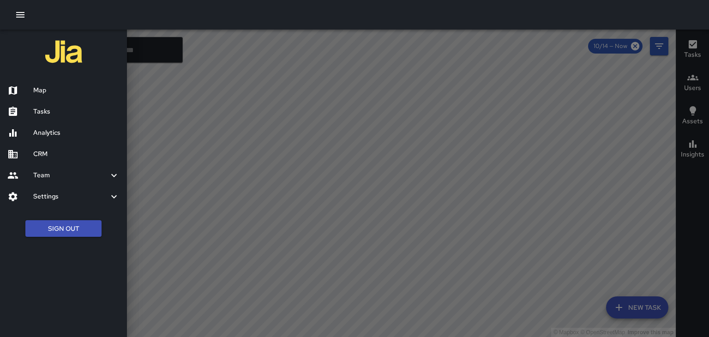
click at [43, 113] on h6 "Tasks" at bounding box center [76, 112] width 86 height 10
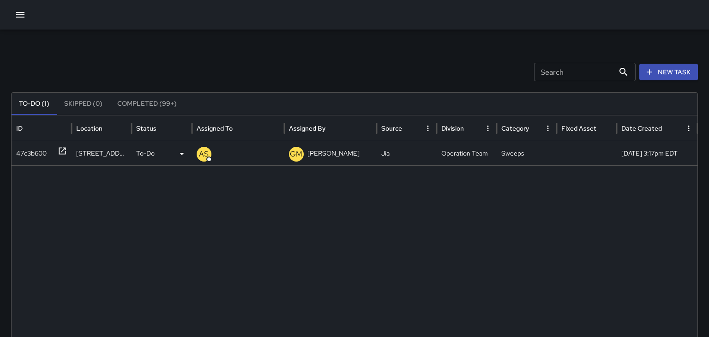
click at [92, 153] on div "[STREET_ADDRESS][PERSON_NAME]" at bounding box center [102, 153] width 60 height 24
click at [17, 13] on icon "button" at bounding box center [20, 14] width 11 height 11
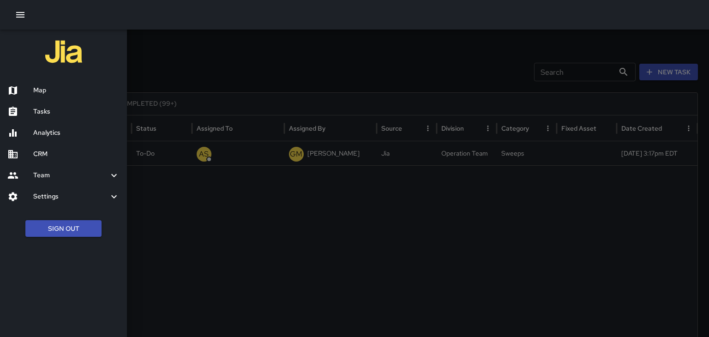
click at [35, 87] on h6 "Map" at bounding box center [76, 90] width 86 height 10
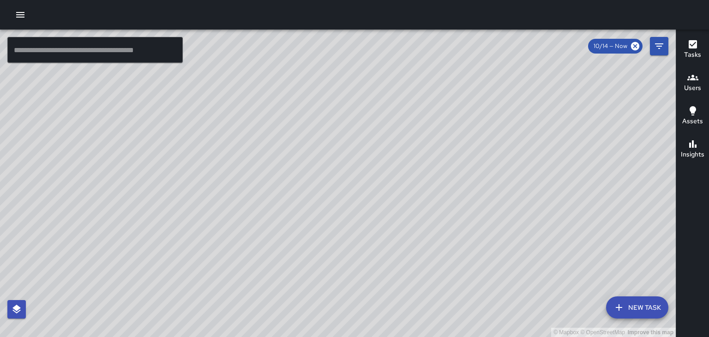
click at [18, 14] on icon "button" at bounding box center [20, 15] width 8 height 6
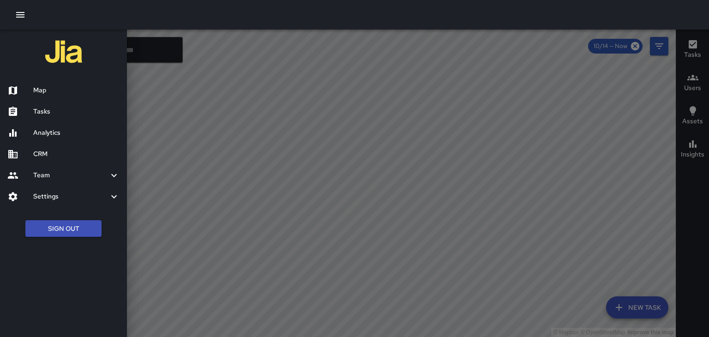
click at [39, 107] on h6 "Tasks" at bounding box center [76, 112] width 86 height 10
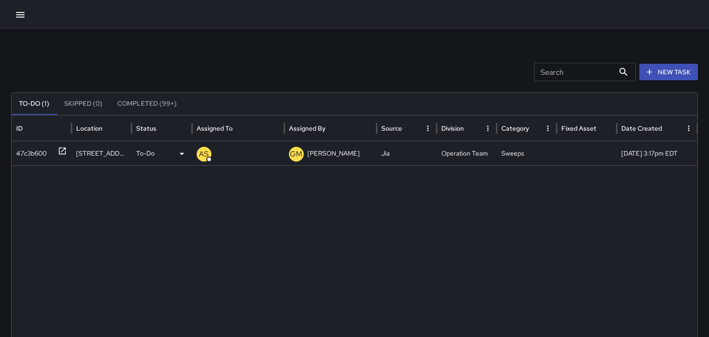
click at [223, 169] on p "ALIAS [PERSON_NAME]" at bounding box center [233, 181] width 72 height 24
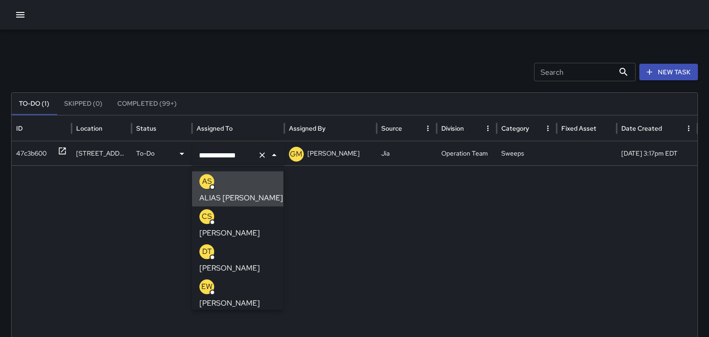
click at [115, 209] on div at bounding box center [355, 335] width 686 height 341
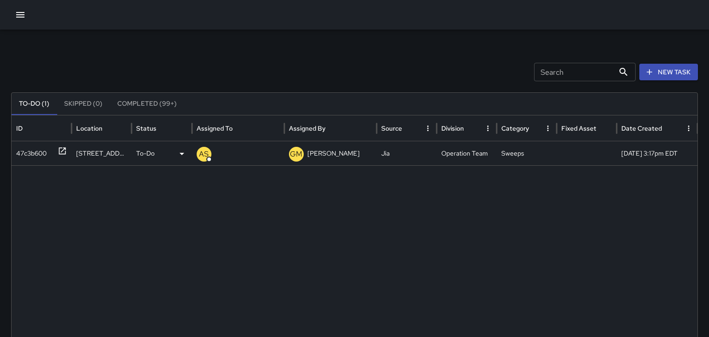
click at [143, 157] on p "To-Do" at bounding box center [145, 154] width 18 height 24
click at [143, 214] on li "Completed" at bounding box center [161, 210] width 59 height 17
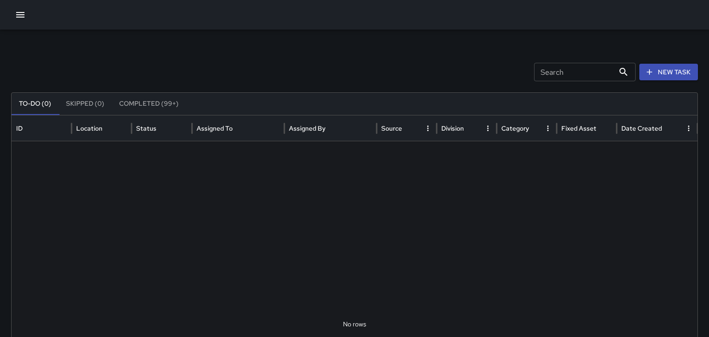
click at [132, 99] on button "Completed (99+)" at bounding box center [149, 104] width 74 height 22
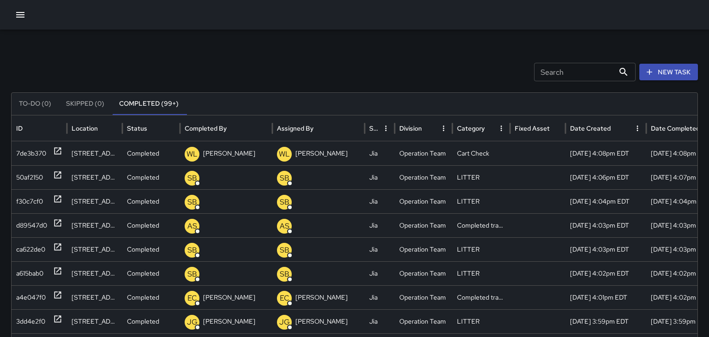
click at [29, 93] on button "To-Do (0)" at bounding box center [35, 104] width 47 height 22
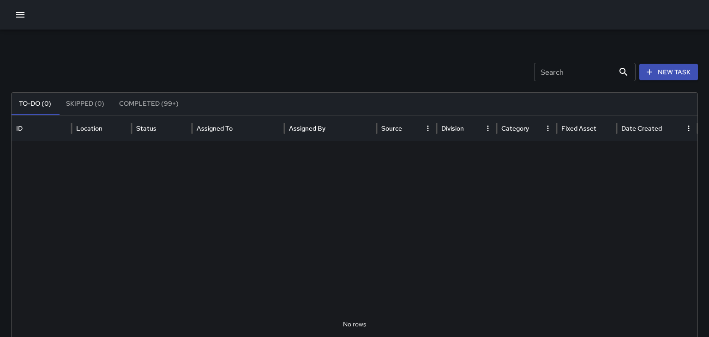
click at [27, 19] on button "button" at bounding box center [20, 15] width 18 height 18
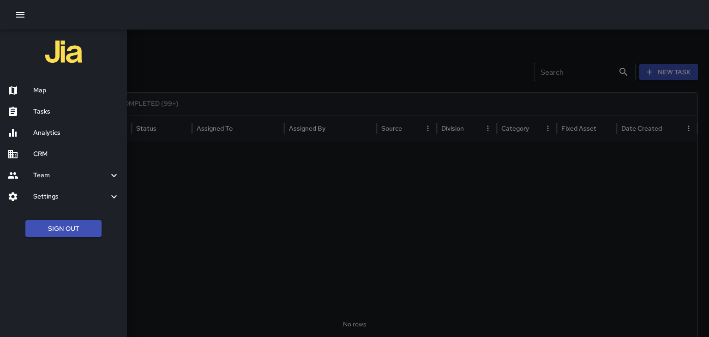
click at [518, 228] on div at bounding box center [354, 168] width 709 height 337
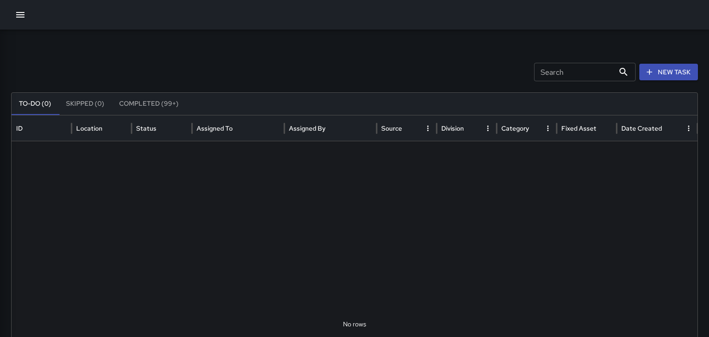
click at [25, 95] on button "To-Do (0)" at bounding box center [35, 104] width 47 height 22
click at [12, 18] on button "button" at bounding box center [20, 15] width 18 height 18
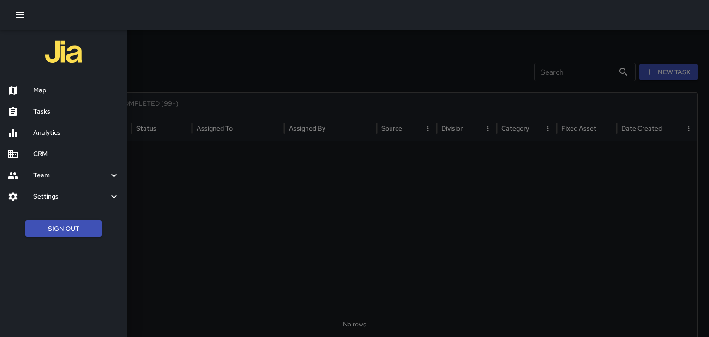
click at [39, 88] on h6 "Map" at bounding box center [76, 90] width 86 height 10
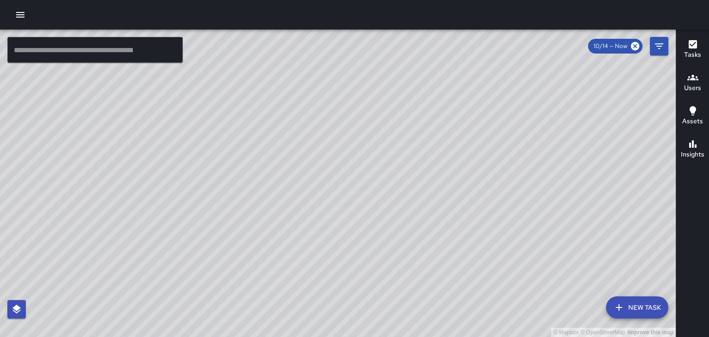
click at [363, 144] on div "© Mapbox © OpenStreetMap Improve this map" at bounding box center [338, 183] width 676 height 307
click at [354, 141] on div "© Mapbox © OpenStreetMap Improve this map" at bounding box center [338, 183] width 676 height 307
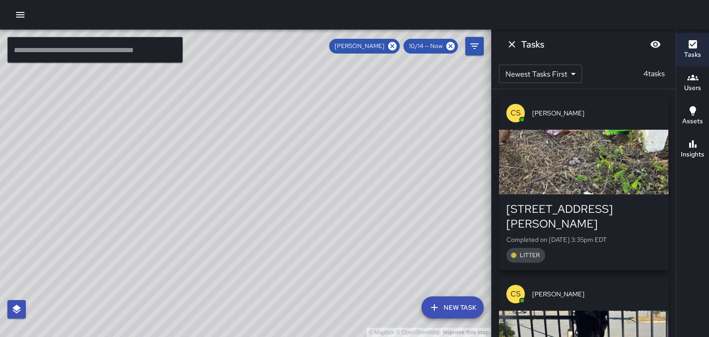
click at [510, 47] on icon "Dismiss" at bounding box center [511, 44] width 11 height 11
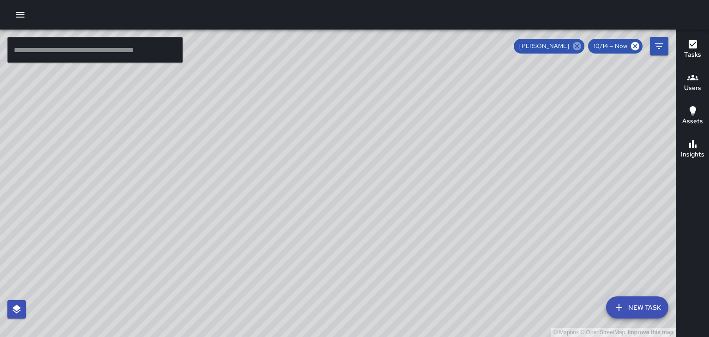
click at [574, 48] on icon at bounding box center [577, 46] width 10 height 10
